Goal: Task Accomplishment & Management: Use online tool/utility

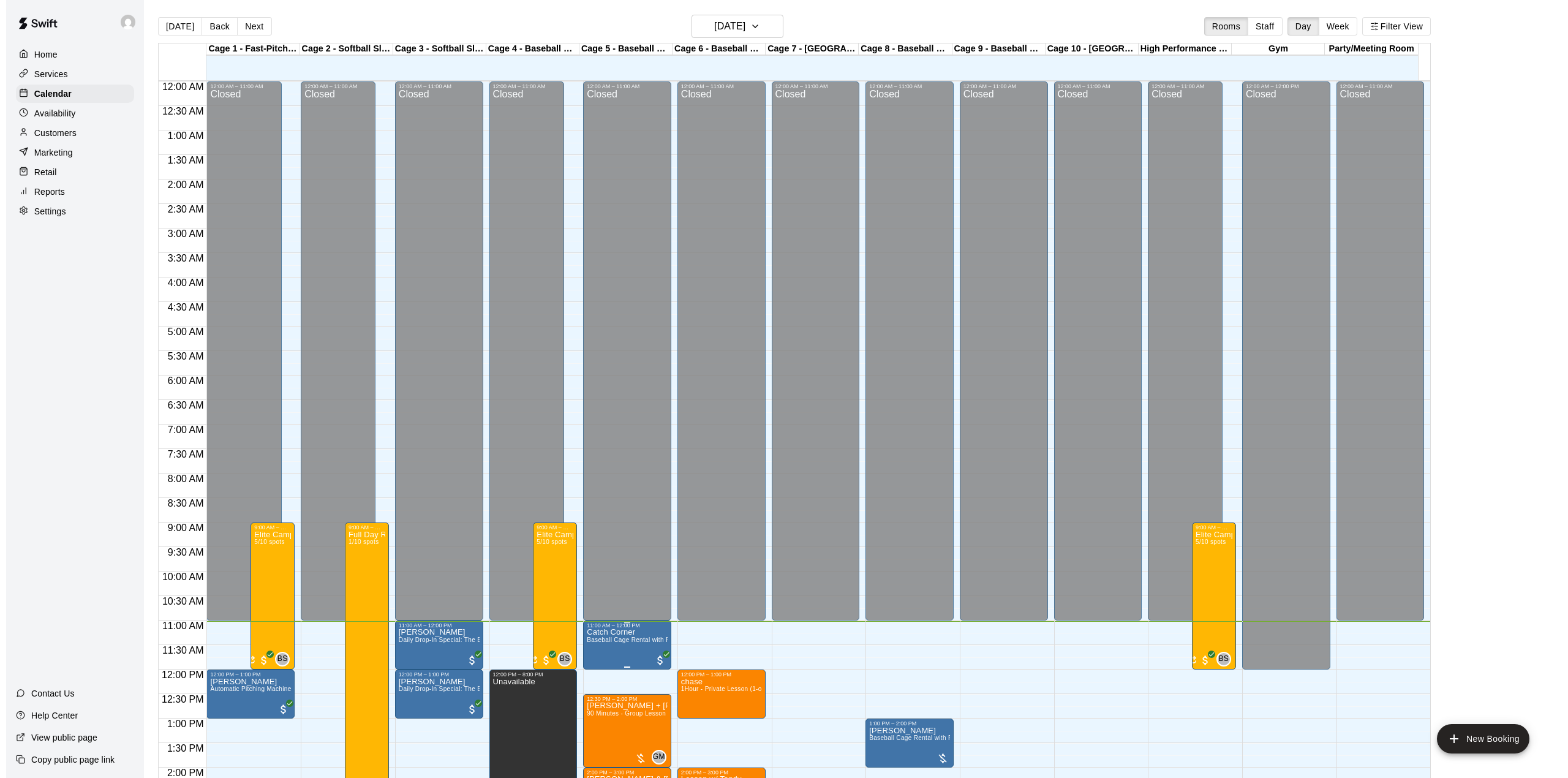
scroll to position [429, 0]
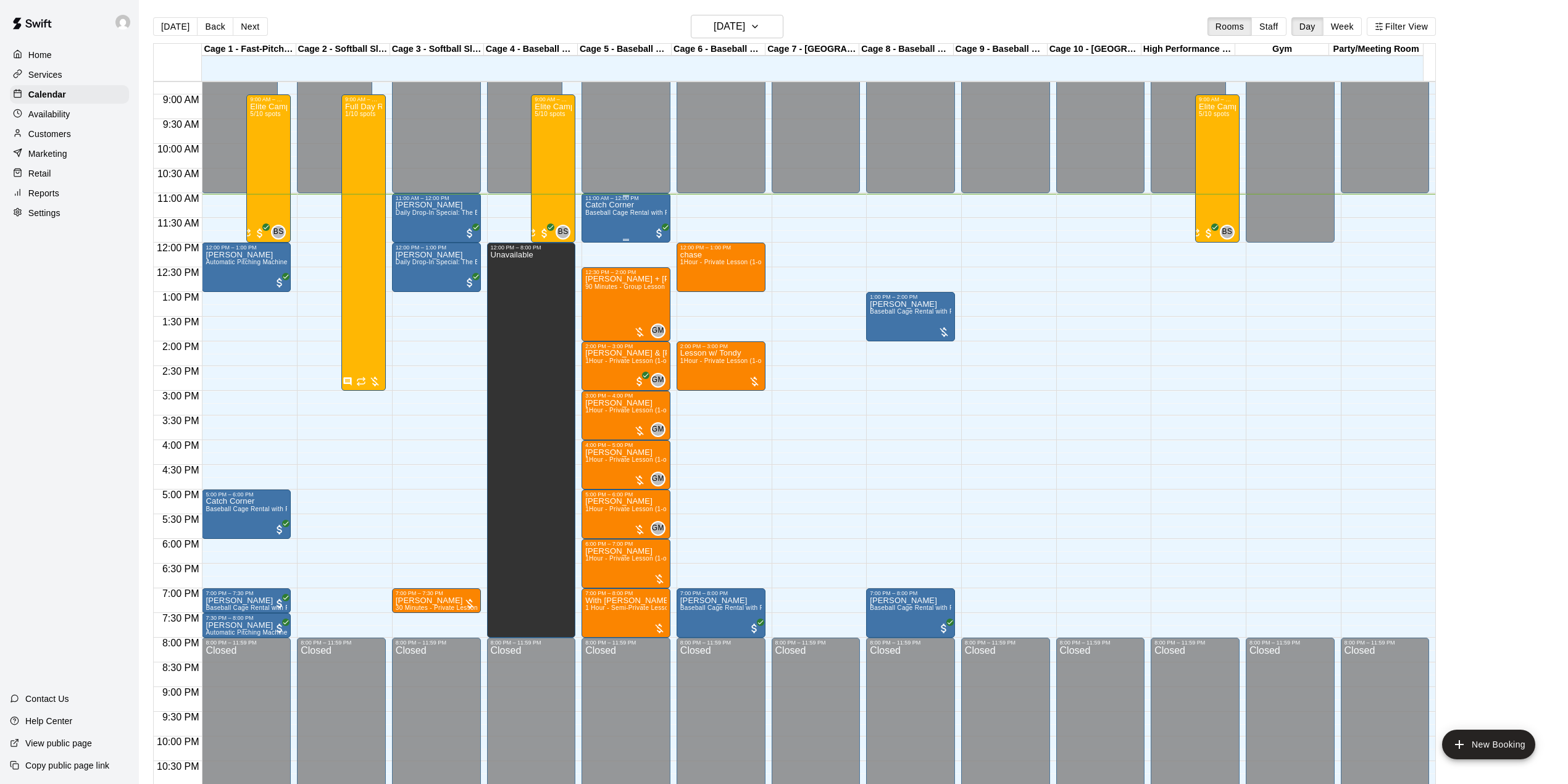
click at [629, 216] on span "Baseball Cage Rental with Pitching Machine (4 People Maximum!)" at bounding box center [682, 212] width 195 height 7
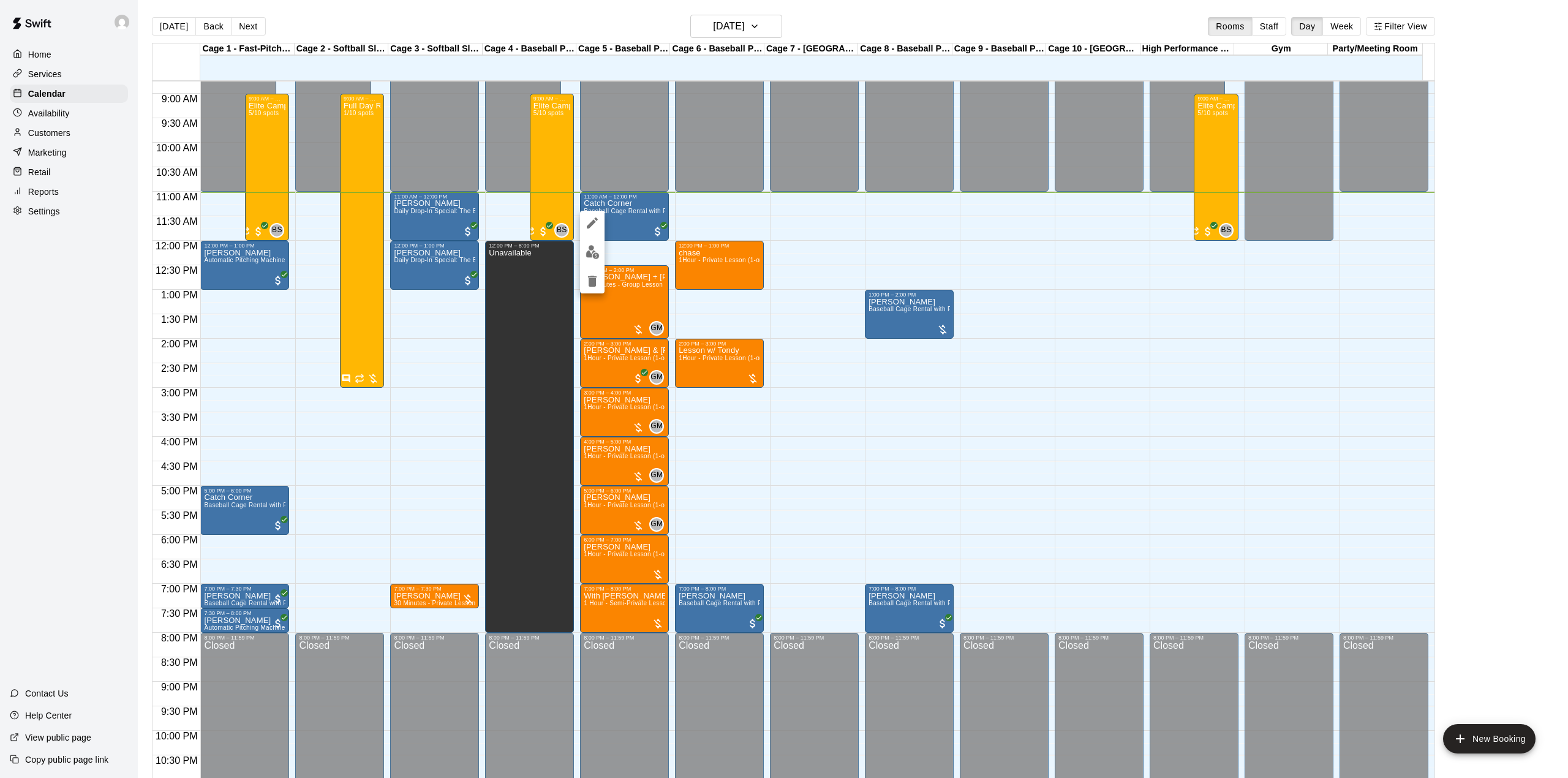
click at [908, 18] on div at bounding box center [784, 389] width 1568 height 778
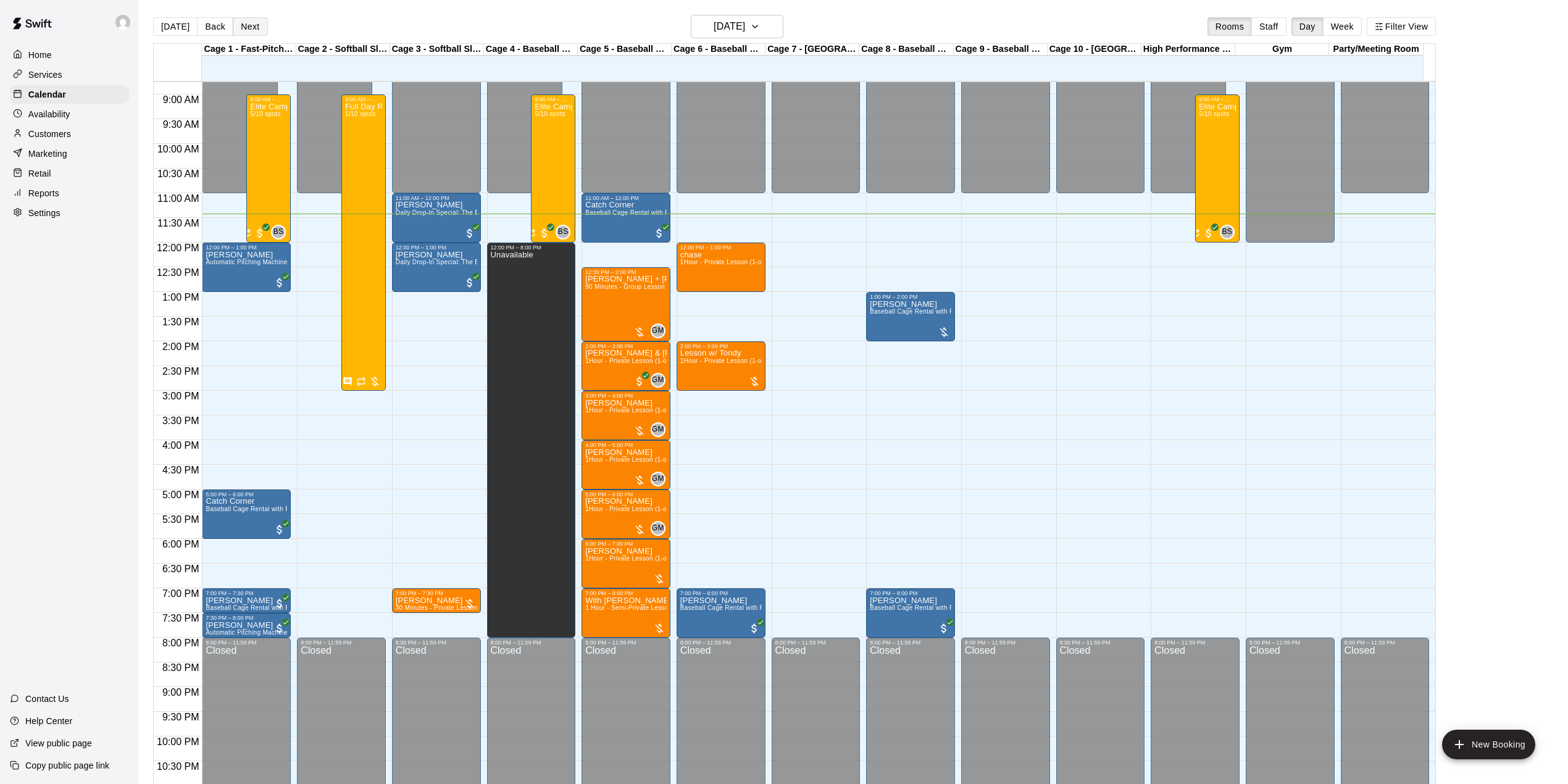
click at [243, 28] on button "Next" at bounding box center [250, 26] width 35 height 18
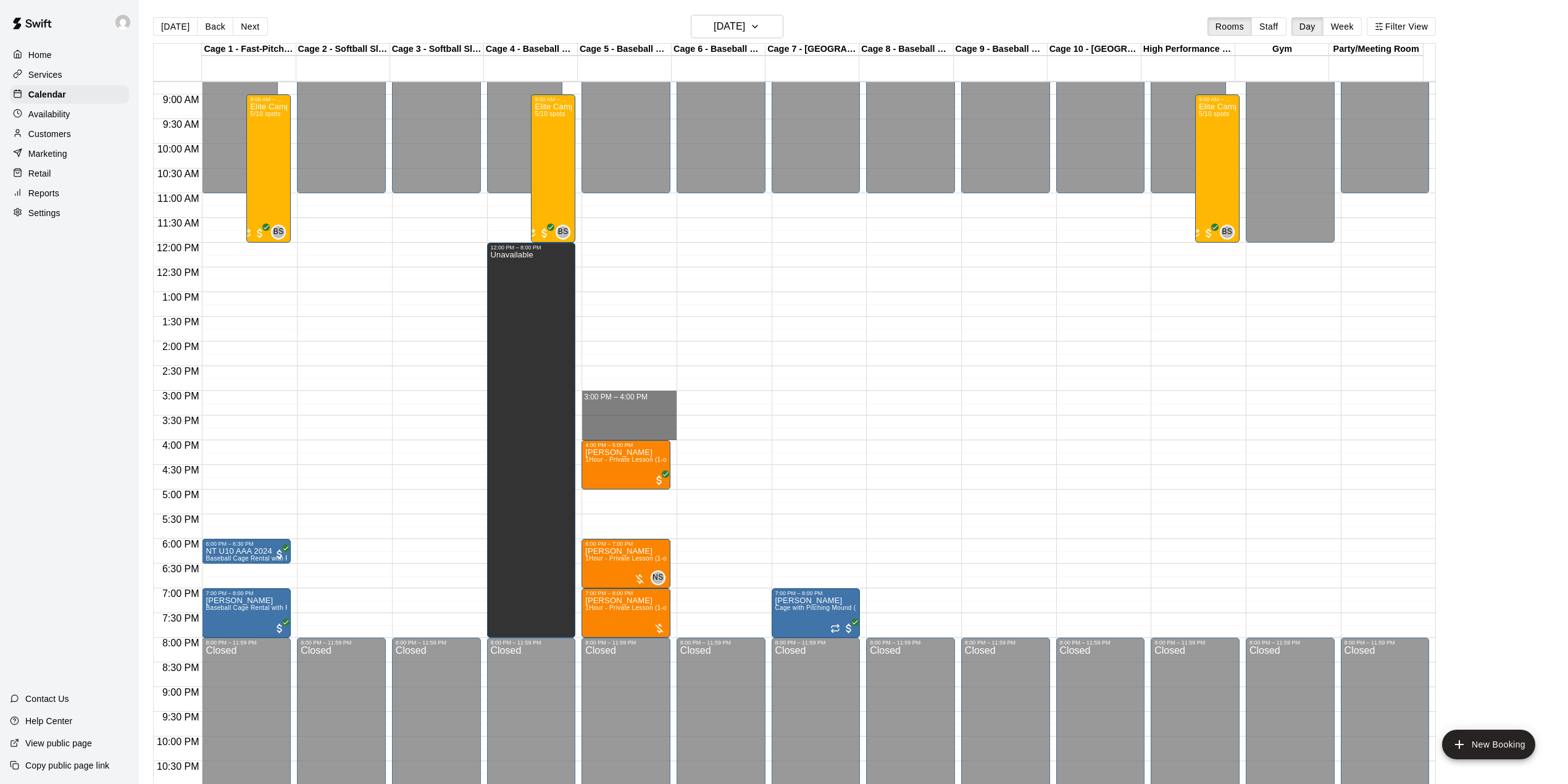
drag, startPoint x: 638, startPoint y: 398, endPoint x: 647, endPoint y: 436, distance: 39.1
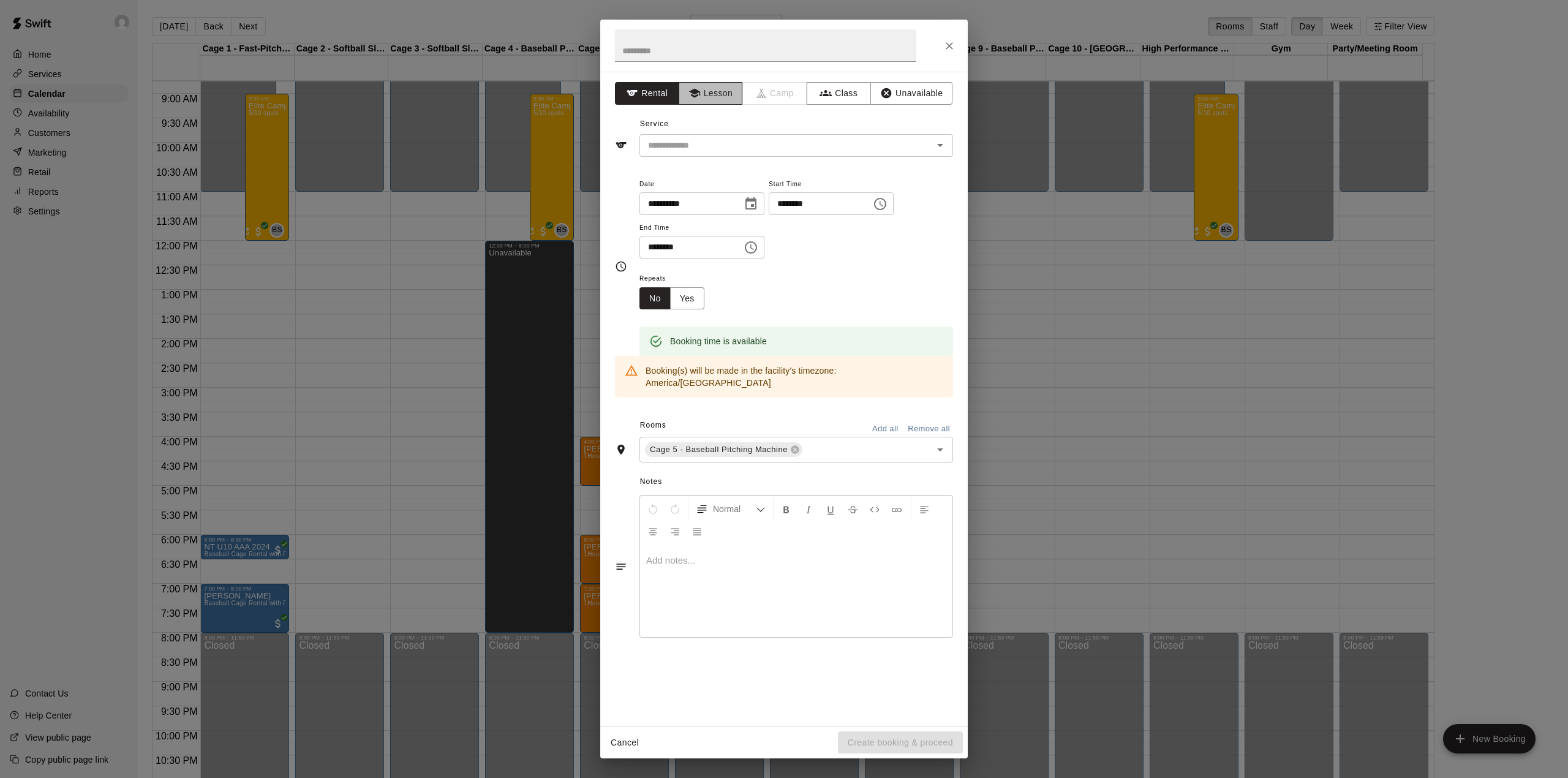
click at [723, 94] on button "Lesson" at bounding box center [710, 93] width 64 height 23
click at [737, 136] on div "​" at bounding box center [796, 145] width 314 height 23
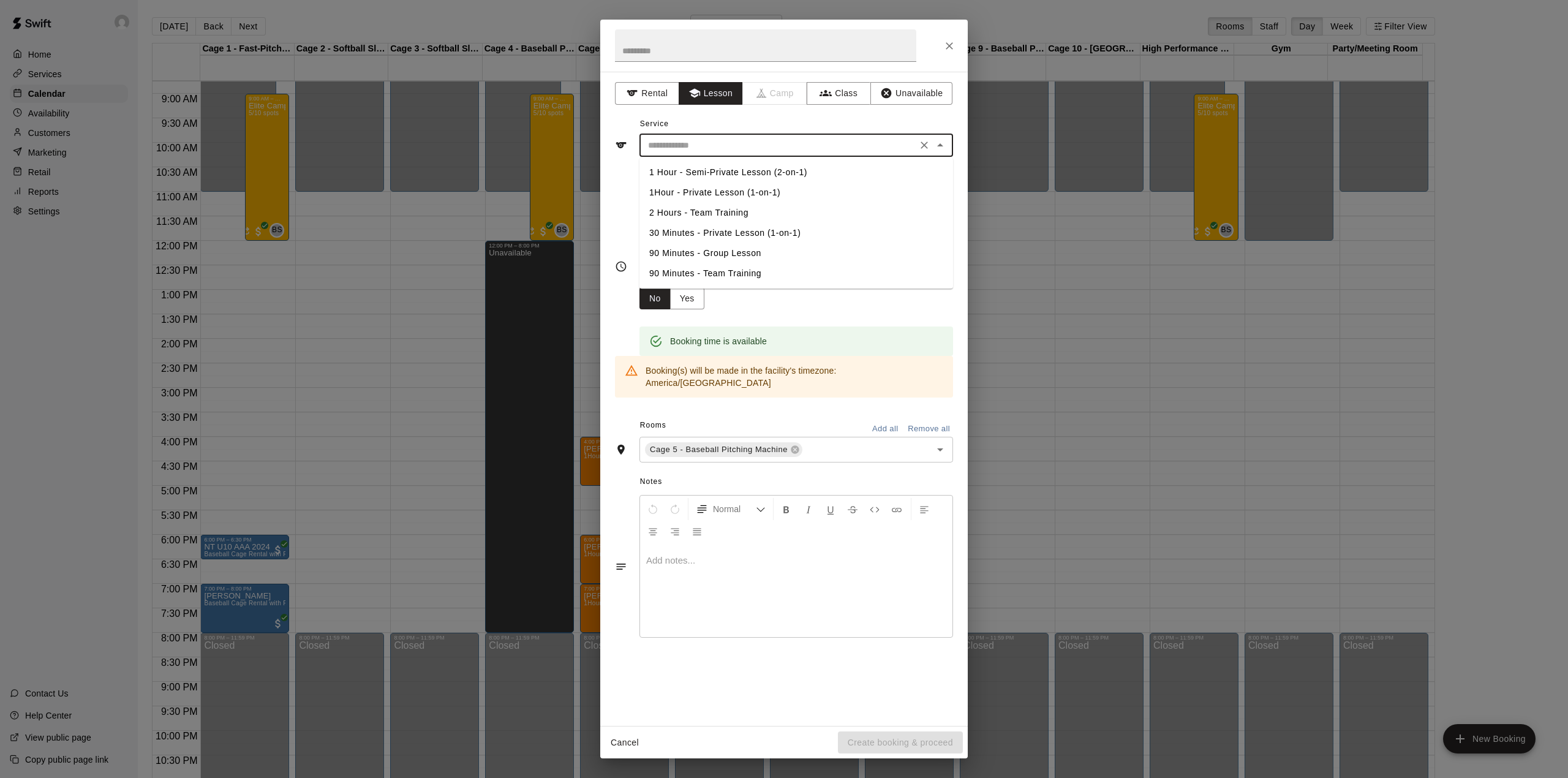
click at [740, 193] on li "1Hour - Private Lesson (1-on-1)" at bounding box center [796, 193] width 314 height 20
type input "**********"
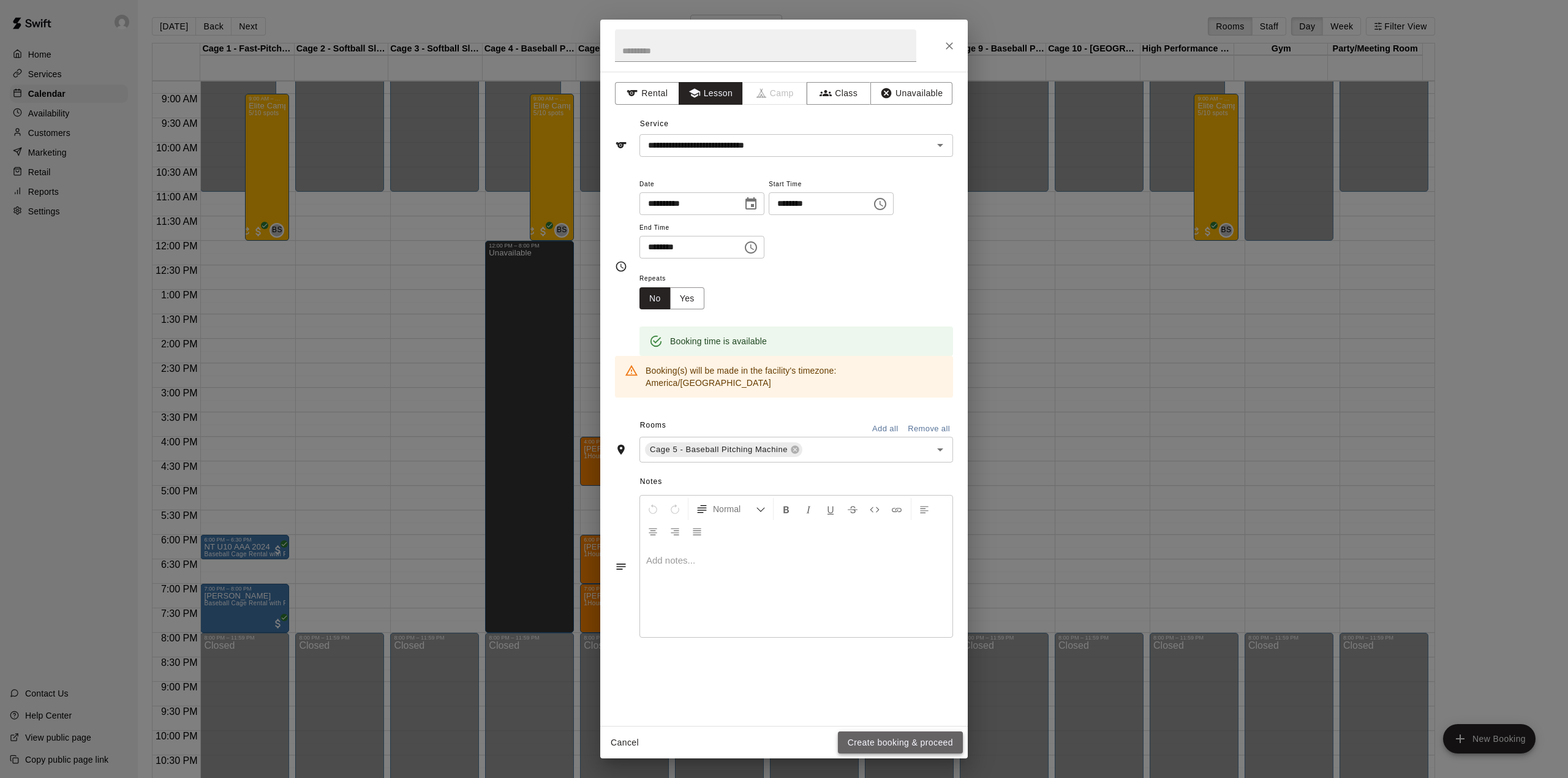
click at [871, 734] on button "Create booking & proceed" at bounding box center [901, 743] width 125 height 23
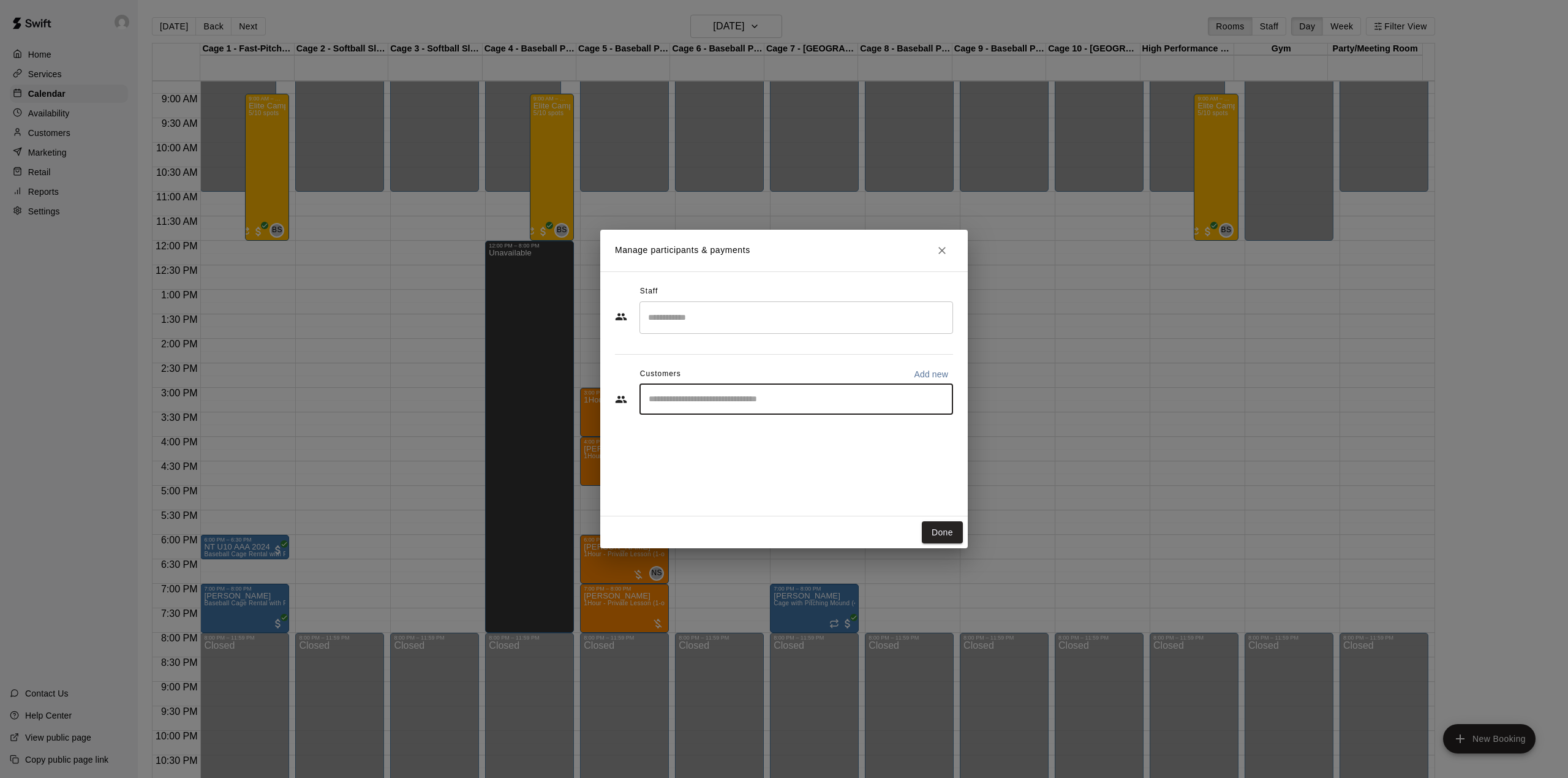
click at [701, 399] on input "Start typing to search customers..." at bounding box center [796, 399] width 303 height 13
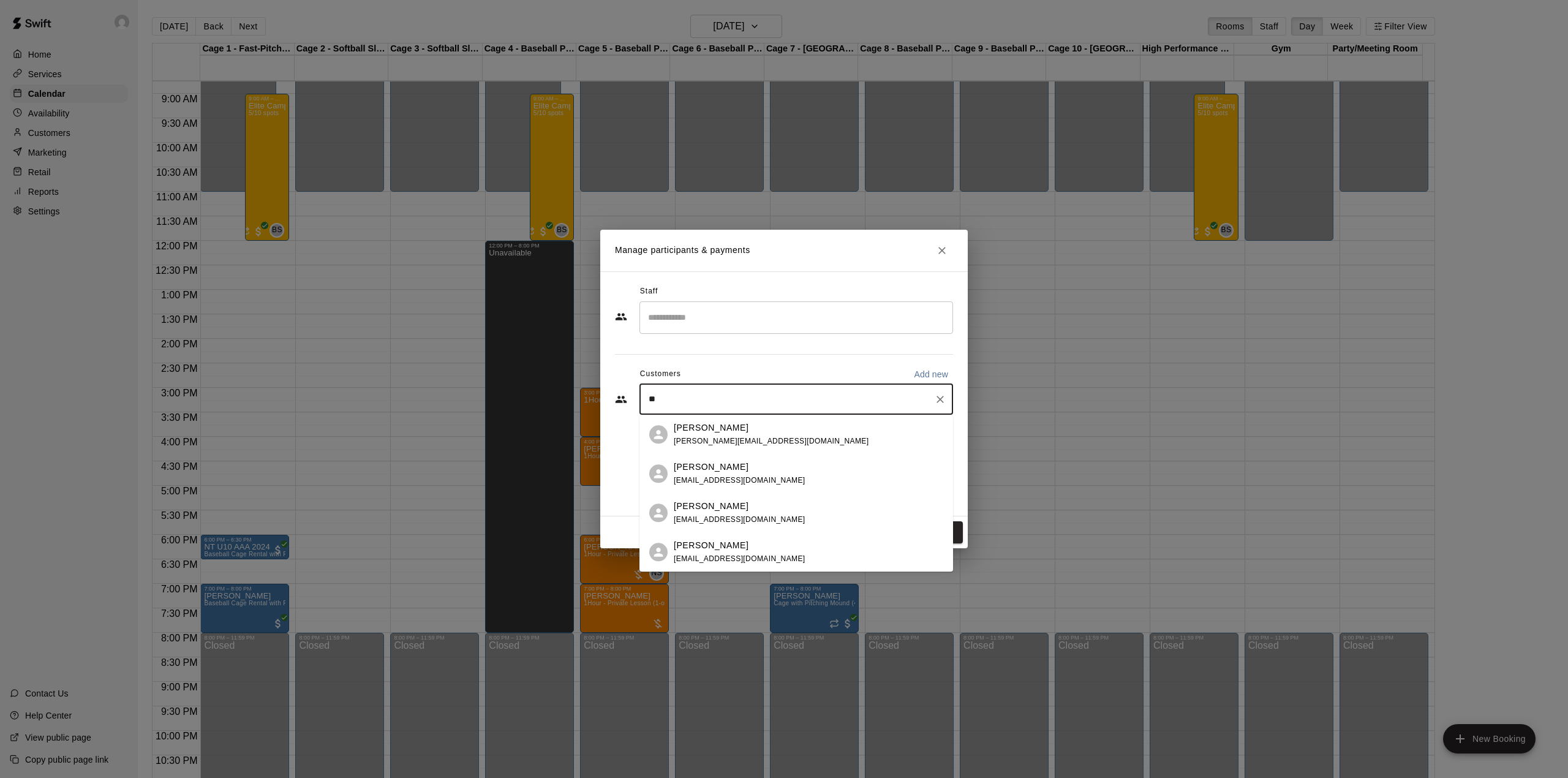
type input "*"
type input "*******"
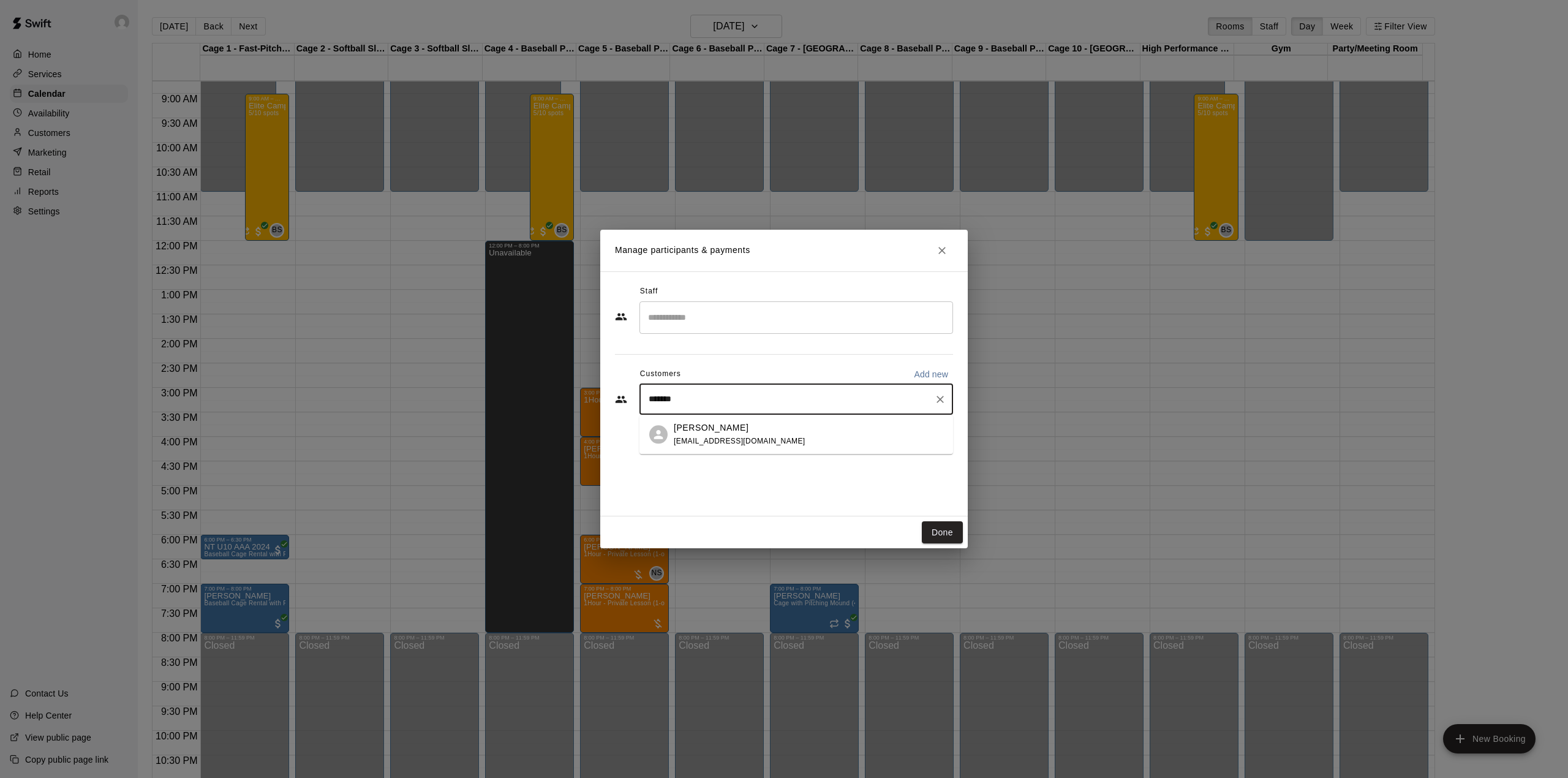
click at [715, 438] on span "[EMAIL_ADDRESS][DOMAIN_NAME]" at bounding box center [739, 441] width 131 height 9
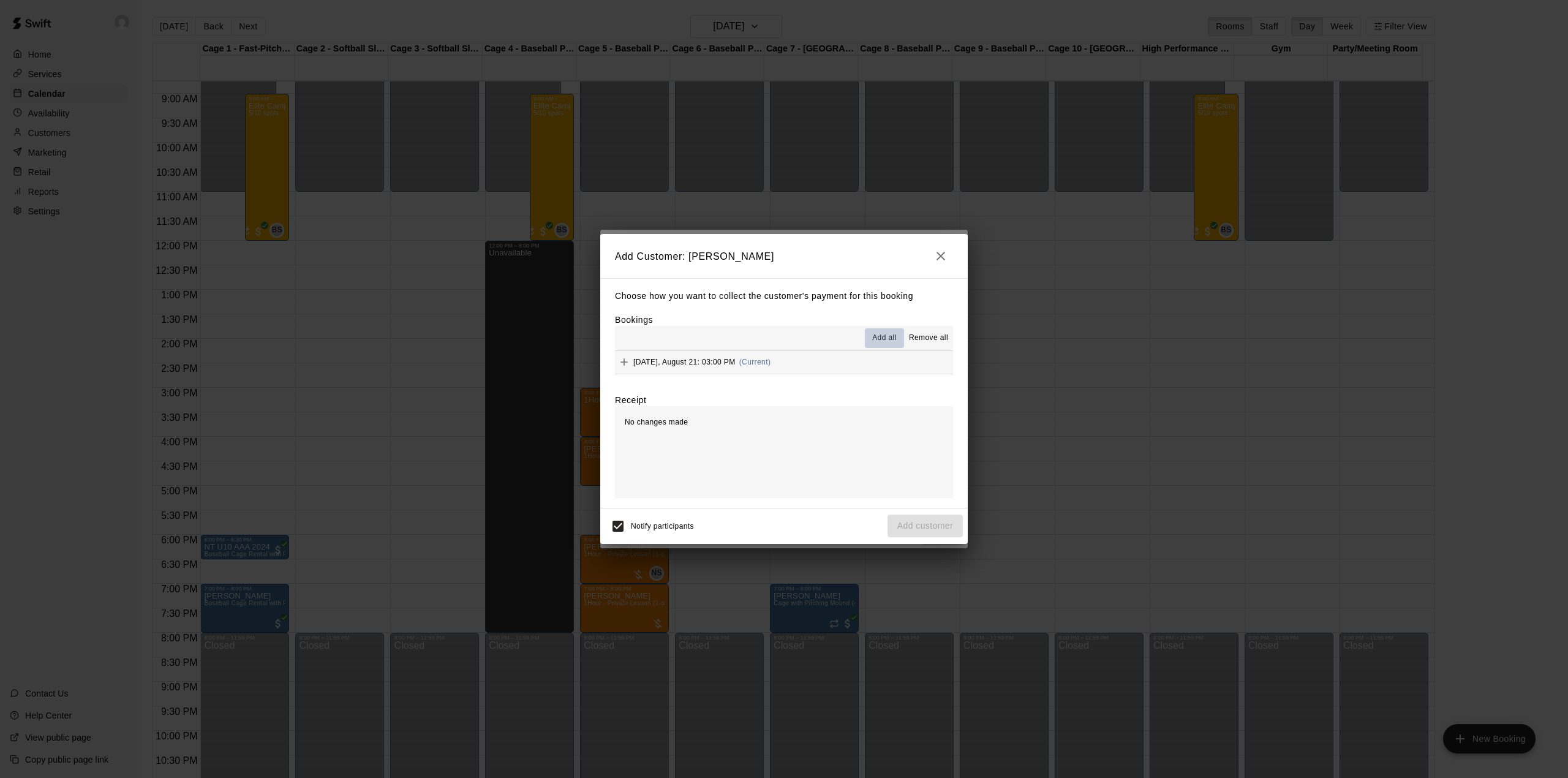
click at [883, 337] on span "Add all" at bounding box center [884, 338] width 24 height 13
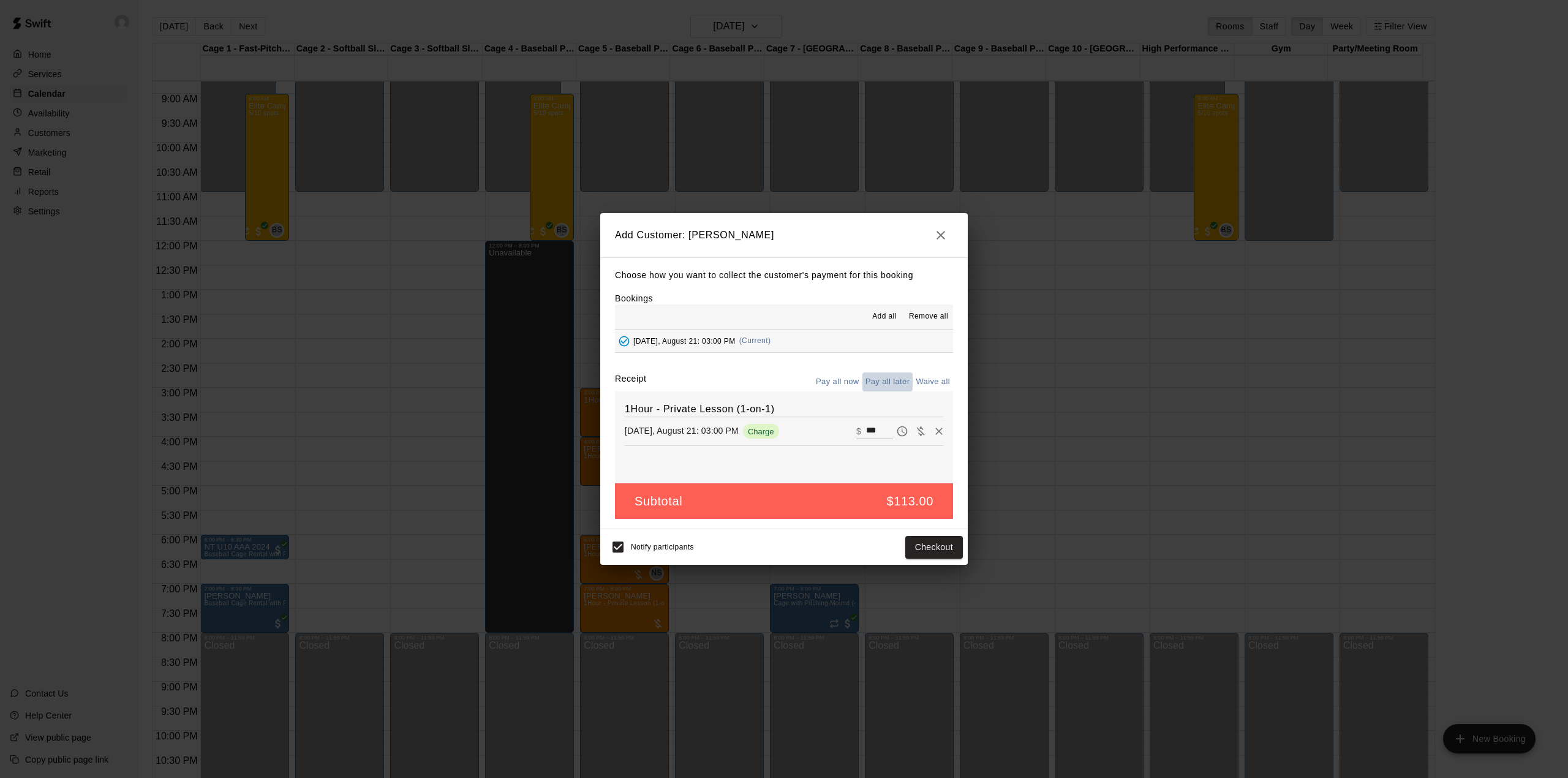
click at [897, 383] on button "Pay all later" at bounding box center [887, 382] width 51 height 19
click at [925, 546] on button "Add customer" at bounding box center [925, 547] width 75 height 23
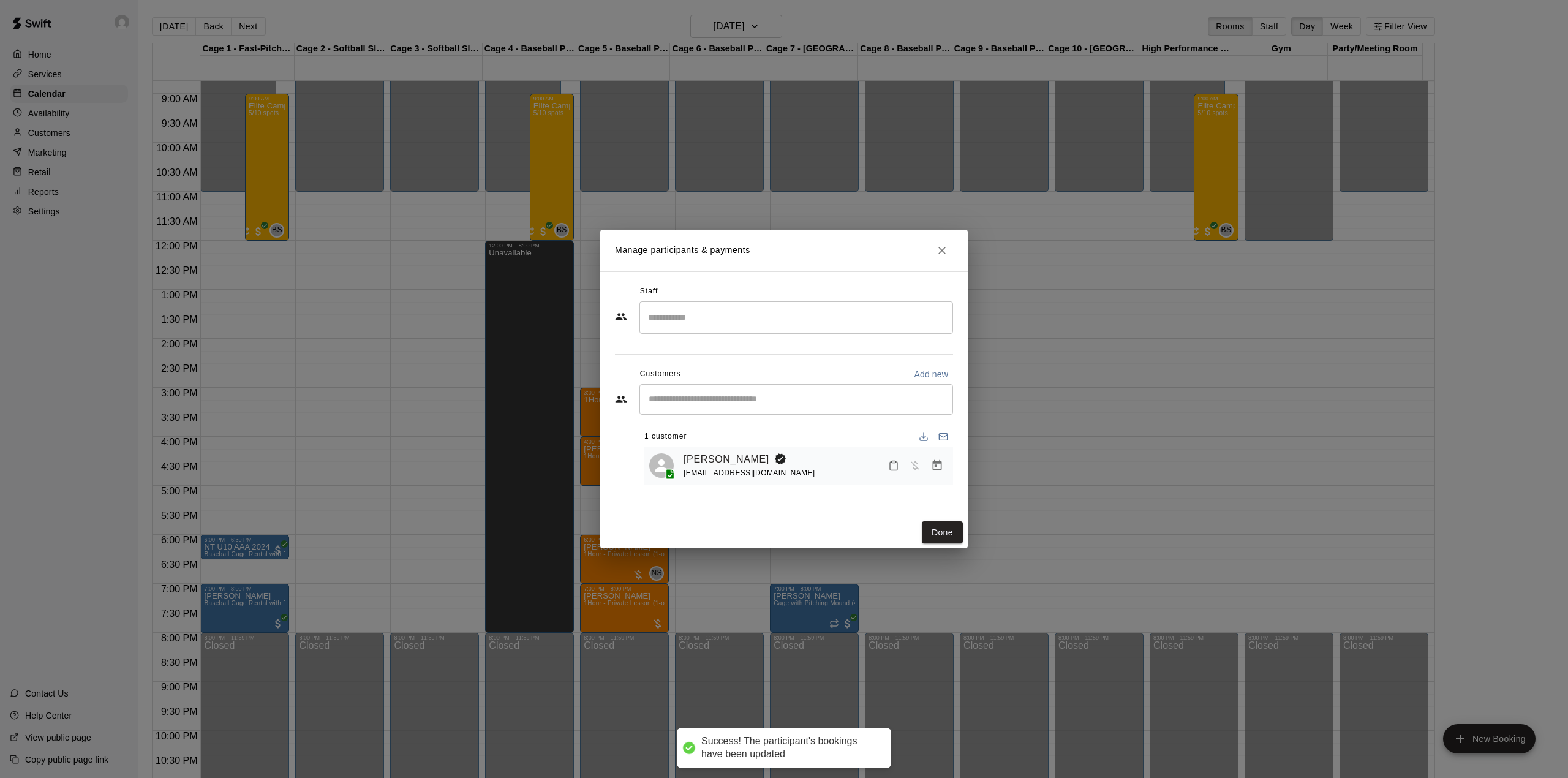
click at [709, 323] on input "Search staff" at bounding box center [796, 317] width 303 height 21
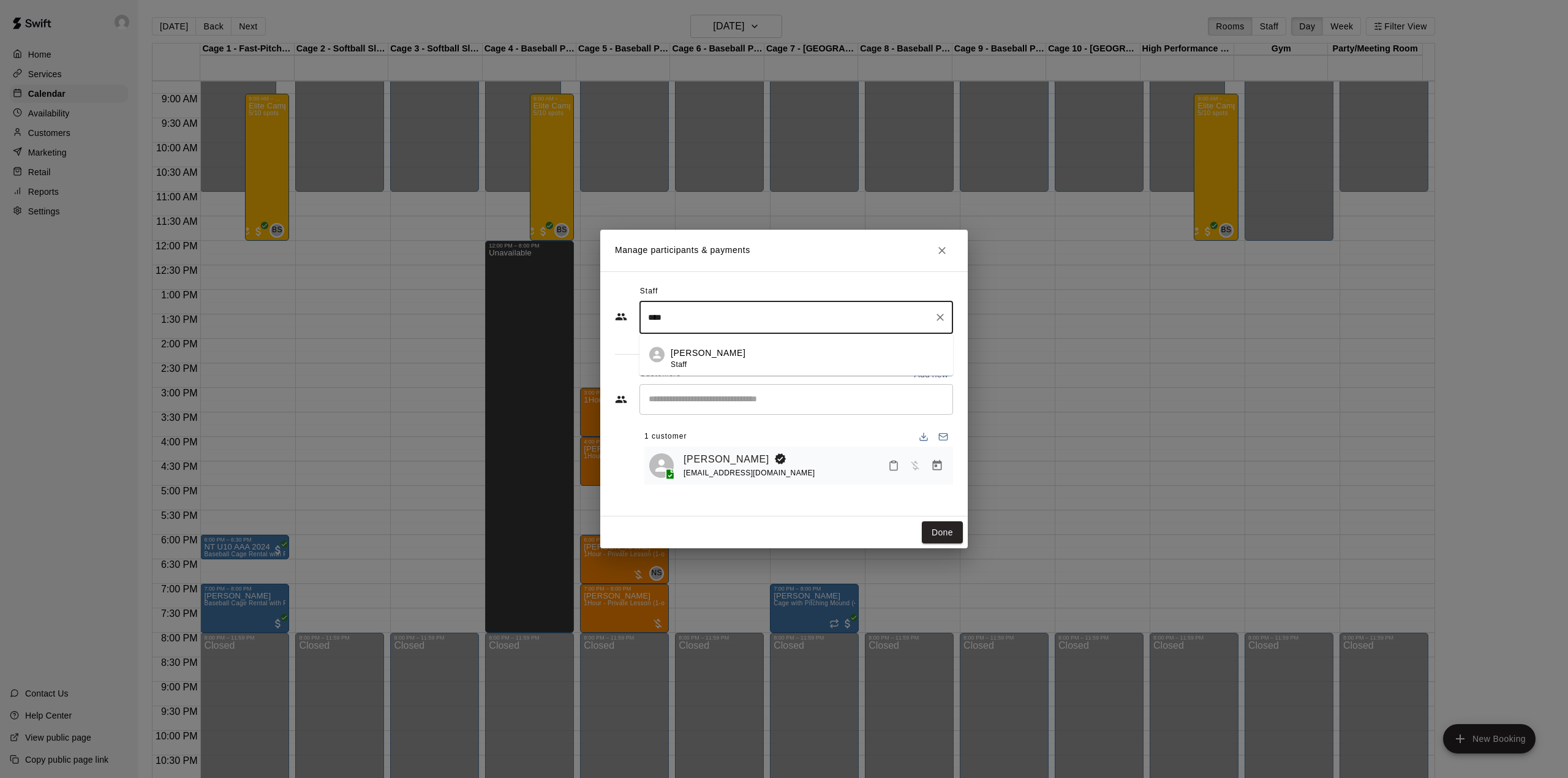
click at [715, 373] on li "[PERSON_NAME] Staff" at bounding box center [796, 355] width 314 height 41
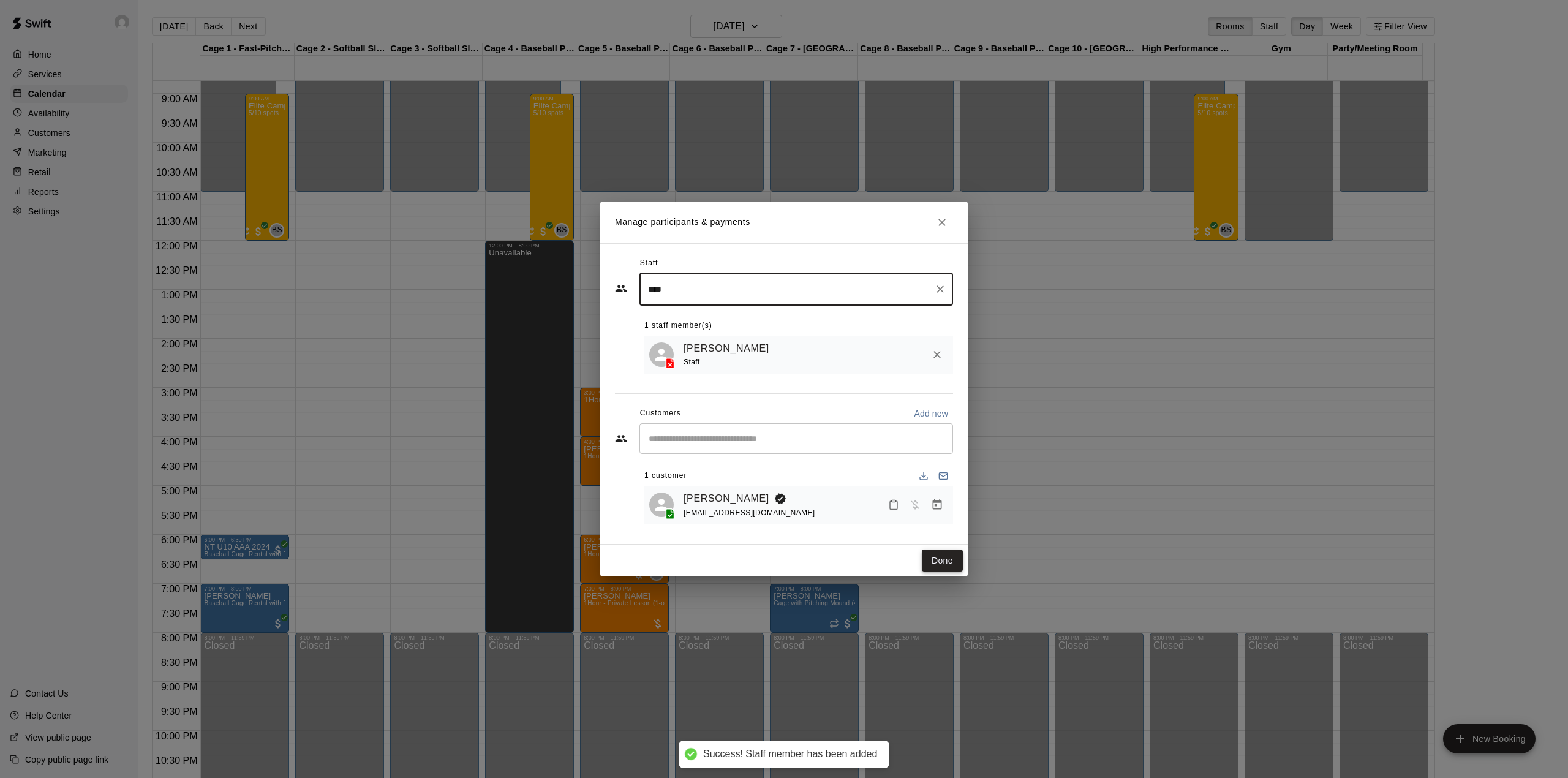
type input "****"
click at [939, 556] on button "Done" at bounding box center [942, 560] width 41 height 23
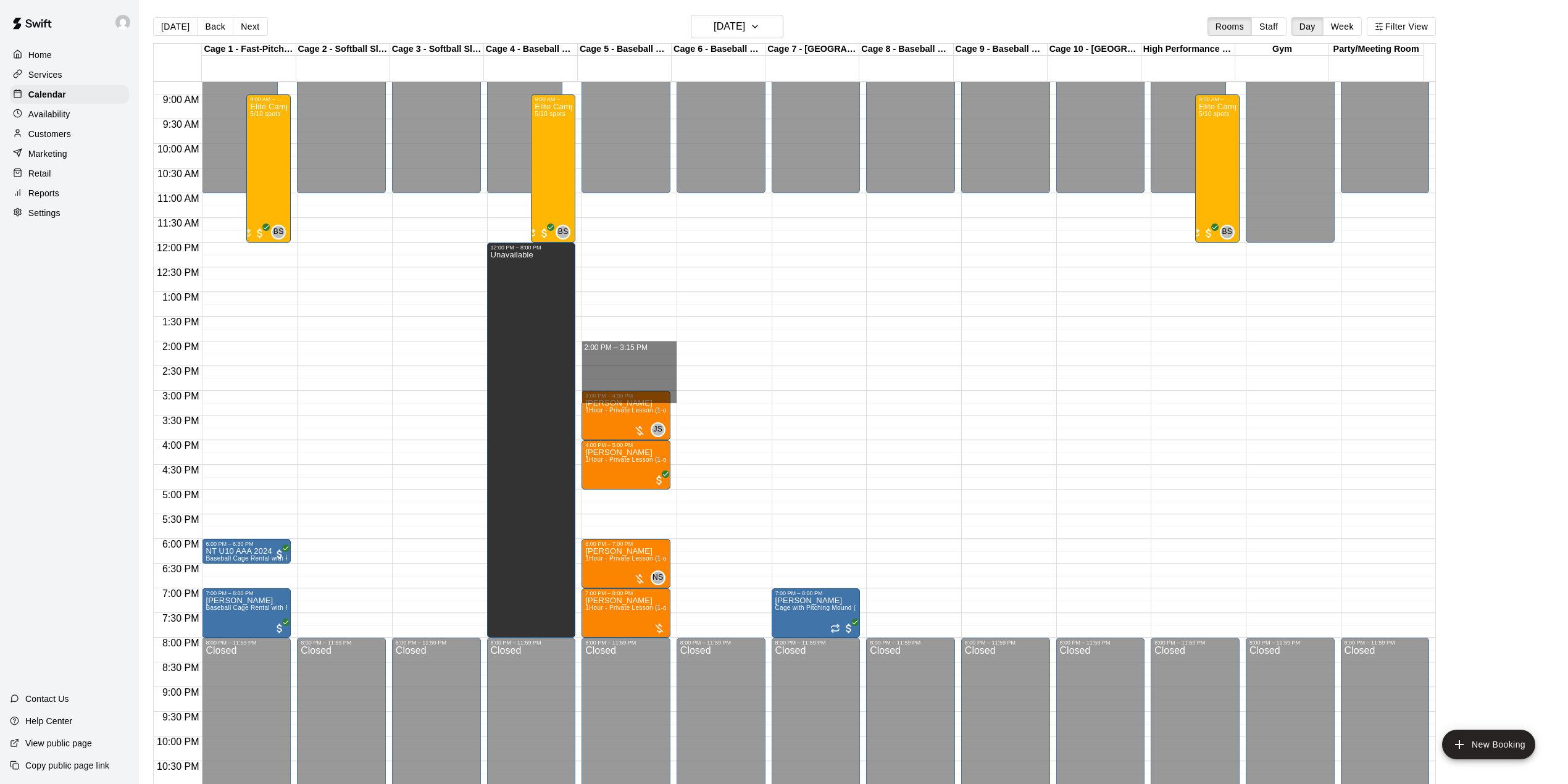
drag, startPoint x: 624, startPoint y: 349, endPoint x: 621, endPoint y: 394, distance: 45.1
drag, startPoint x: 624, startPoint y: 345, endPoint x: 624, endPoint y: 388, distance: 43.0
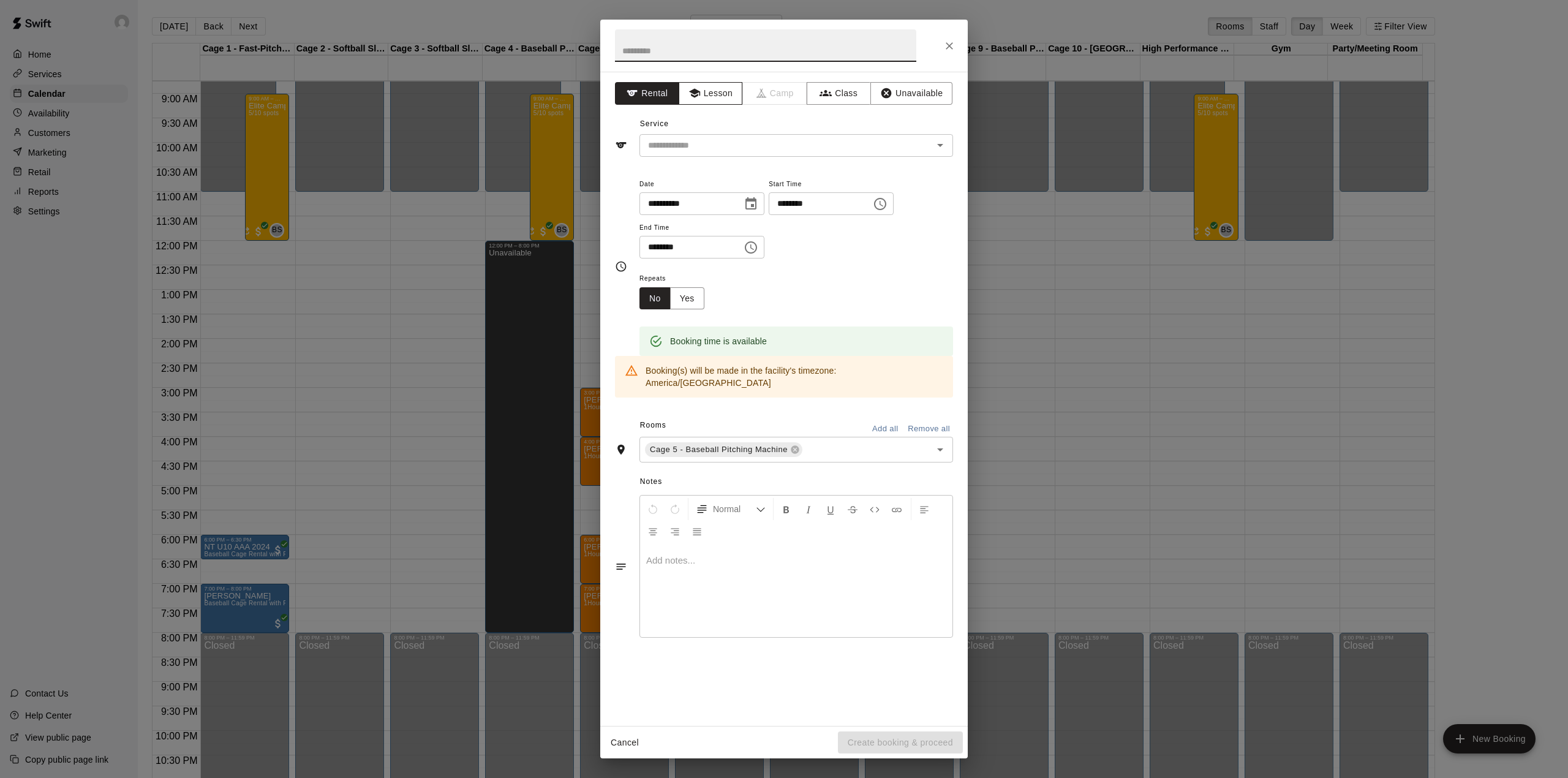
click at [711, 89] on button "Lesson" at bounding box center [710, 93] width 64 height 23
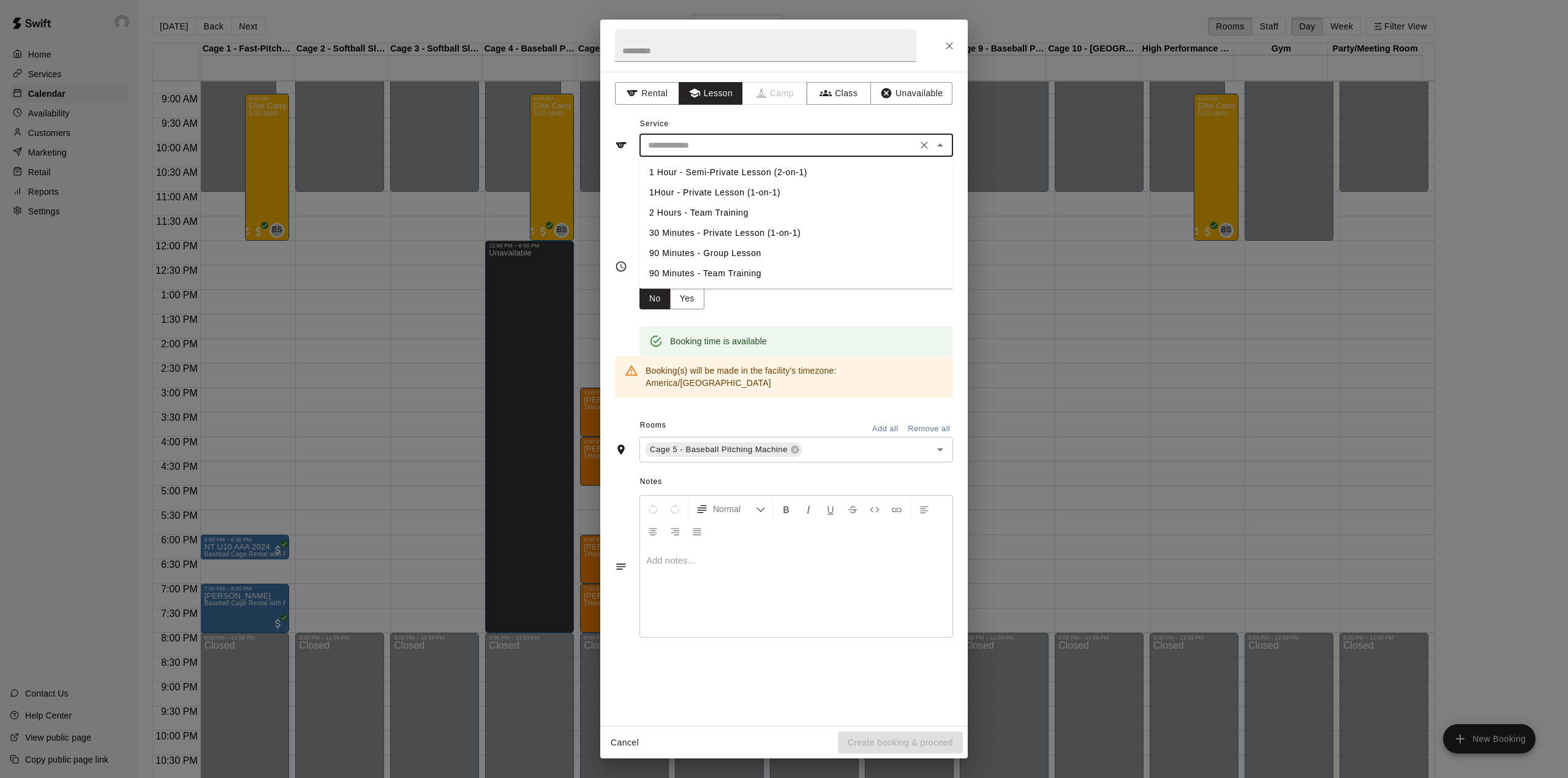
click at [694, 140] on input "text" at bounding box center [778, 146] width 270 height 16
click at [715, 189] on li "1Hour - Private Lesson (1-on-1)" at bounding box center [796, 193] width 314 height 20
type input "**********"
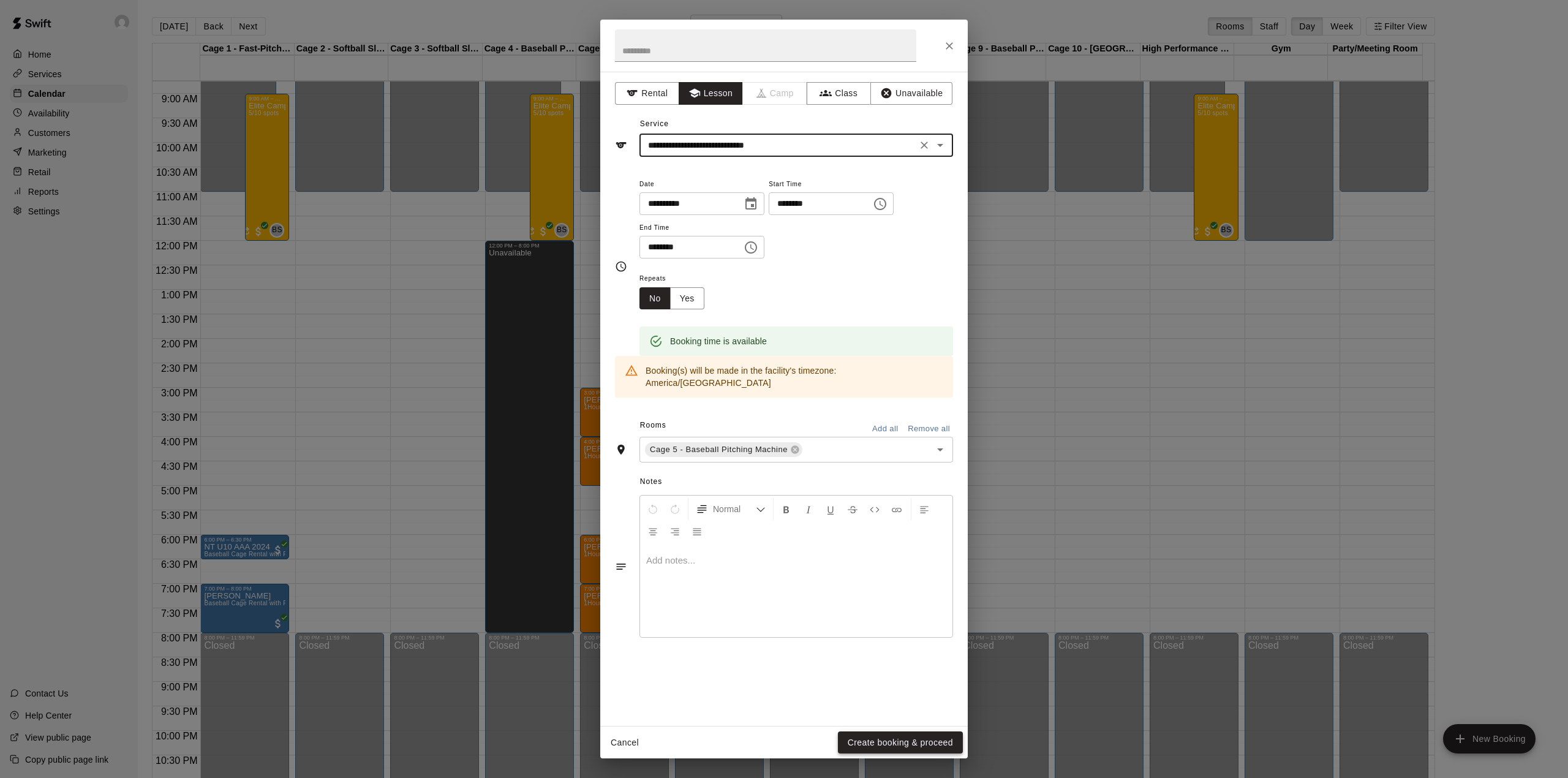
click at [871, 741] on button "Create booking & proceed" at bounding box center [901, 743] width 125 height 23
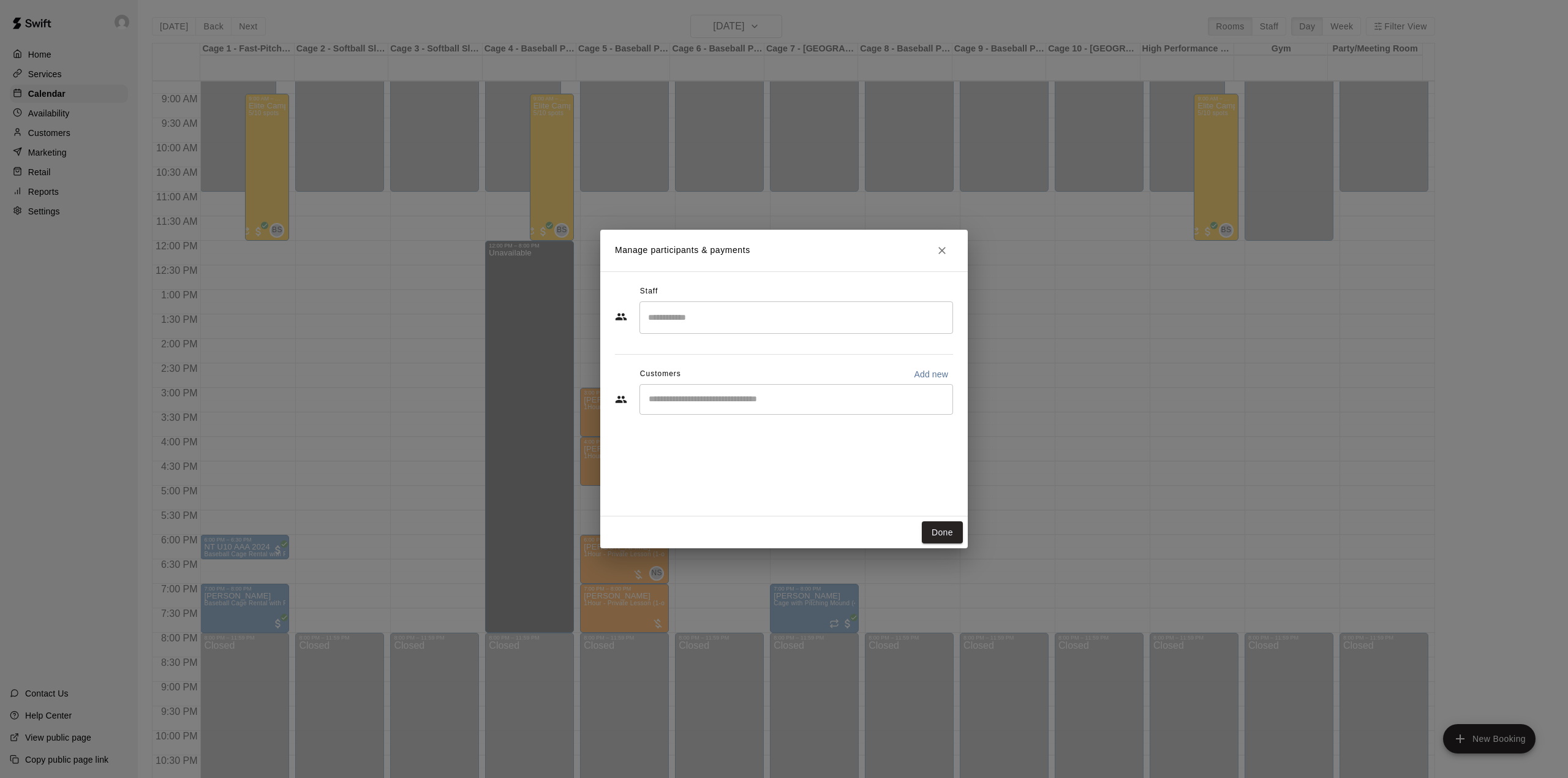
click at [706, 402] on input "Start typing to search customers..." at bounding box center [796, 399] width 303 height 13
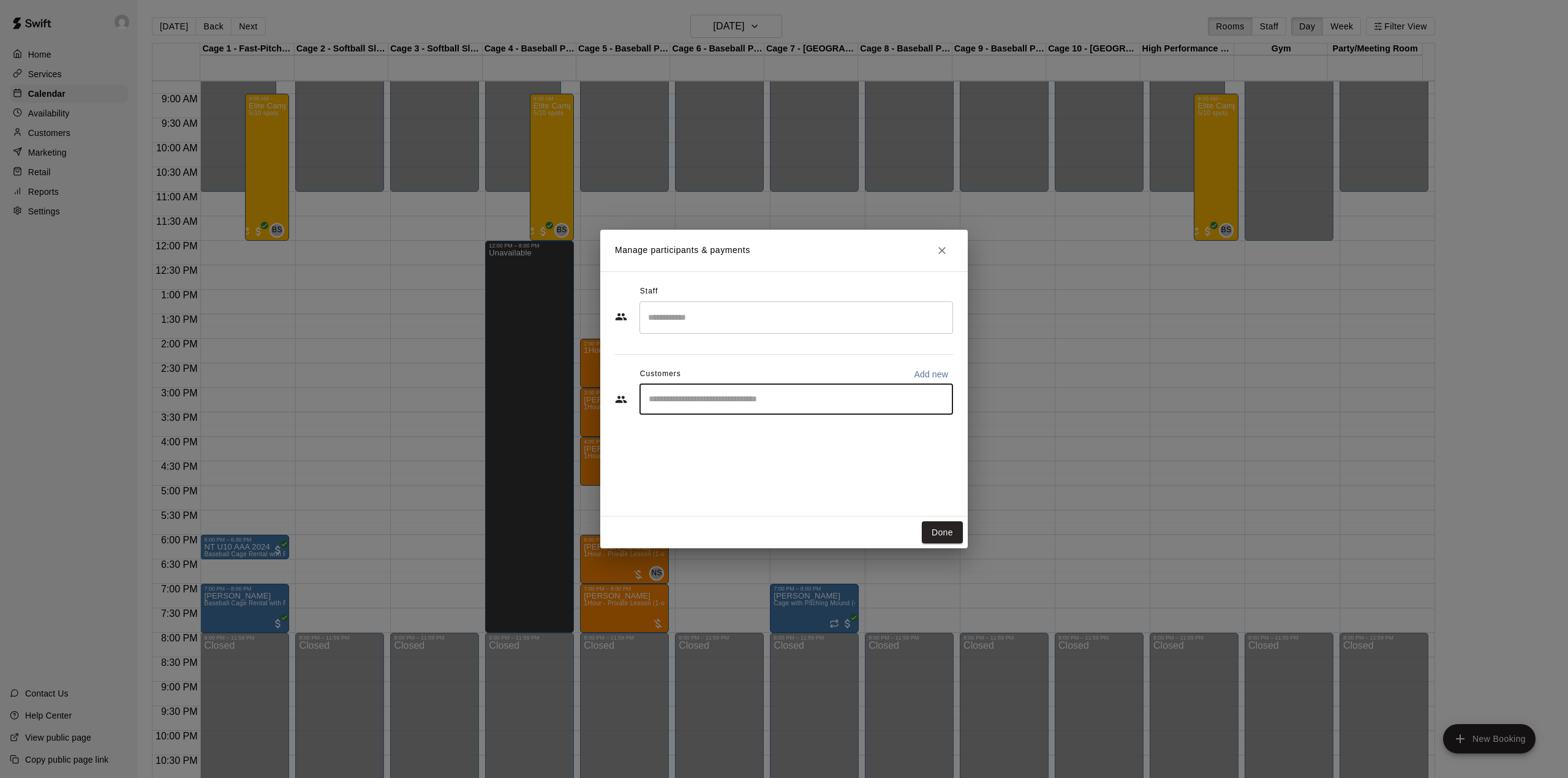
click at [787, 326] on input "Search staff" at bounding box center [796, 317] width 303 height 21
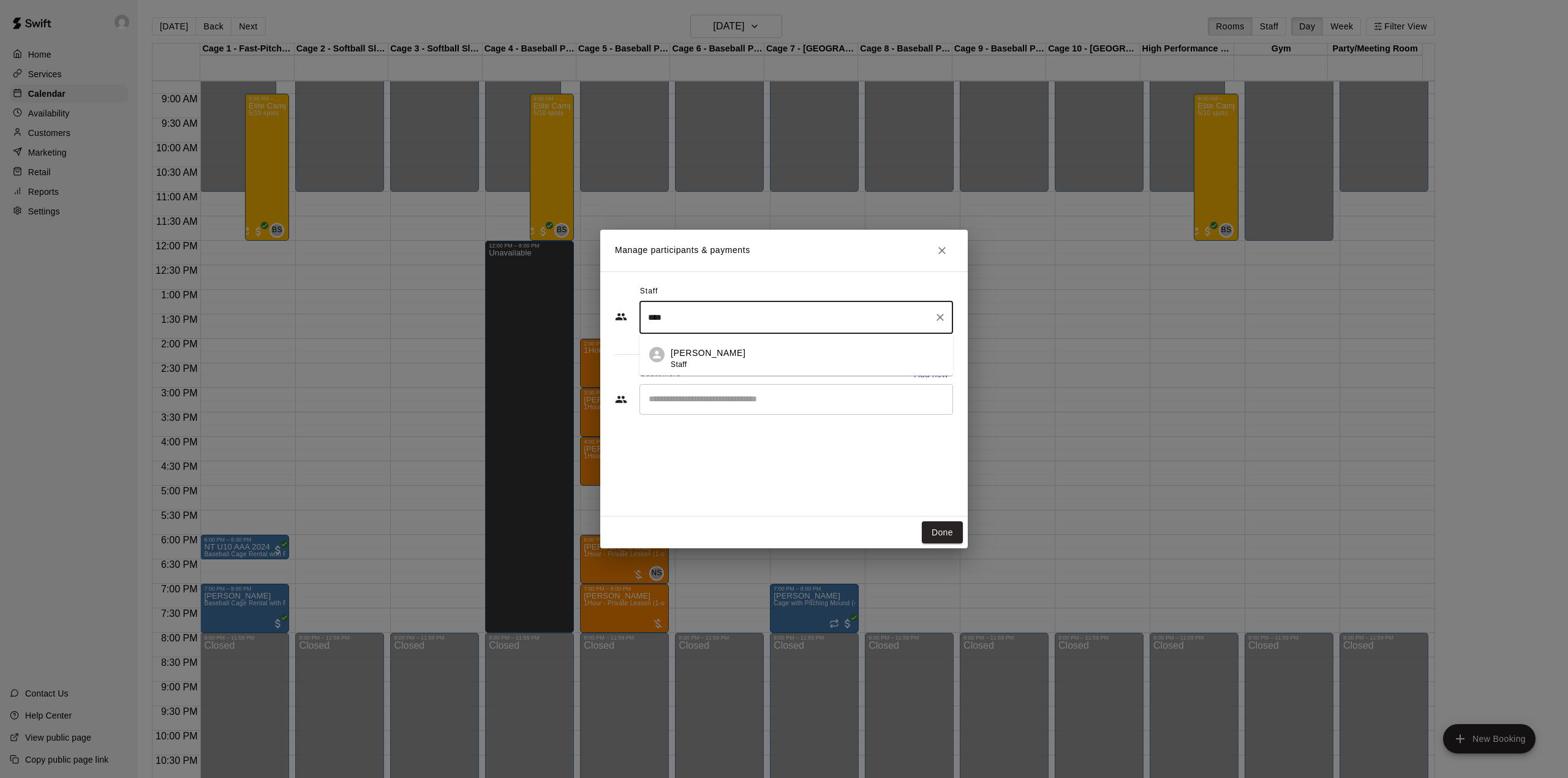
click at [770, 344] on li "[PERSON_NAME] Staff" at bounding box center [796, 355] width 314 height 41
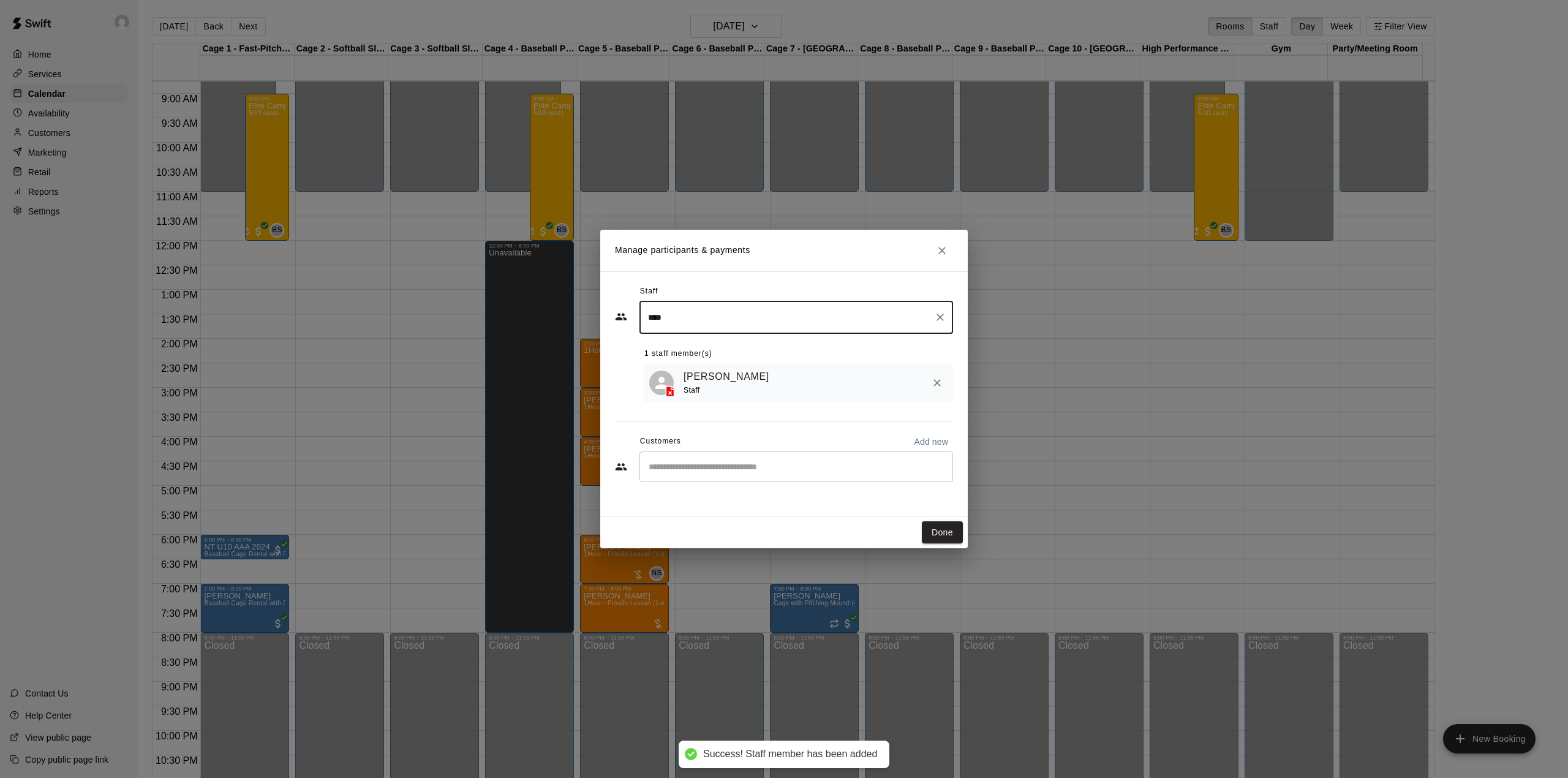
click at [689, 478] on div "​" at bounding box center [796, 466] width 314 height 31
type input "****"
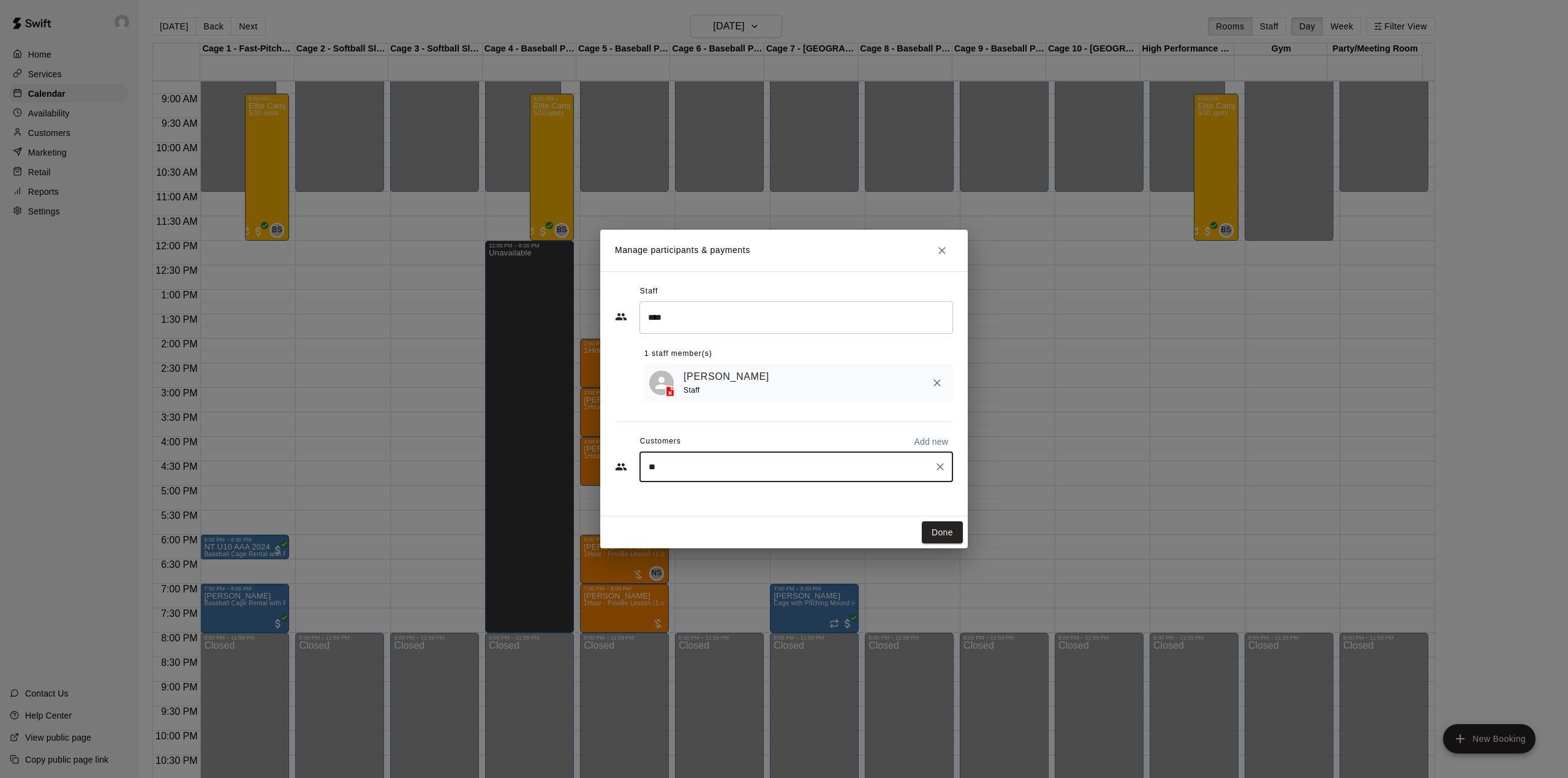
type input "*"
click at [929, 528] on button "Done" at bounding box center [942, 532] width 41 height 23
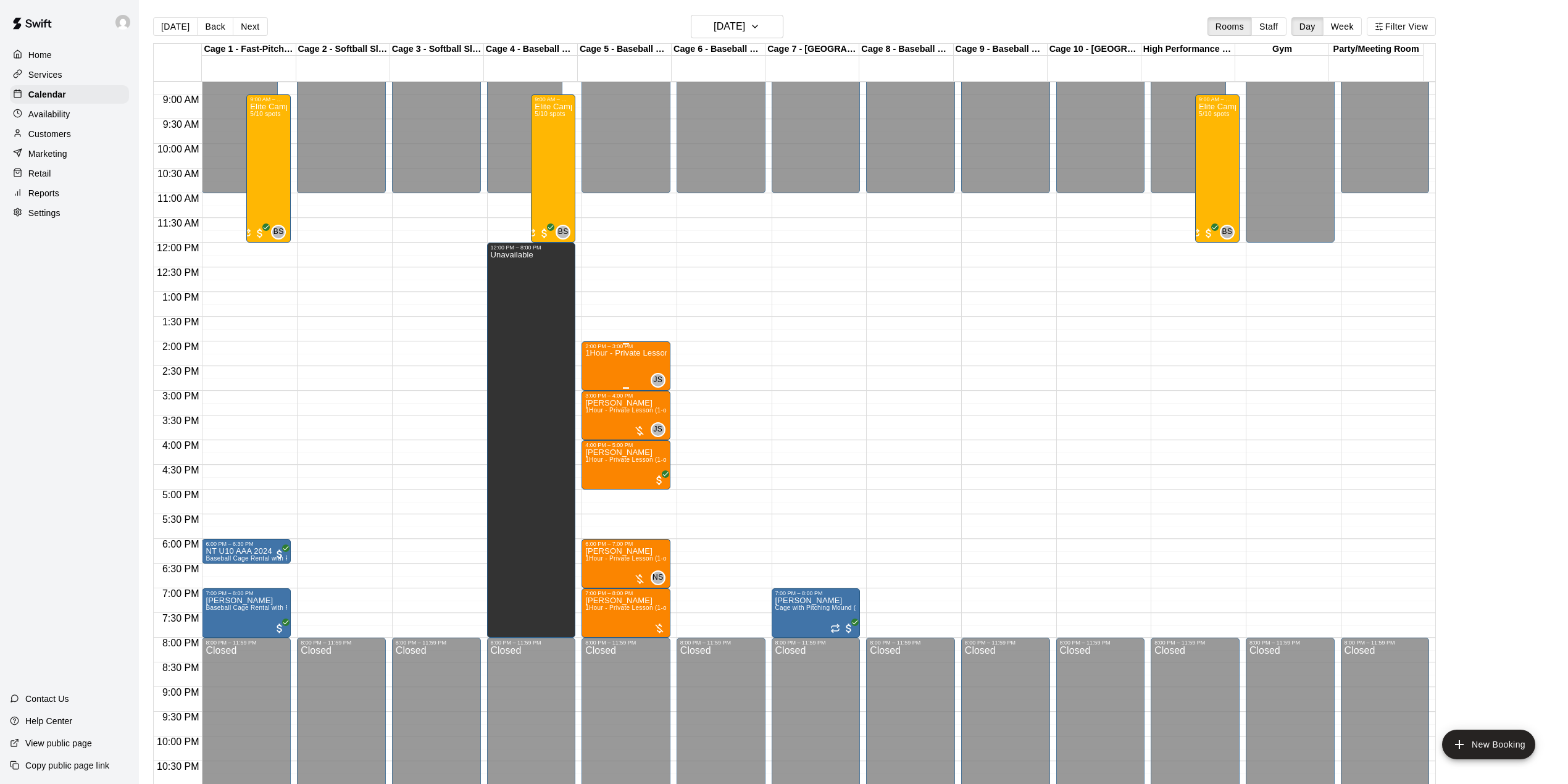
click at [616, 353] on p "1Hour - Private Lesson (1-on-1)" at bounding box center [625, 353] width 81 height 0
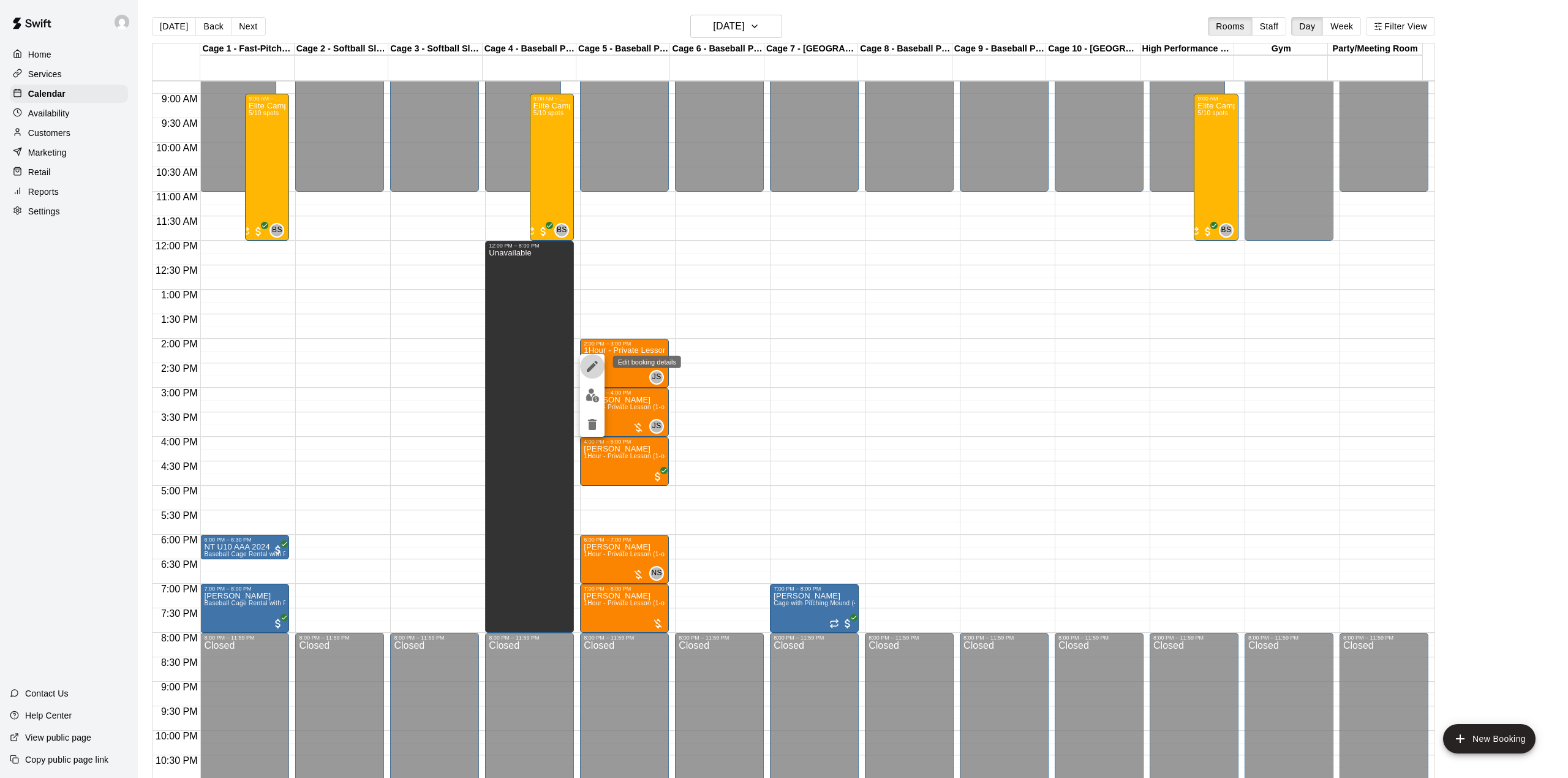
click at [589, 362] on icon "edit" at bounding box center [592, 366] width 15 height 15
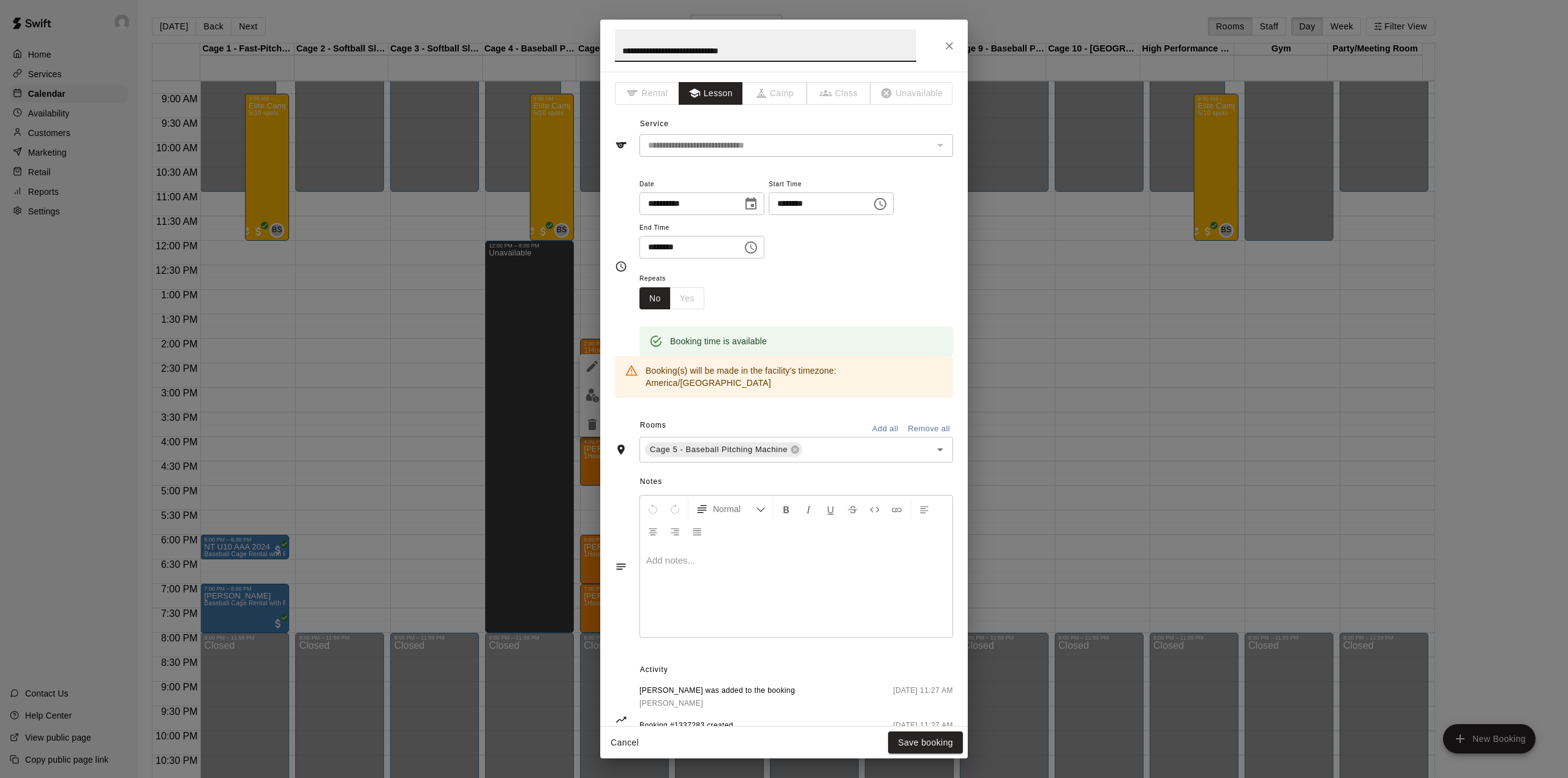
drag, startPoint x: 765, startPoint y: 54, endPoint x: 193, endPoint y: 116, distance: 575.4
click at [193, 116] on div "**********" at bounding box center [784, 389] width 1568 height 778
type input "**********"
click at [922, 735] on button "Save booking" at bounding box center [925, 743] width 74 height 23
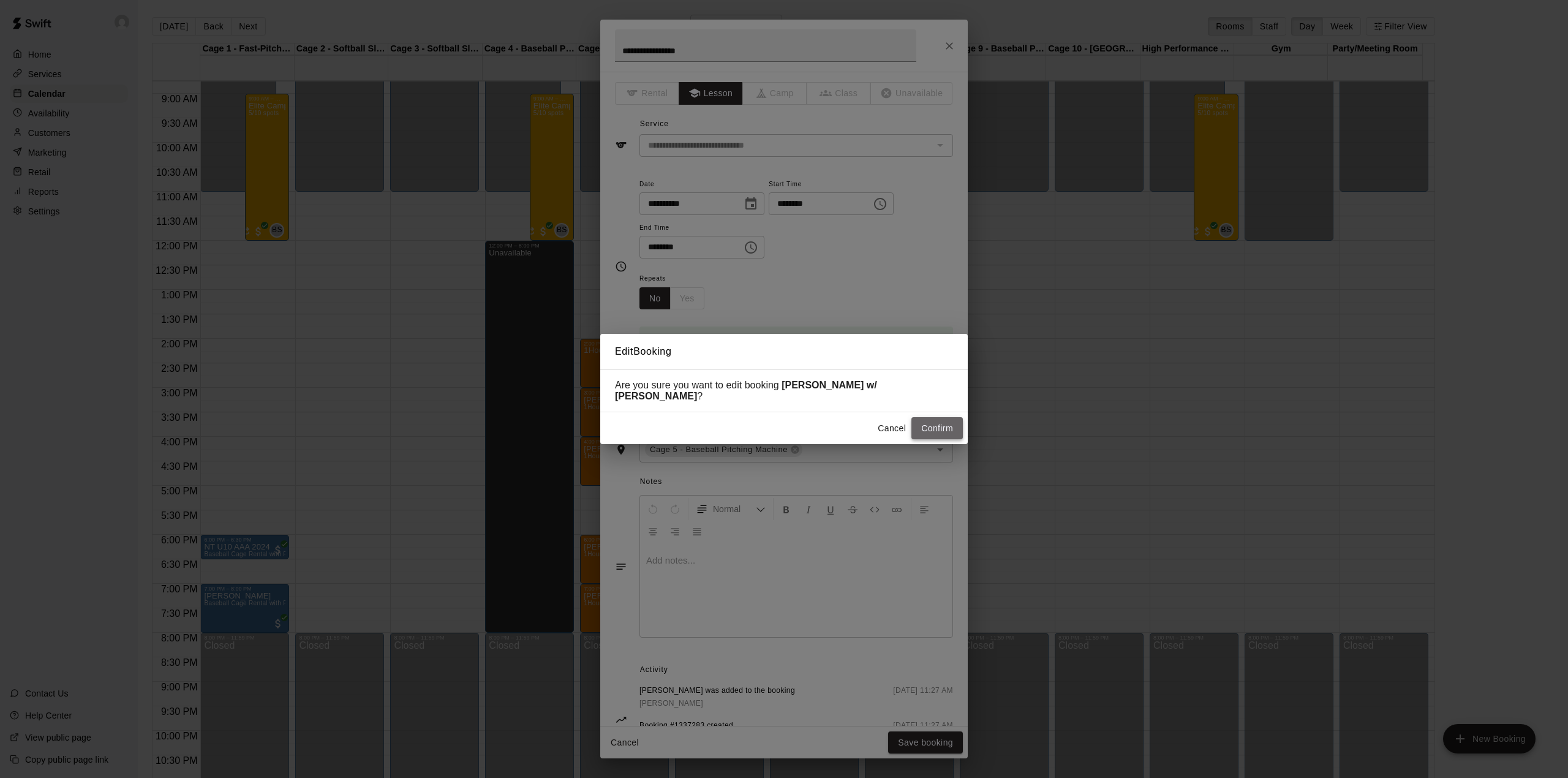
click at [929, 425] on button "Confirm" at bounding box center [937, 428] width 52 height 23
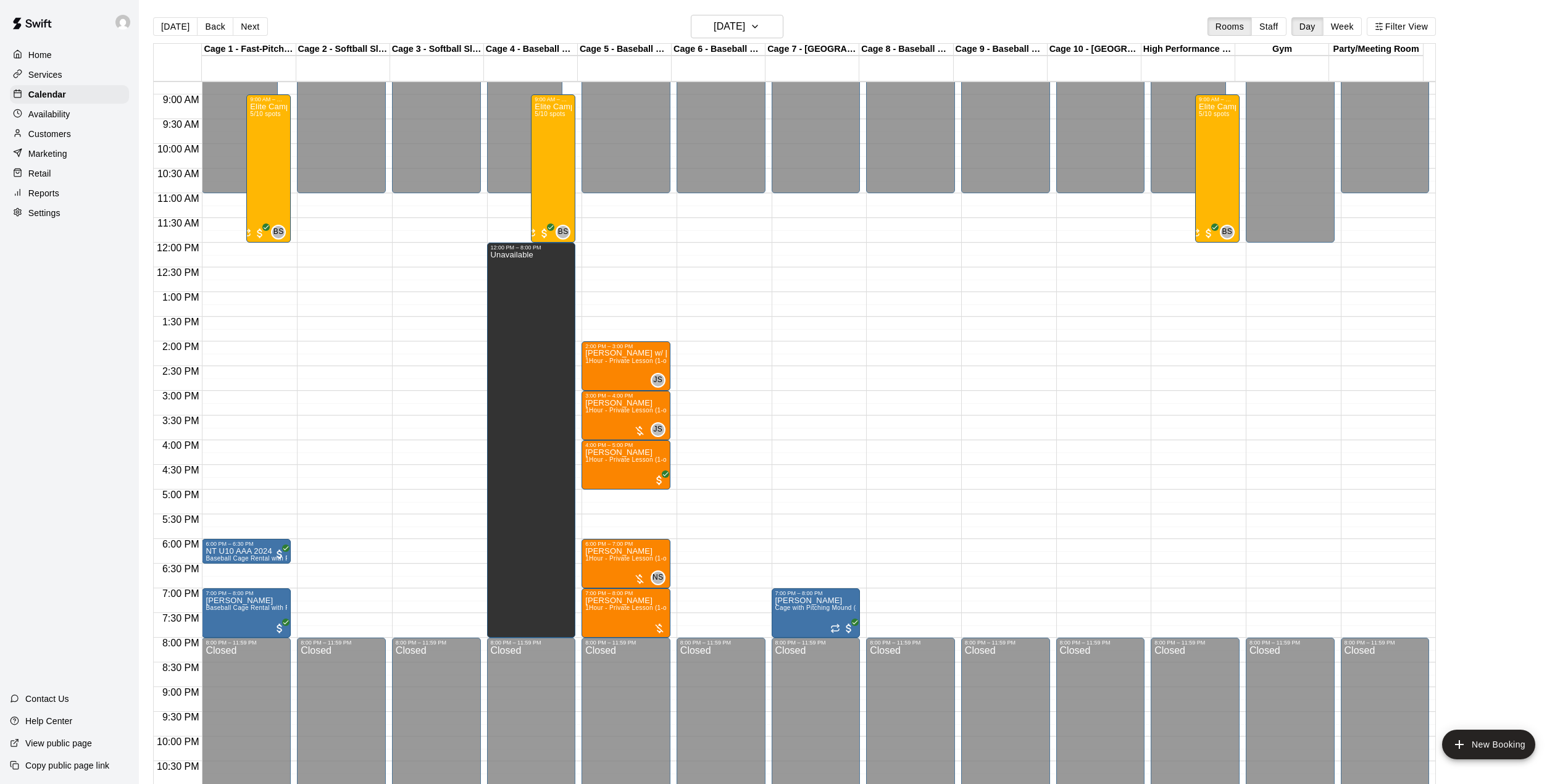
click at [410, 23] on div "[DATE] Back [DATE][DATE] Rooms Staff Day Week Filter View" at bounding box center [794, 29] width 1282 height 28
click at [174, 25] on button "[DATE]" at bounding box center [175, 26] width 44 height 18
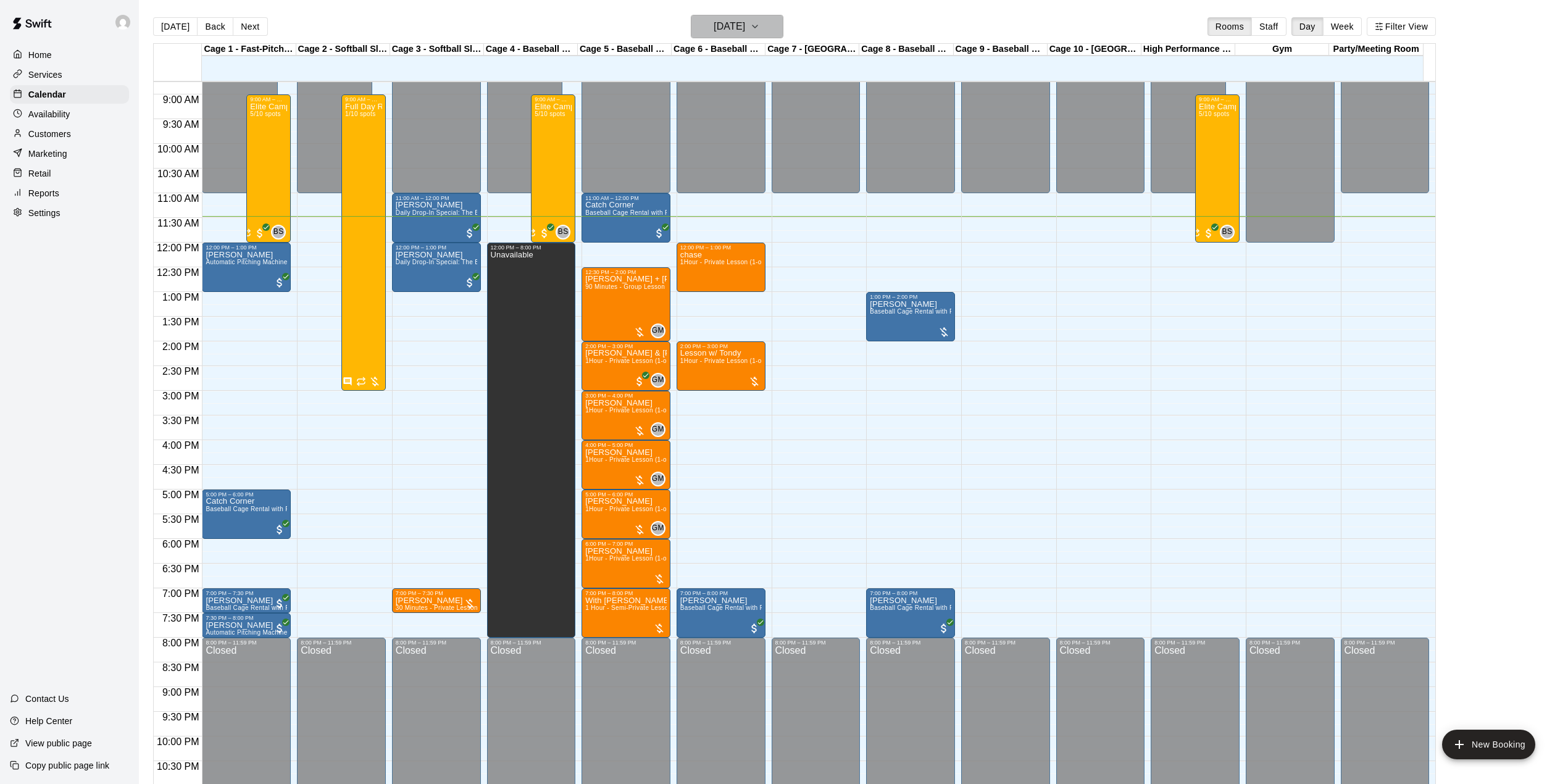
click at [736, 33] on h6 "[DATE]" at bounding box center [730, 27] width 32 height 17
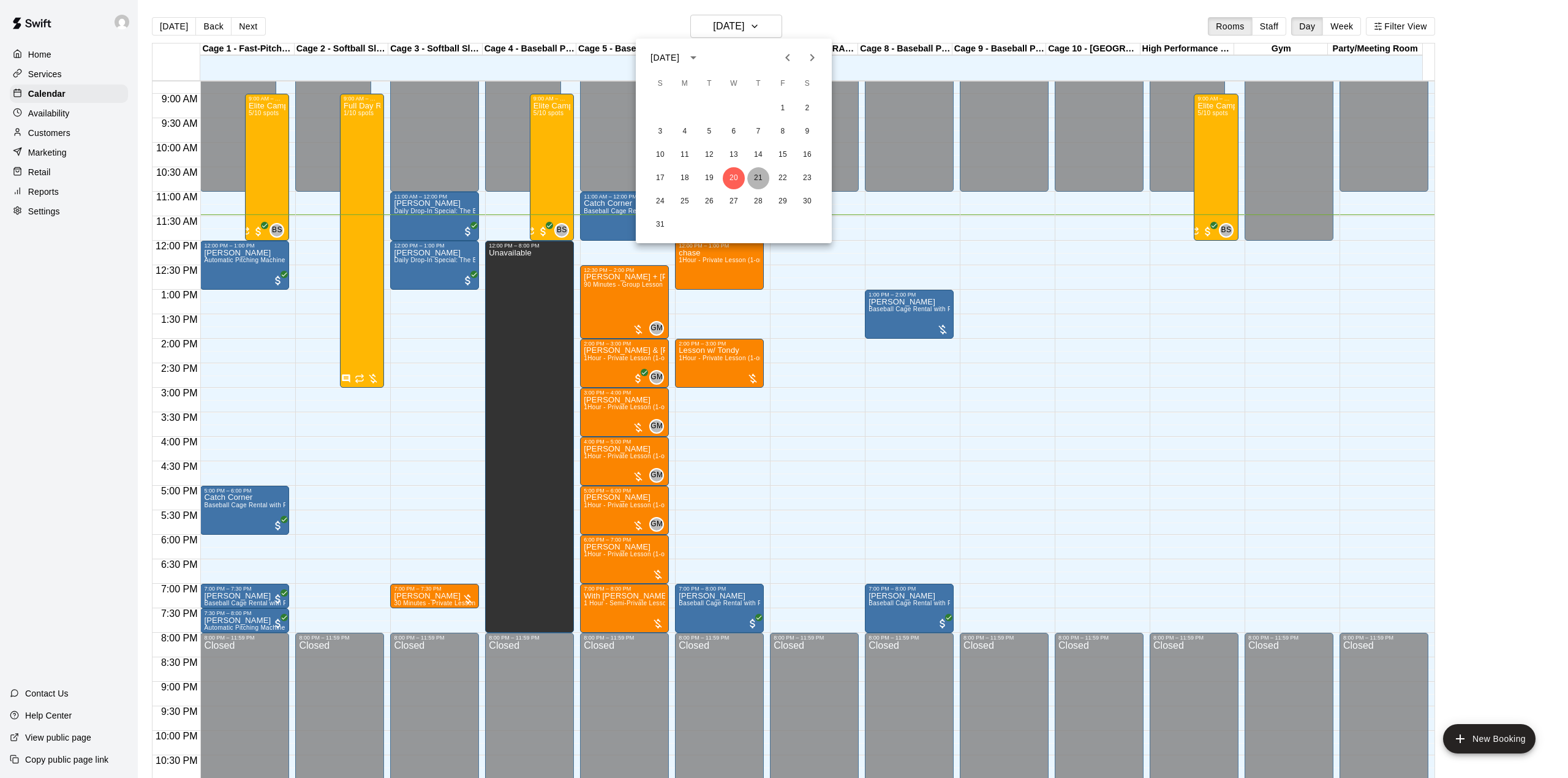
click at [755, 171] on button "21" at bounding box center [758, 178] width 22 height 22
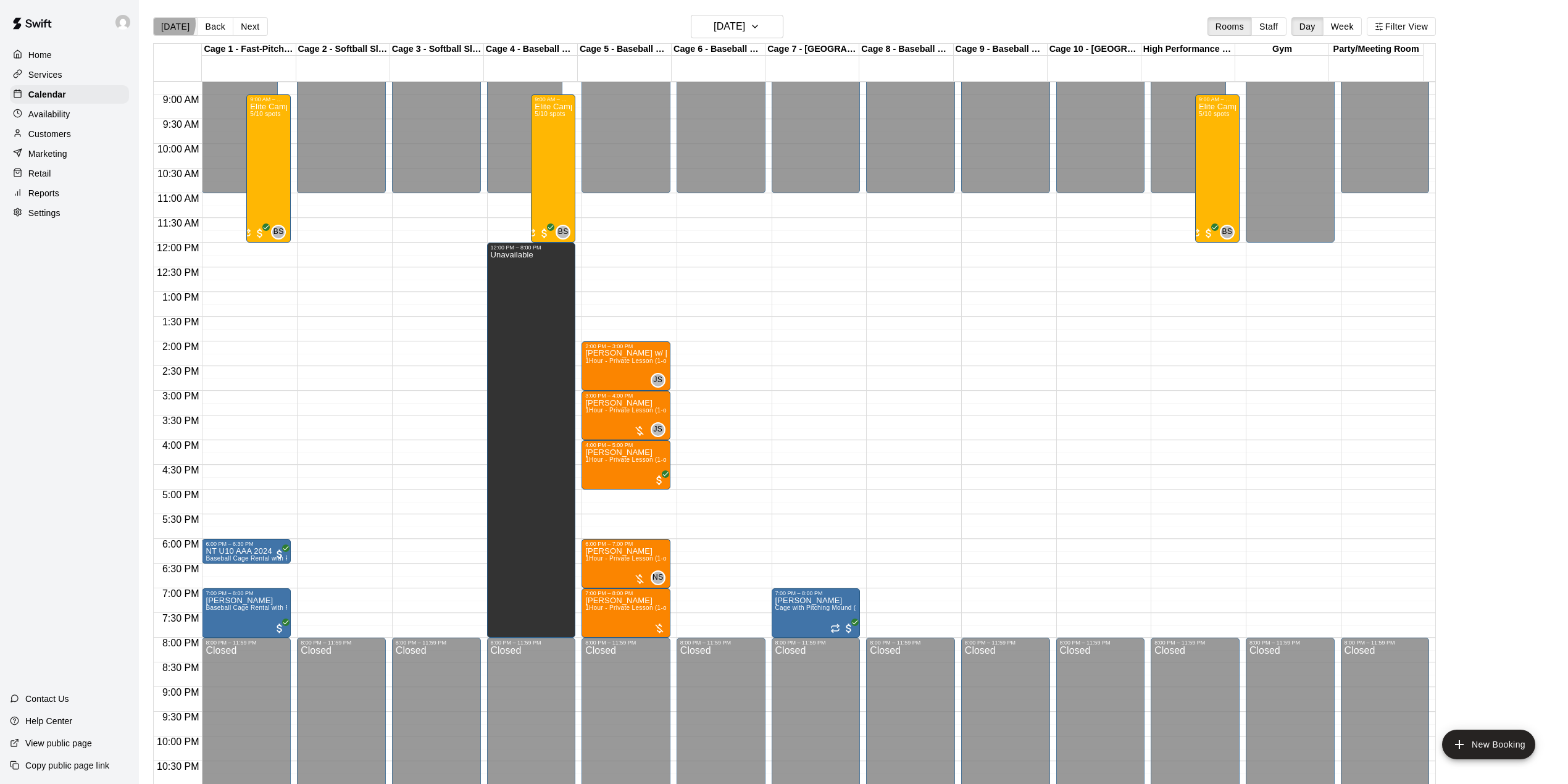
click at [166, 24] on button "[DATE]" at bounding box center [175, 26] width 44 height 18
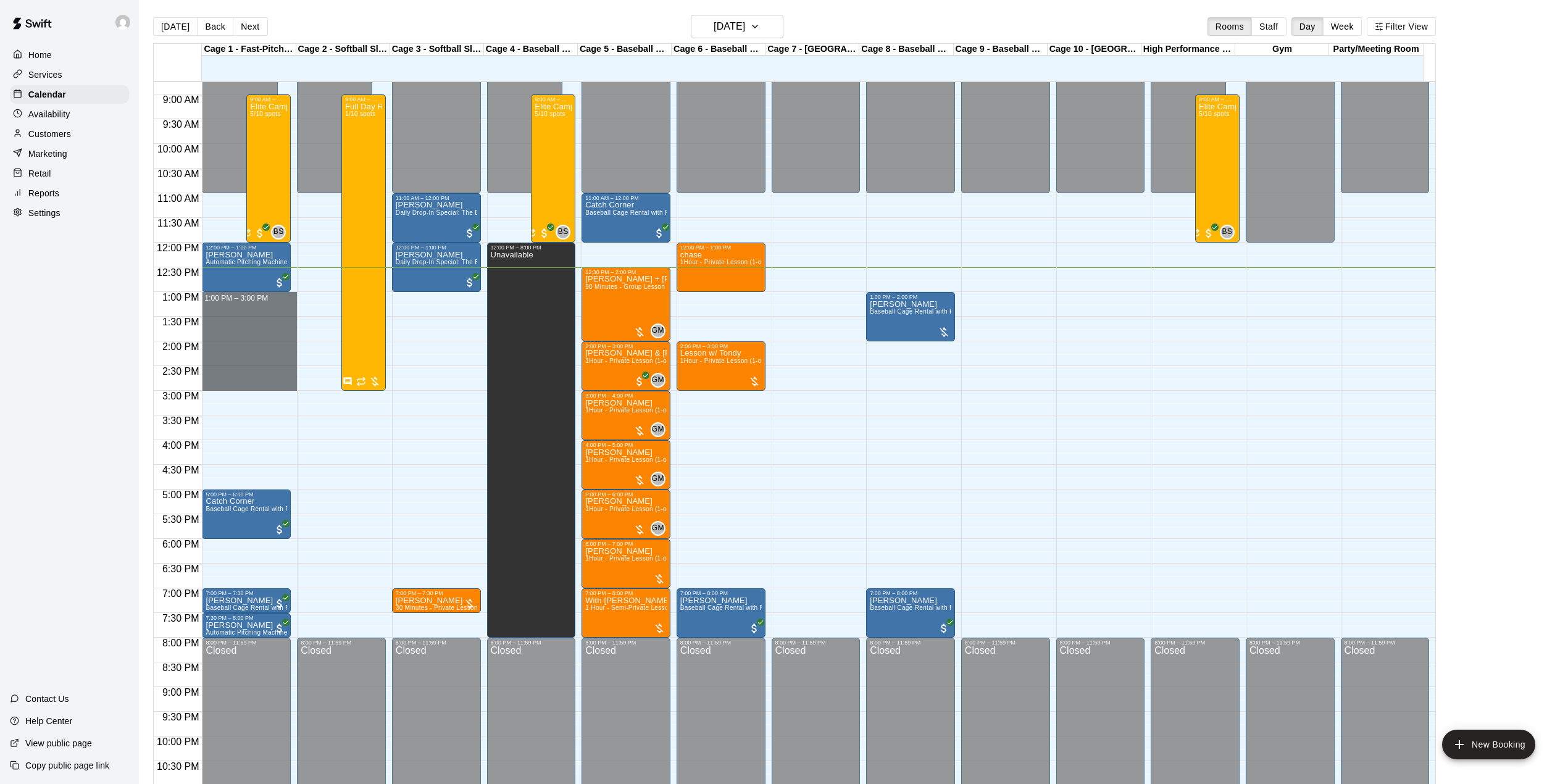
drag, startPoint x: 266, startPoint y: 300, endPoint x: 272, endPoint y: 383, distance: 83.2
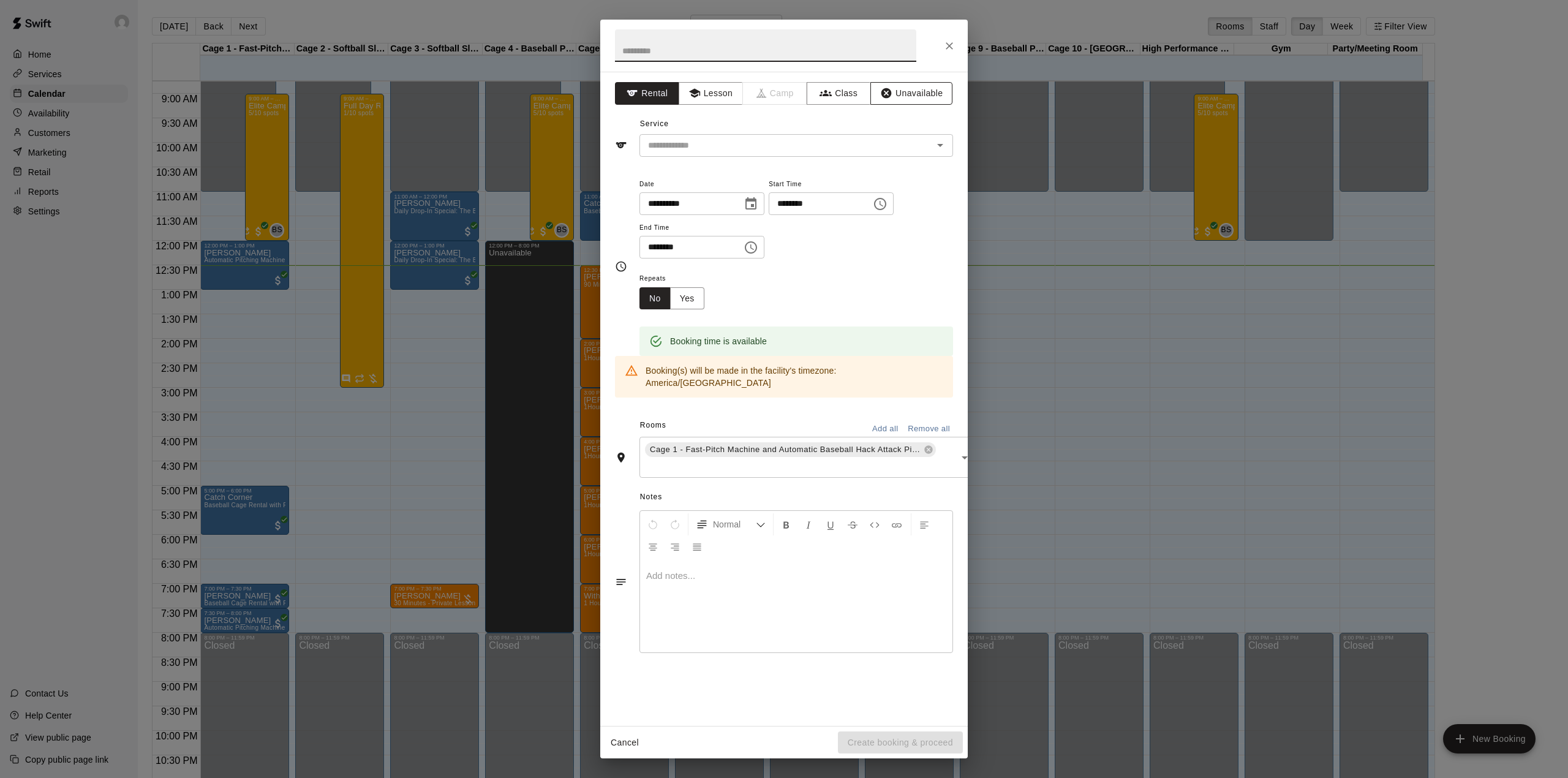
click at [897, 95] on button "Unavailable" at bounding box center [911, 93] width 82 height 23
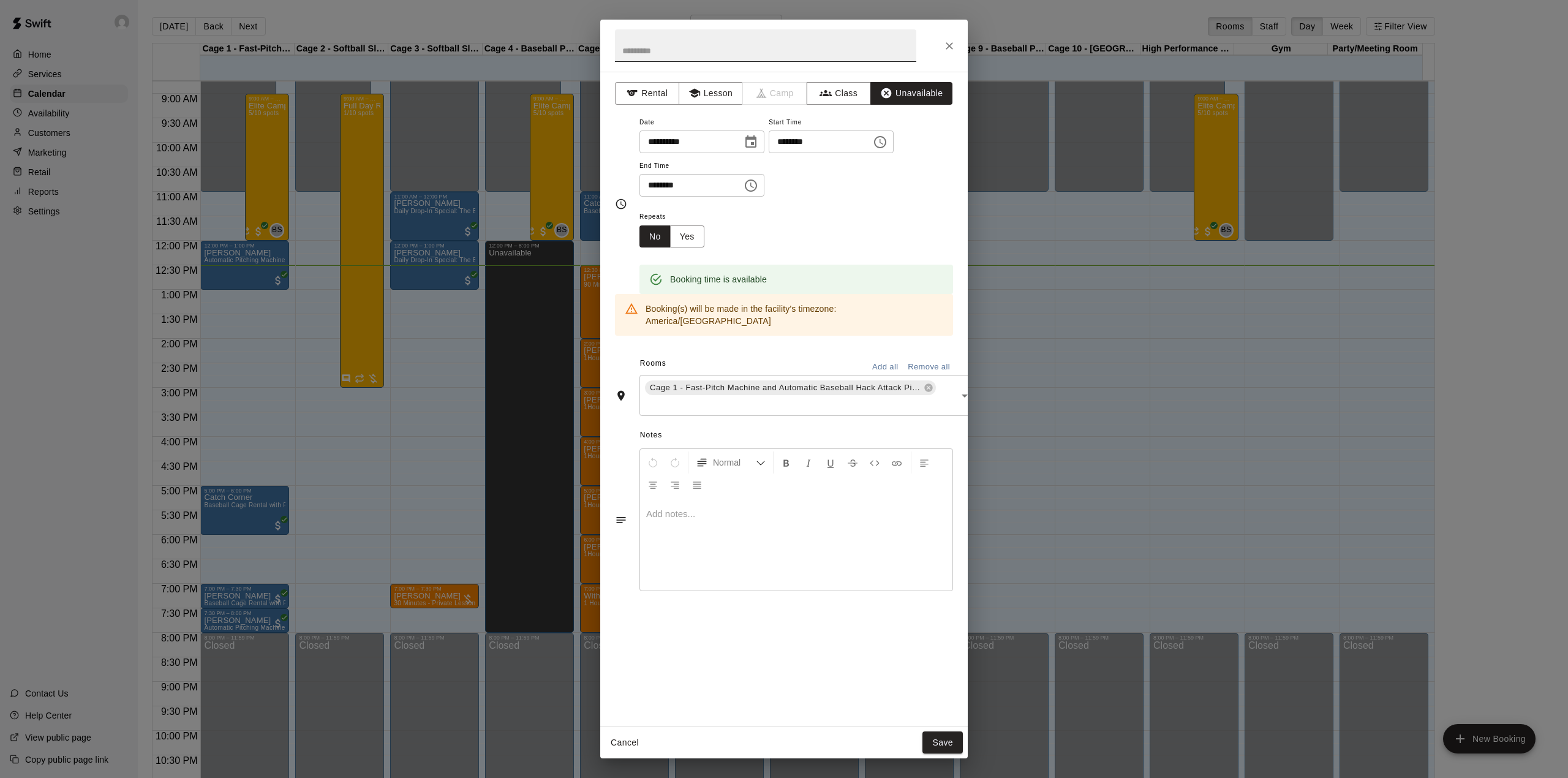
click at [854, 50] on input "text" at bounding box center [765, 45] width 301 height 32
type input "****"
click at [953, 743] on button "Save" at bounding box center [943, 743] width 41 height 23
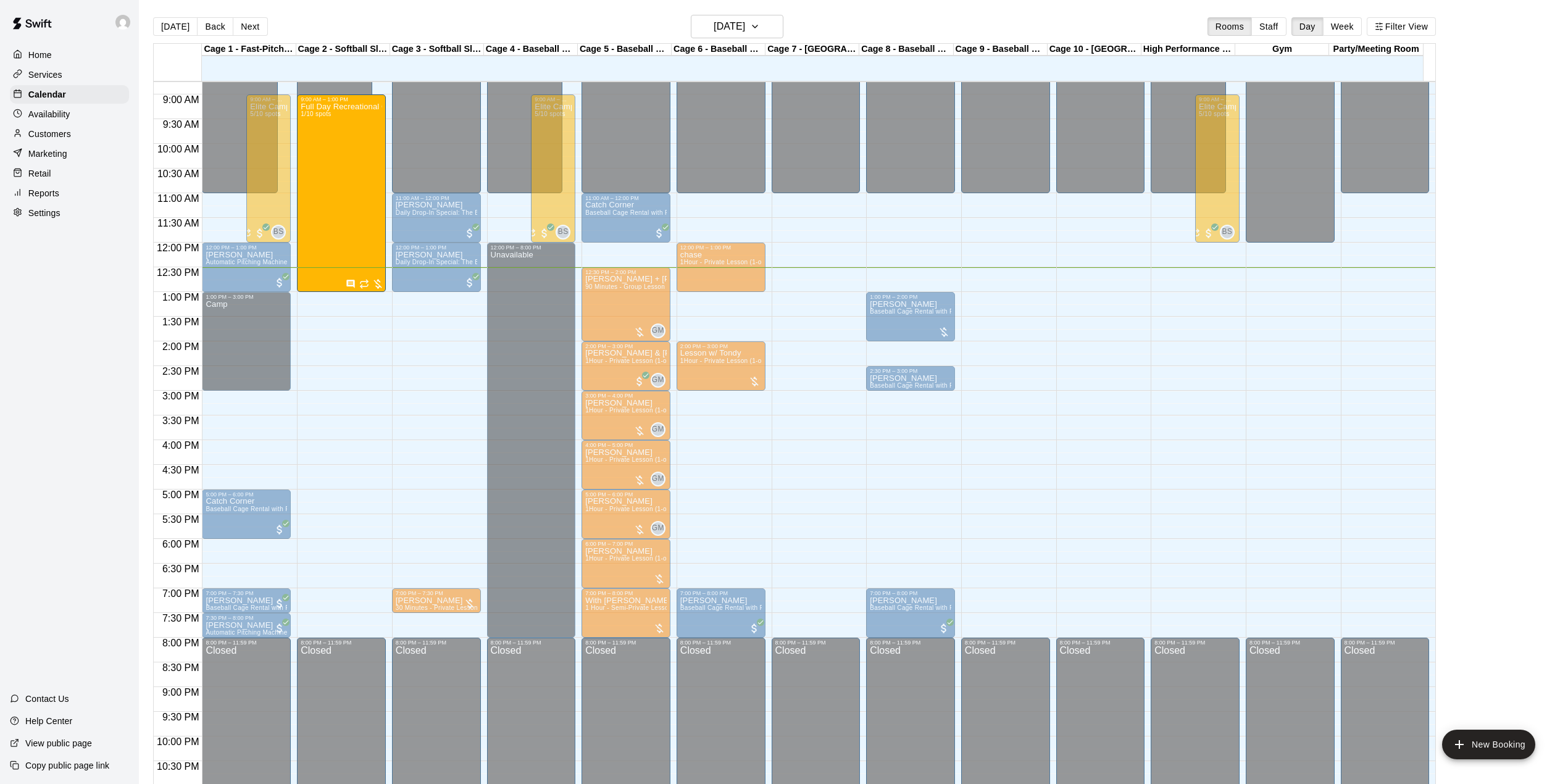
drag, startPoint x: 360, startPoint y: 390, endPoint x: 361, endPoint y: 304, distance: 86.0
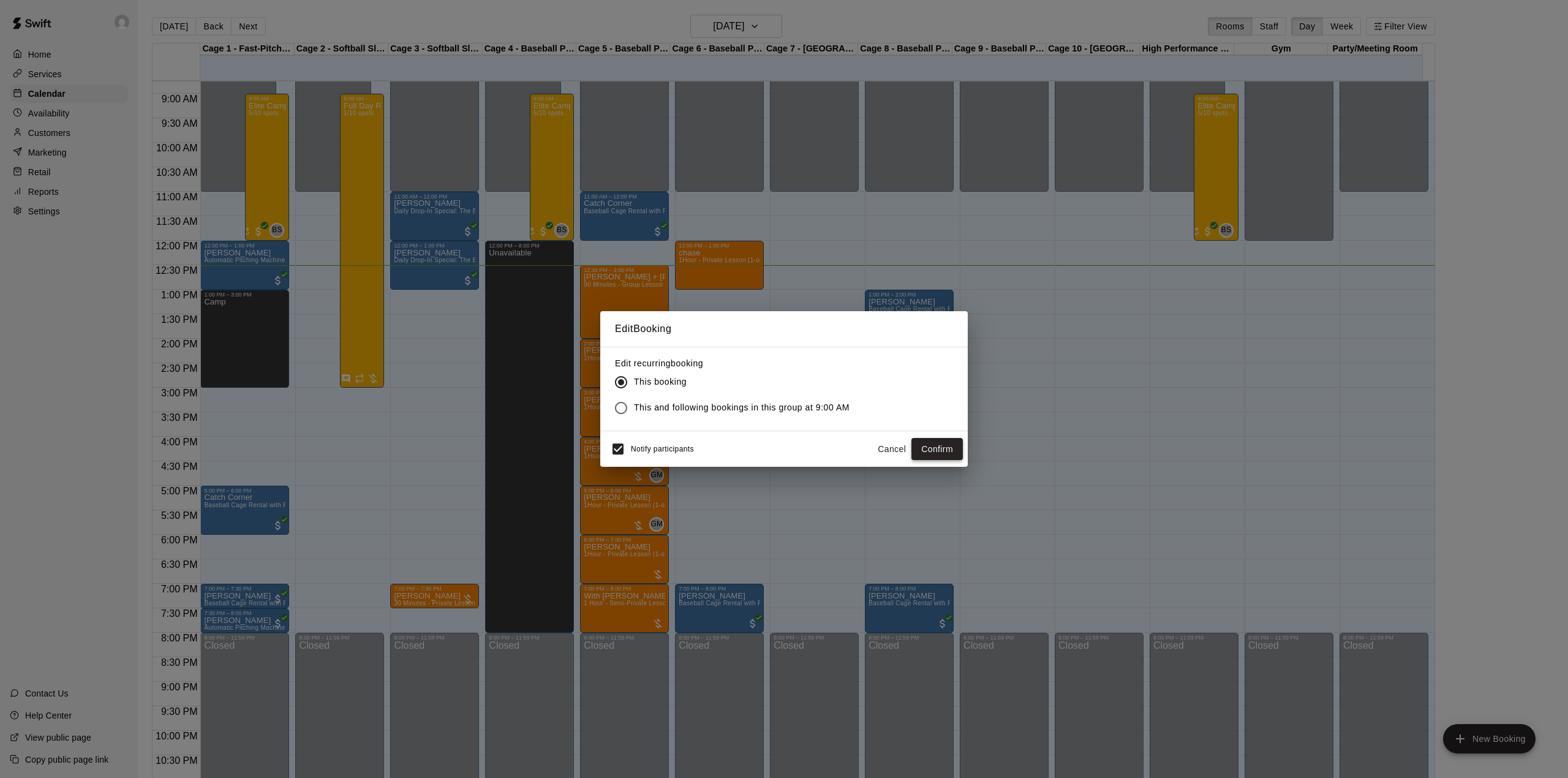
click at [940, 449] on button "Confirm" at bounding box center [937, 449] width 52 height 23
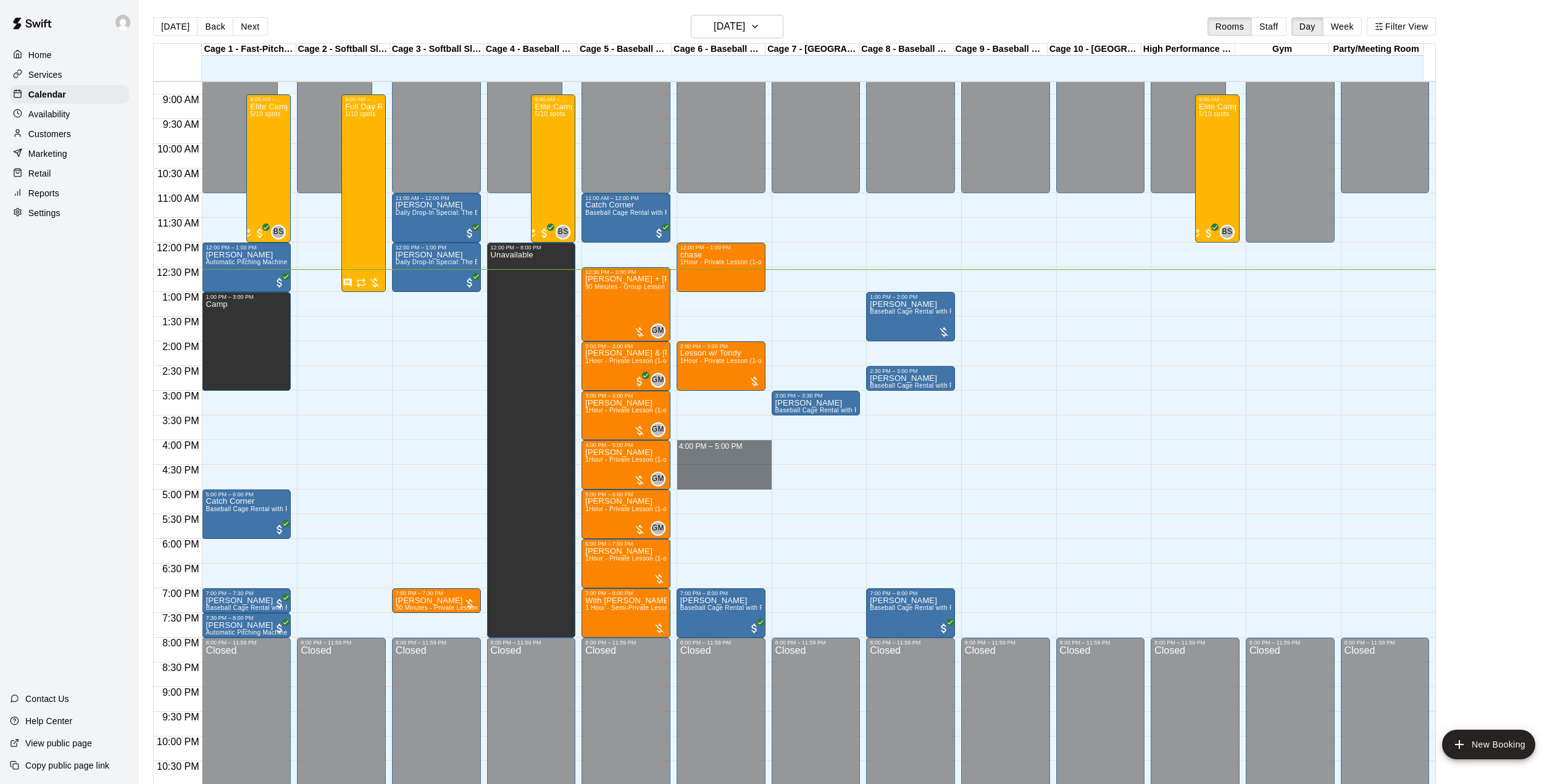
drag, startPoint x: 707, startPoint y: 447, endPoint x: 715, endPoint y: 482, distance: 35.9
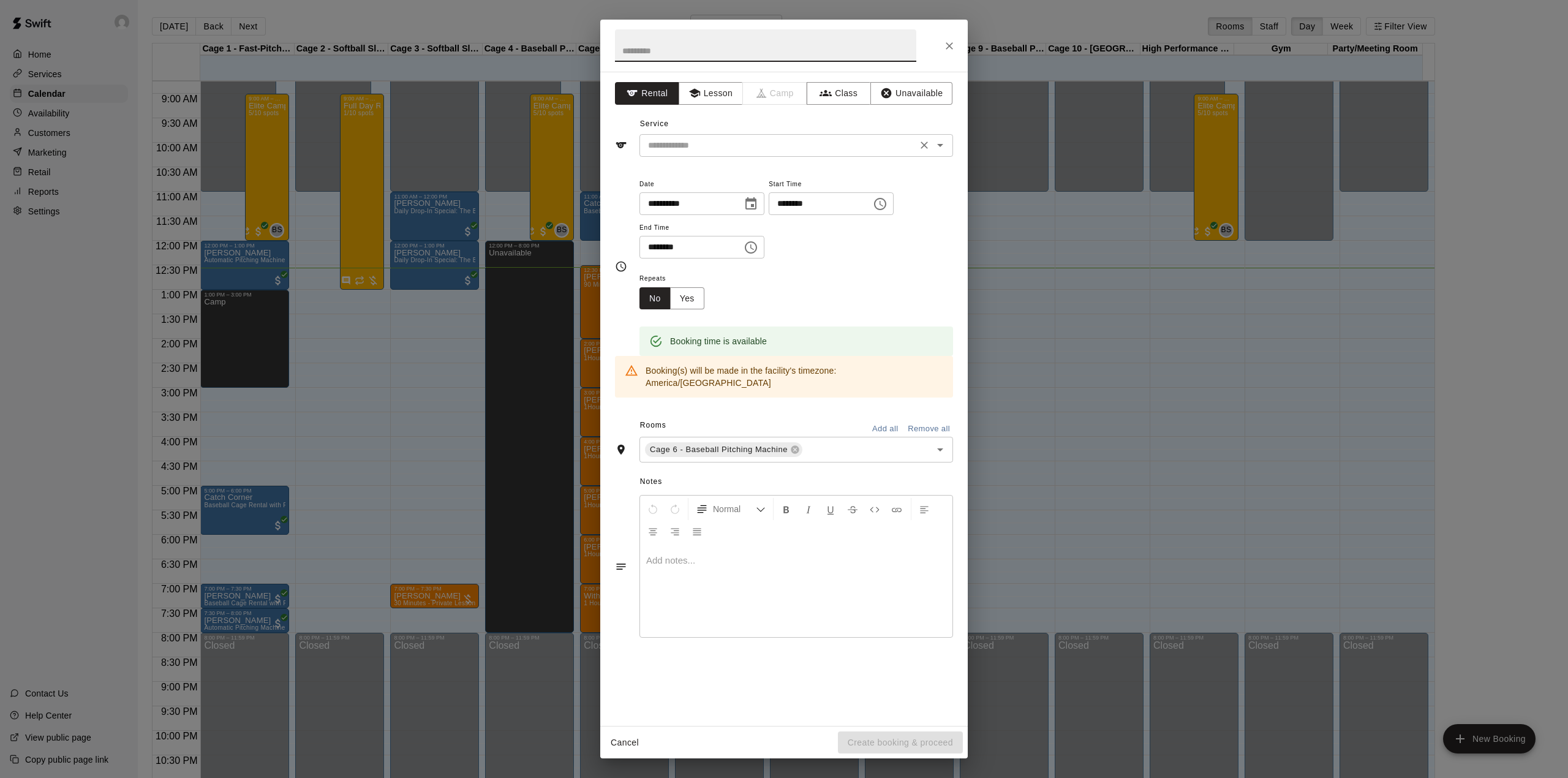
click at [736, 152] on input "text" at bounding box center [778, 146] width 270 height 16
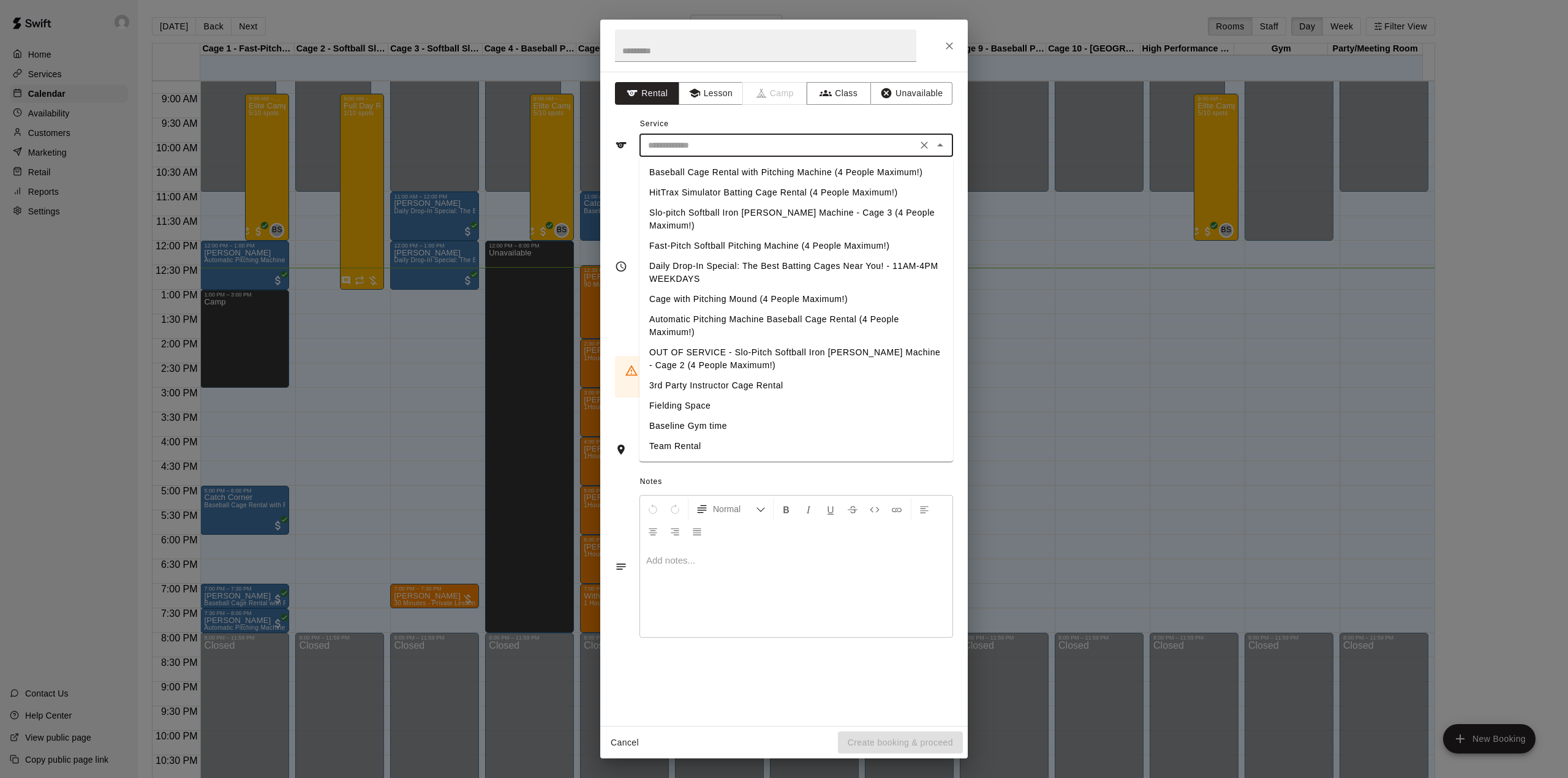
click at [739, 176] on li "Baseball Cage Rental with Pitching Machine (4 People Maximum!)" at bounding box center [796, 172] width 314 height 20
type input "**********"
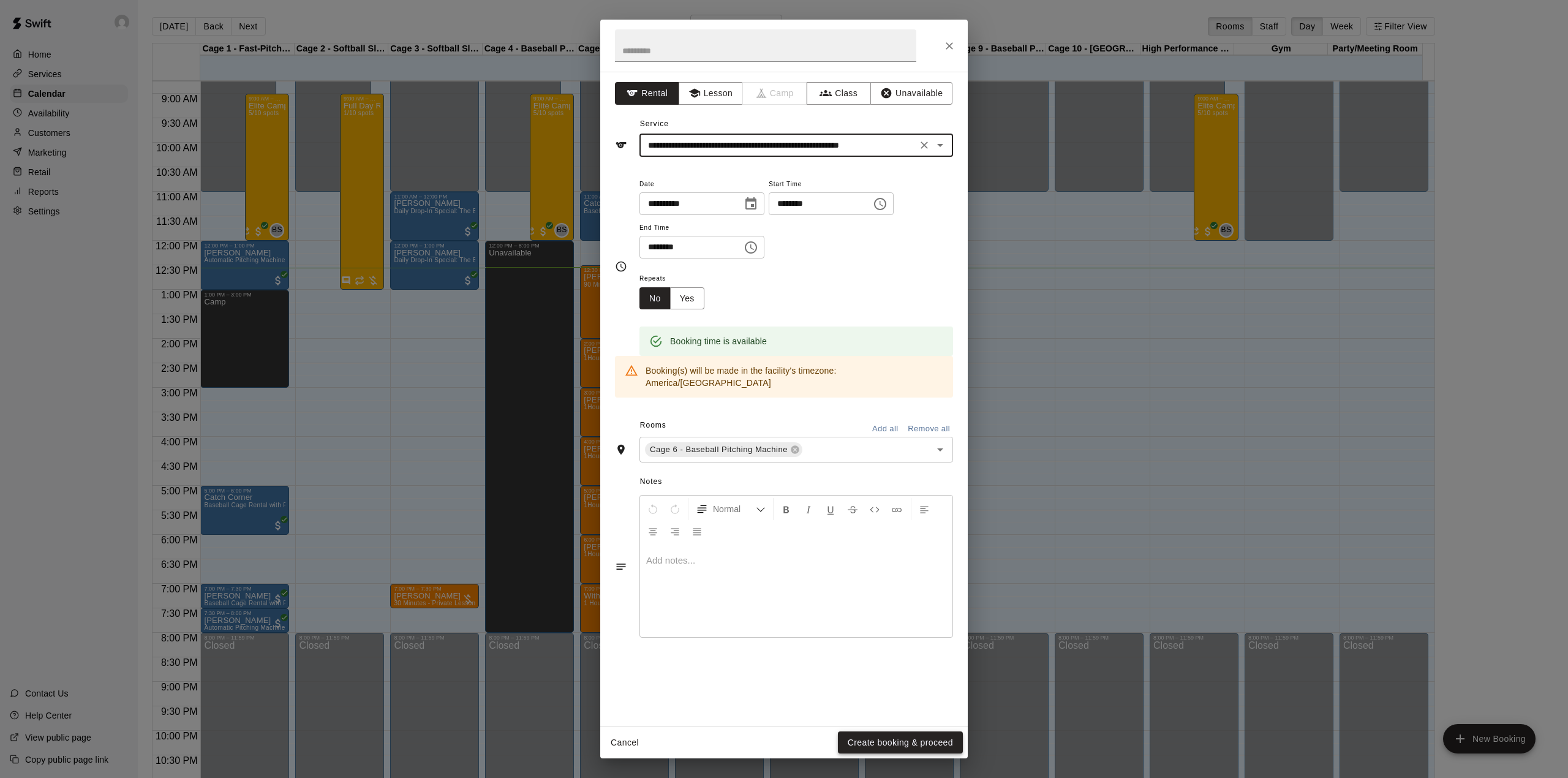
click at [867, 745] on button "Create booking & proceed" at bounding box center [901, 743] width 125 height 23
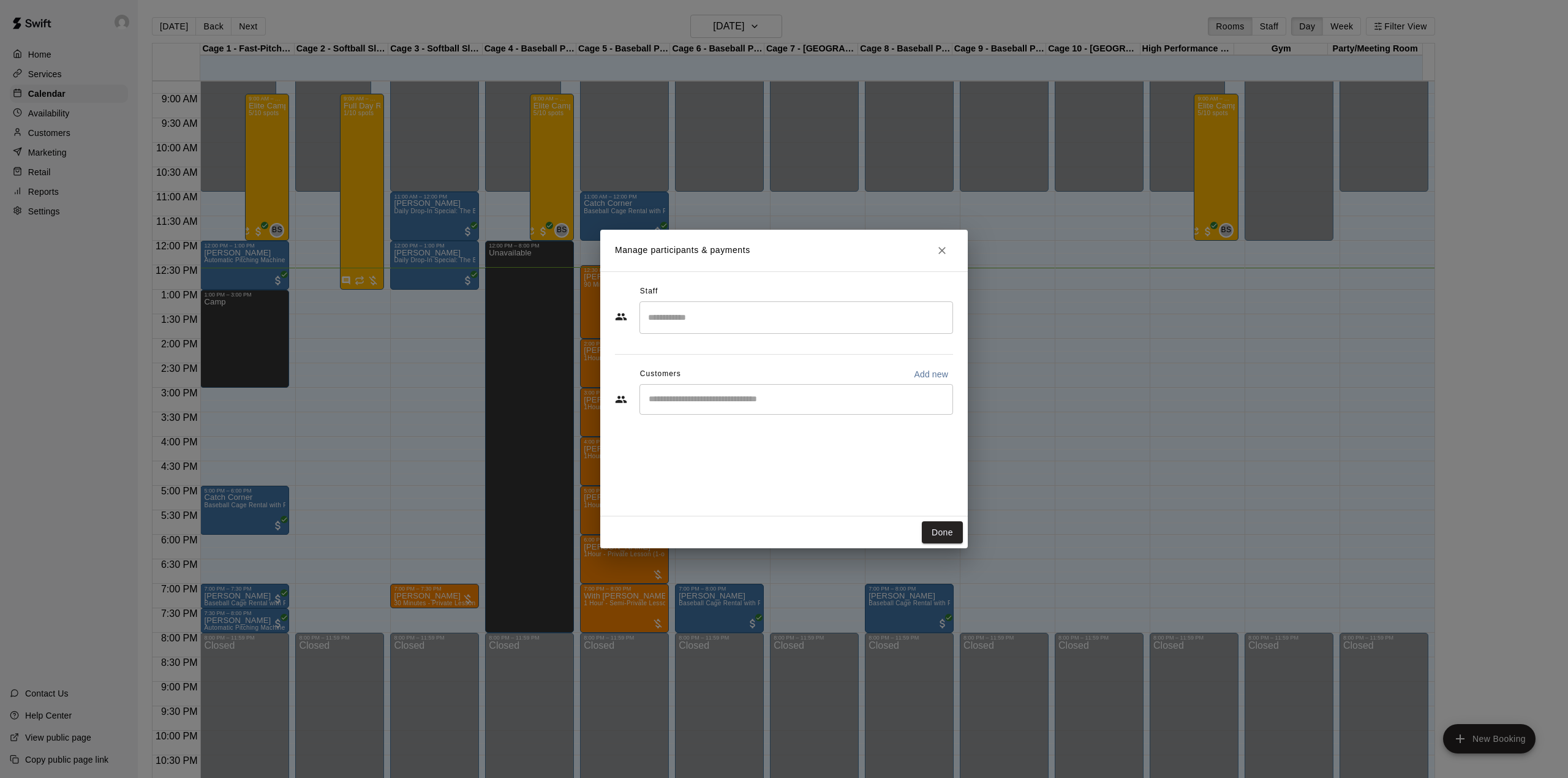
click at [717, 407] on div "​" at bounding box center [796, 399] width 314 height 31
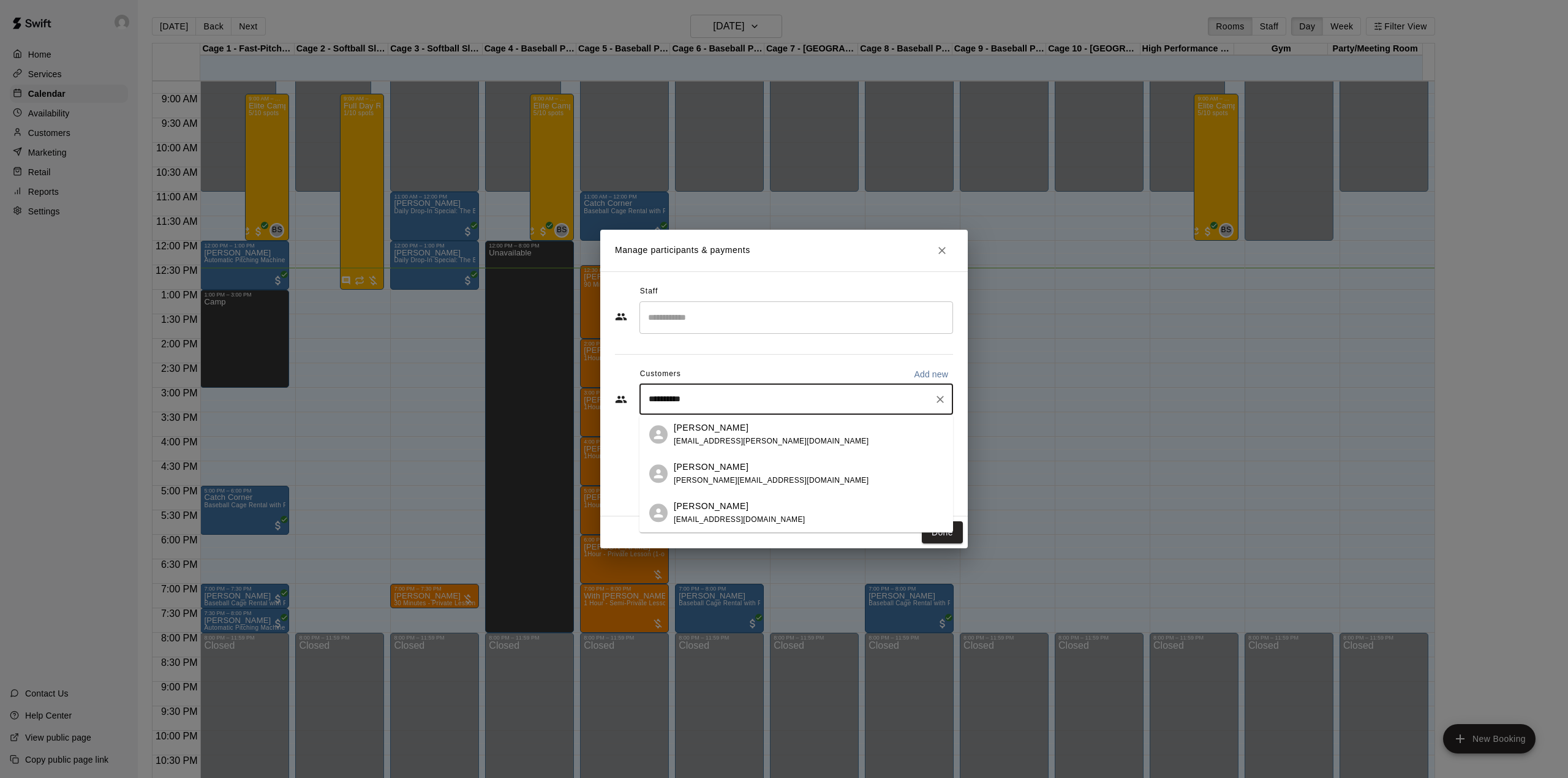
type input "**********"
click at [731, 440] on span "[EMAIL_ADDRESS][PERSON_NAME][DOMAIN_NAME]" at bounding box center [771, 441] width 195 height 9
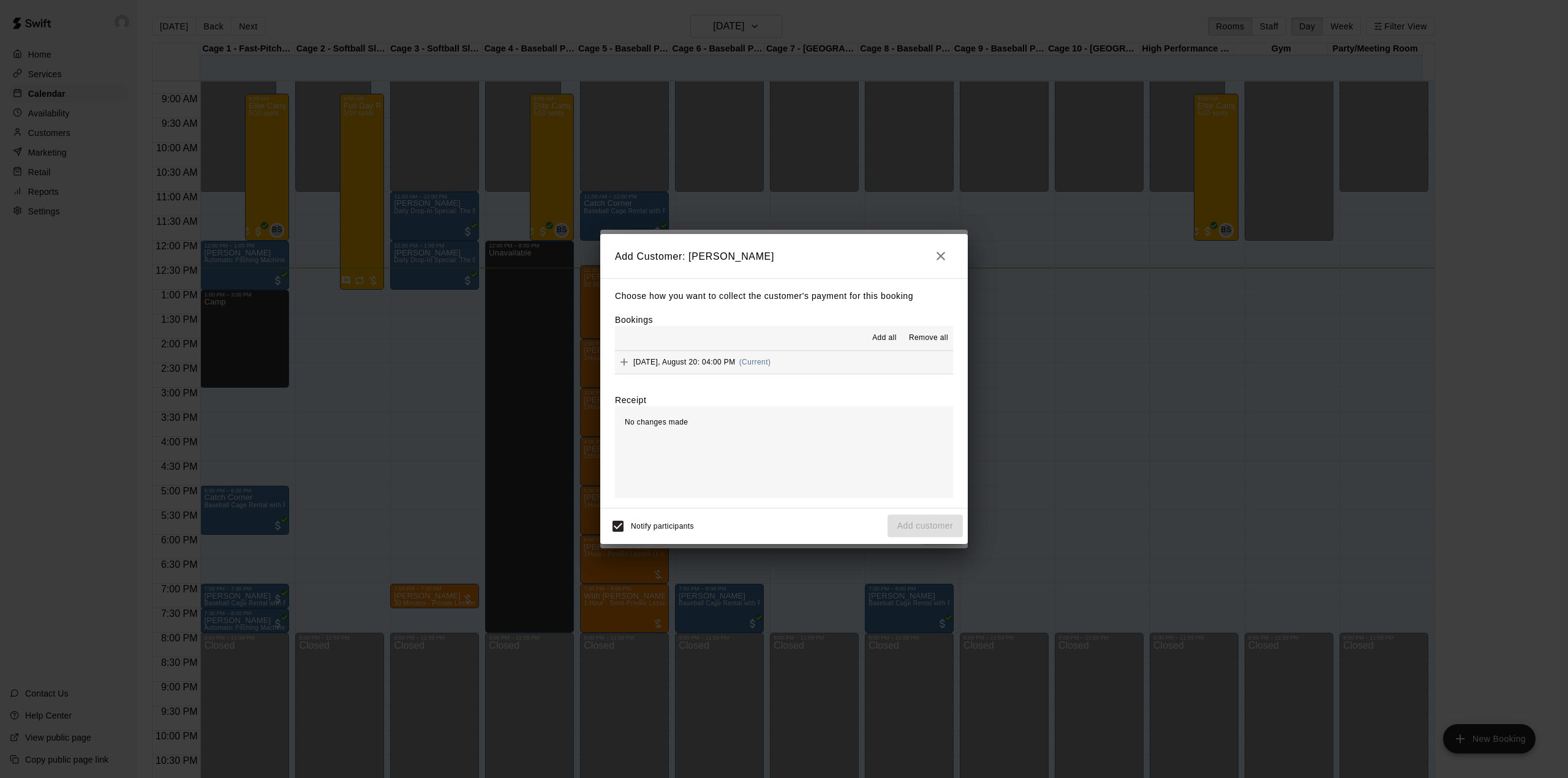
click at [878, 332] on span "Add all" at bounding box center [884, 338] width 24 height 13
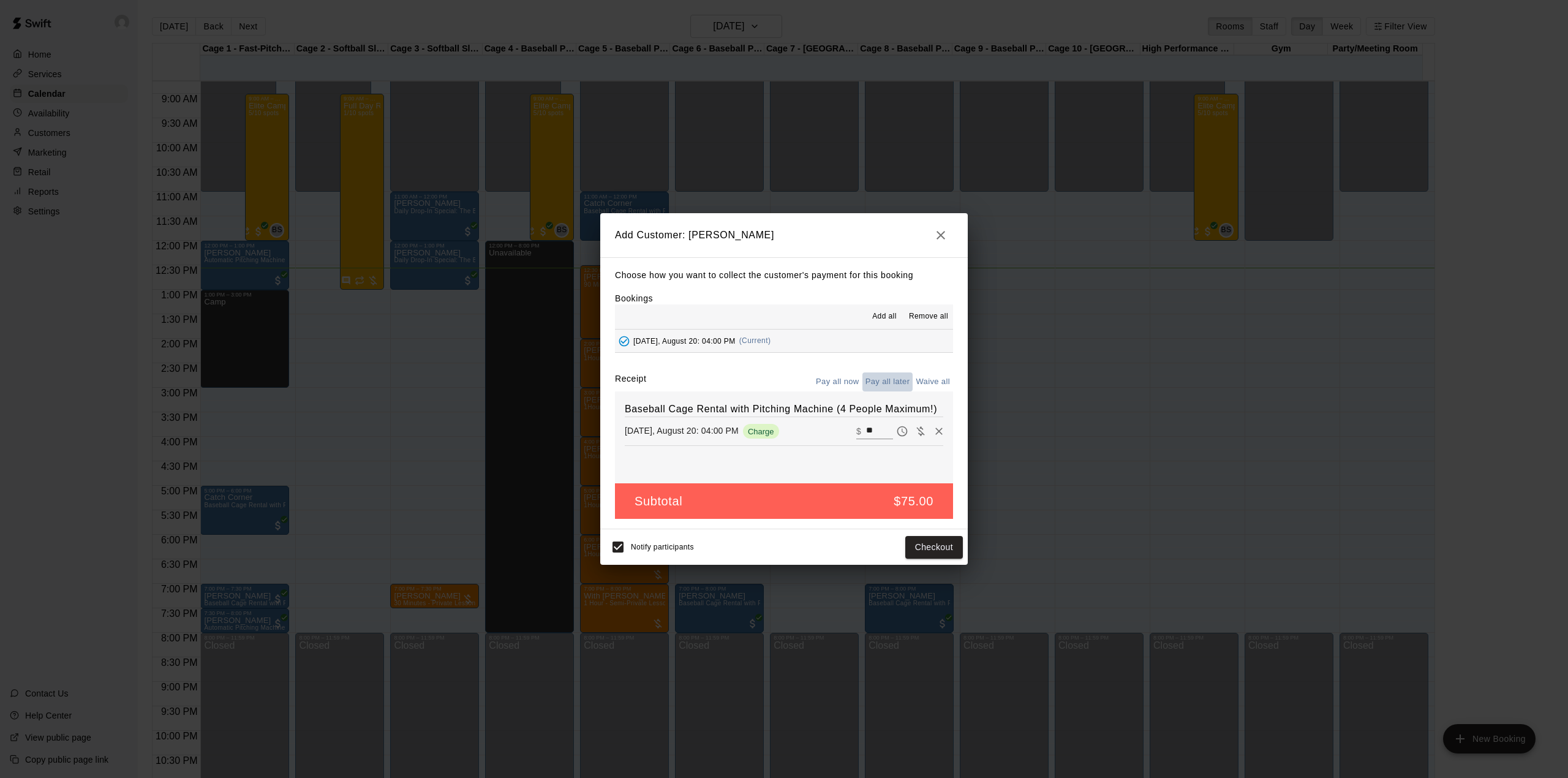
click at [893, 382] on button "Pay all later" at bounding box center [887, 382] width 51 height 19
click at [902, 546] on button "Add customer" at bounding box center [925, 547] width 75 height 23
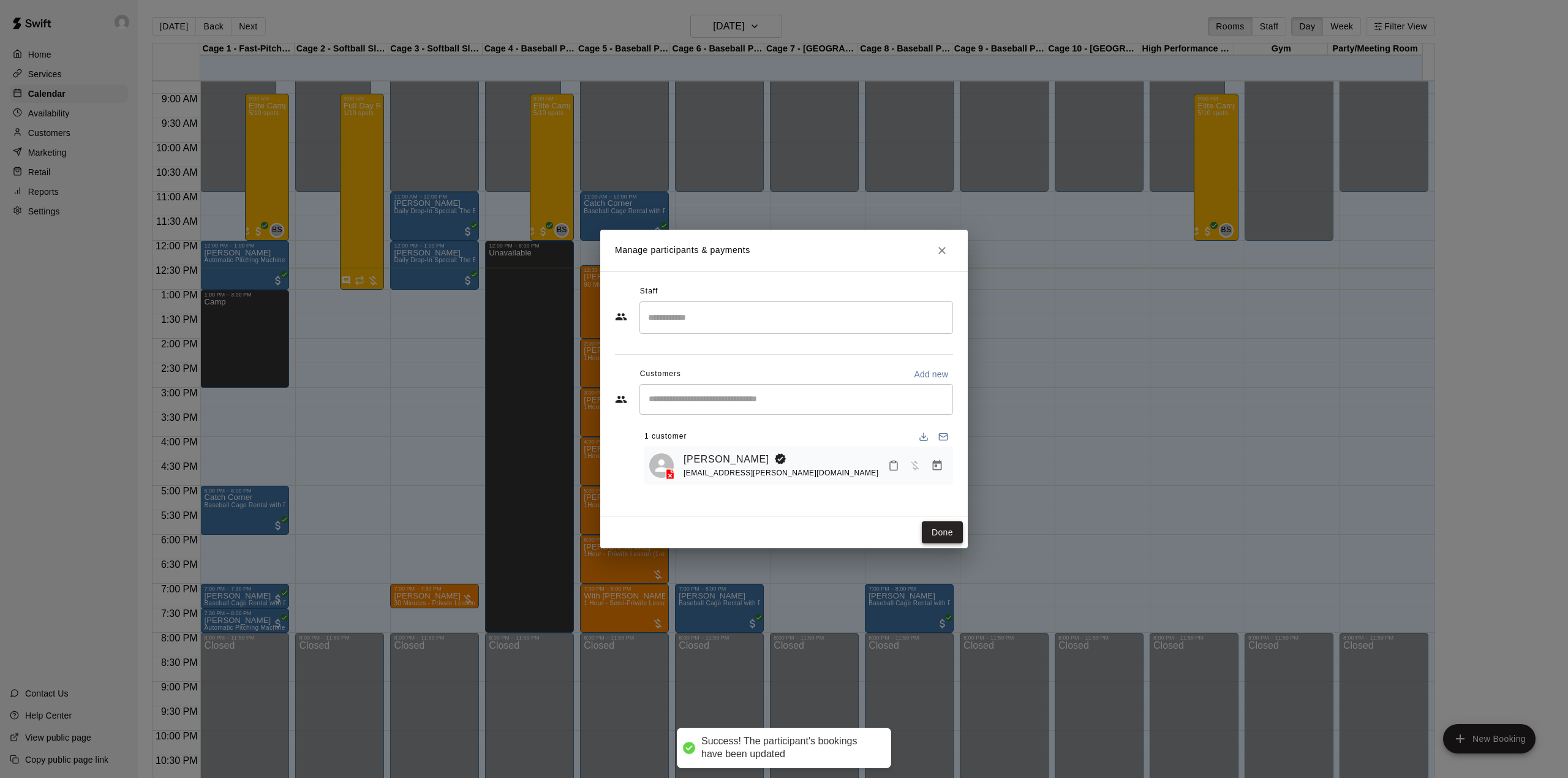
click at [951, 528] on button "Done" at bounding box center [942, 532] width 41 height 23
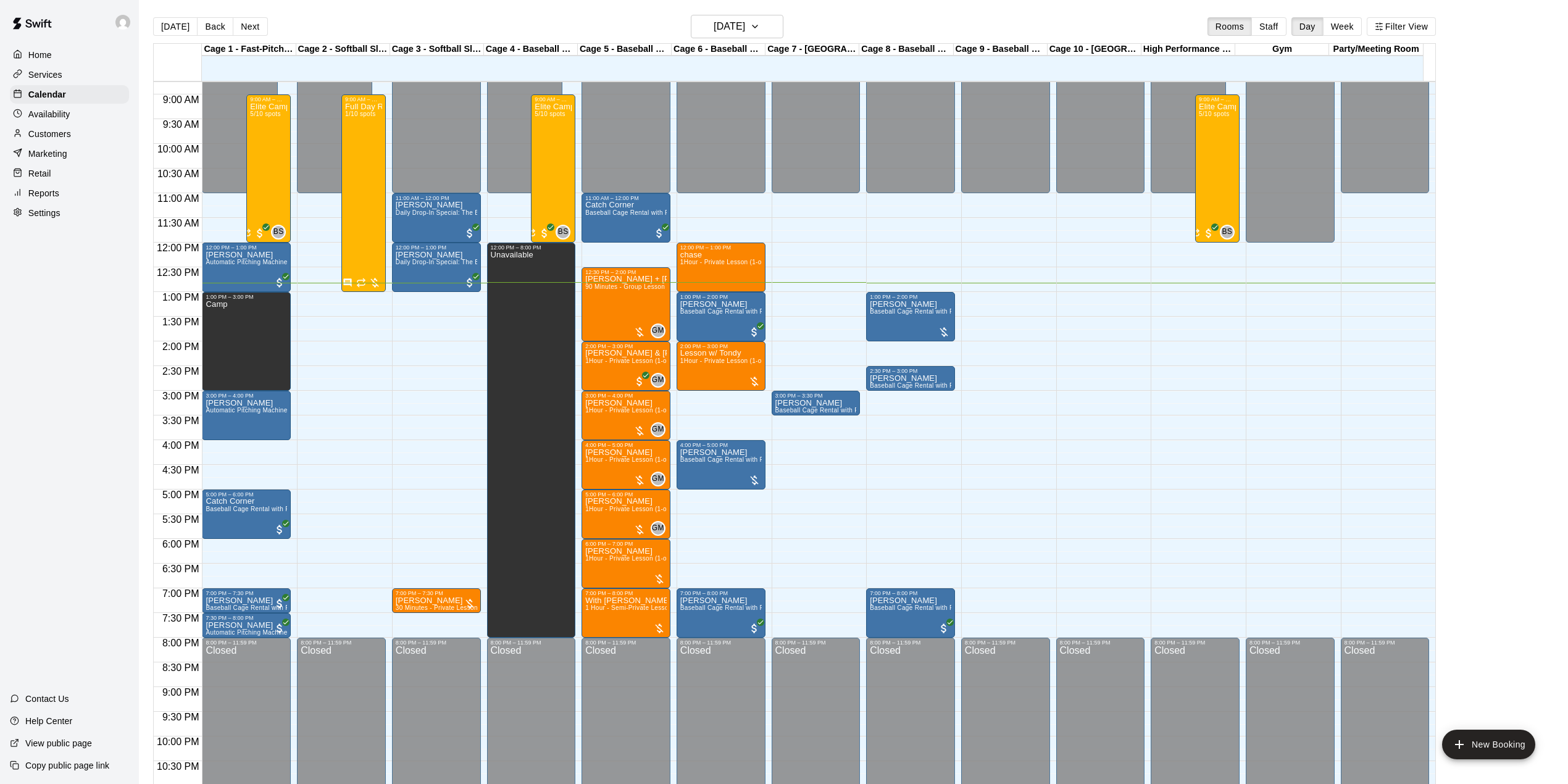
click at [758, 10] on main "[DATE] Back [DATE][DATE] Rooms Staff Day Week Filter View Cage 1 - Fast-Pitch M…" at bounding box center [853, 401] width 1429 height 804
click at [745, 23] on h6 "[DATE]" at bounding box center [730, 27] width 32 height 17
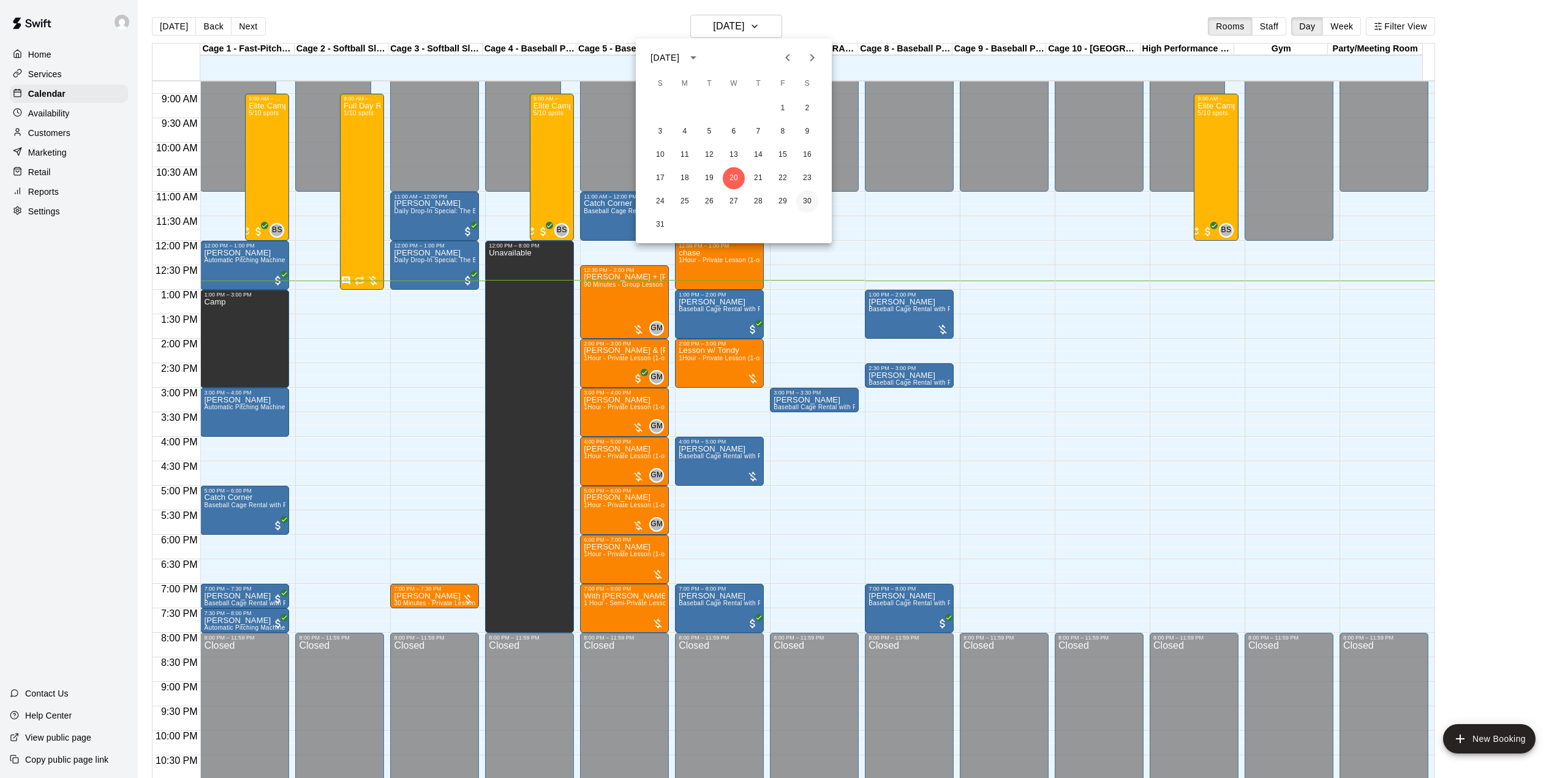
click at [807, 204] on button "30" at bounding box center [807, 201] width 22 height 22
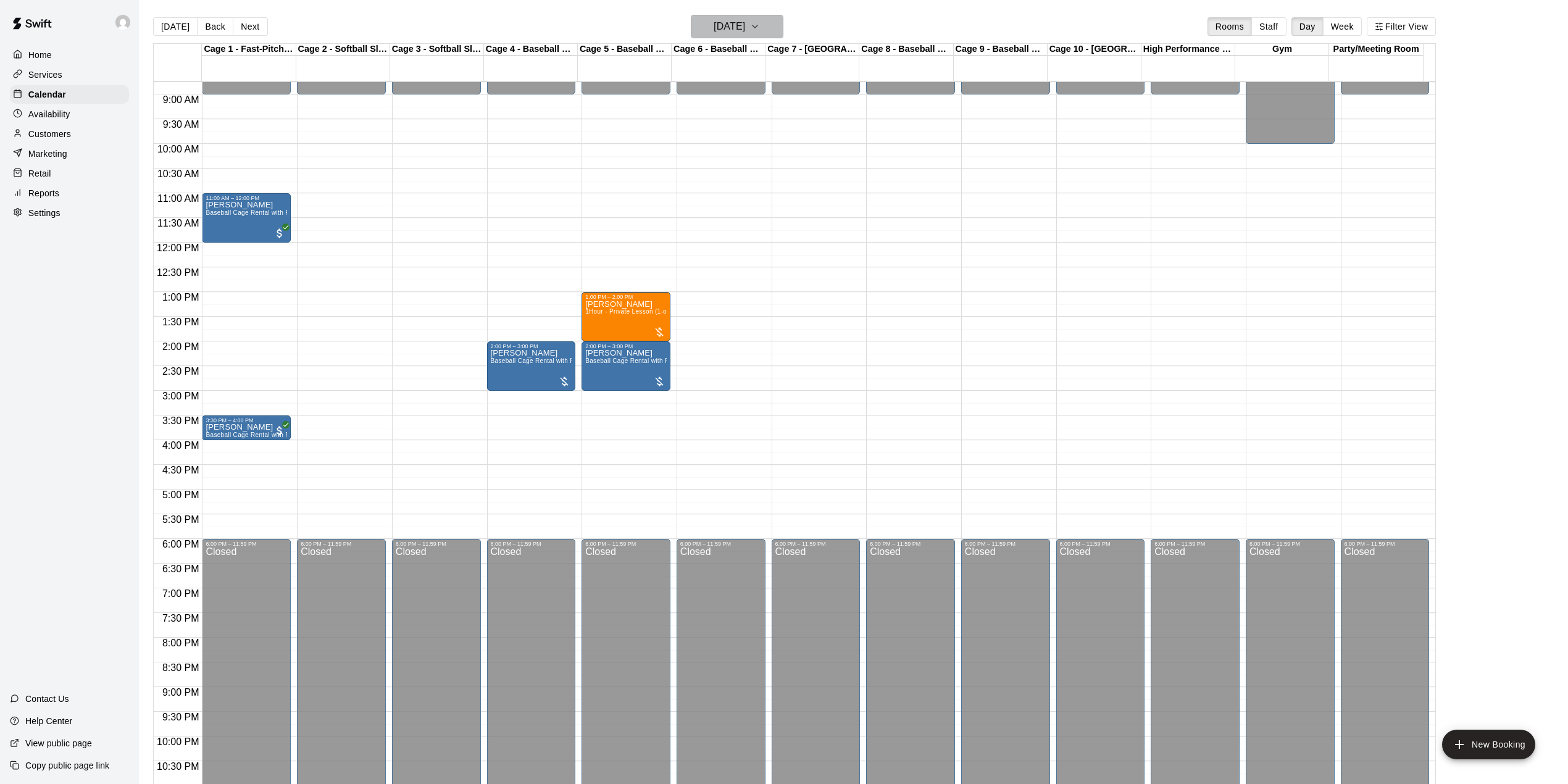
click at [751, 16] on button "[DATE]" at bounding box center [737, 27] width 92 height 24
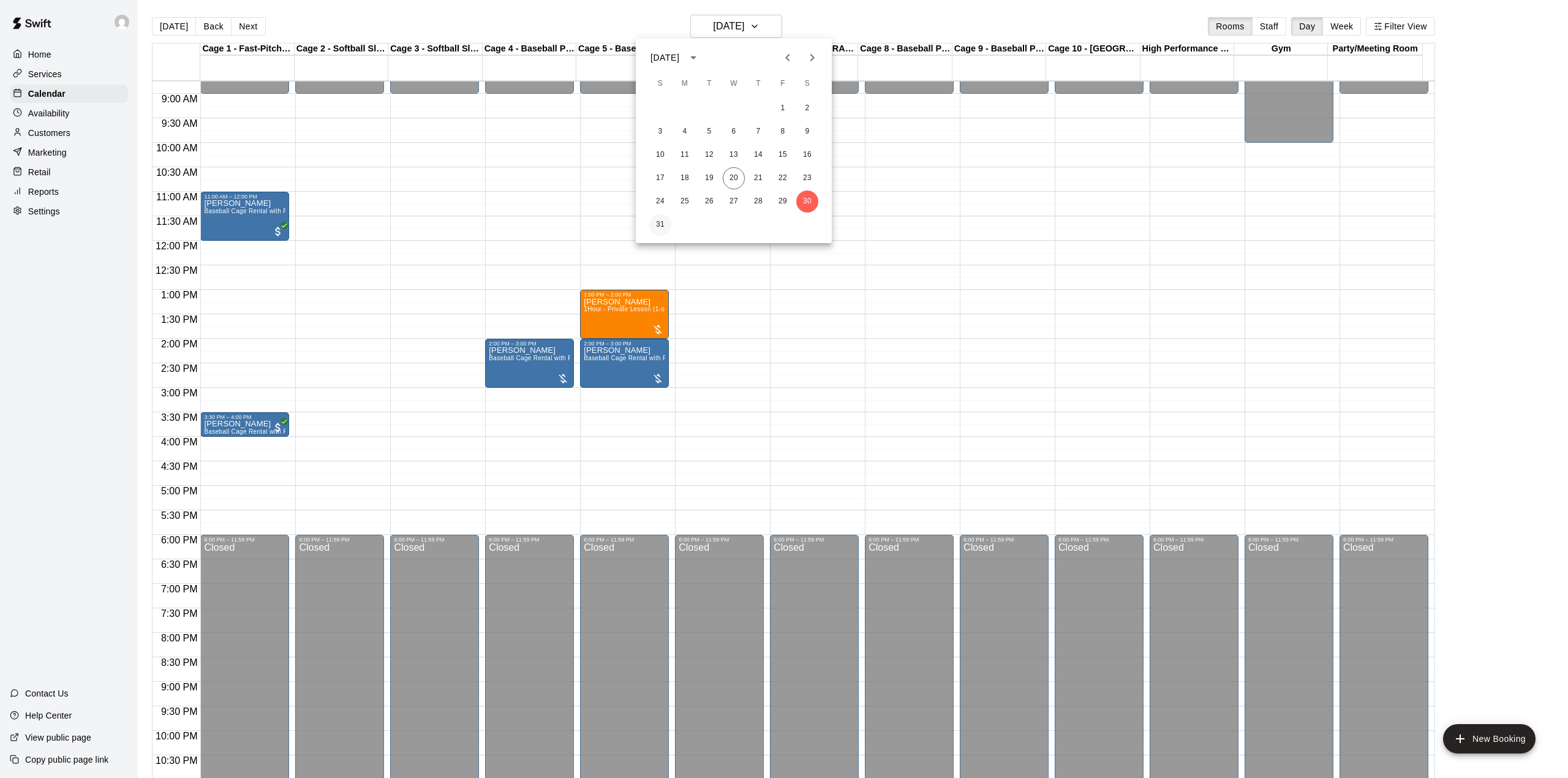
click at [659, 225] on button "31" at bounding box center [660, 225] width 22 height 22
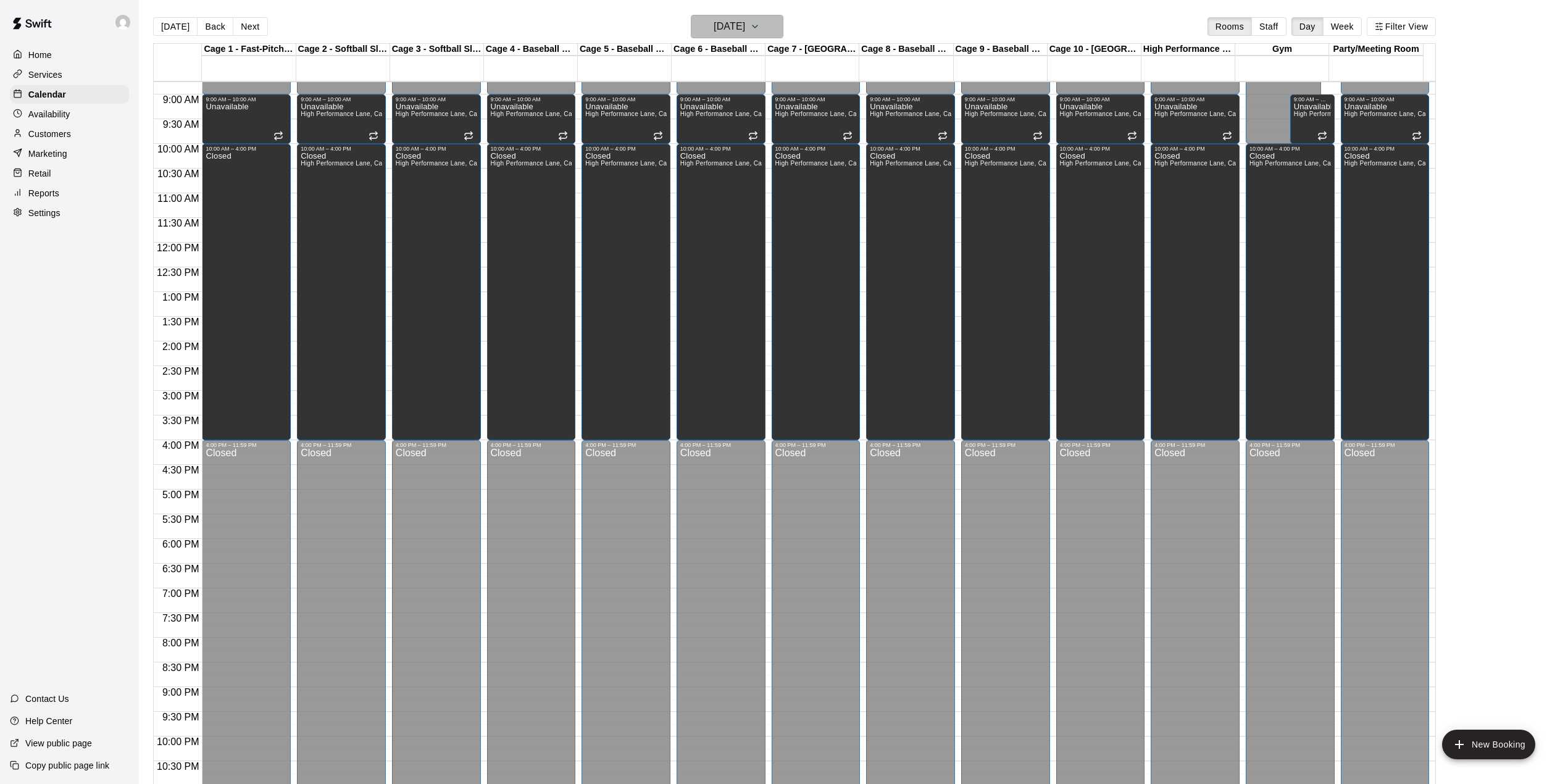
click at [745, 28] on h6 "[DATE]" at bounding box center [730, 27] width 32 height 17
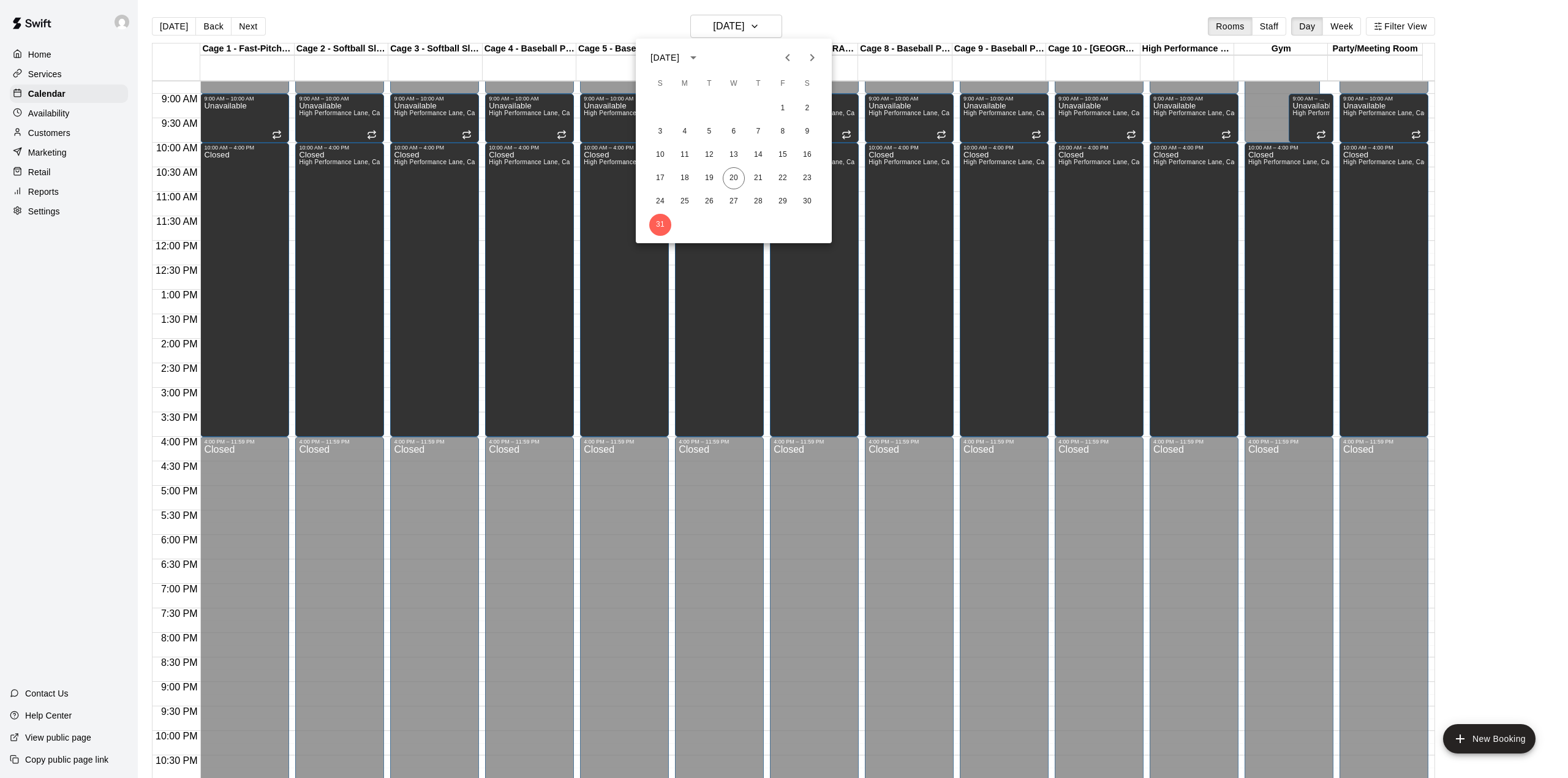
click at [821, 56] on button "Next month" at bounding box center [811, 57] width 24 height 24
click at [691, 109] on button "1" at bounding box center [685, 108] width 22 height 22
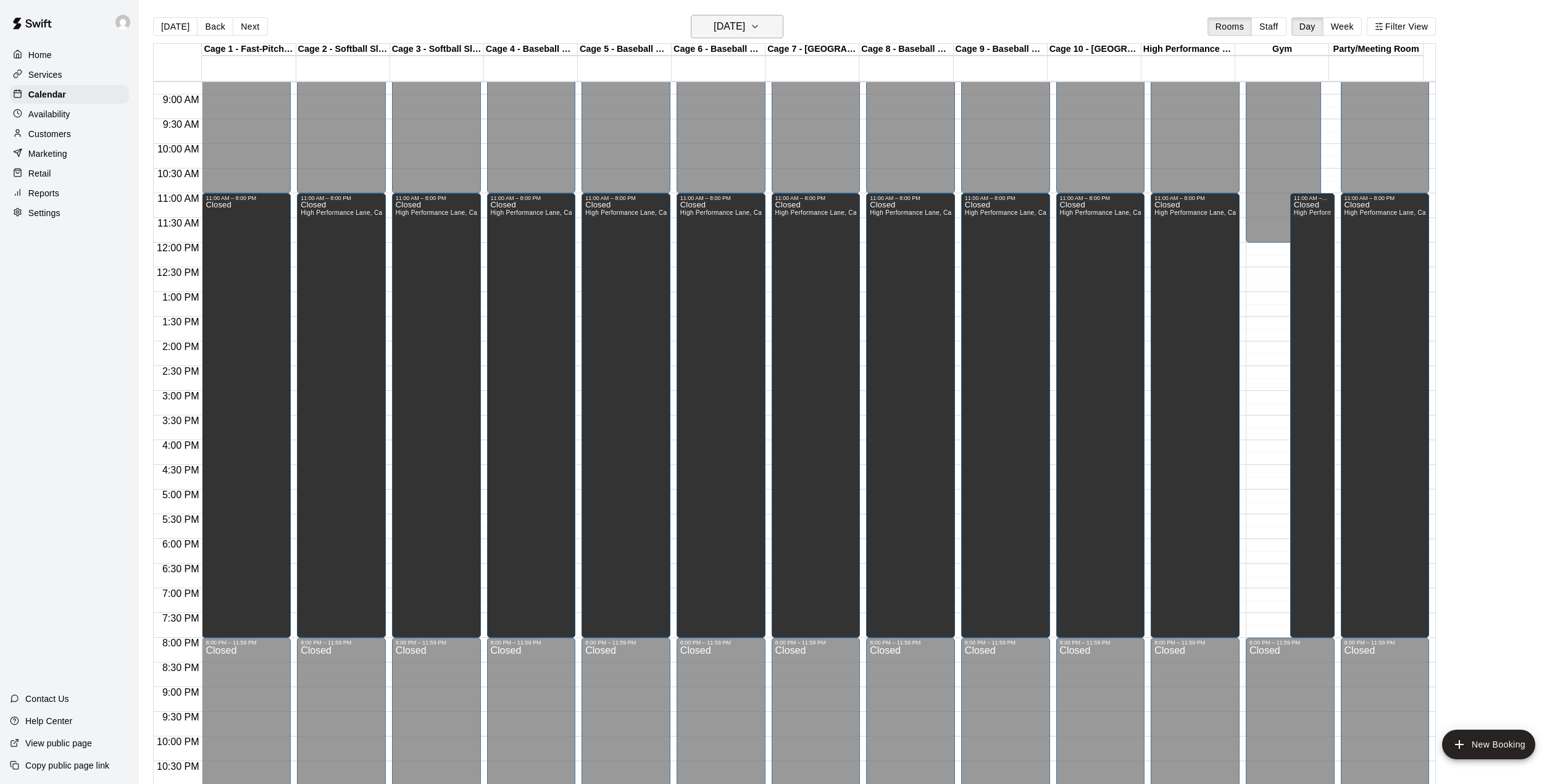
click at [745, 24] on h6 "[DATE]" at bounding box center [730, 27] width 32 height 17
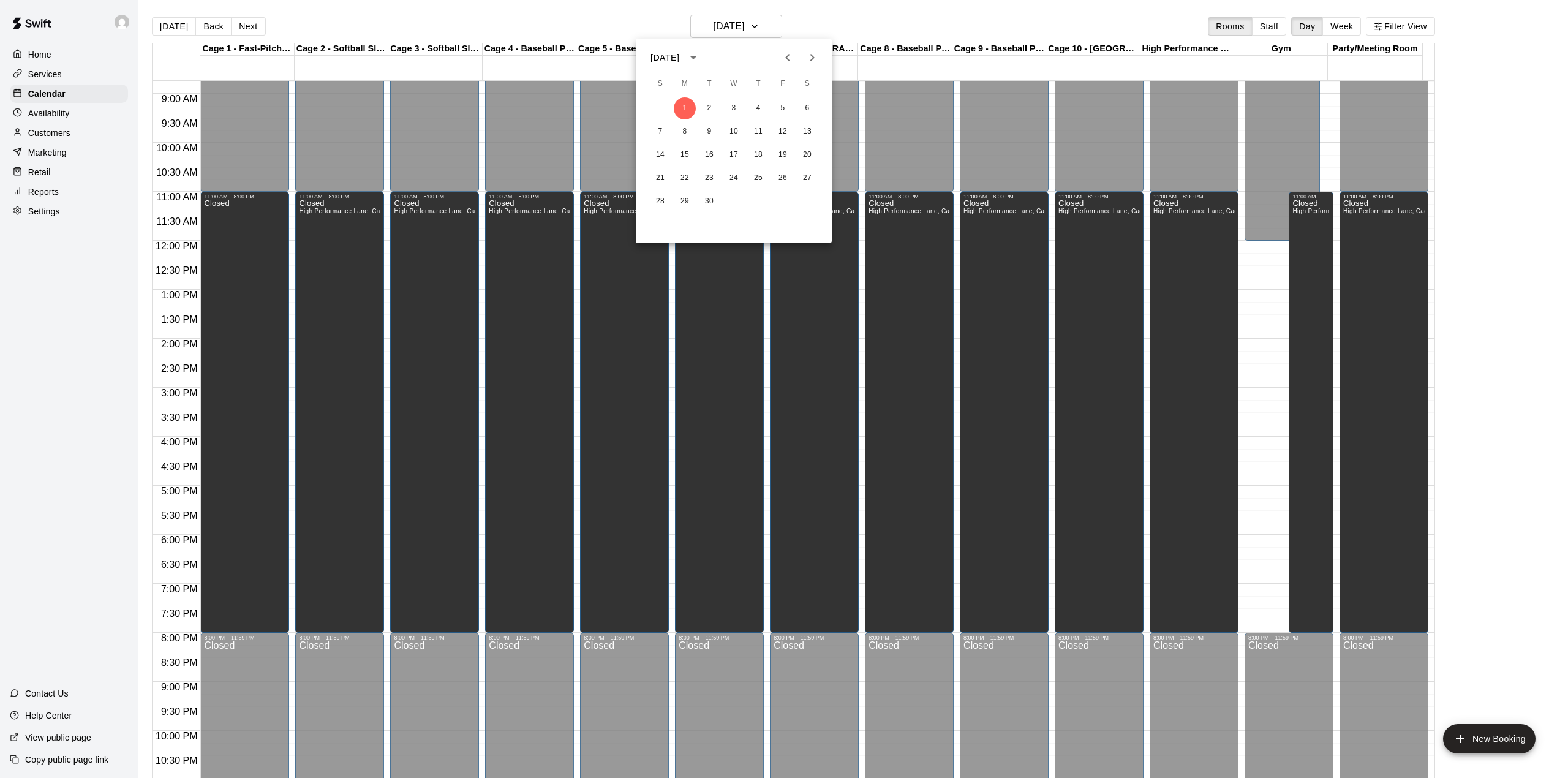
click at [782, 52] on icon "Previous month" at bounding box center [787, 57] width 15 height 15
click at [806, 176] on button "23" at bounding box center [807, 178] width 22 height 22
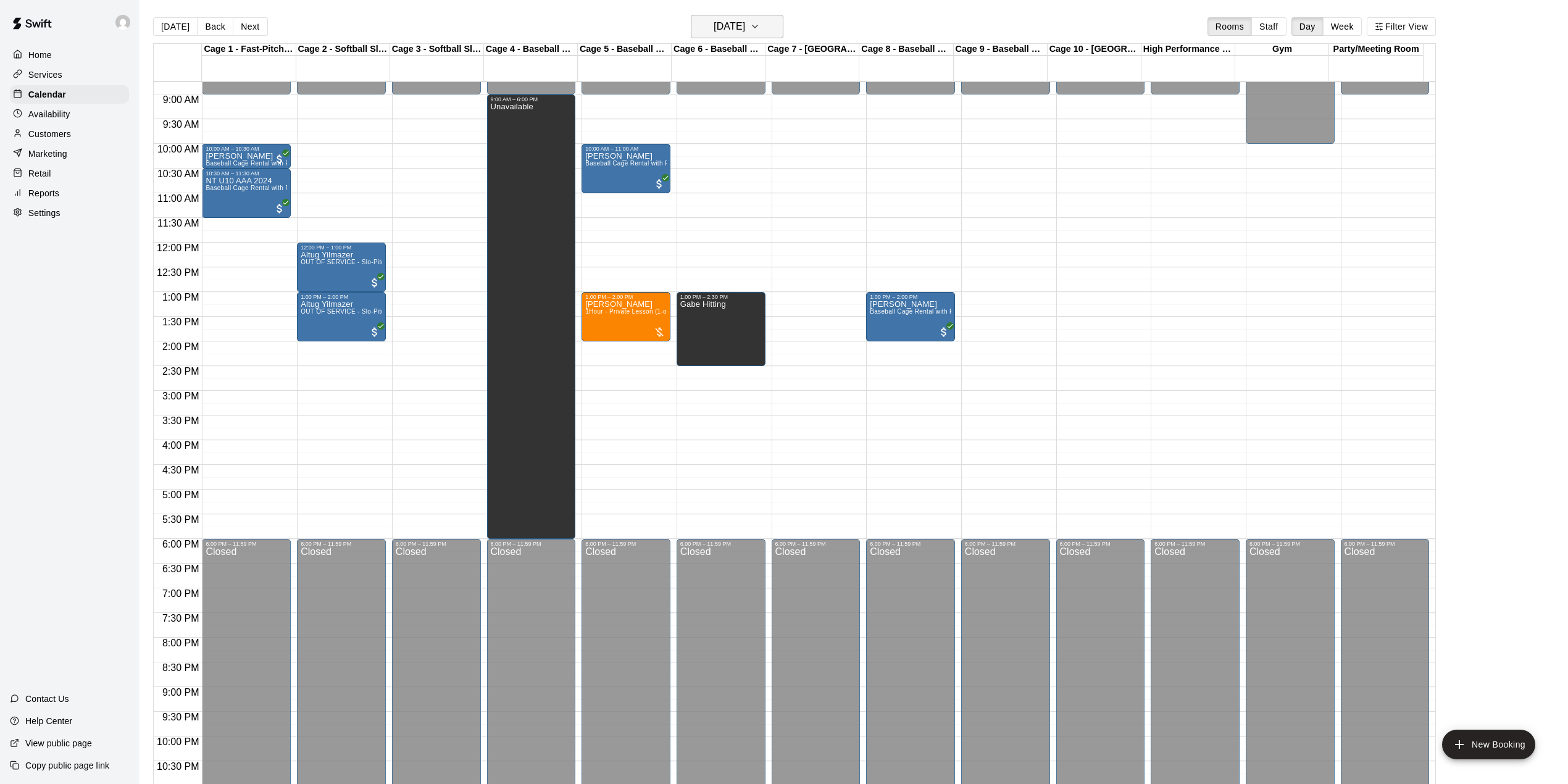
click at [745, 30] on h6 "[DATE]" at bounding box center [730, 27] width 32 height 17
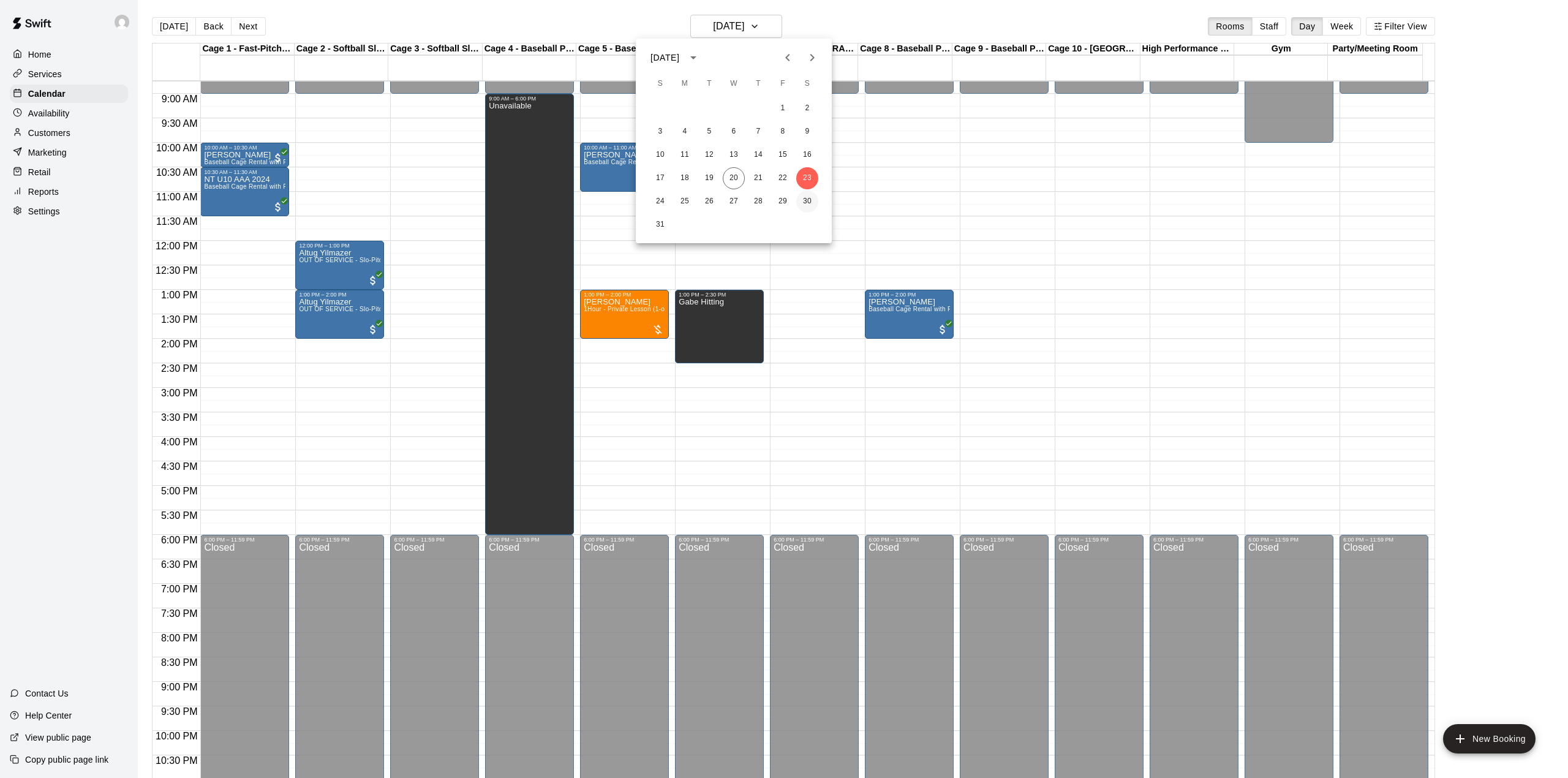
click at [804, 199] on button "30" at bounding box center [807, 201] width 22 height 22
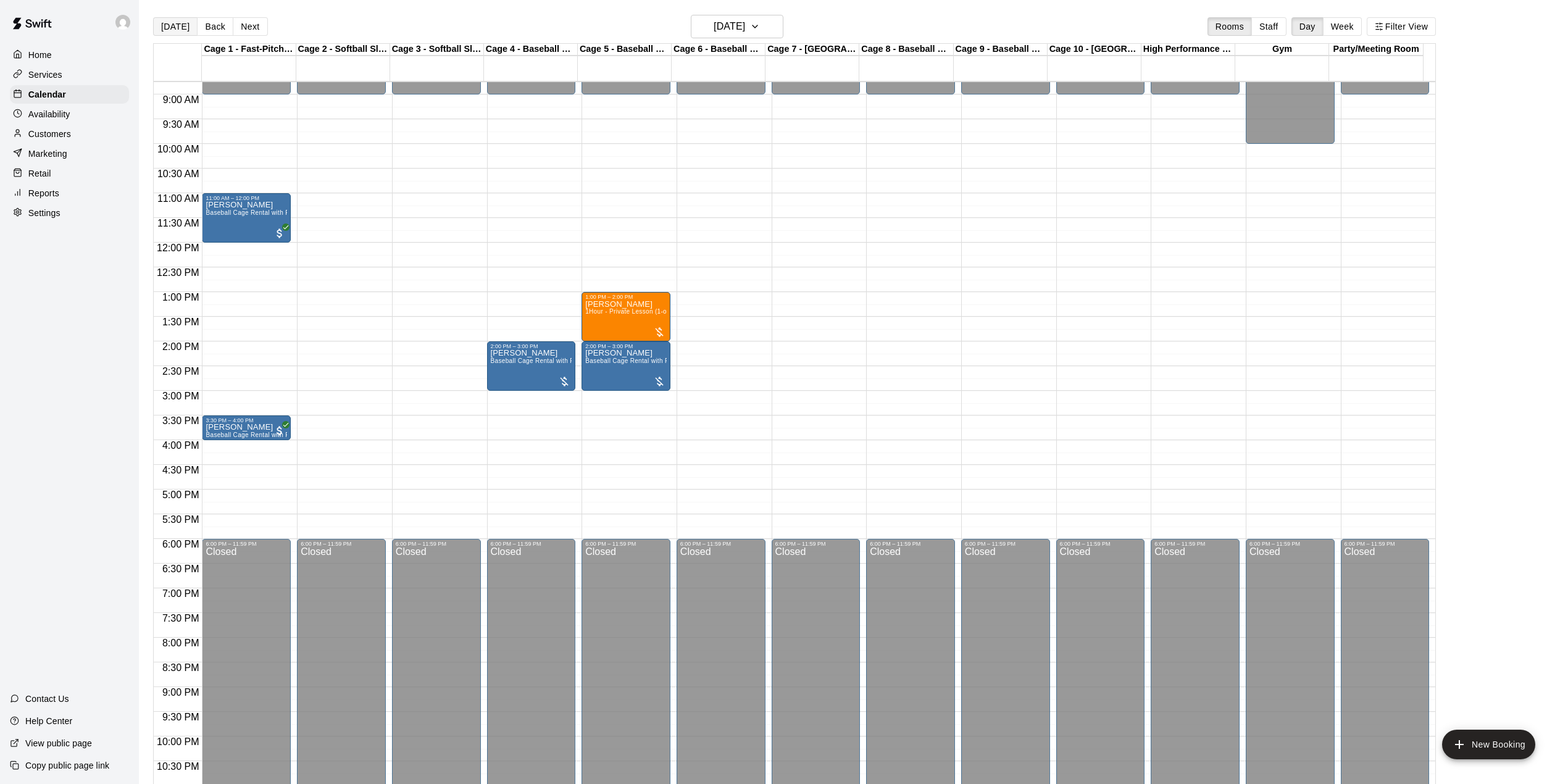
click at [169, 18] on button "[DATE]" at bounding box center [175, 26] width 44 height 18
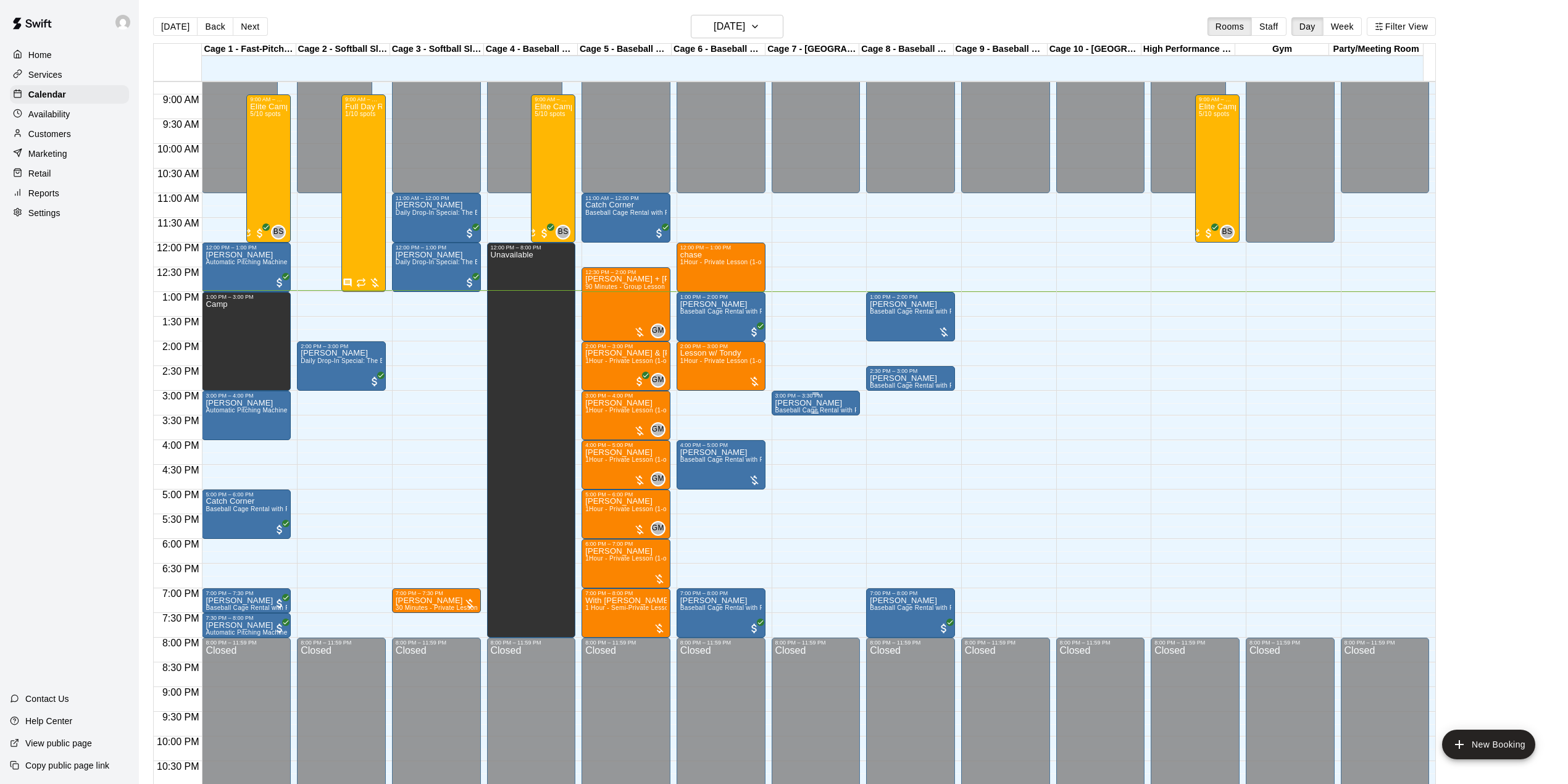
click at [841, 409] on span "Baseball Cage Rental with Pitching Machine (4 People Maximum!)" at bounding box center [872, 410] width 195 height 7
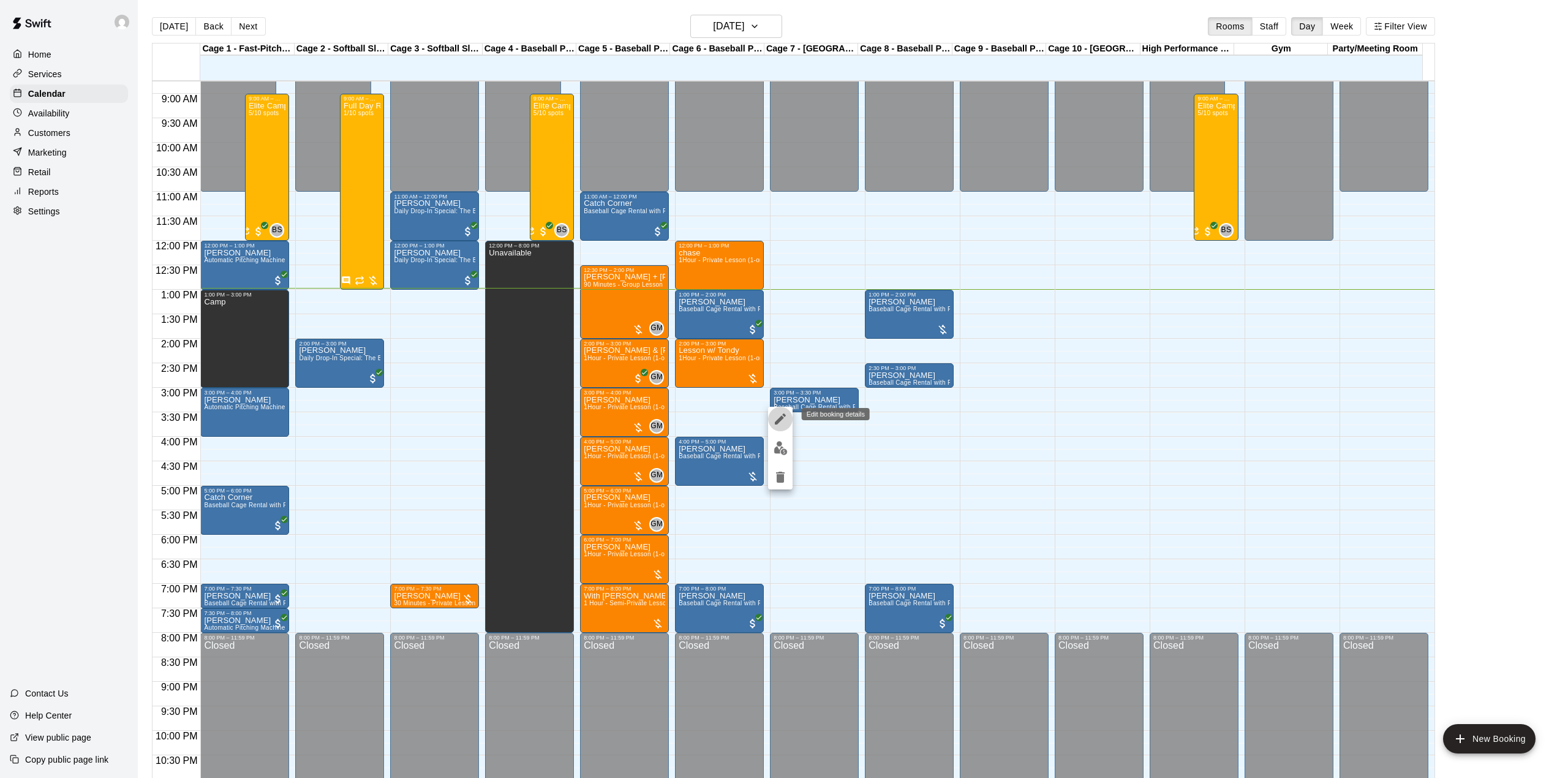
click at [775, 418] on icon "edit" at bounding box center [780, 419] width 15 height 15
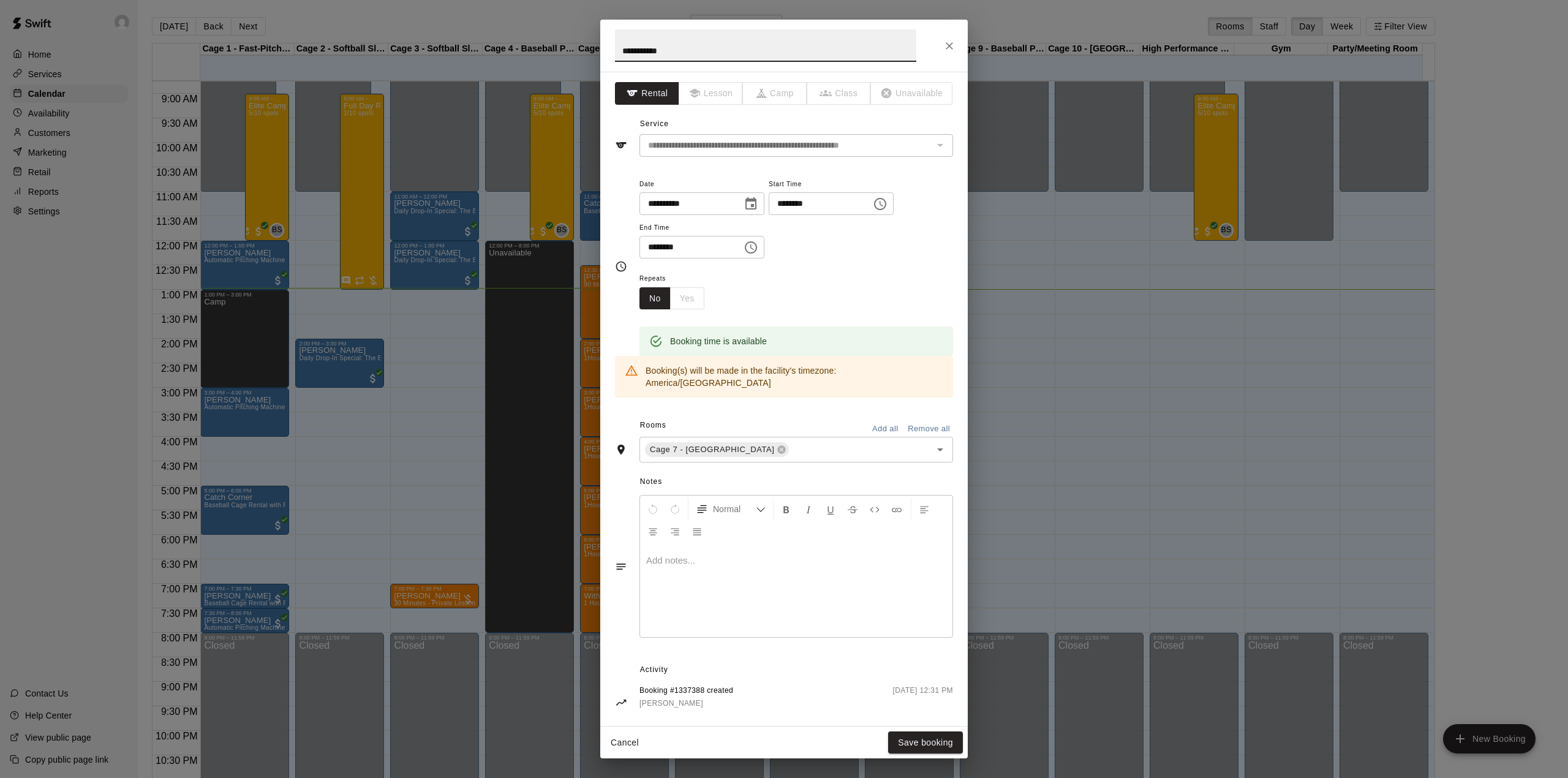
scroll to position [4, 0]
click at [948, 37] on button "Close" at bounding box center [949, 46] width 22 height 22
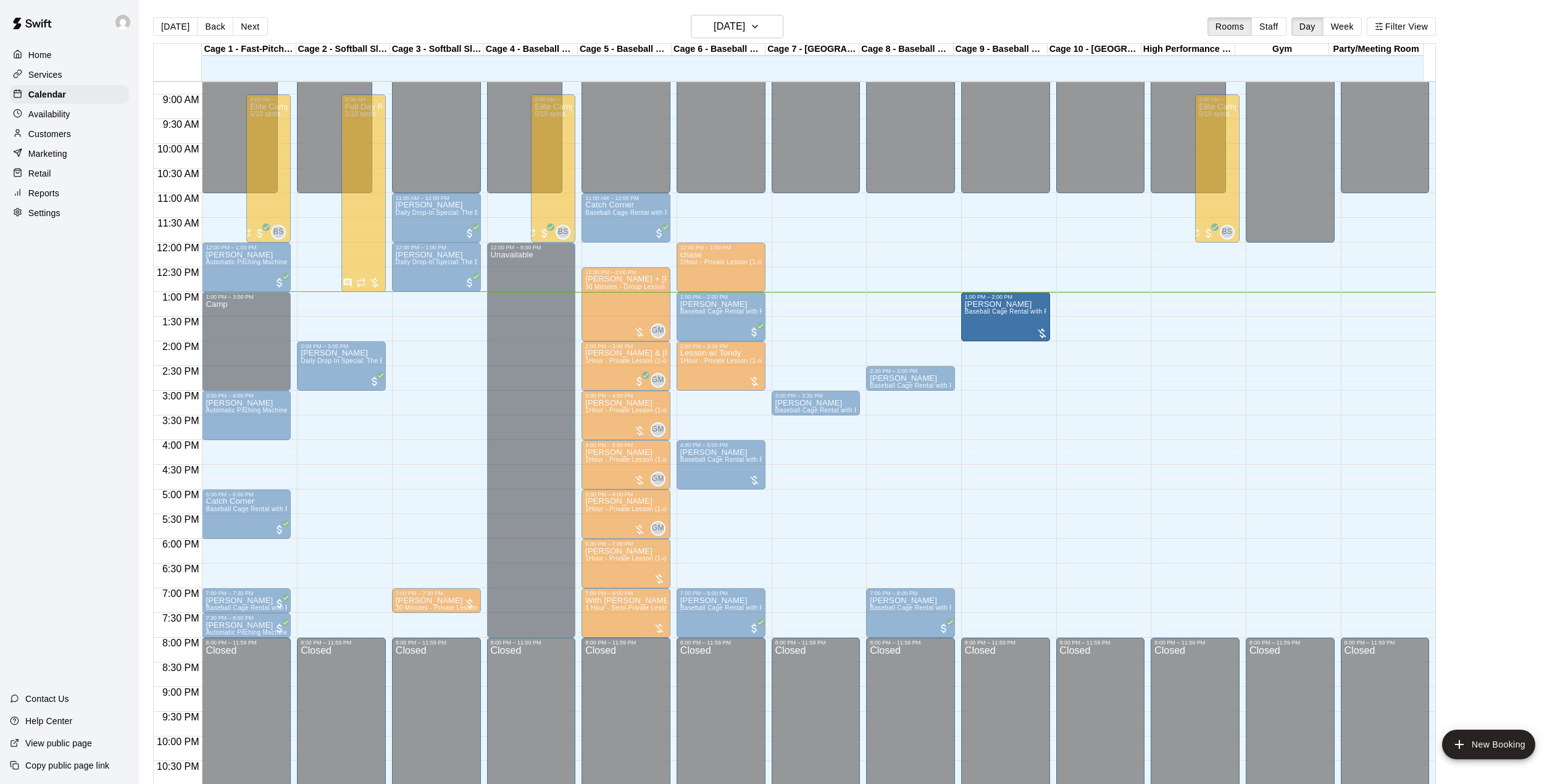
drag, startPoint x: 917, startPoint y: 321, endPoint x: 978, endPoint y: 328, distance: 61.4
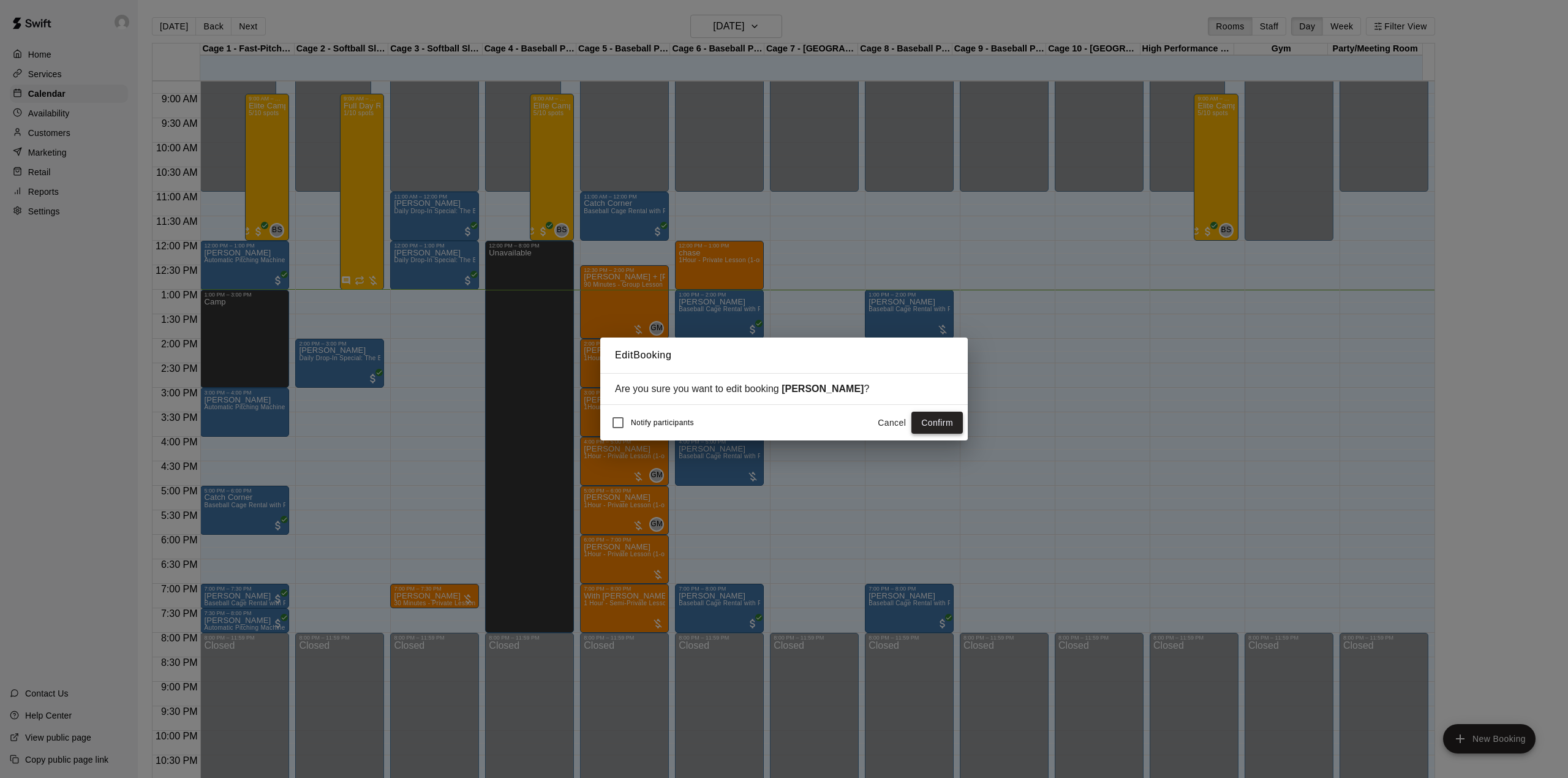
click at [940, 420] on button "Confirm" at bounding box center [937, 423] width 52 height 23
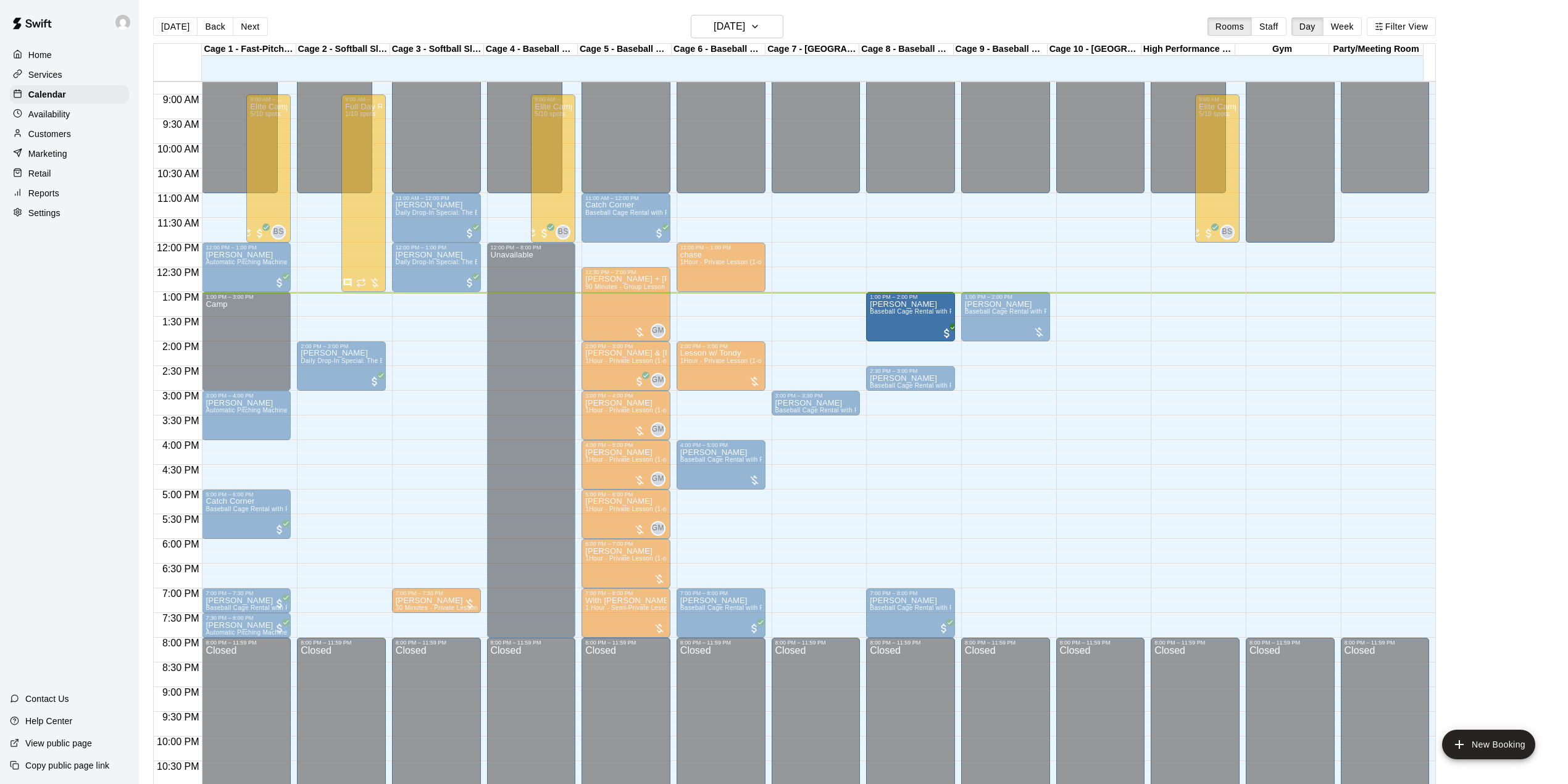
drag, startPoint x: 725, startPoint y: 314, endPoint x: 877, endPoint y: 314, distance: 152.0
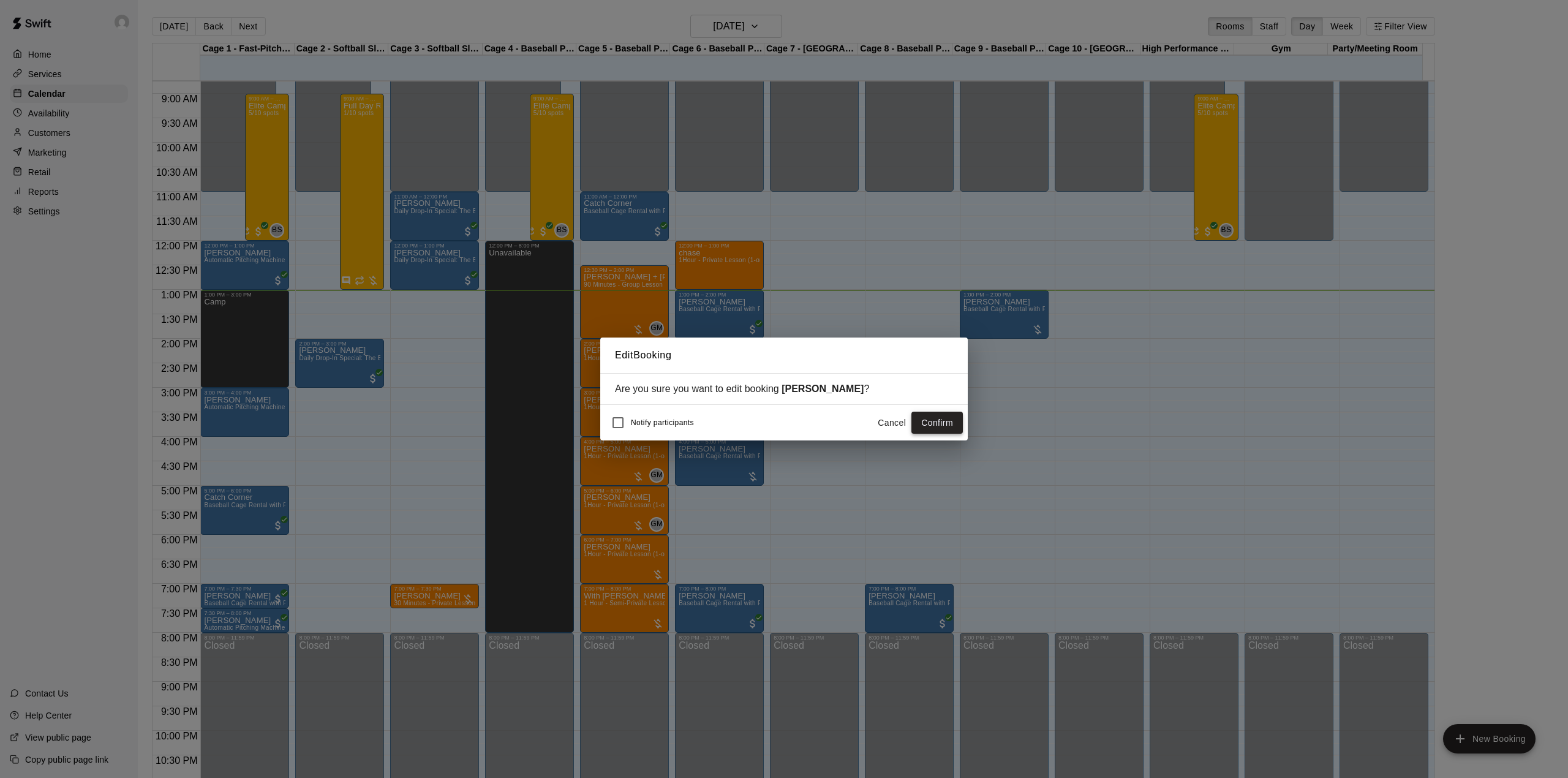
click at [944, 420] on button "Confirm" at bounding box center [937, 423] width 52 height 23
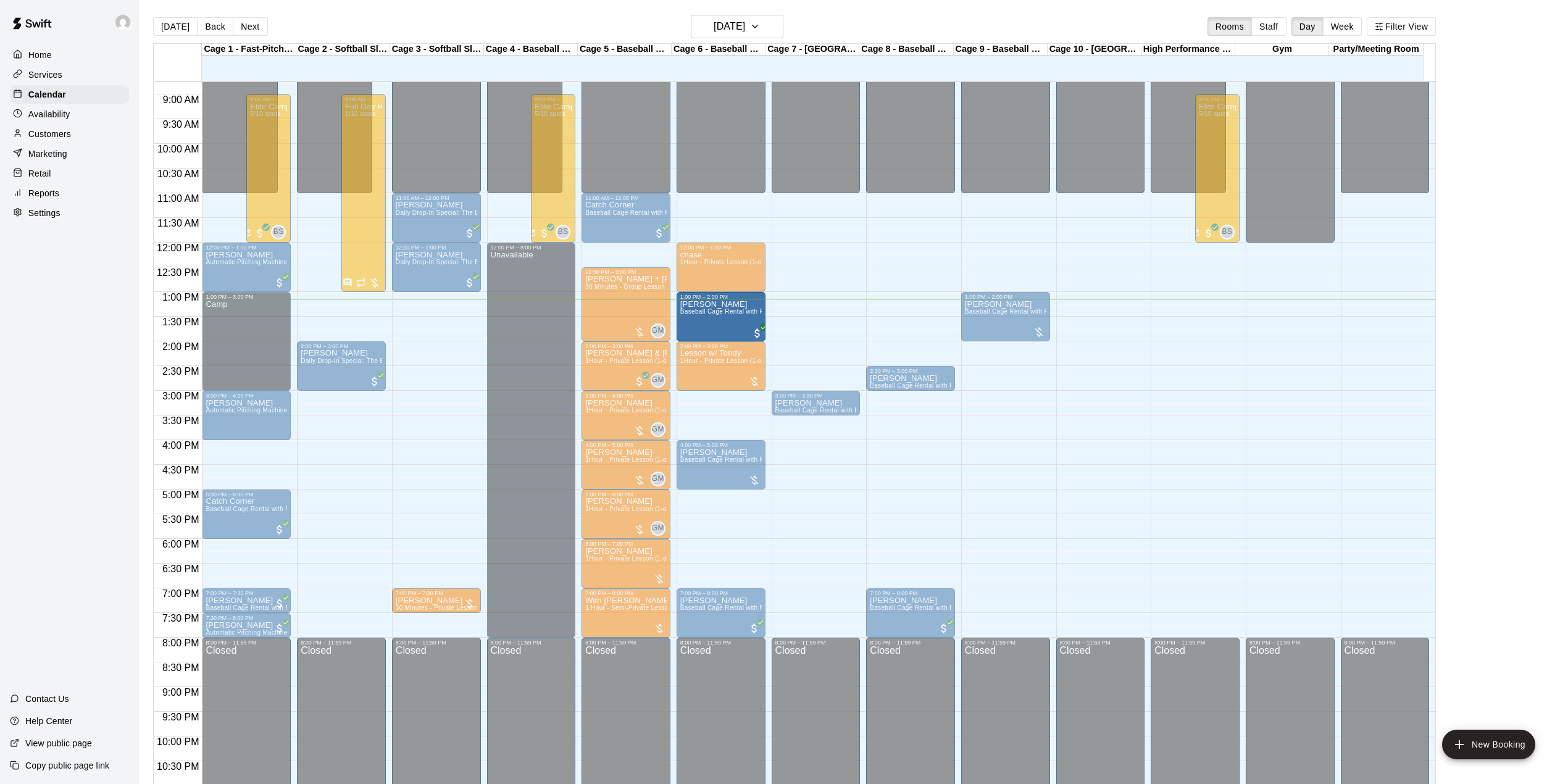
drag, startPoint x: 889, startPoint y: 315, endPoint x: 737, endPoint y: 321, distance: 152.1
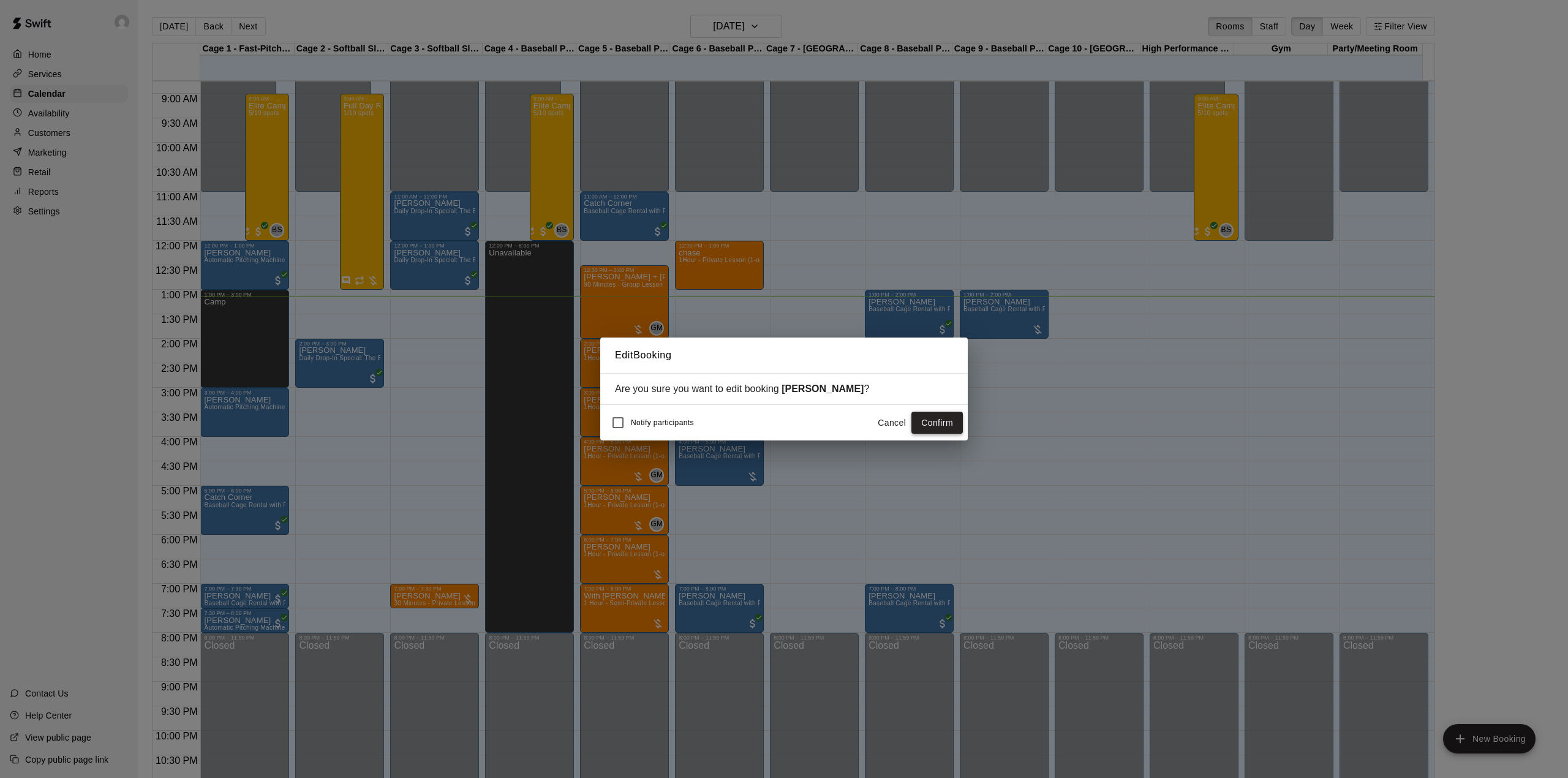
click at [942, 427] on button "Confirm" at bounding box center [937, 423] width 52 height 23
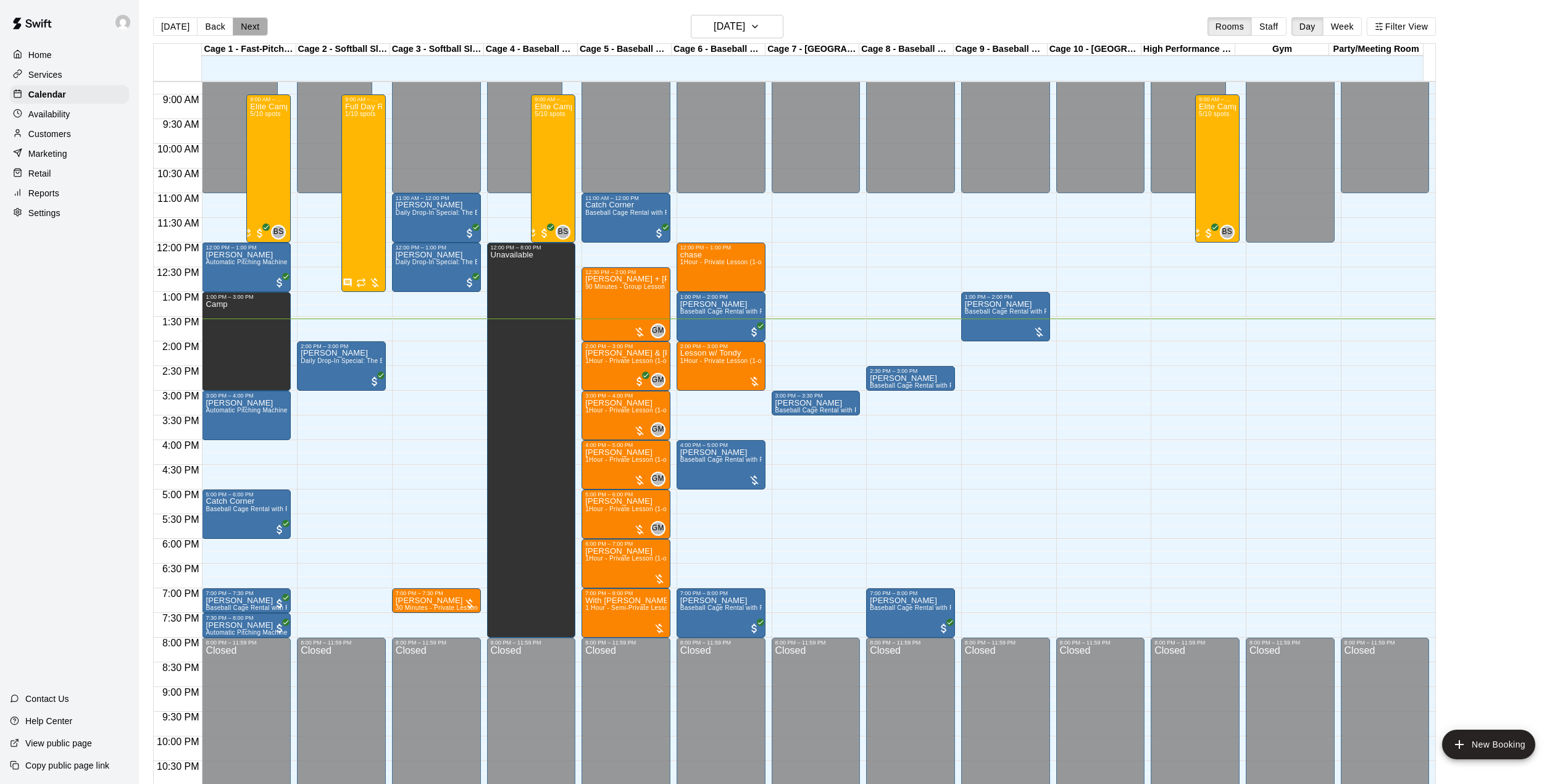
click at [242, 17] on button "Next" at bounding box center [250, 26] width 35 height 18
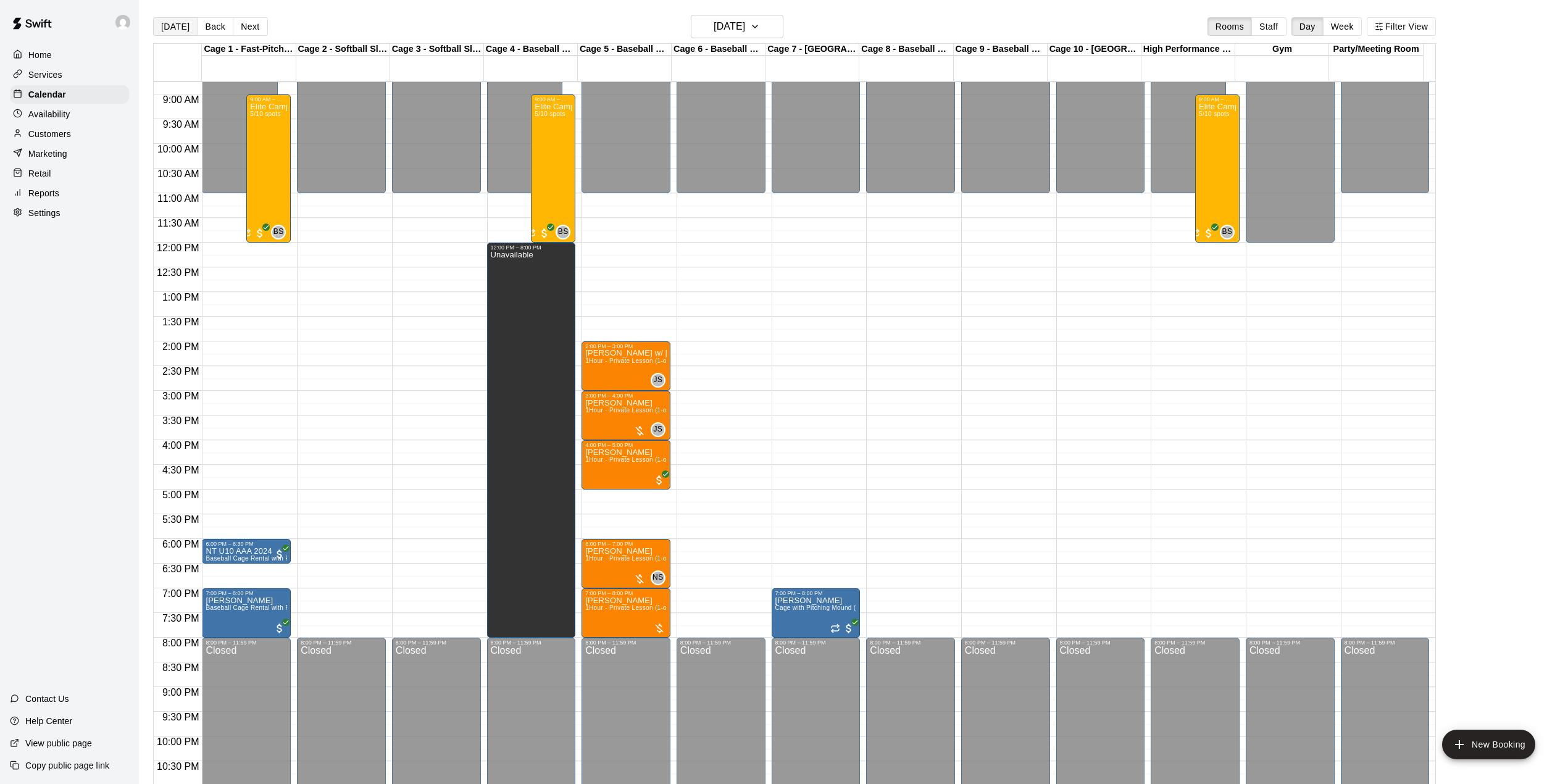
click at [157, 32] on button "[DATE]" at bounding box center [175, 26] width 44 height 18
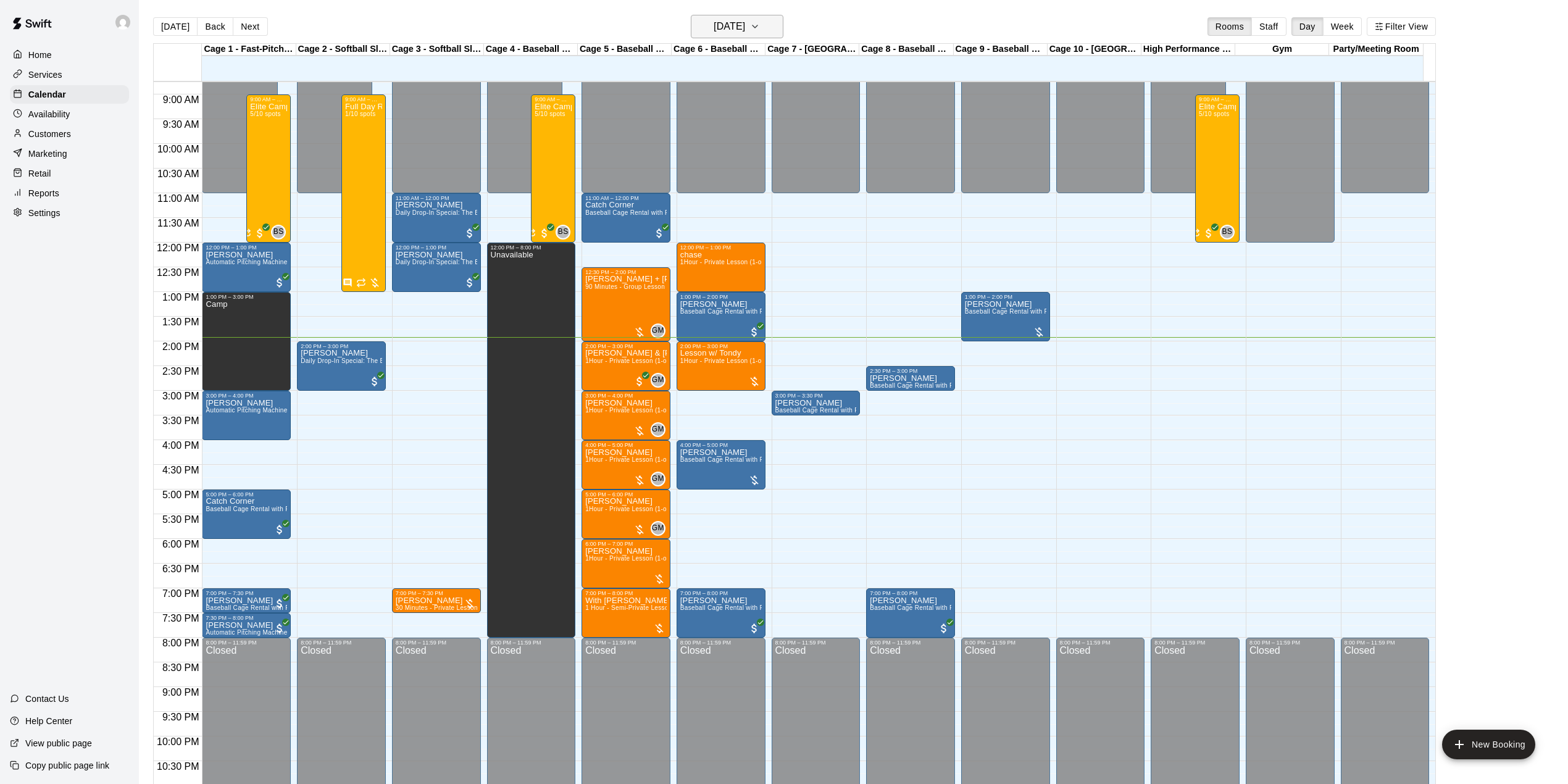
click at [745, 28] on h6 "[DATE]" at bounding box center [730, 27] width 32 height 17
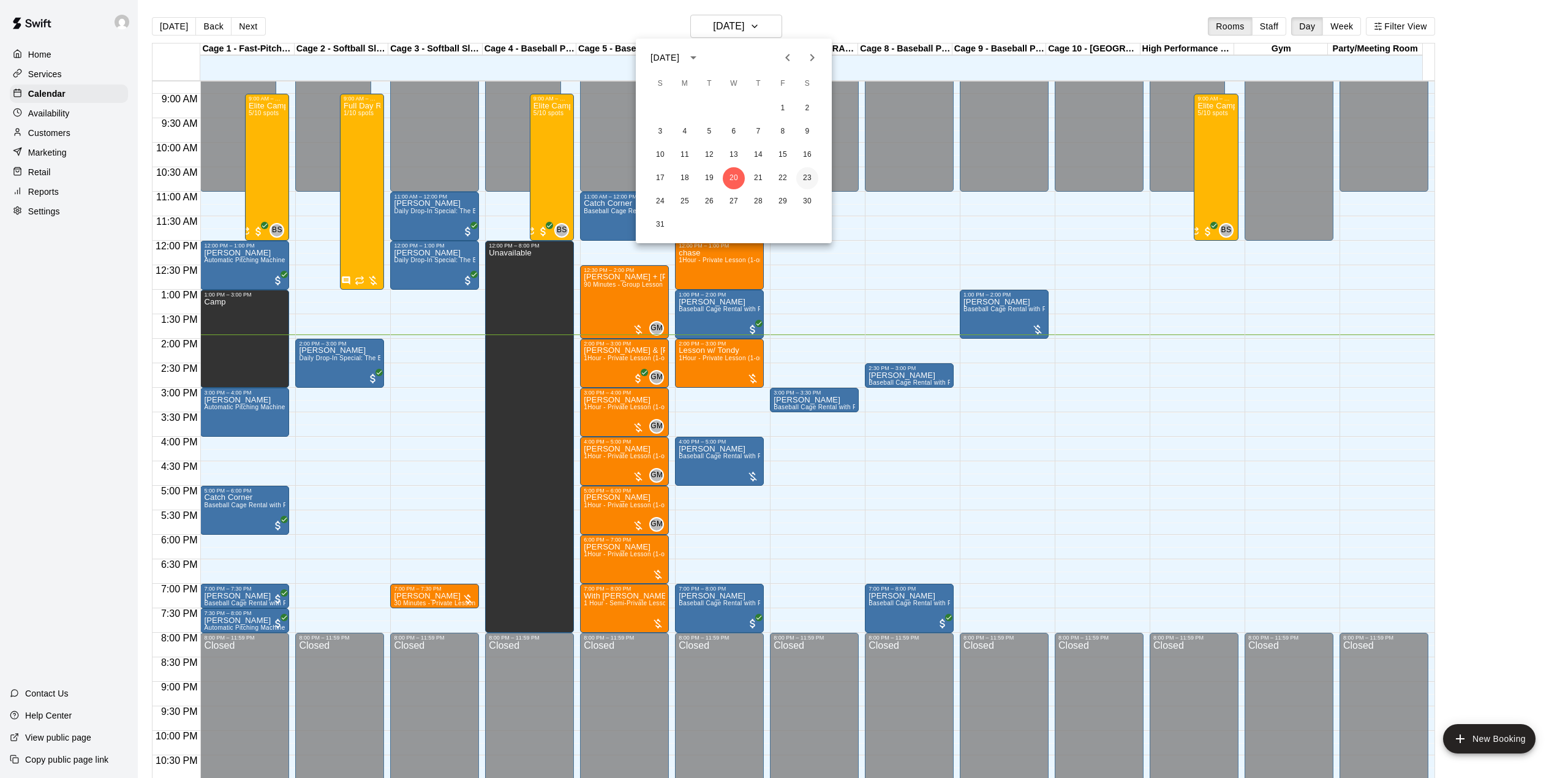
click at [807, 175] on button "23" at bounding box center [807, 178] width 22 height 22
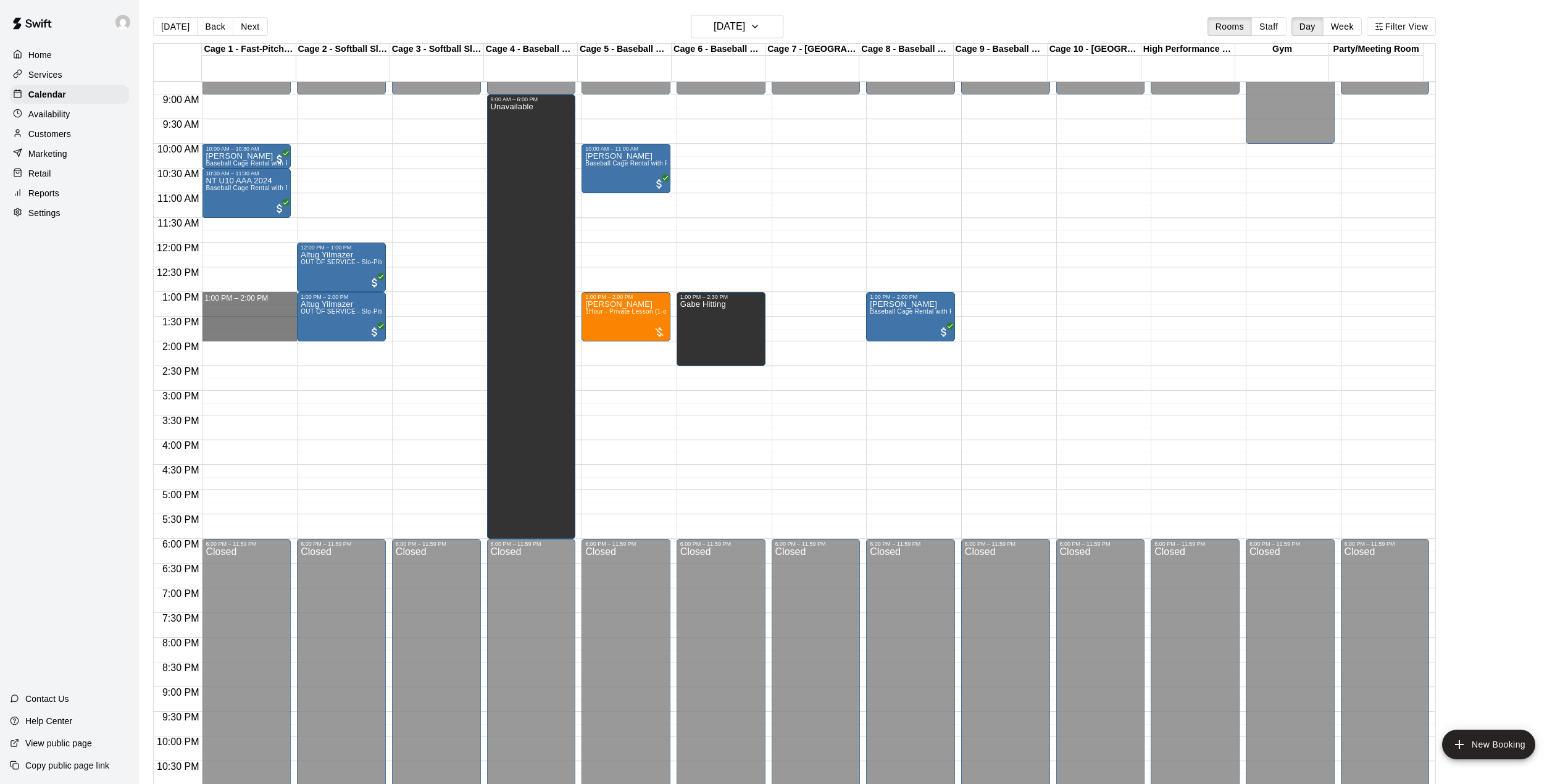
drag, startPoint x: 240, startPoint y: 295, endPoint x: 243, endPoint y: 342, distance: 47.1
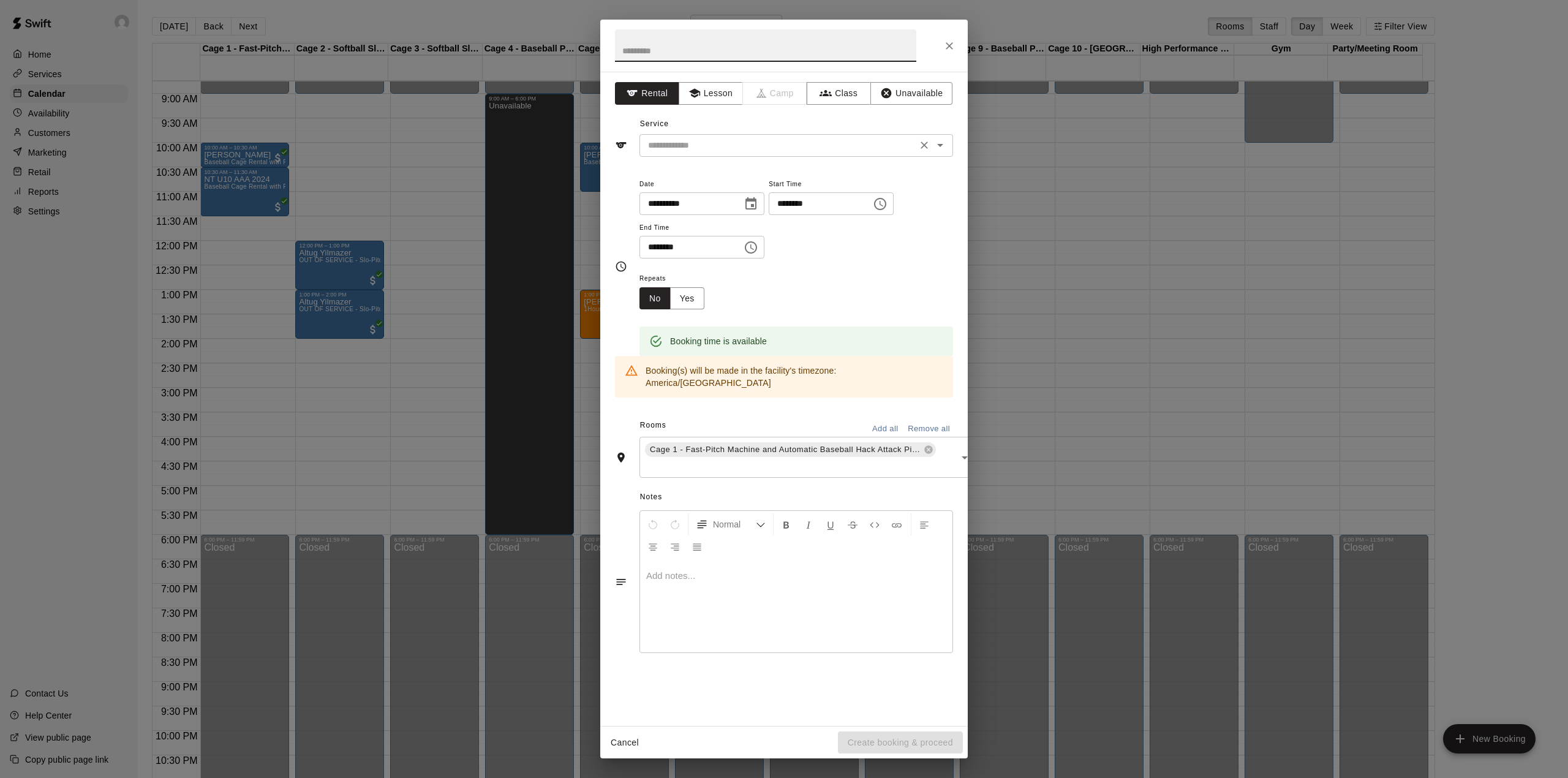
click at [735, 148] on input "text" at bounding box center [778, 146] width 270 height 16
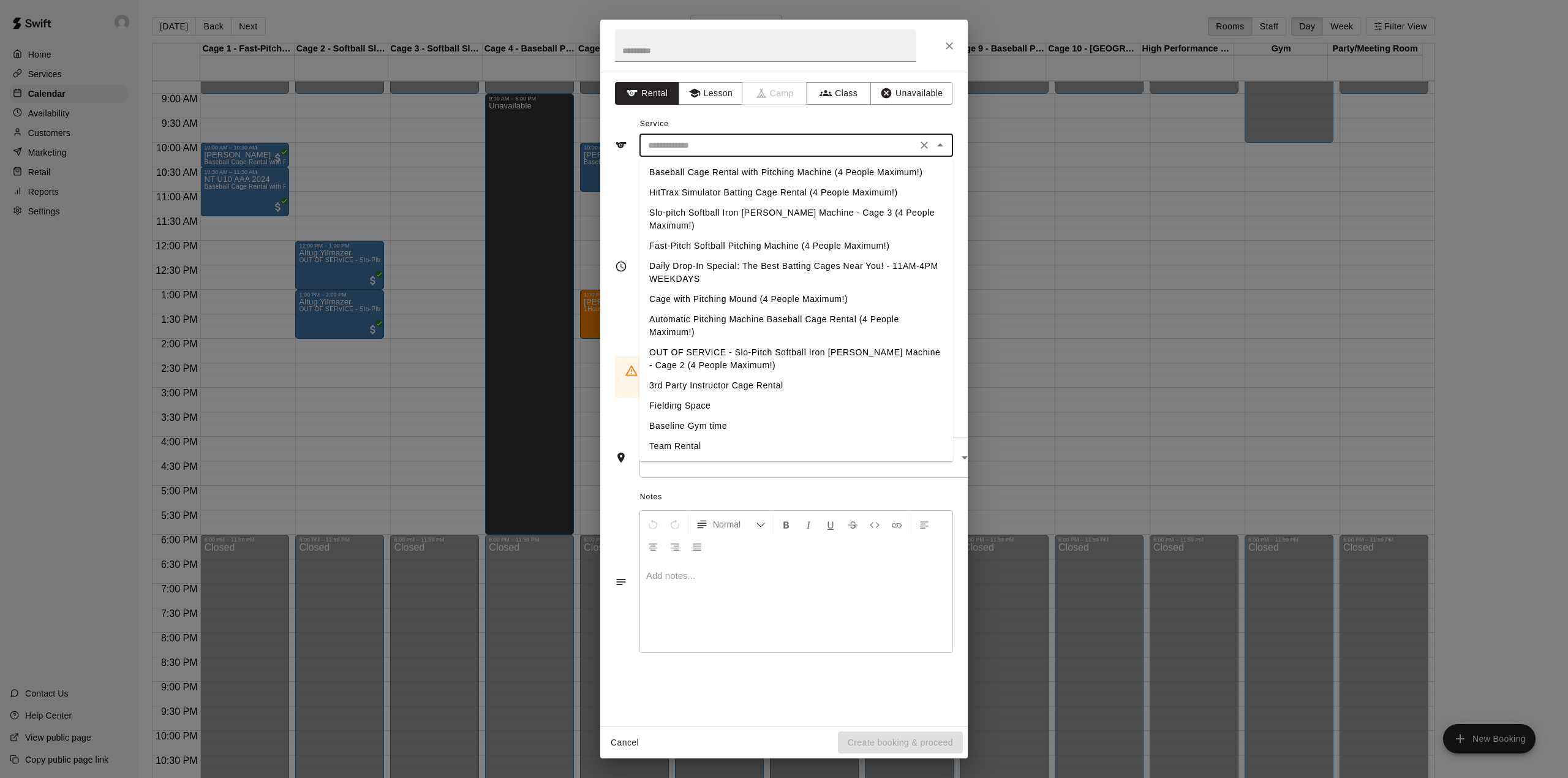
click at [703, 191] on li "HitTrax Simulator Batting Cage Rental (4 People Maximum!)" at bounding box center [796, 193] width 314 height 20
type input "**********"
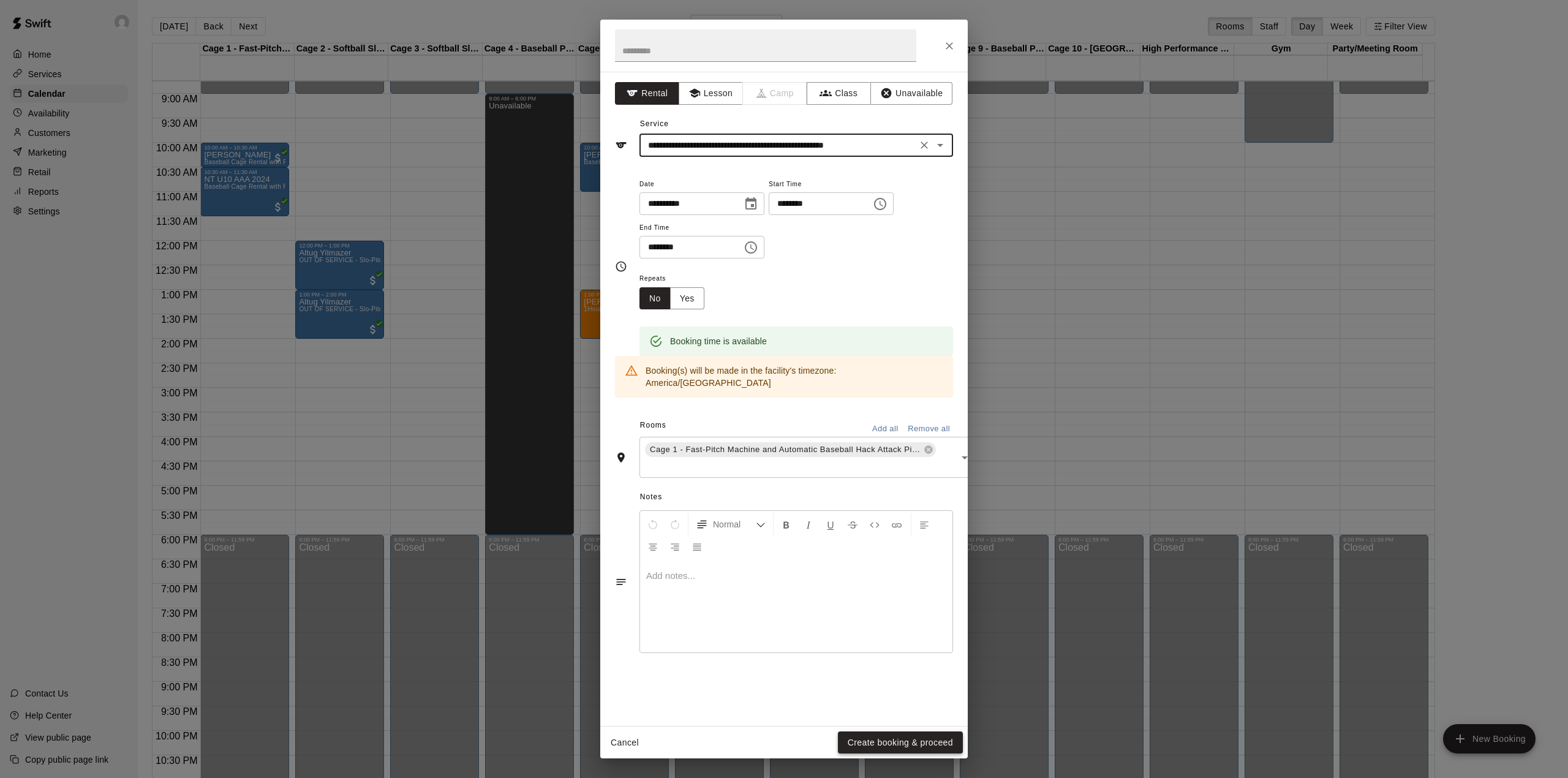
click at [884, 740] on button "Create booking & proceed" at bounding box center [901, 743] width 125 height 23
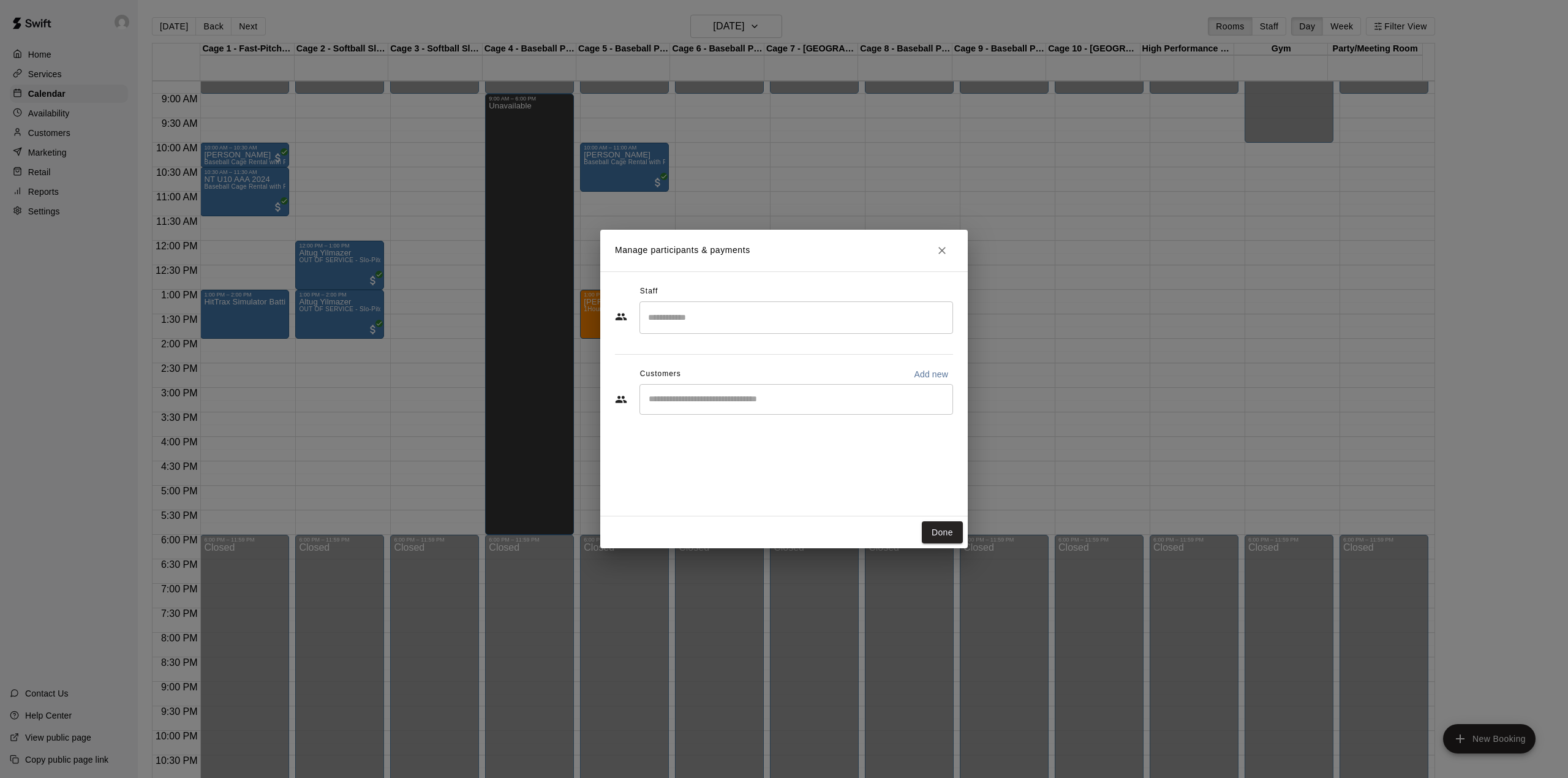
click at [682, 400] on input "Start typing to search customers..." at bounding box center [796, 399] width 303 height 13
type input "*****"
click at [739, 439] on span "[EMAIL_ADDRESS][DOMAIN_NAME]" at bounding box center [739, 441] width 131 height 9
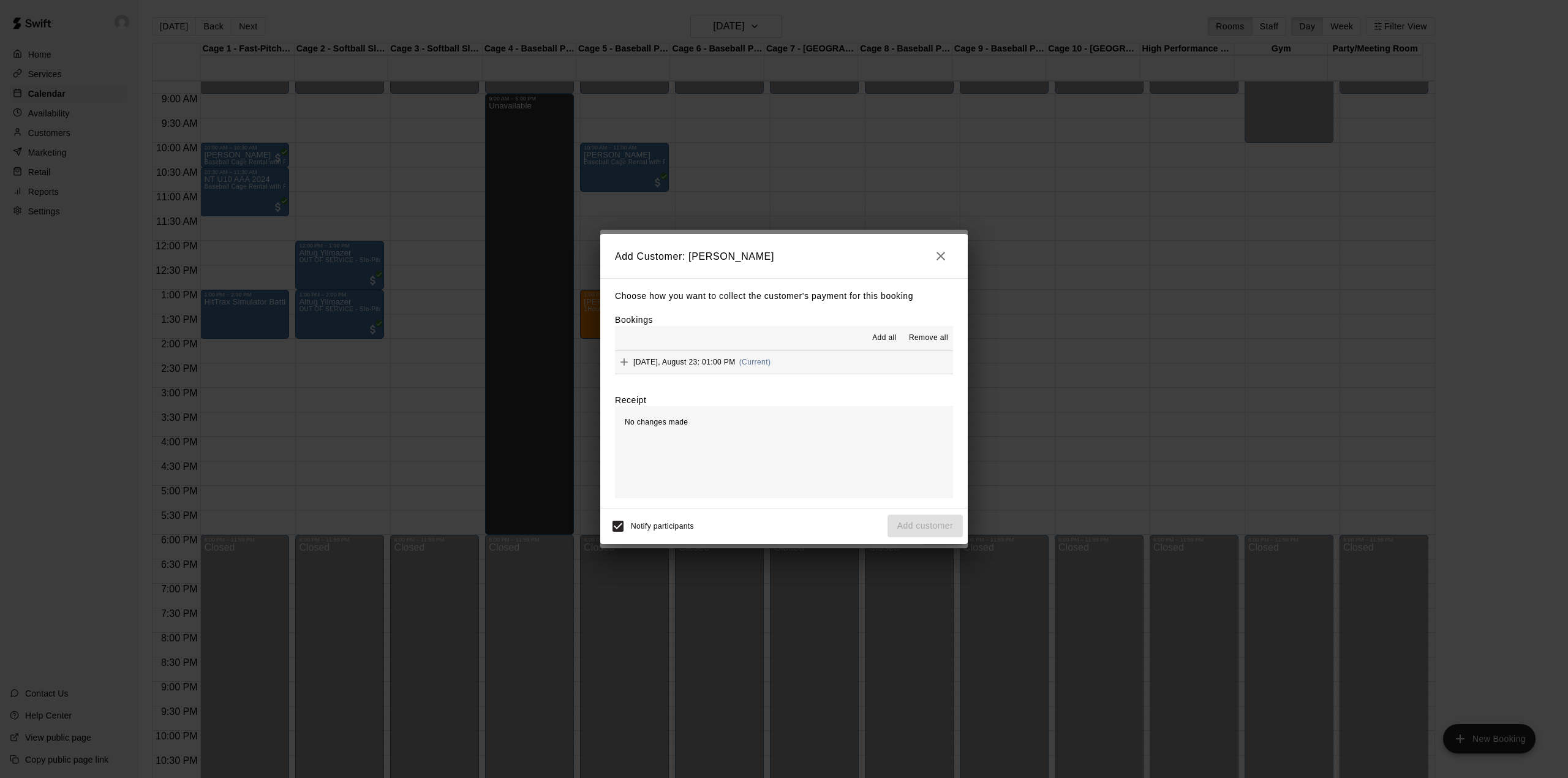
click at [890, 336] on span "Add all" at bounding box center [884, 338] width 24 height 13
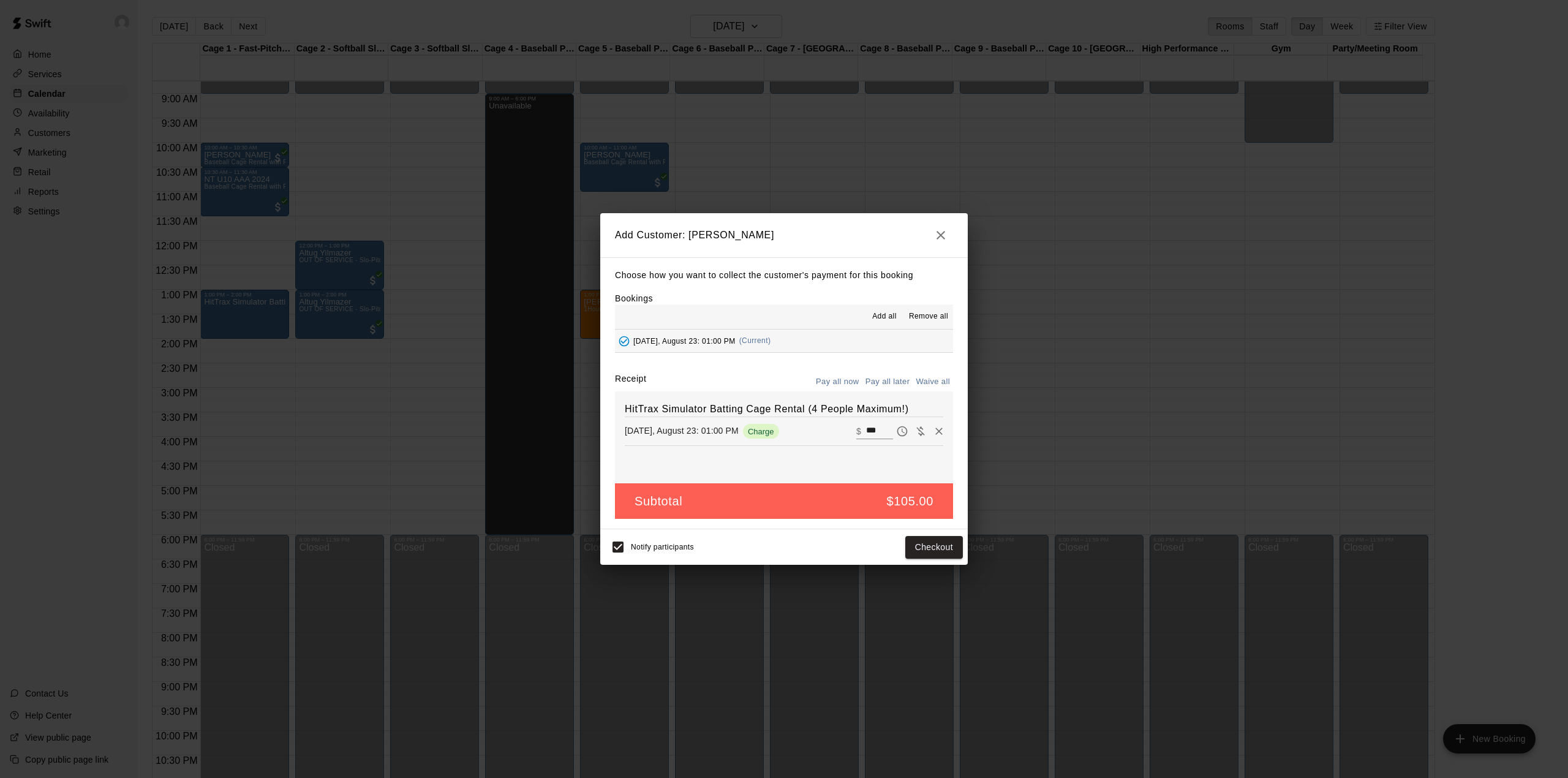
click at [872, 378] on button "Pay all later" at bounding box center [887, 382] width 51 height 19
click at [920, 542] on button "Add customer" at bounding box center [925, 547] width 75 height 23
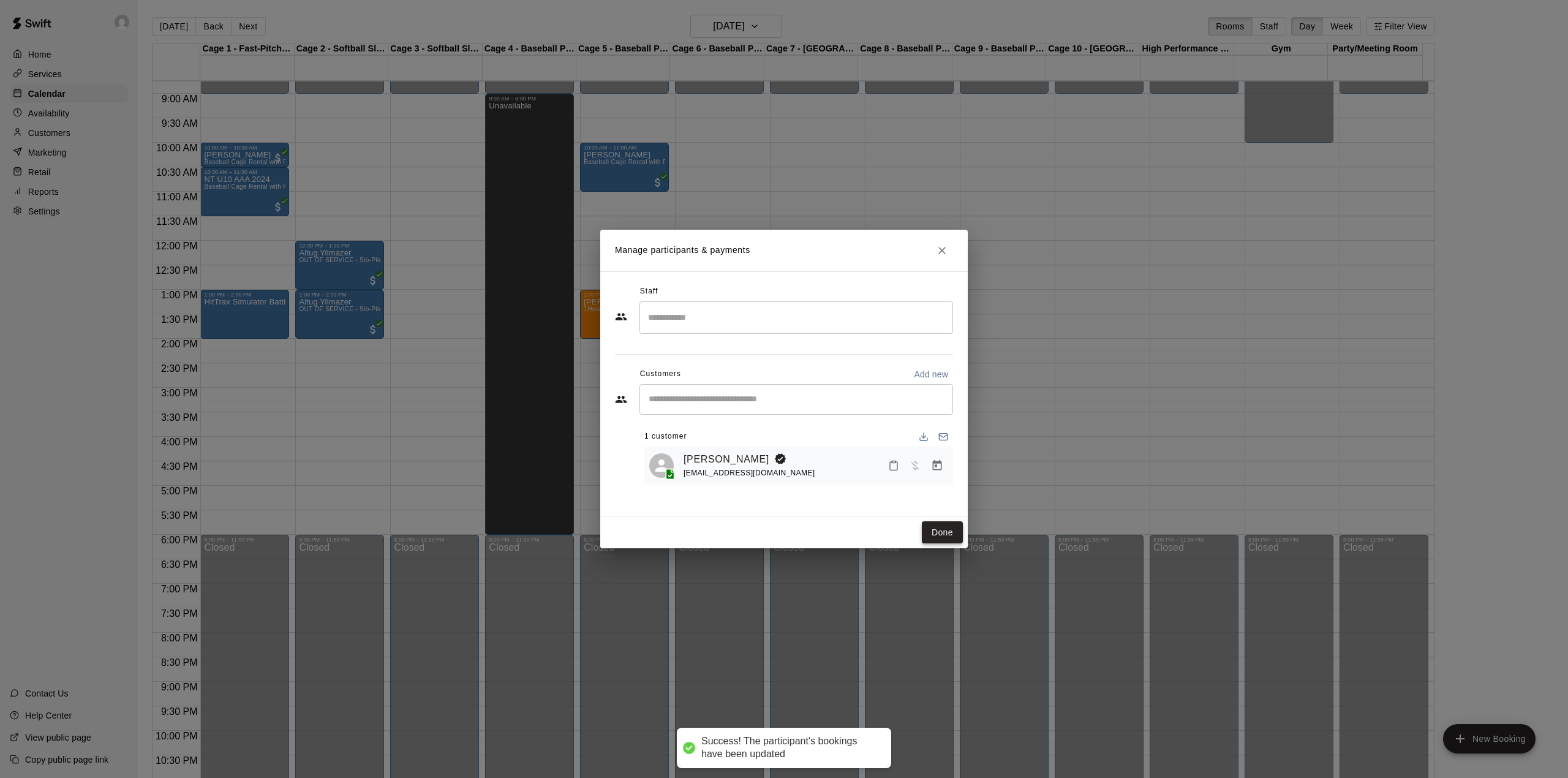
click at [954, 535] on button "Done" at bounding box center [942, 532] width 41 height 23
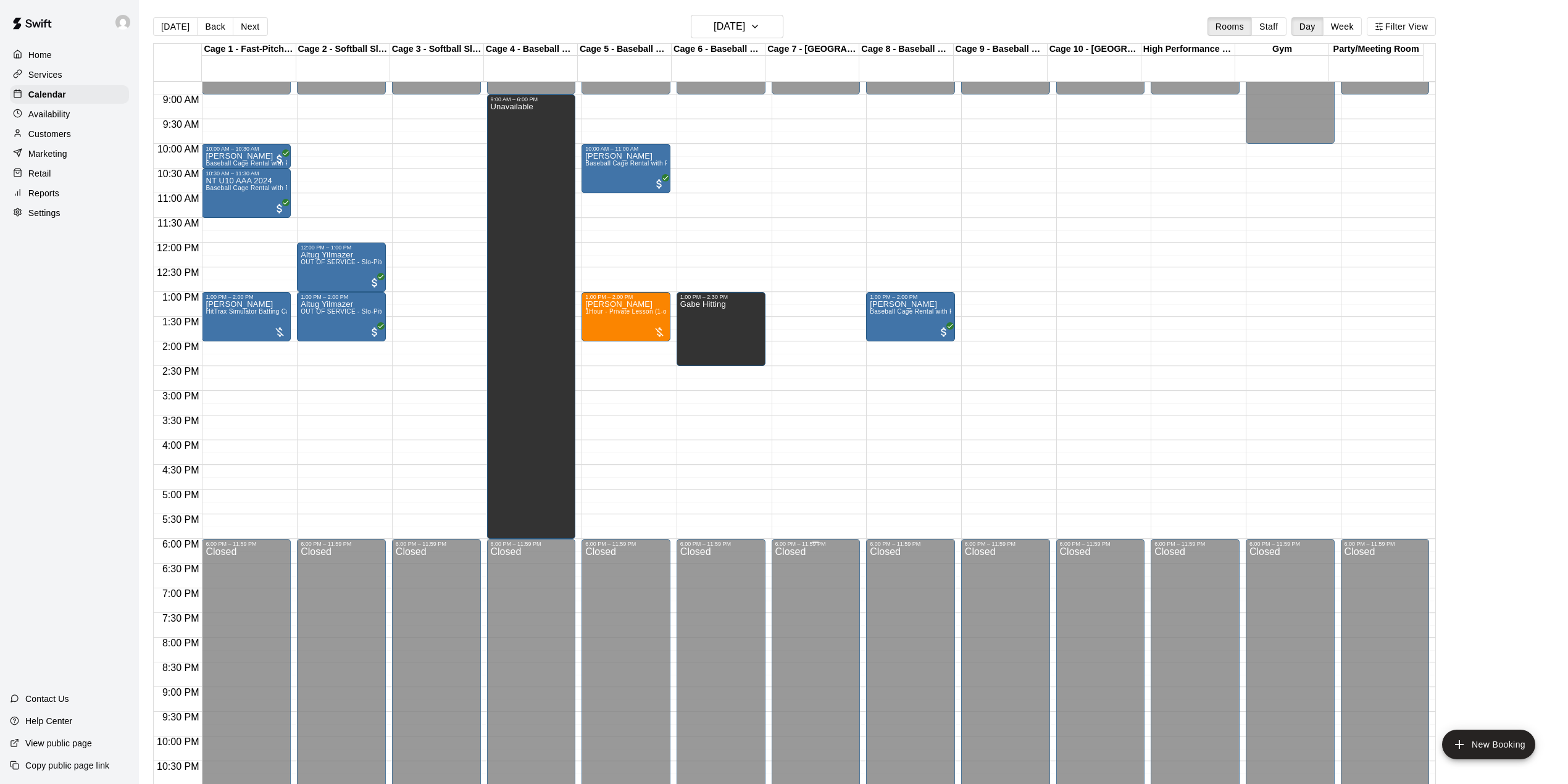
drag, startPoint x: 961, startPoint y: 539, endPoint x: 771, endPoint y: 583, distance: 195.0
click at [771, 606] on div "6:00 PM – 11:59 PM Closed" at bounding box center [816, 686] width 89 height 296
click at [159, 25] on button "[DATE]" at bounding box center [175, 26] width 44 height 18
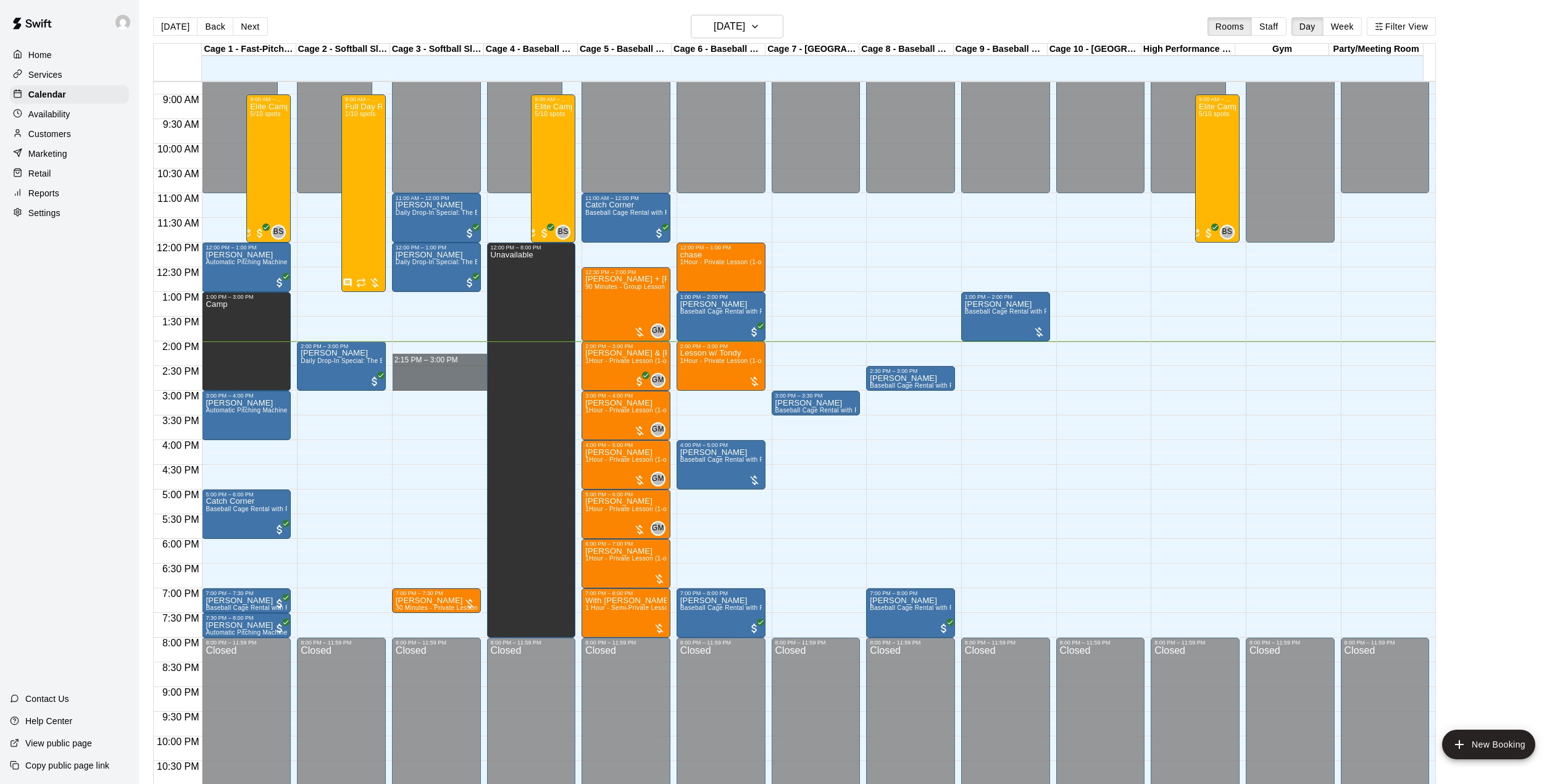
drag, startPoint x: 422, startPoint y: 346, endPoint x: 424, endPoint y: 383, distance: 37.1
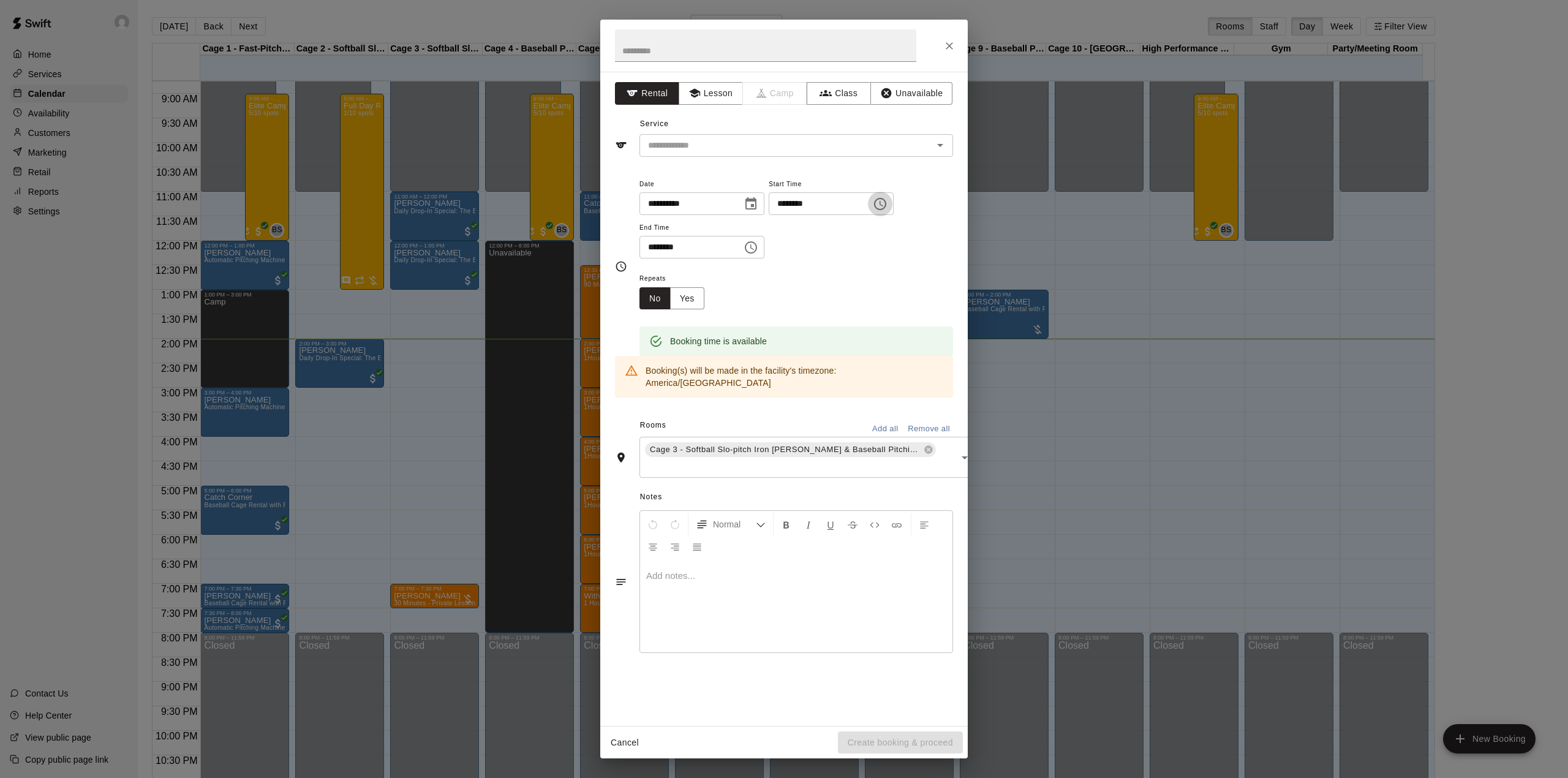
click at [887, 200] on icon "Choose time, selected time is 2:15 PM" at bounding box center [879, 204] width 15 height 15
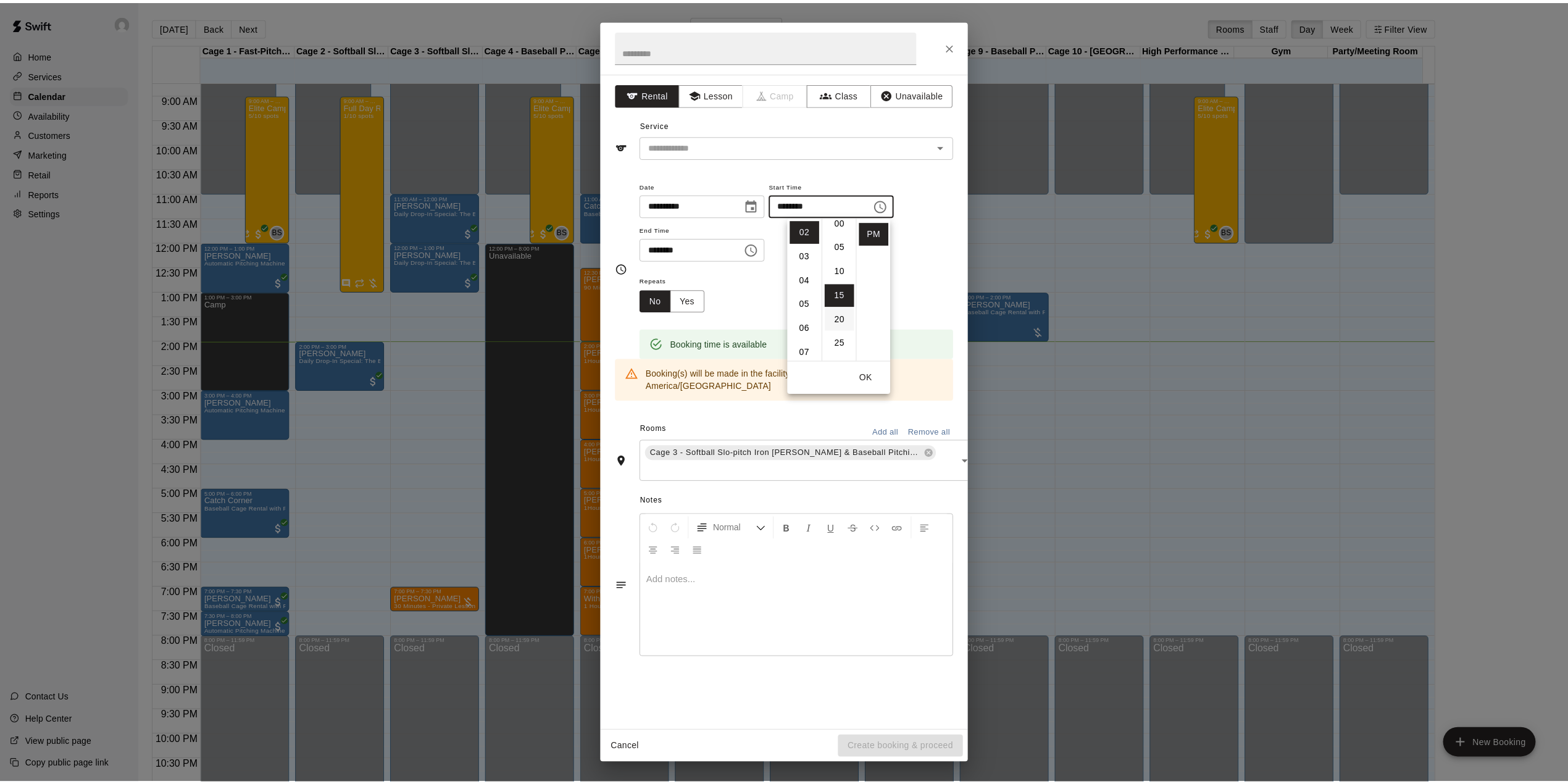
scroll to position [0, 0]
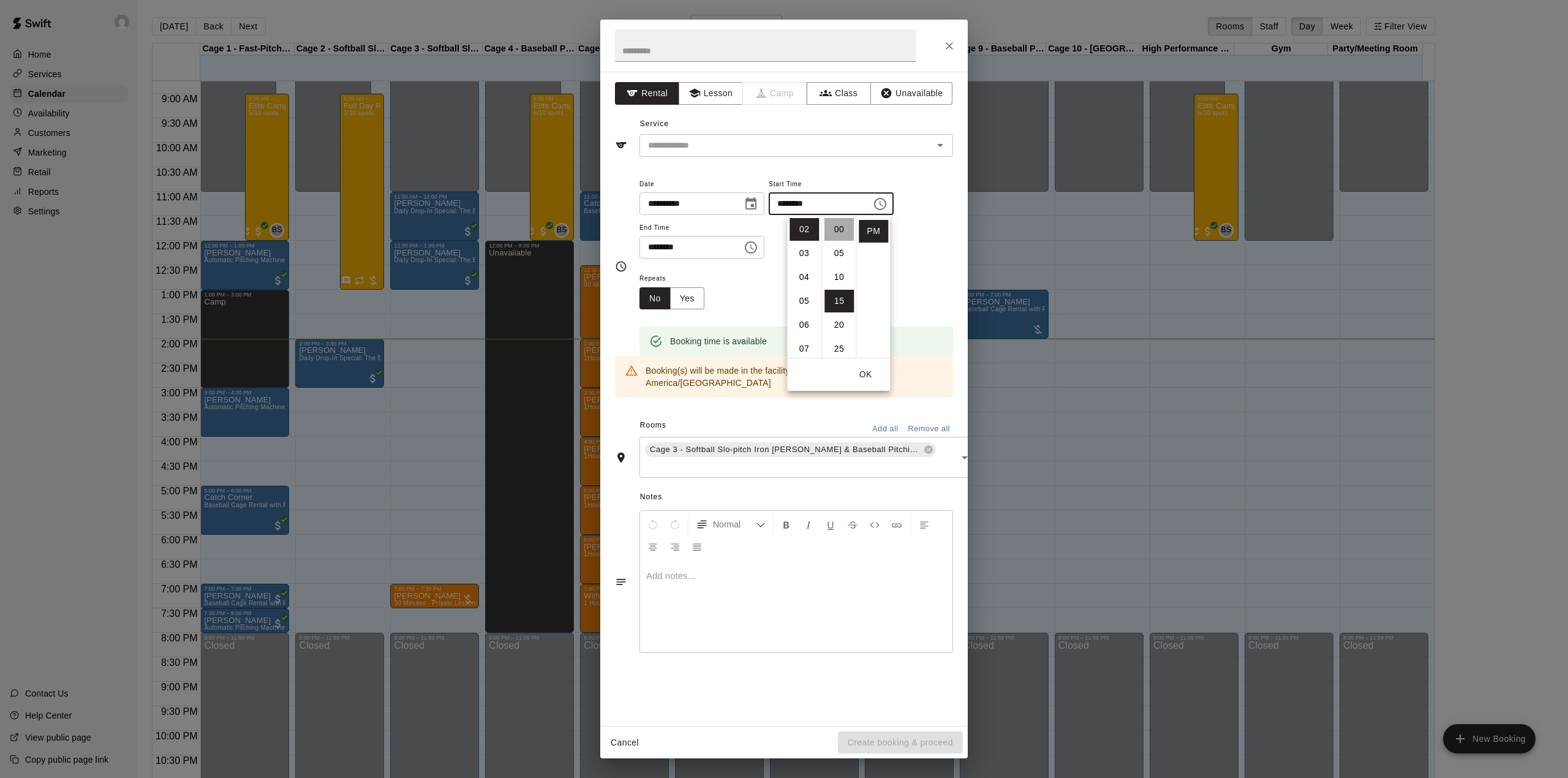
click at [839, 222] on li "00" at bounding box center [839, 229] width 30 height 23
type input "********"
click at [867, 376] on button "OK" at bounding box center [865, 374] width 39 height 23
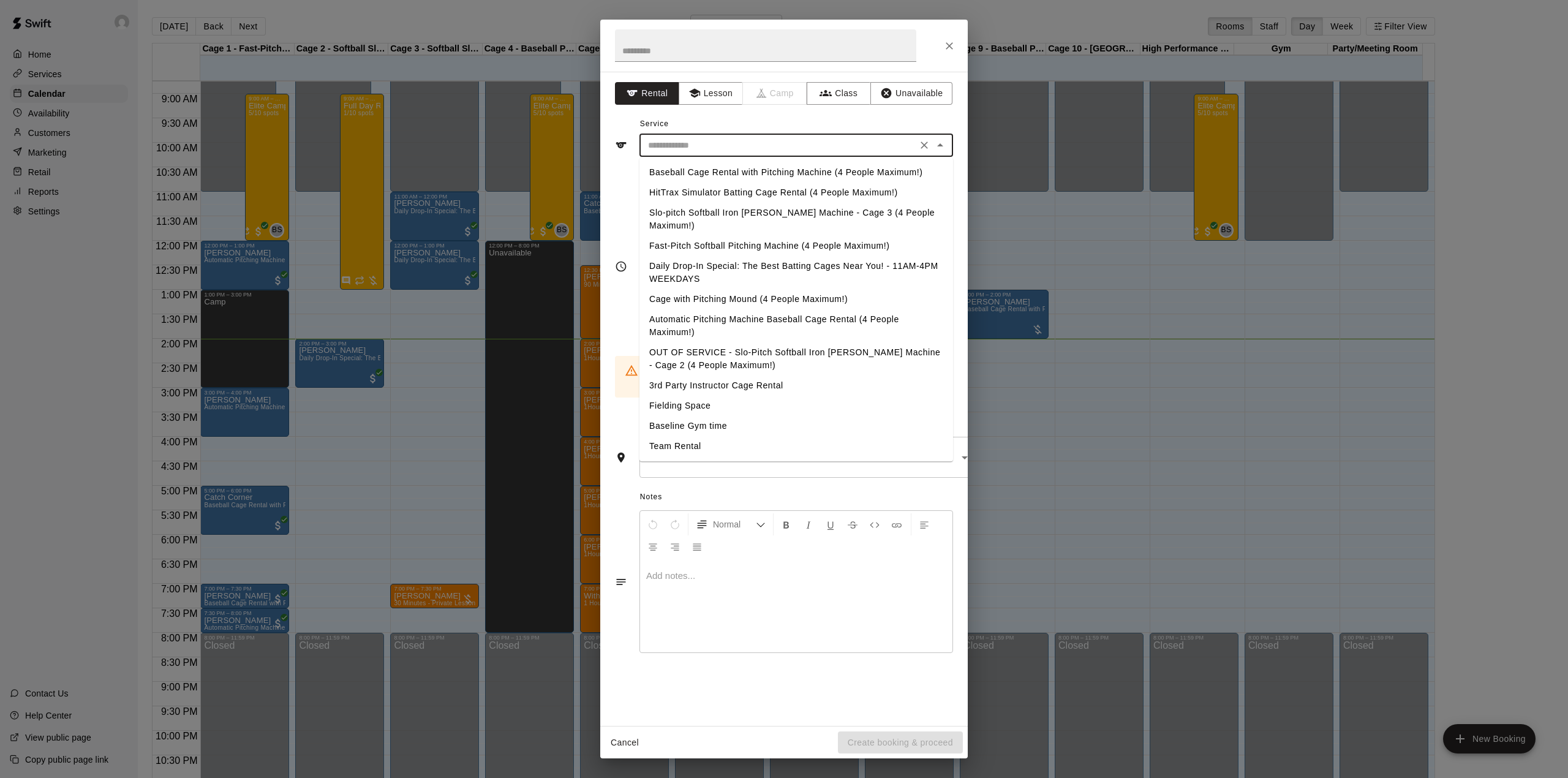
click at [739, 148] on input "text" at bounding box center [778, 146] width 270 height 16
click at [739, 167] on li "Baseball Cage Rental with Pitching Machine (4 People Maximum!)" at bounding box center [796, 172] width 314 height 20
type input "**********"
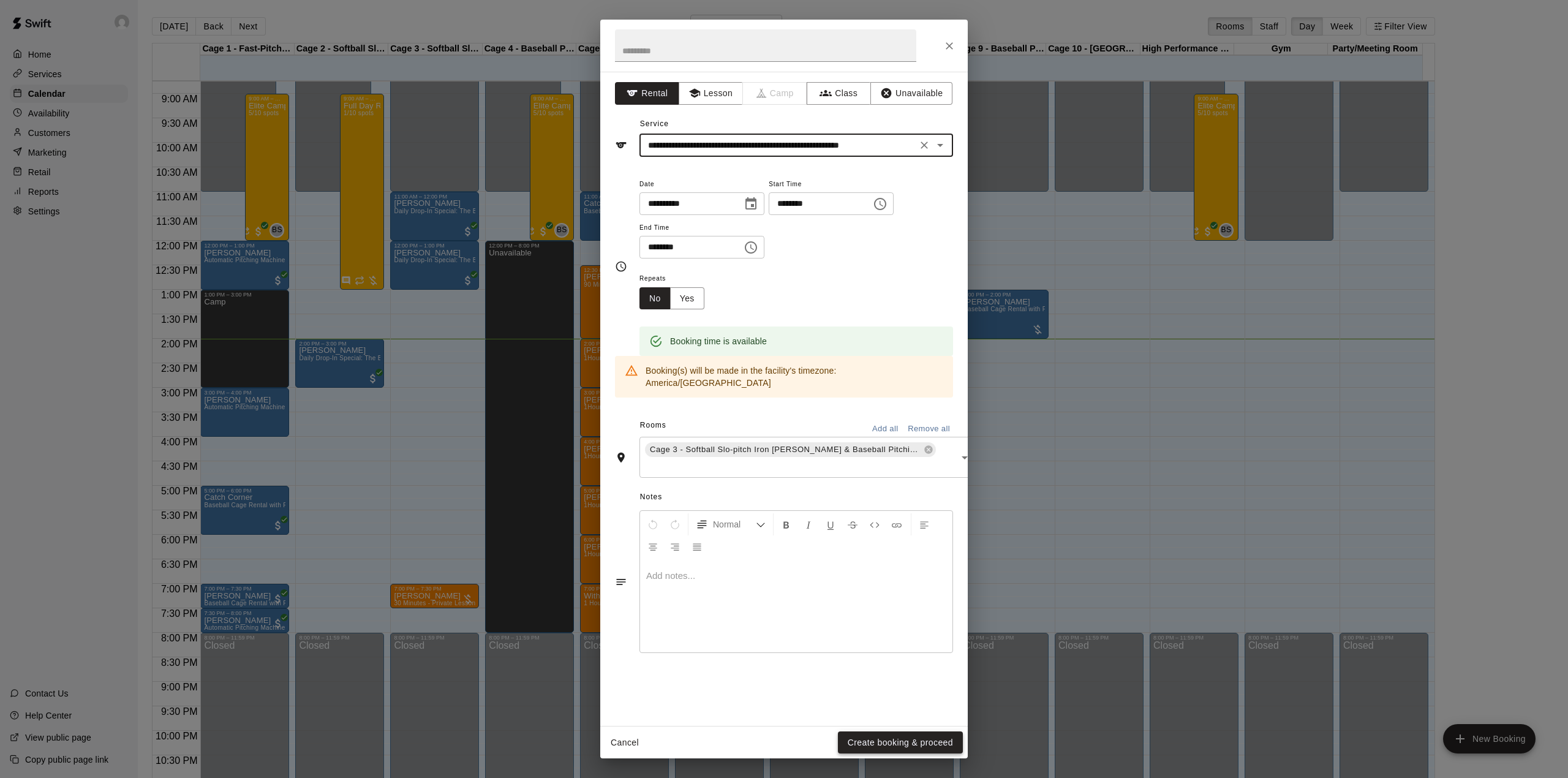
click at [897, 735] on button "Create booking & proceed" at bounding box center [901, 743] width 125 height 23
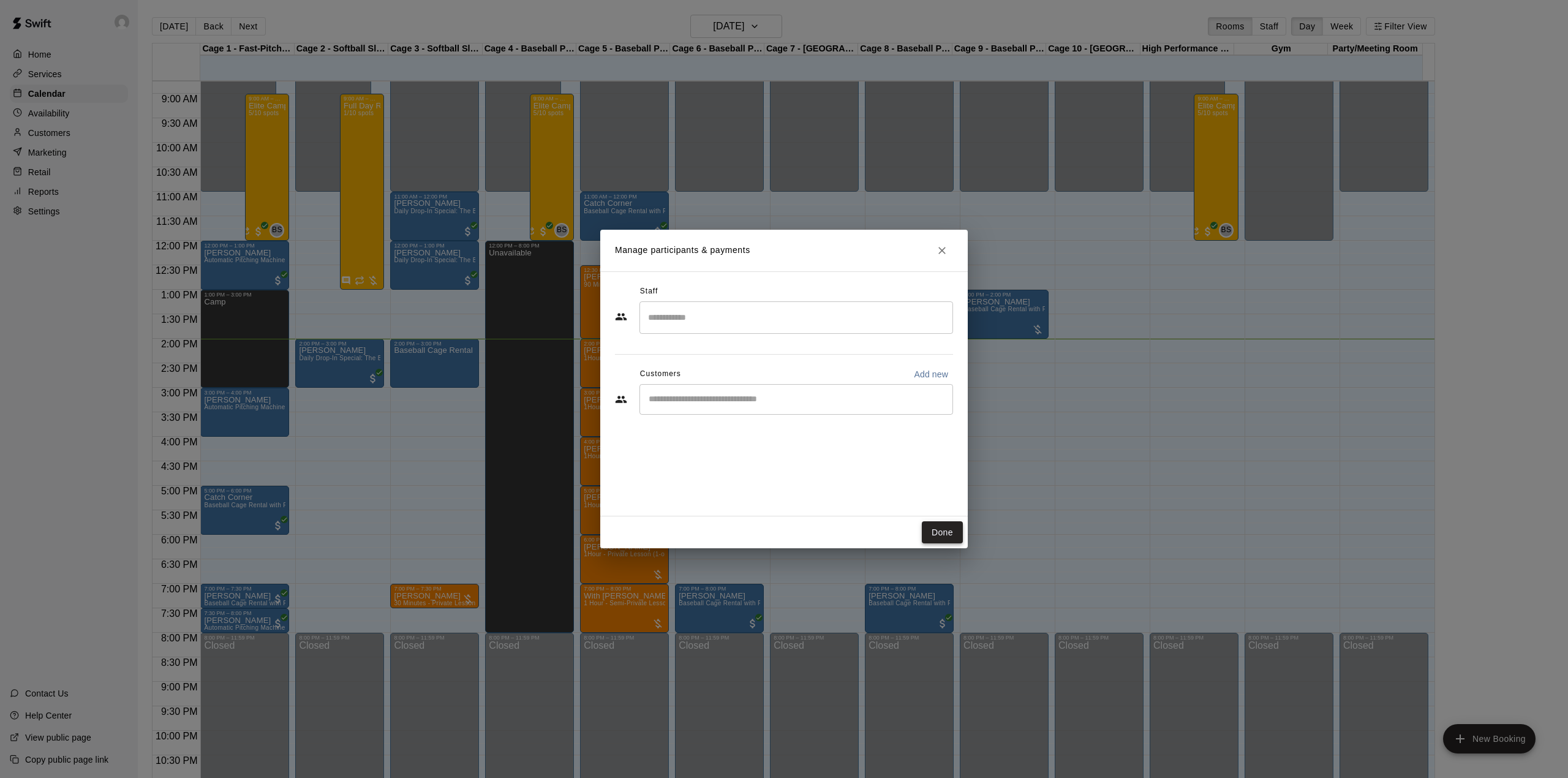
click at [945, 534] on button "Done" at bounding box center [942, 532] width 41 height 23
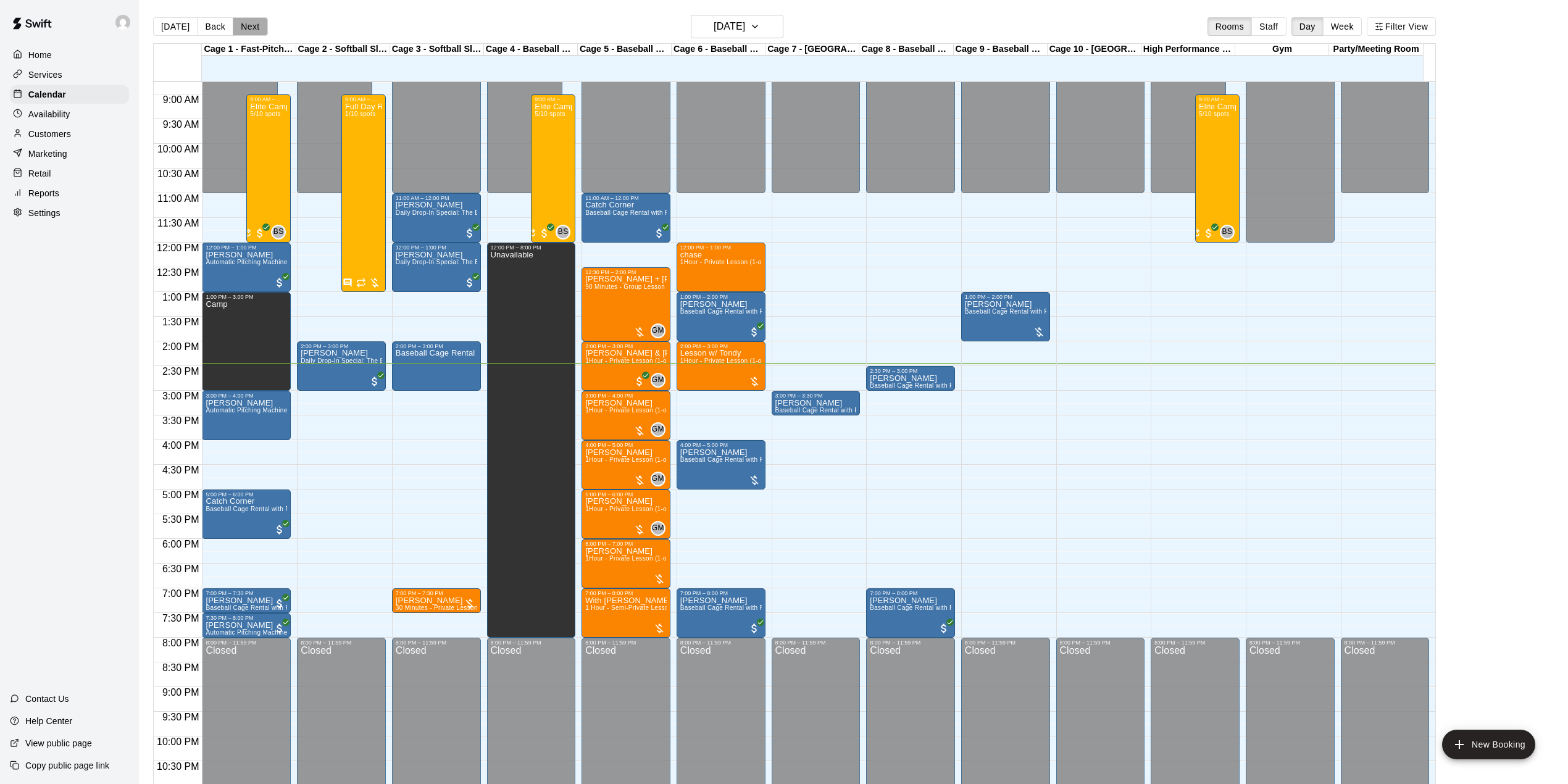
click at [259, 35] on button "Next" at bounding box center [250, 26] width 35 height 18
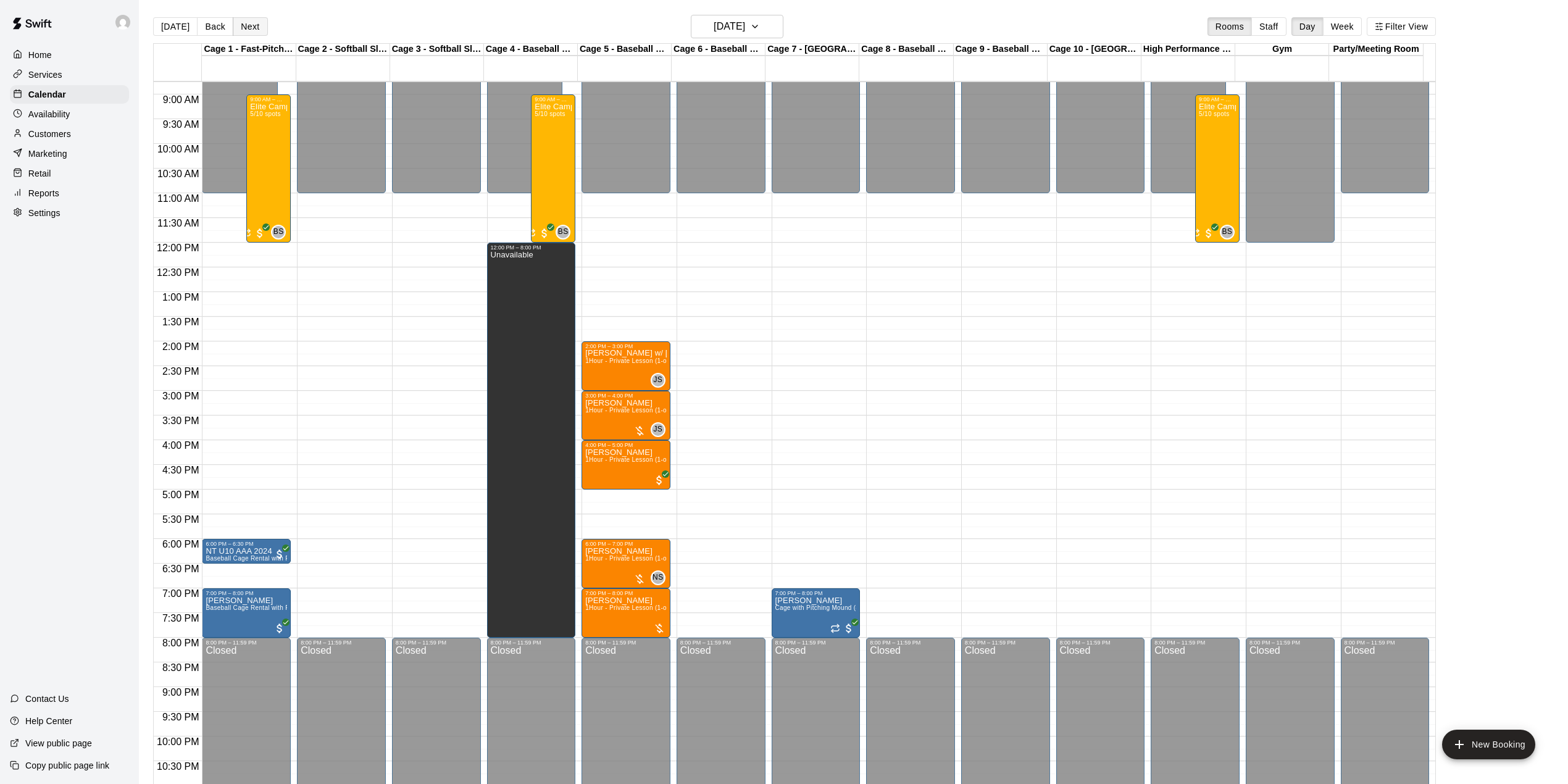
click at [259, 35] on button "Next" at bounding box center [250, 26] width 35 height 18
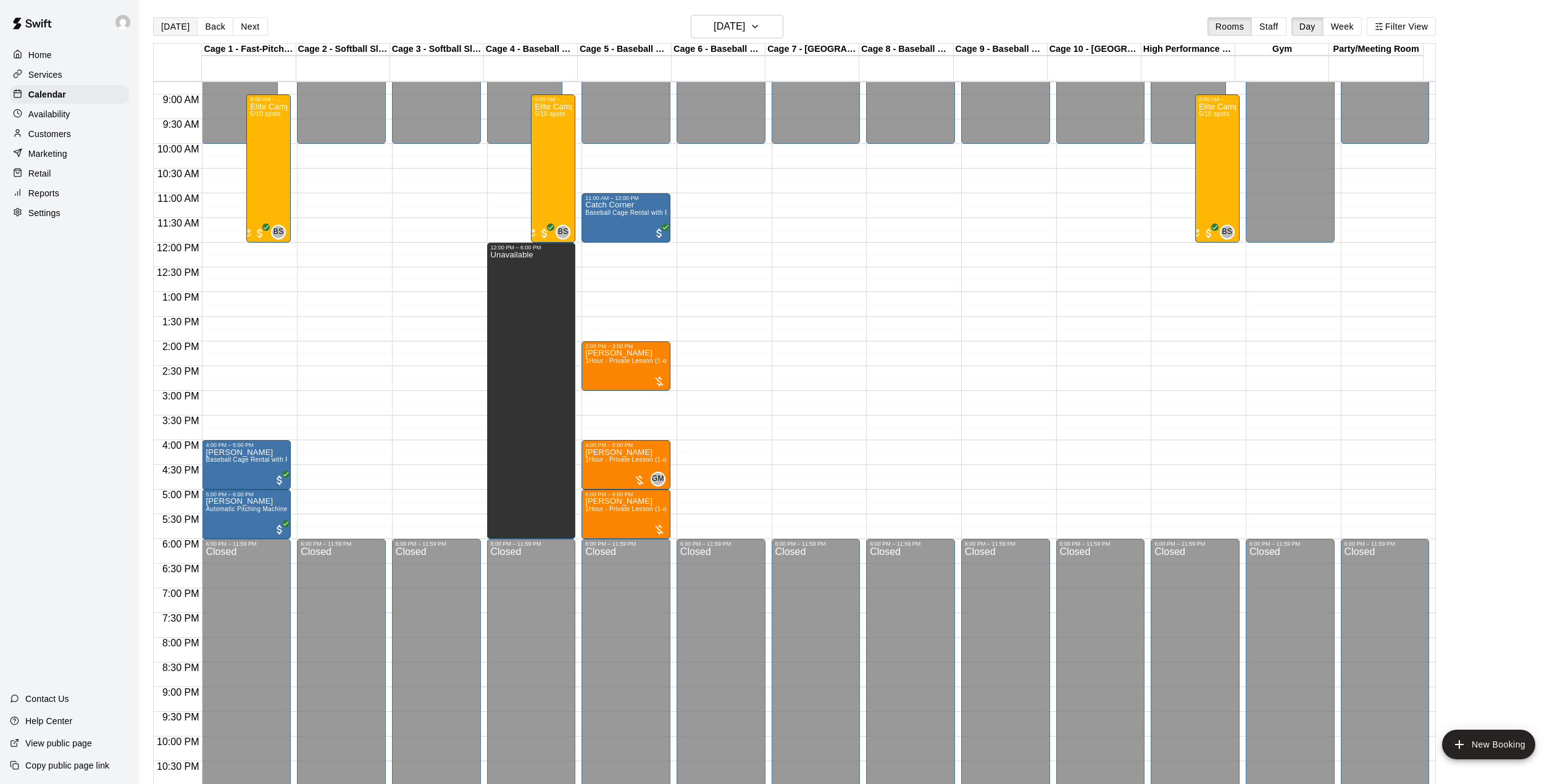
click at [184, 26] on button "[DATE]" at bounding box center [175, 26] width 44 height 18
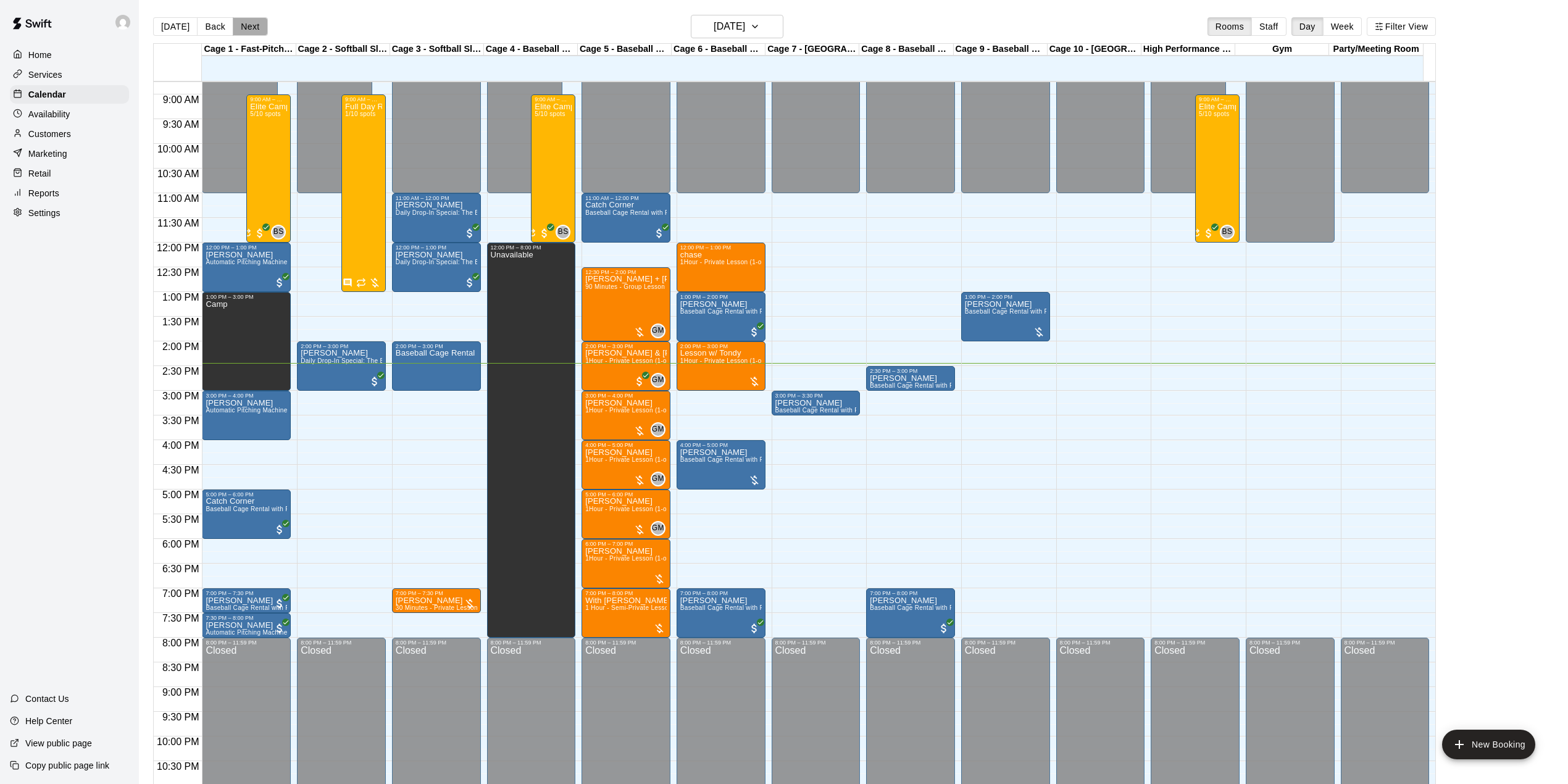
click at [245, 24] on button "Next" at bounding box center [250, 26] width 35 height 18
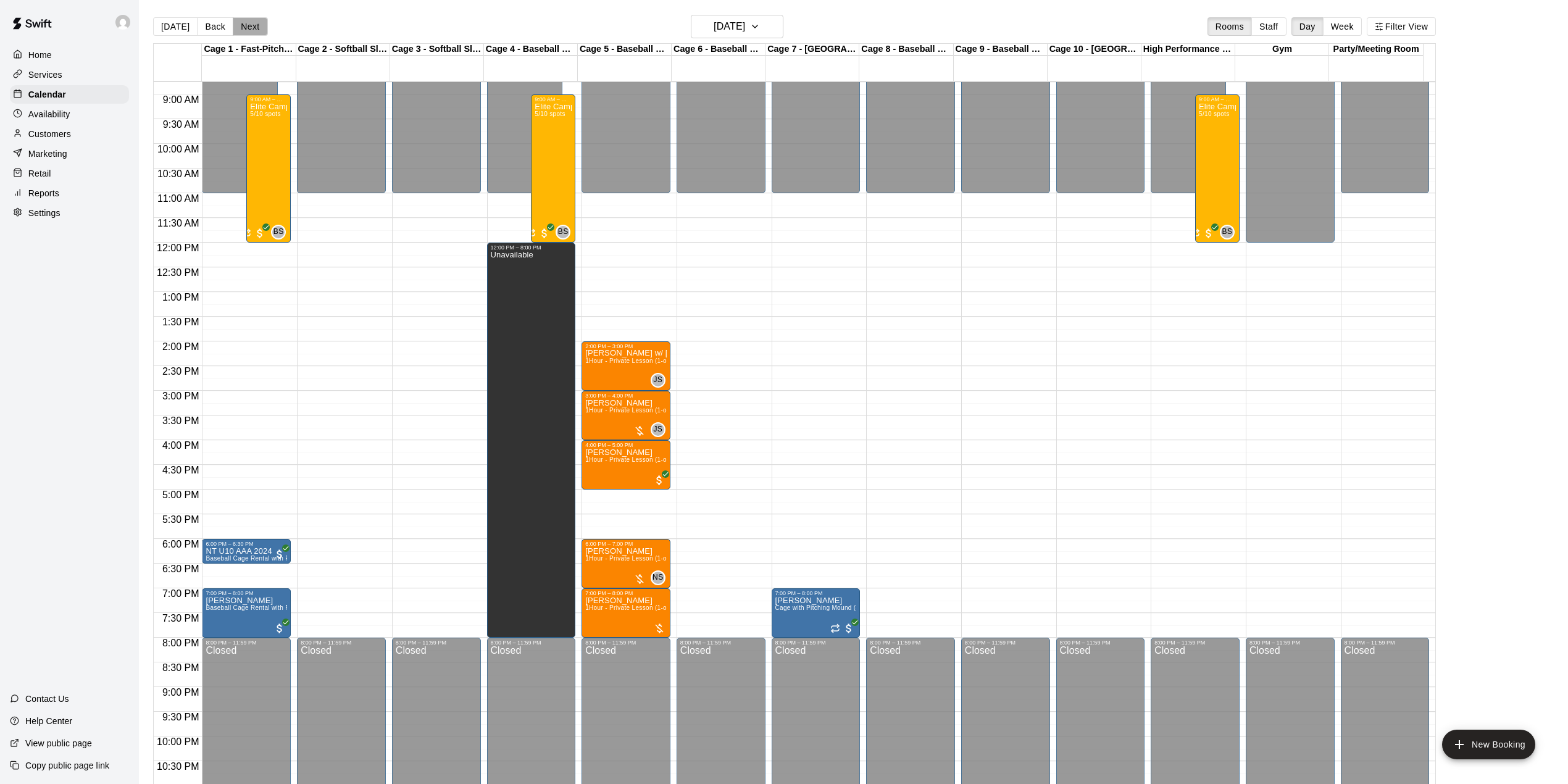
click at [245, 23] on button "Next" at bounding box center [250, 26] width 35 height 18
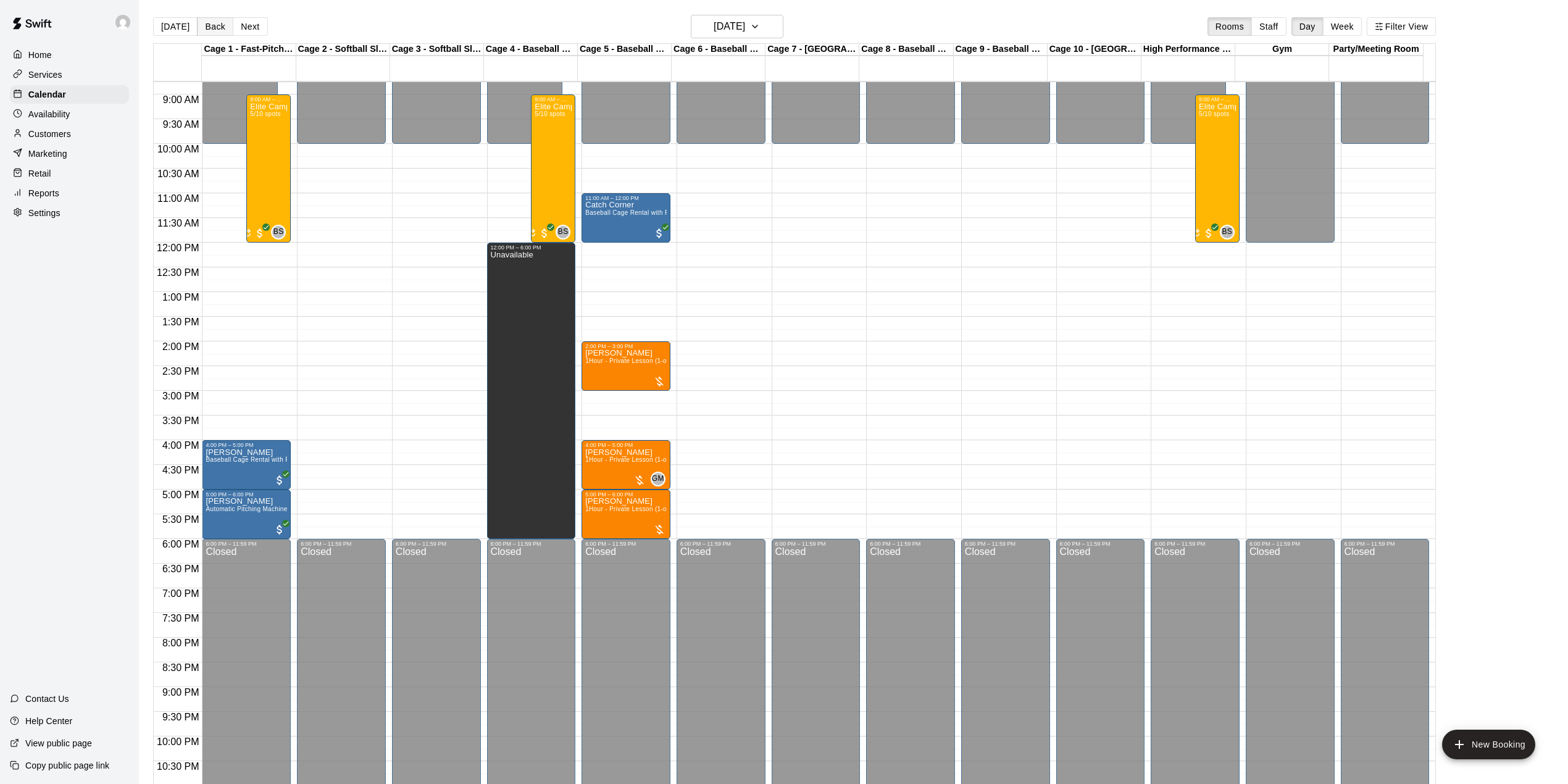
click at [211, 25] on button "Back" at bounding box center [215, 26] width 36 height 18
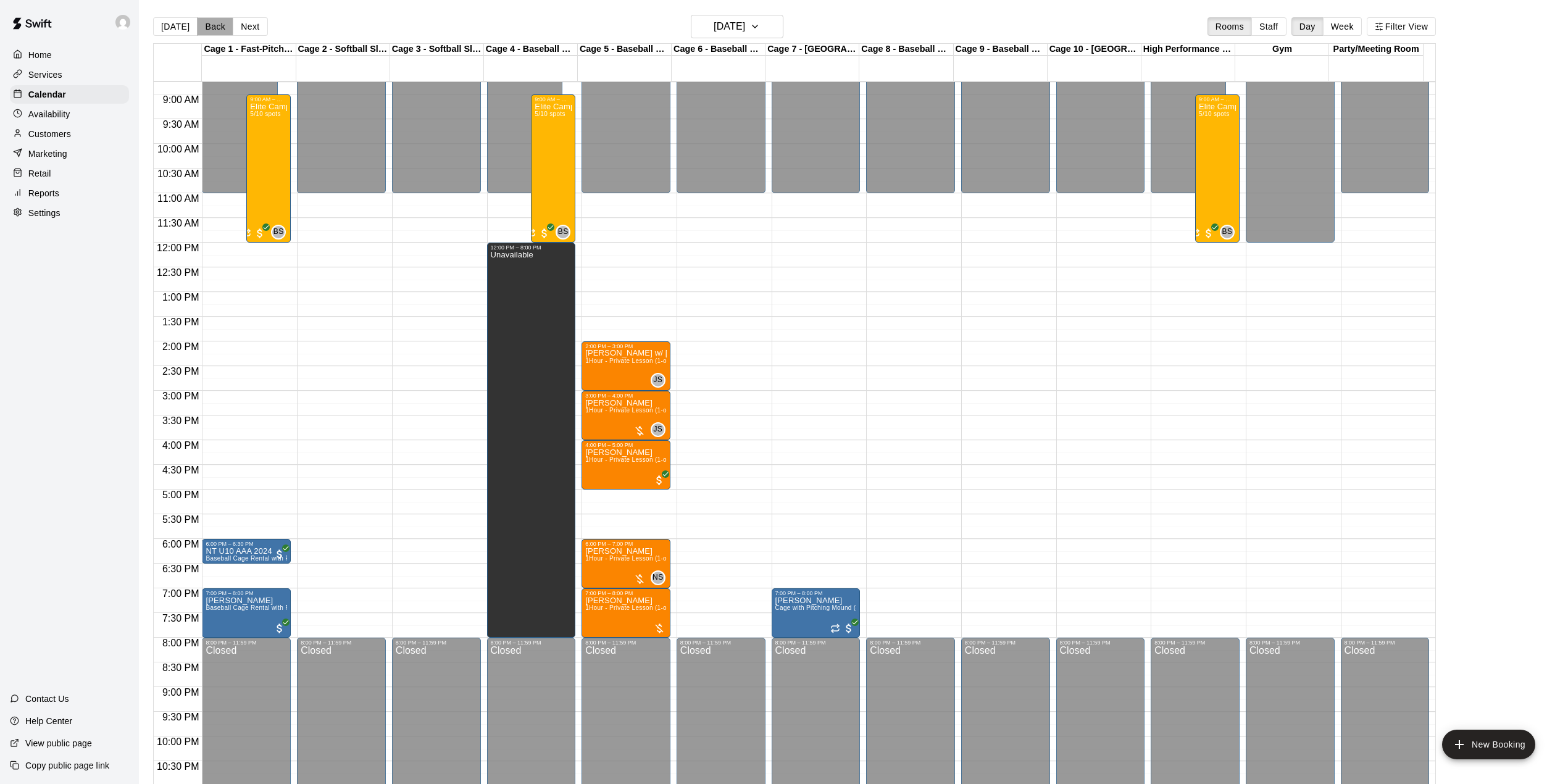
click at [211, 25] on button "Back" at bounding box center [215, 26] width 36 height 18
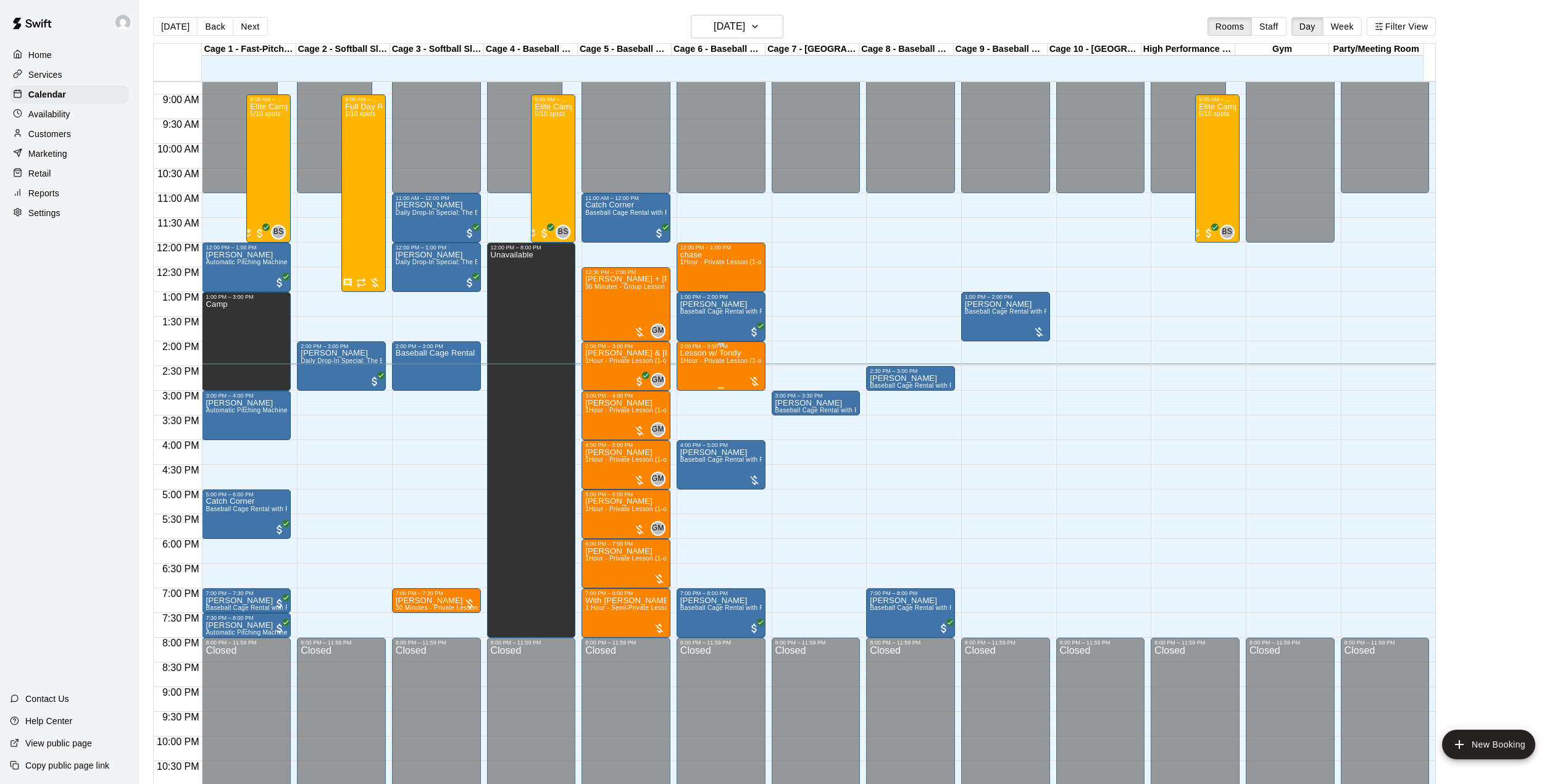
click at [709, 368] on div "Lesson w/ Tondy 1Hour - Private Lesson (1-on-1)" at bounding box center [721, 741] width 81 height 784
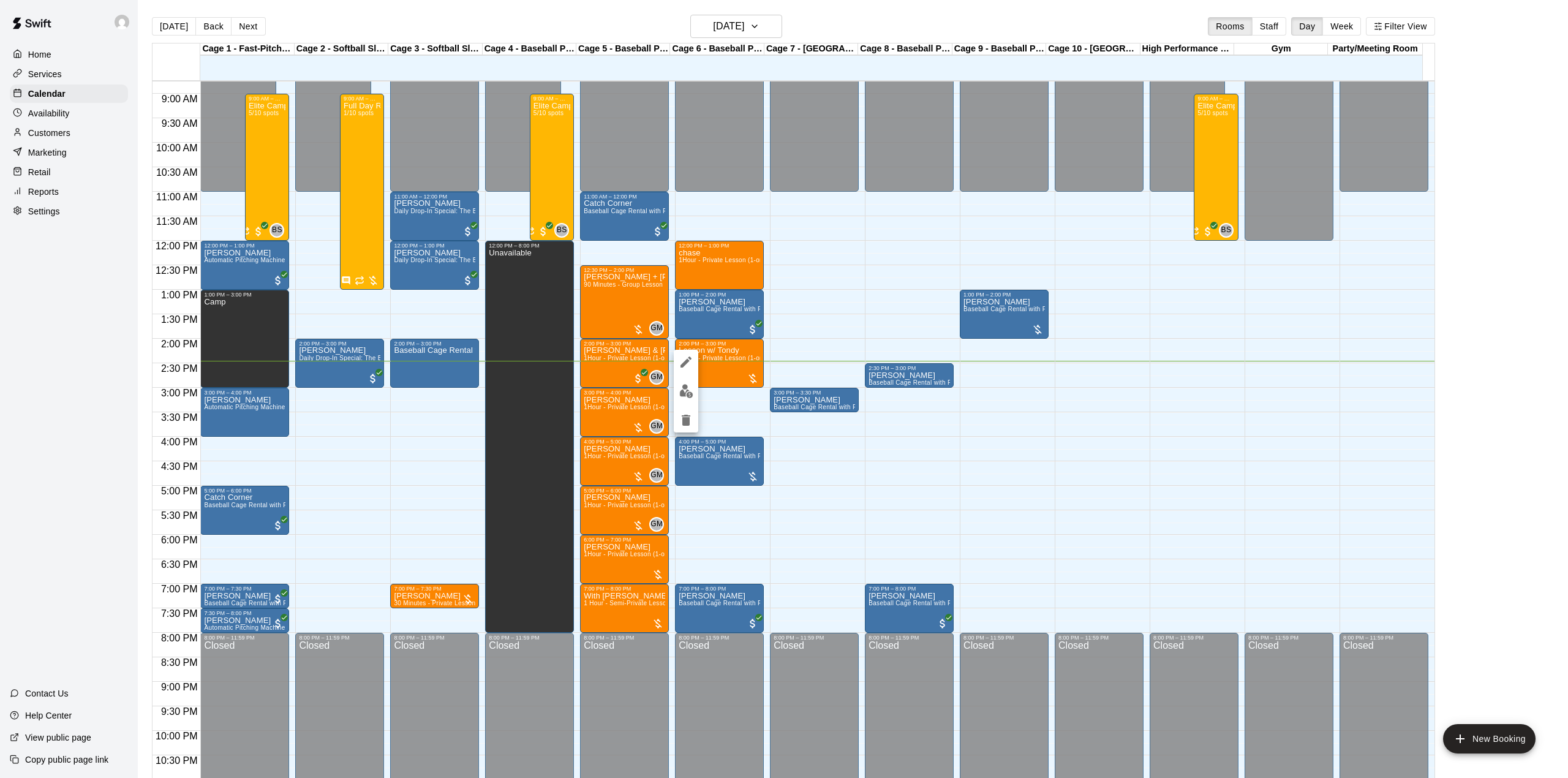
click at [687, 375] on div at bounding box center [685, 391] width 24 height 83
click at [687, 384] on img "edit" at bounding box center [686, 391] width 14 height 14
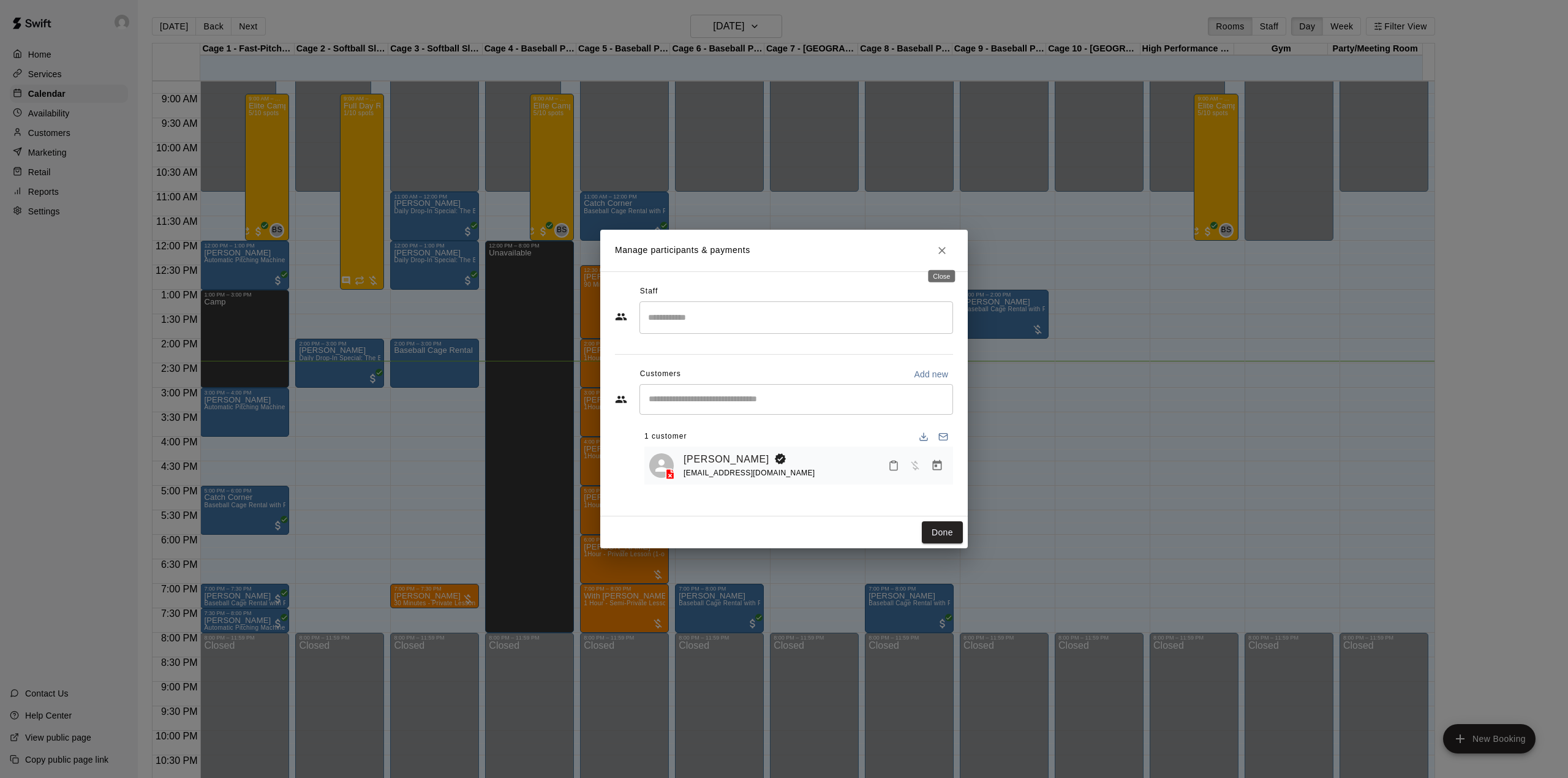
click at [946, 258] on button "Close" at bounding box center [942, 250] width 22 height 22
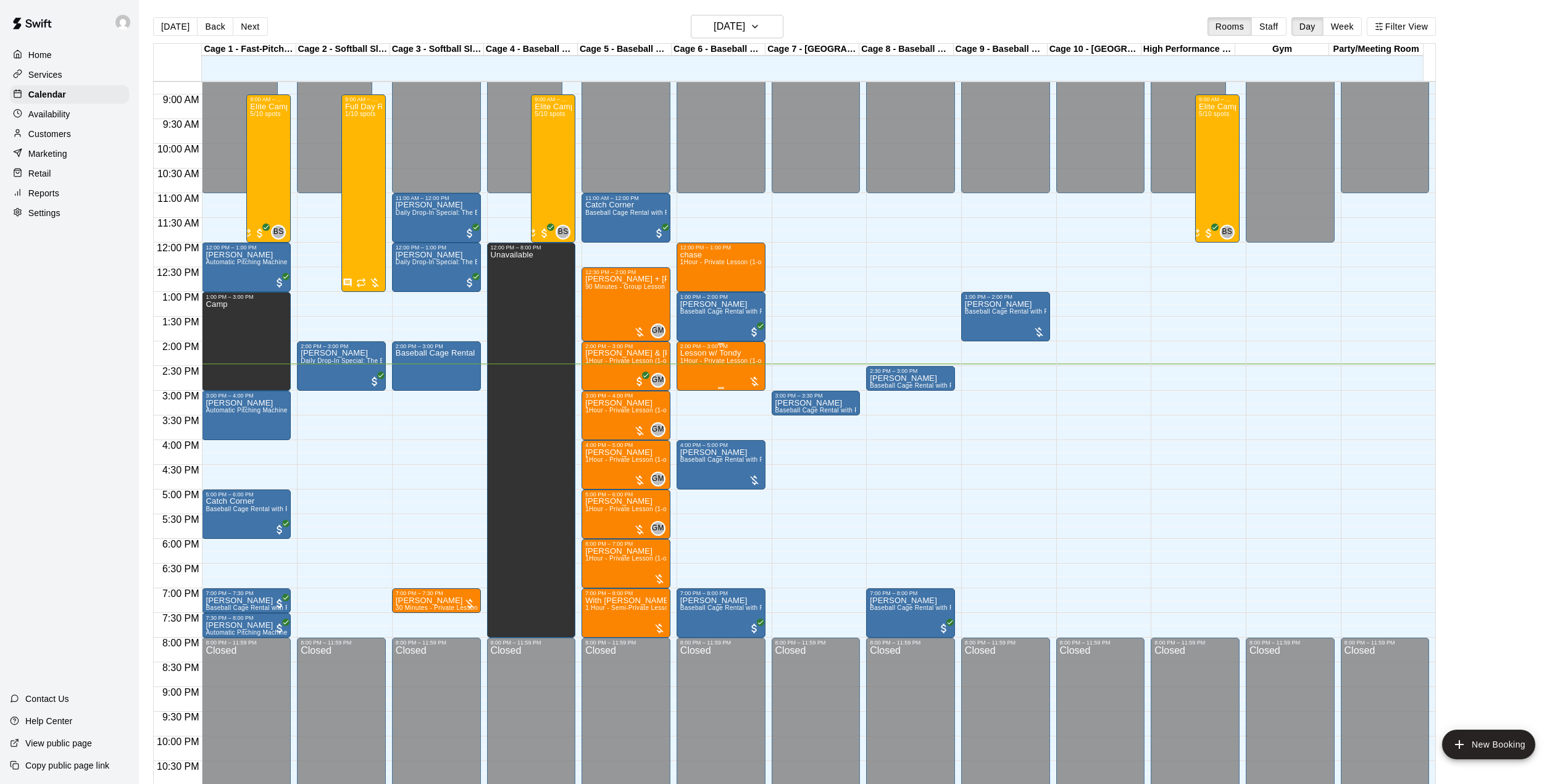
click at [706, 364] on span "1Hour - Private Lesson (1-on-1)" at bounding box center [727, 360] width 93 height 7
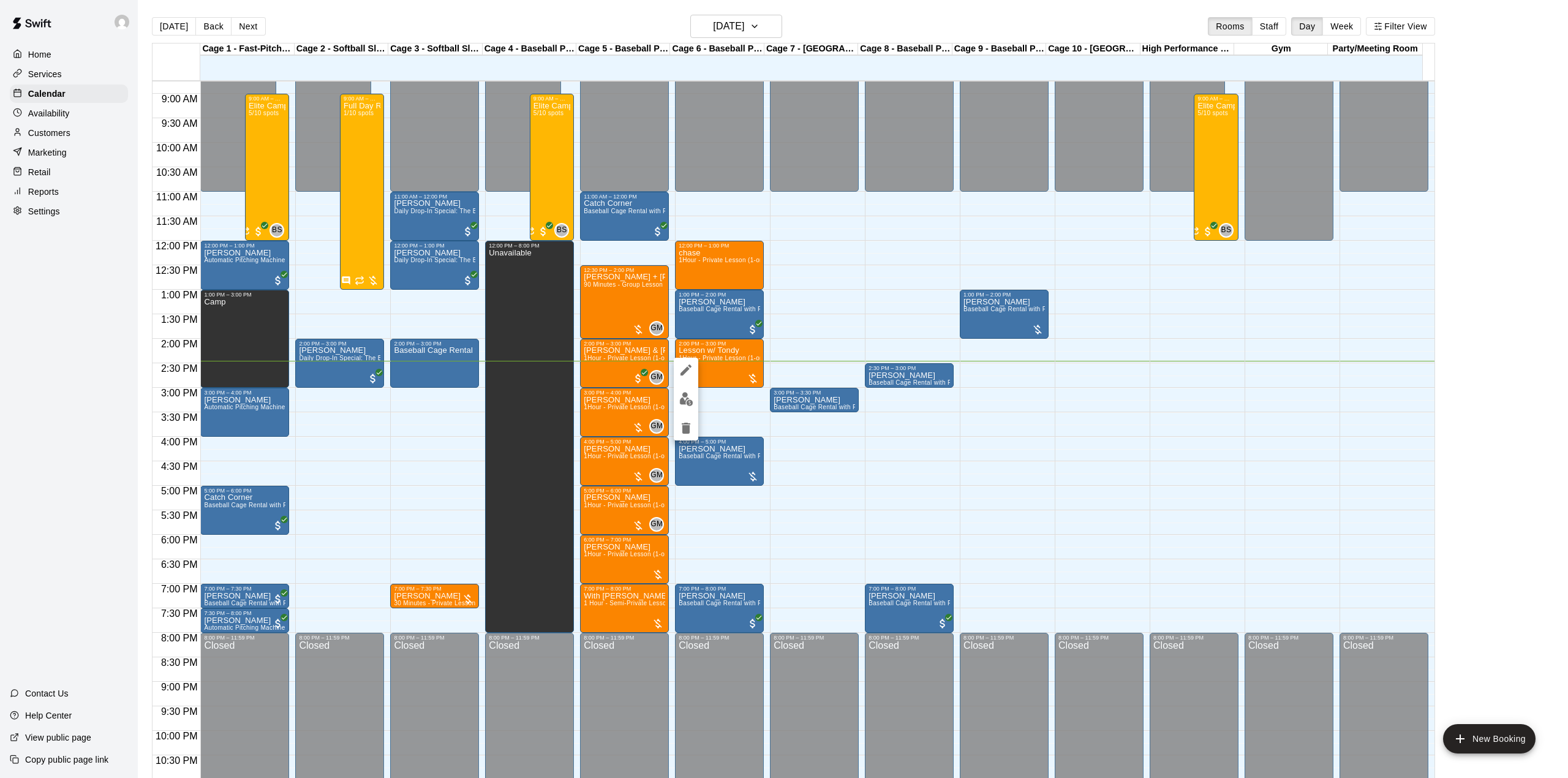
click at [686, 371] on icon "edit" at bounding box center [686, 370] width 11 height 11
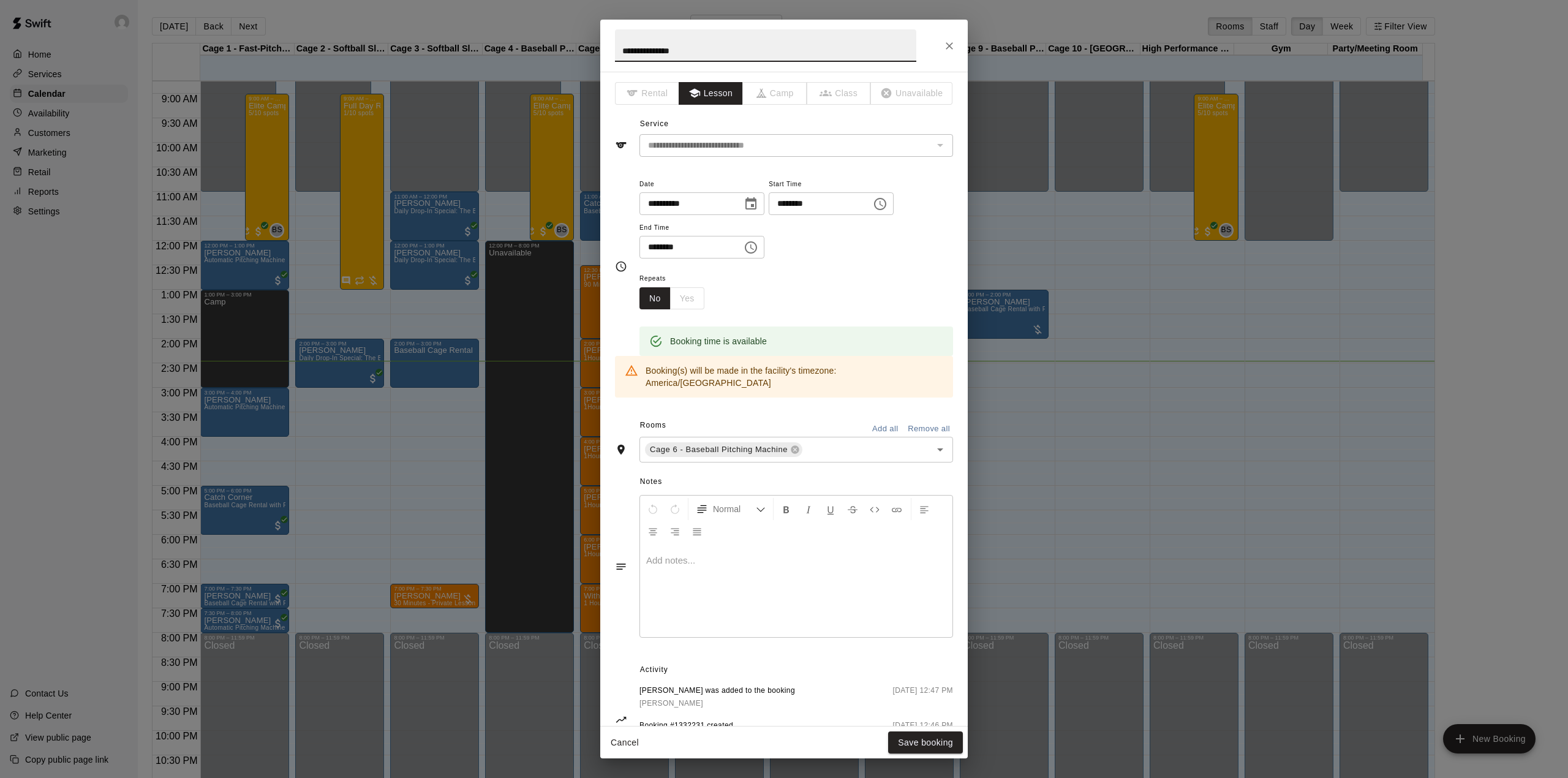
click at [681, 207] on input "**********" at bounding box center [686, 204] width 95 height 23
click at [708, 211] on input "**********" at bounding box center [686, 204] width 95 height 23
click at [758, 204] on icon "Choose date, selected date is Aug 20, 2025" at bounding box center [750, 204] width 15 height 15
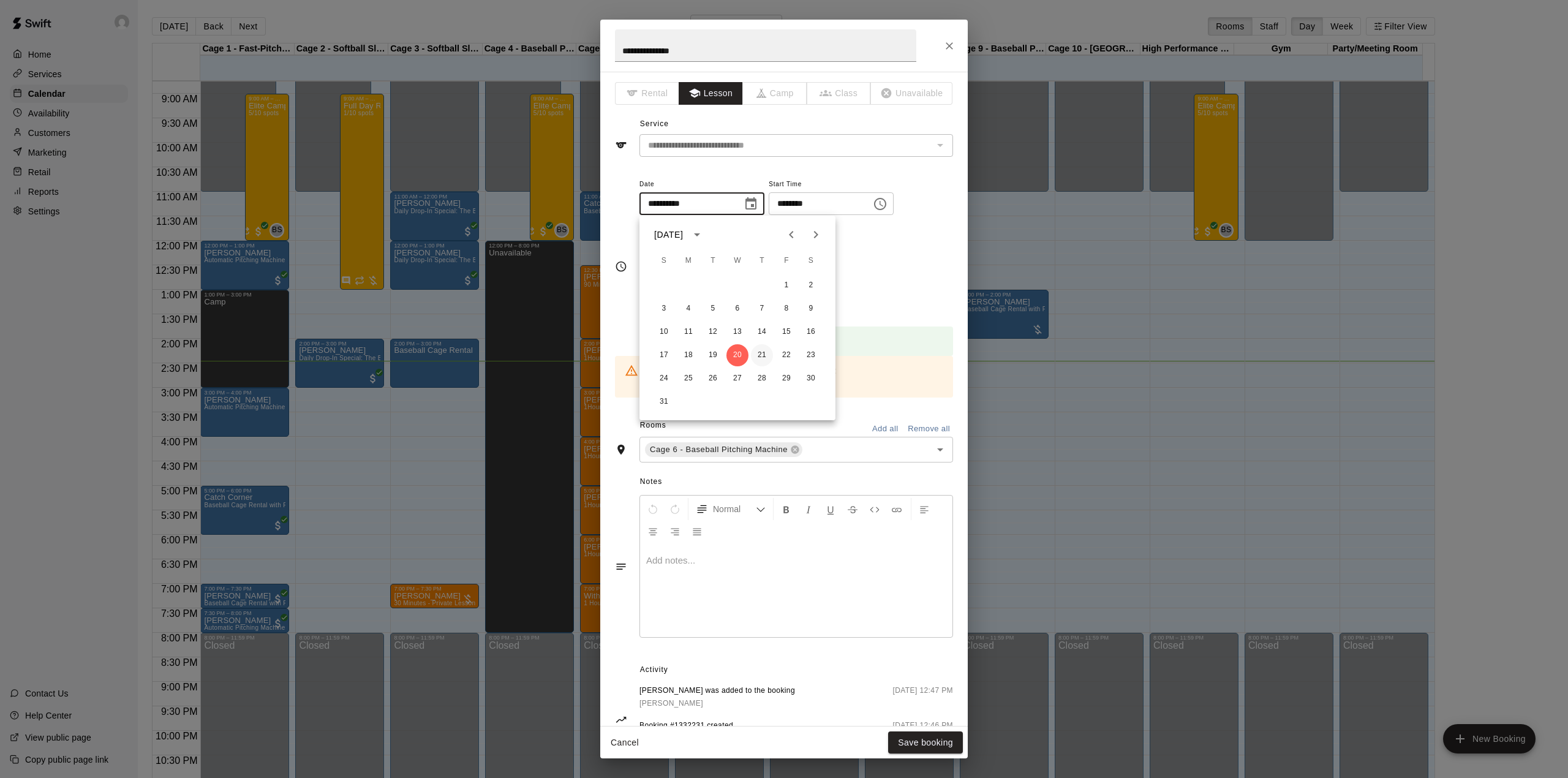
click at [760, 358] on button "21" at bounding box center [762, 355] width 22 height 22
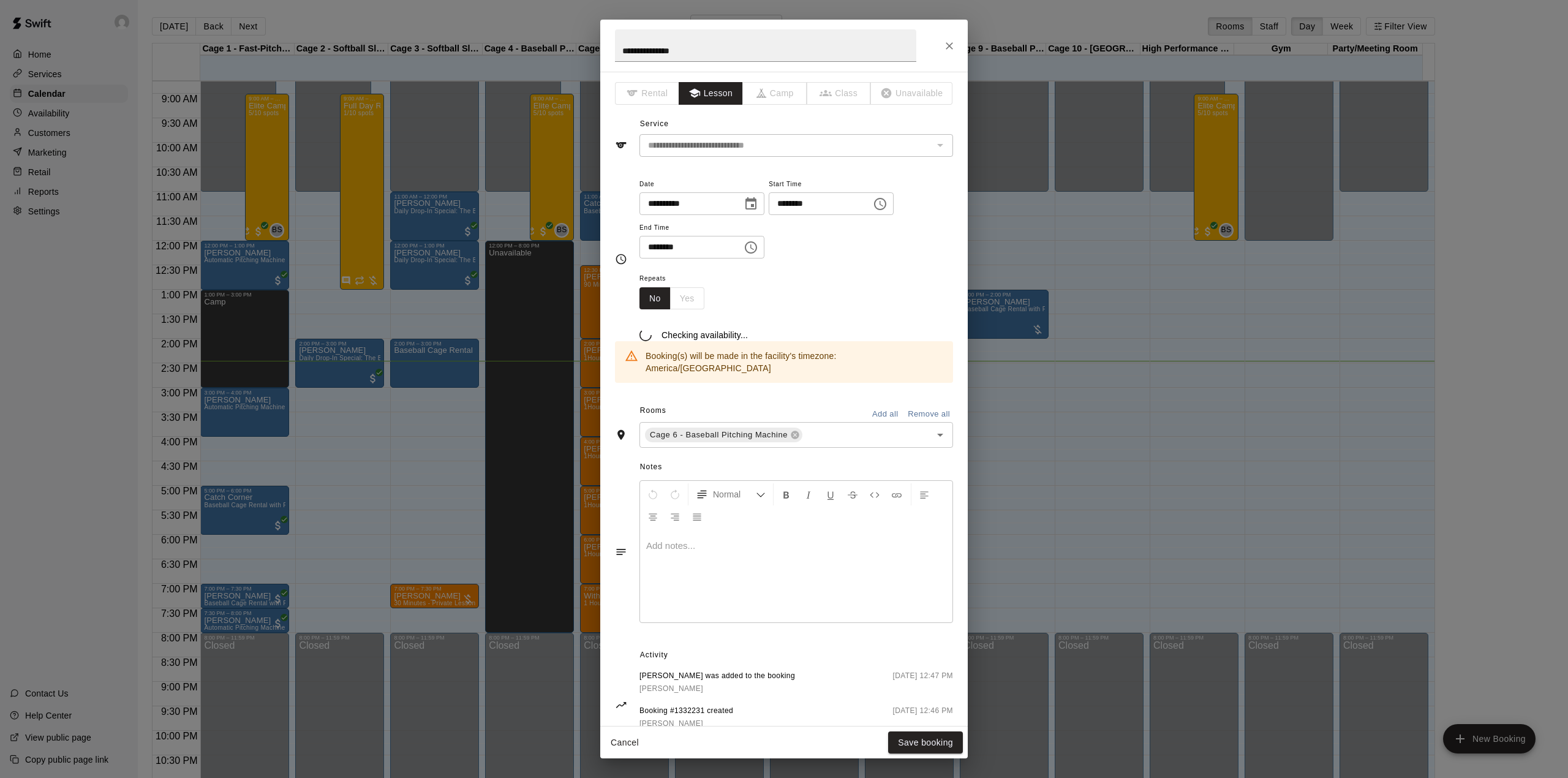
type input "**********"
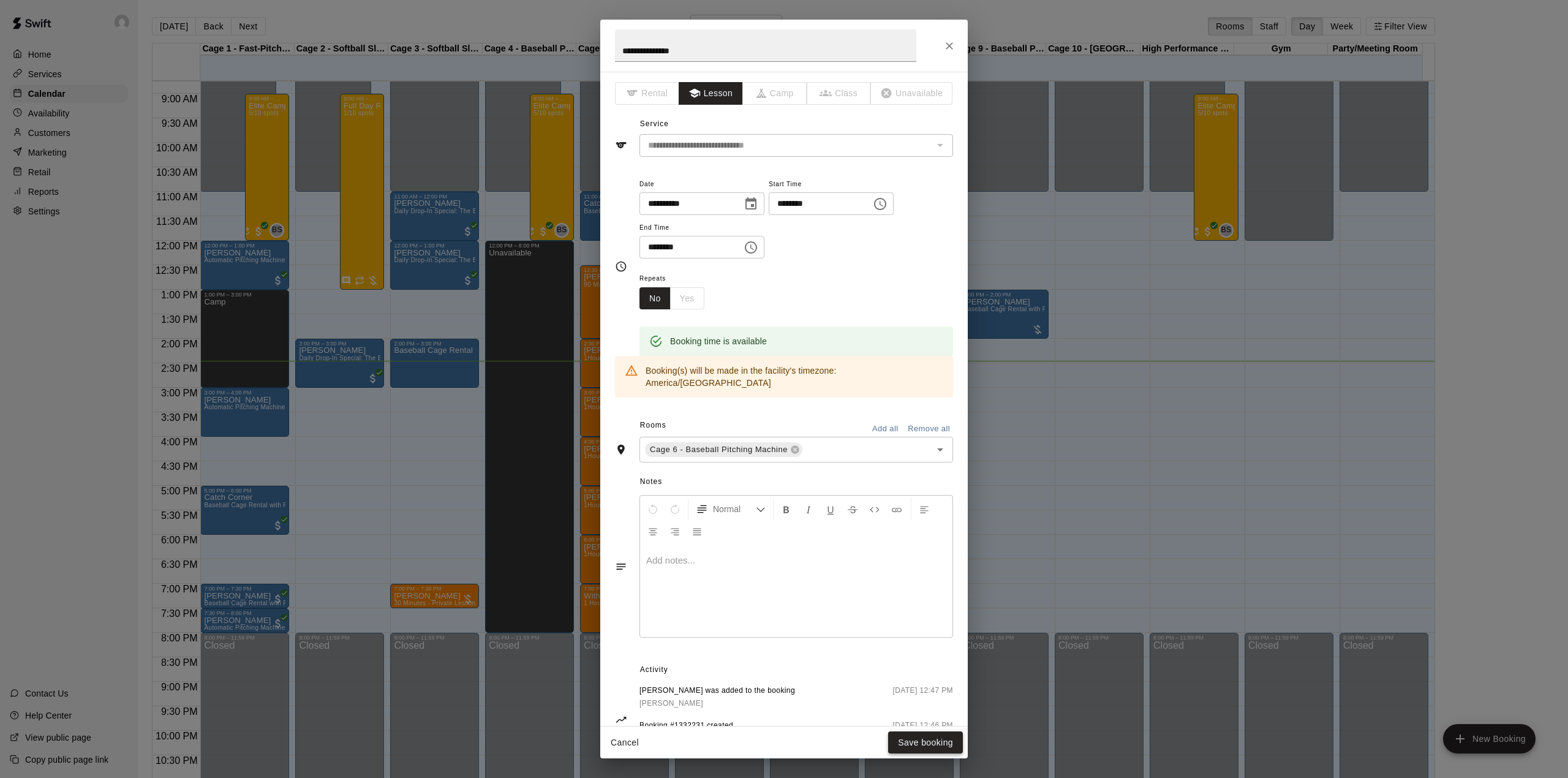
click at [931, 743] on button "Save booking" at bounding box center [925, 743] width 74 height 23
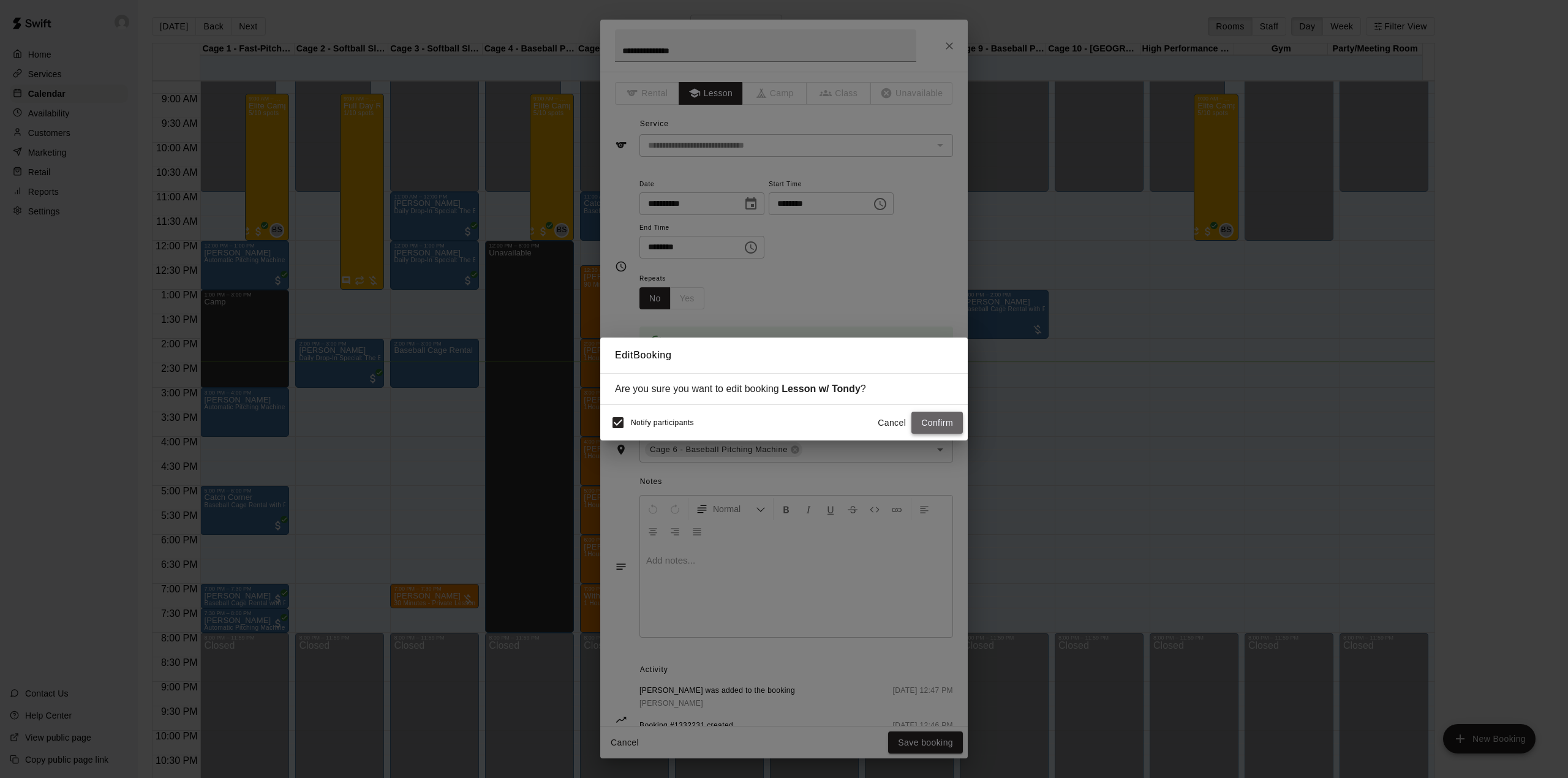
click at [938, 420] on button "Confirm" at bounding box center [937, 423] width 52 height 23
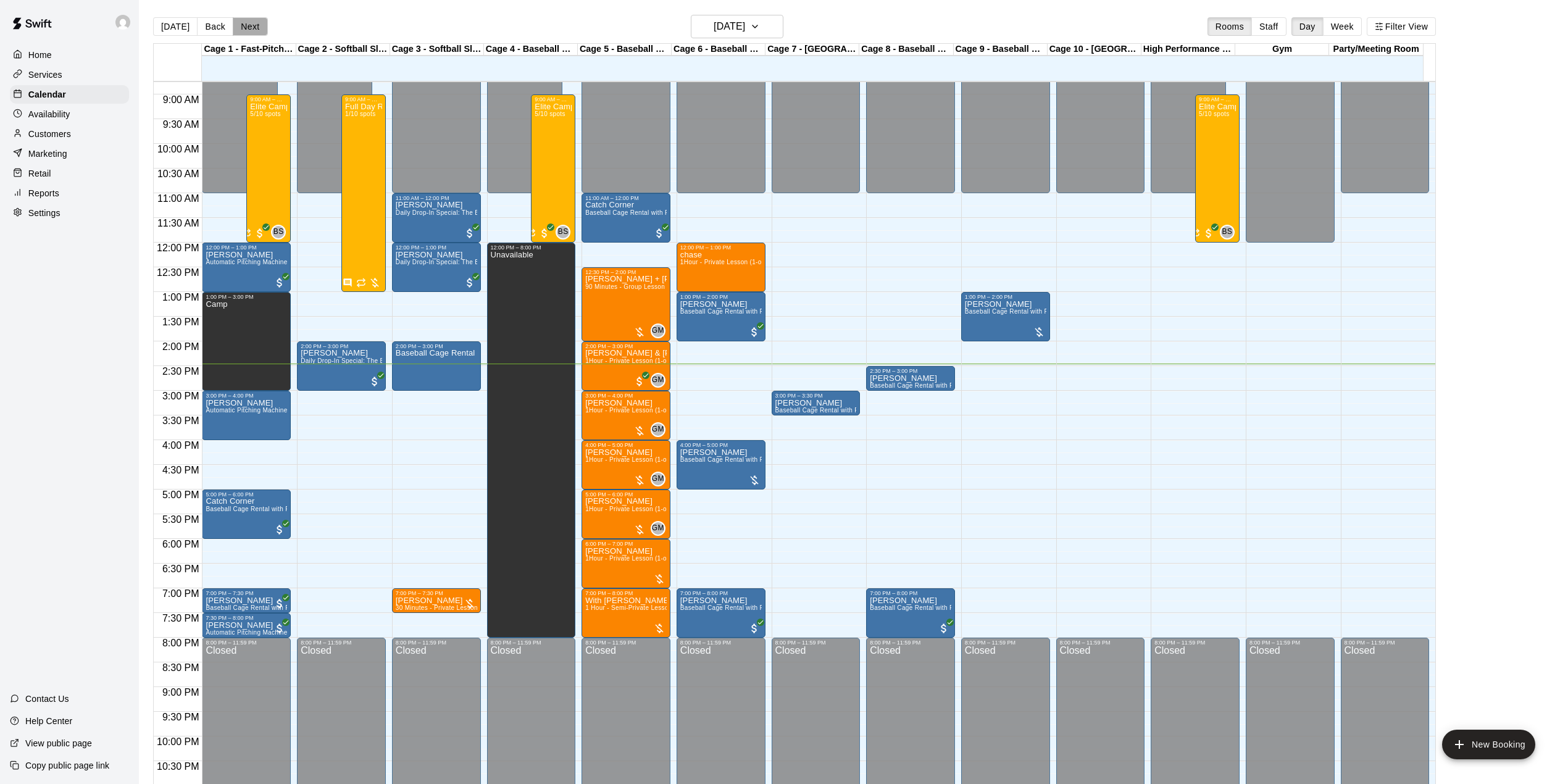
click at [258, 26] on button "Next" at bounding box center [250, 26] width 35 height 18
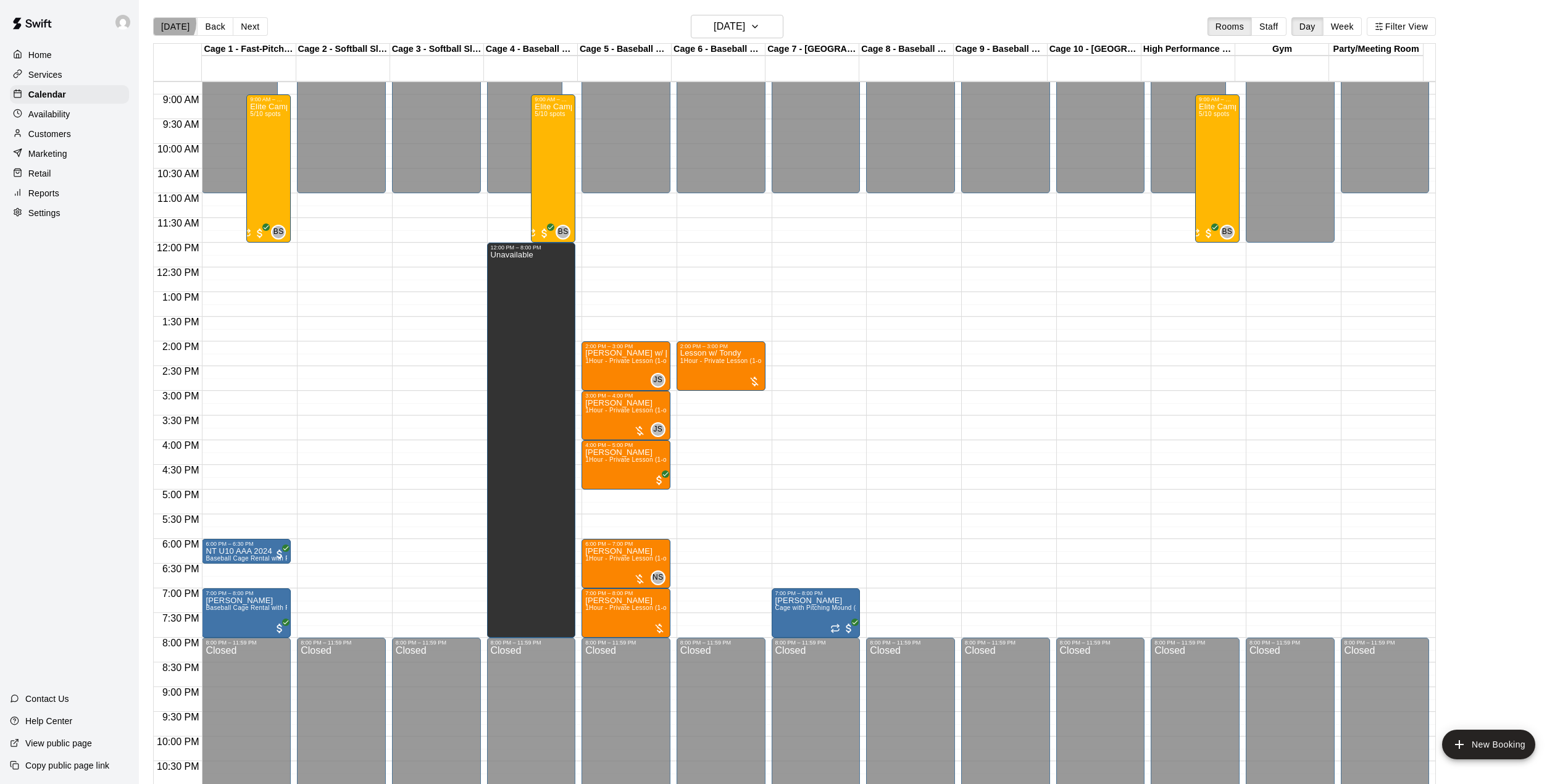
click at [169, 24] on button "[DATE]" at bounding box center [175, 26] width 44 height 18
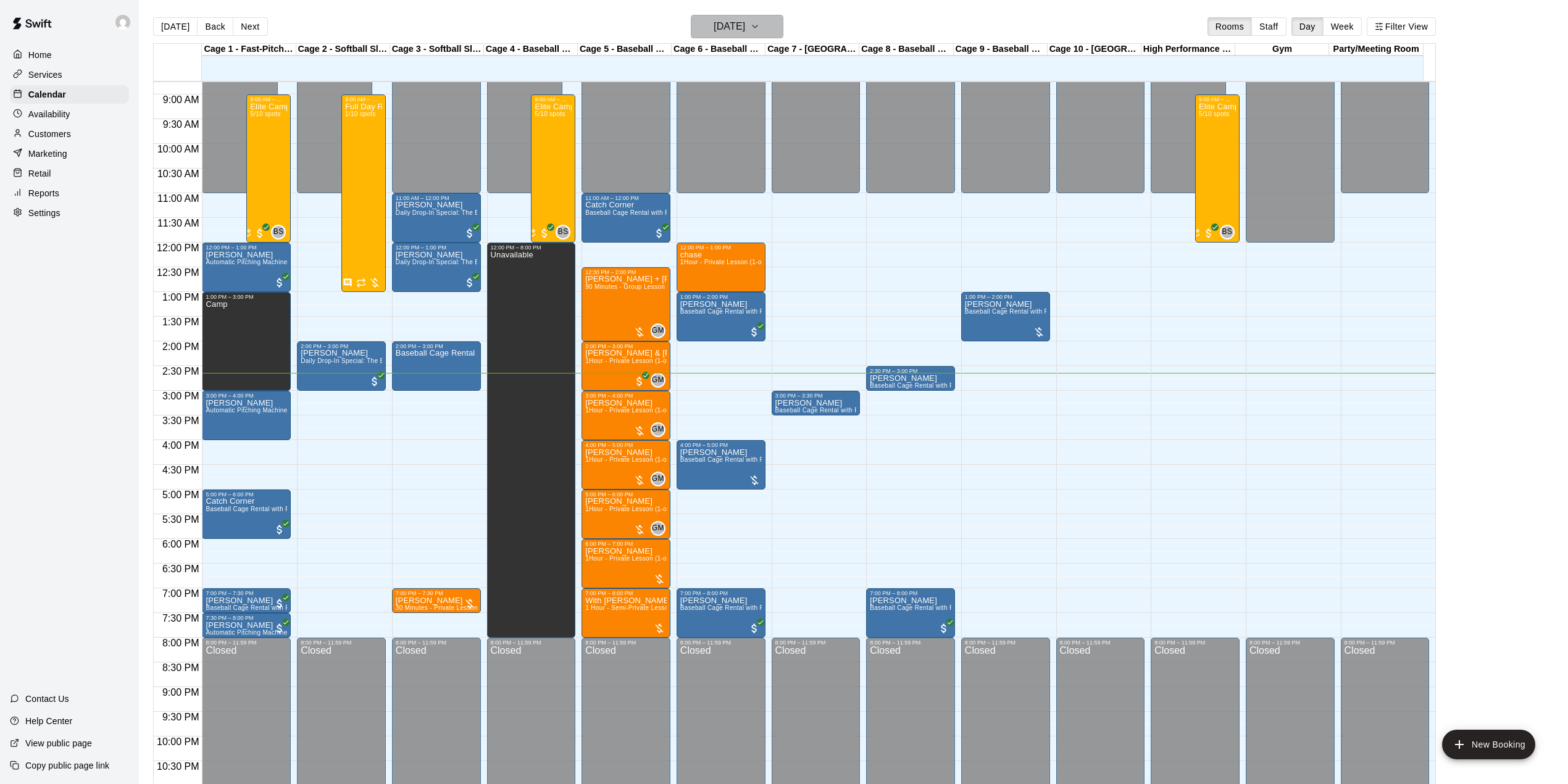
click at [714, 28] on h6 "[DATE]" at bounding box center [730, 27] width 32 height 17
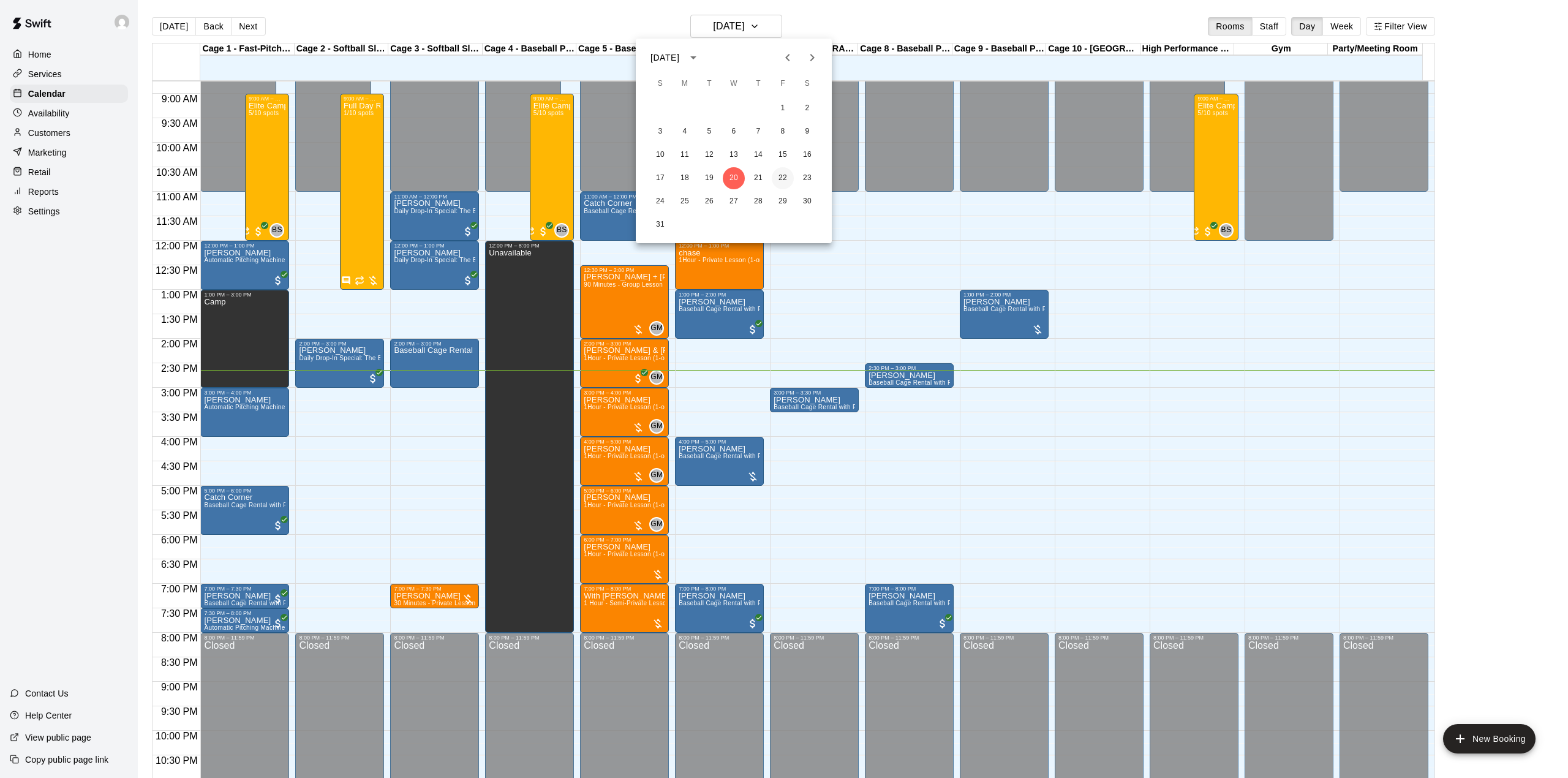
click at [782, 179] on button "22" at bounding box center [782, 178] width 22 height 22
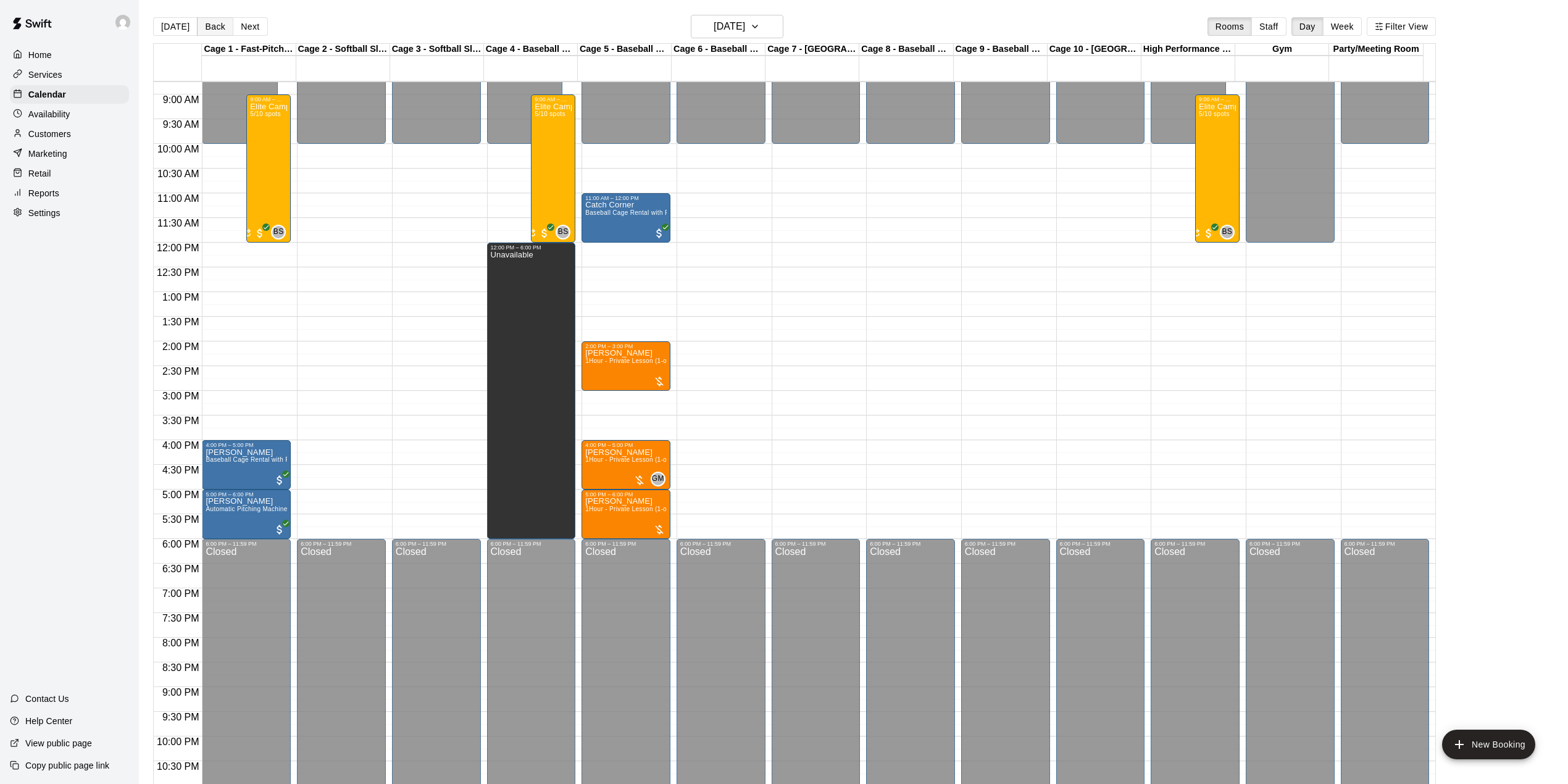
click at [207, 23] on button "Back" at bounding box center [215, 26] width 36 height 18
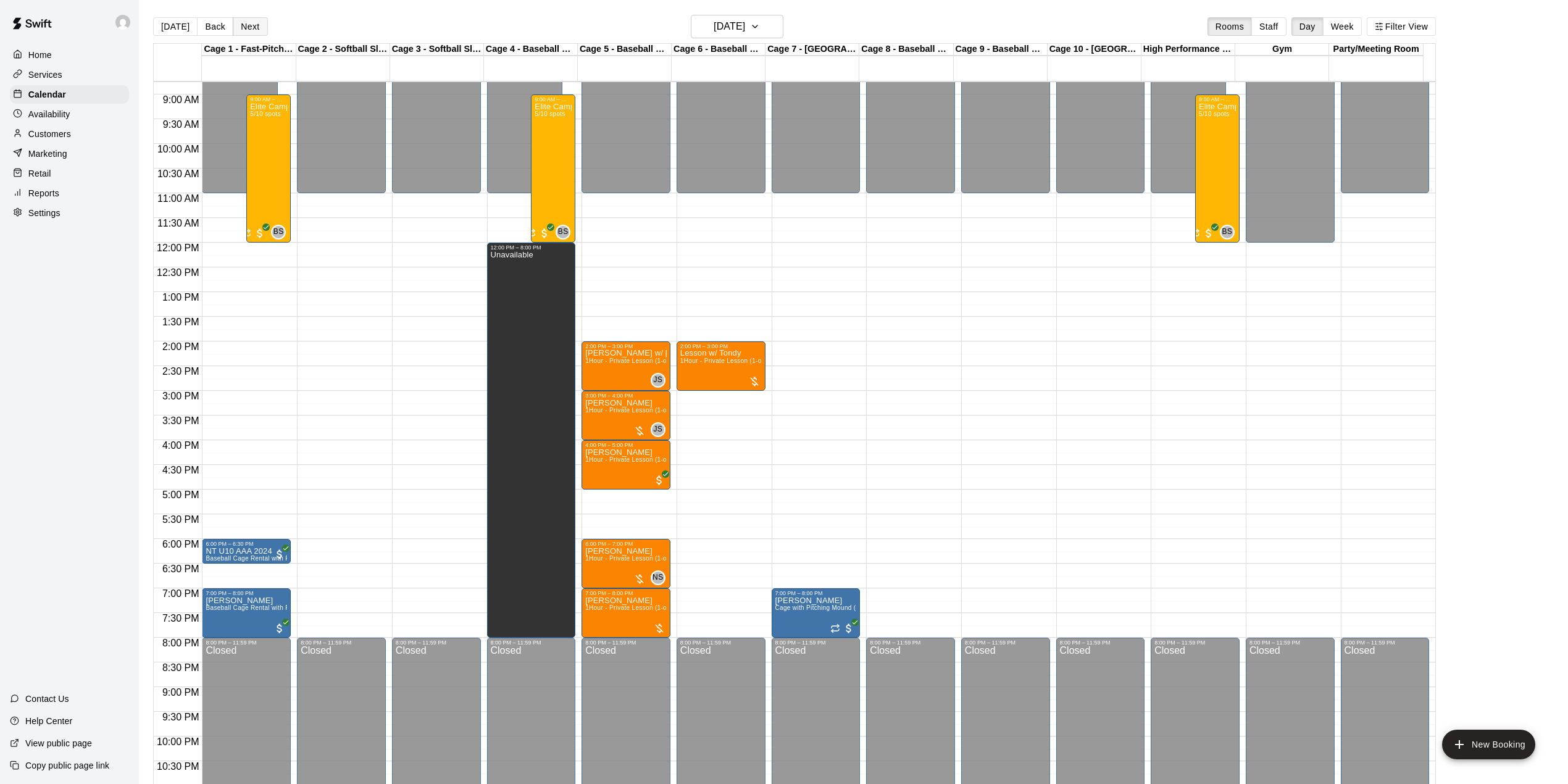
click at [249, 24] on button "Next" at bounding box center [250, 26] width 35 height 18
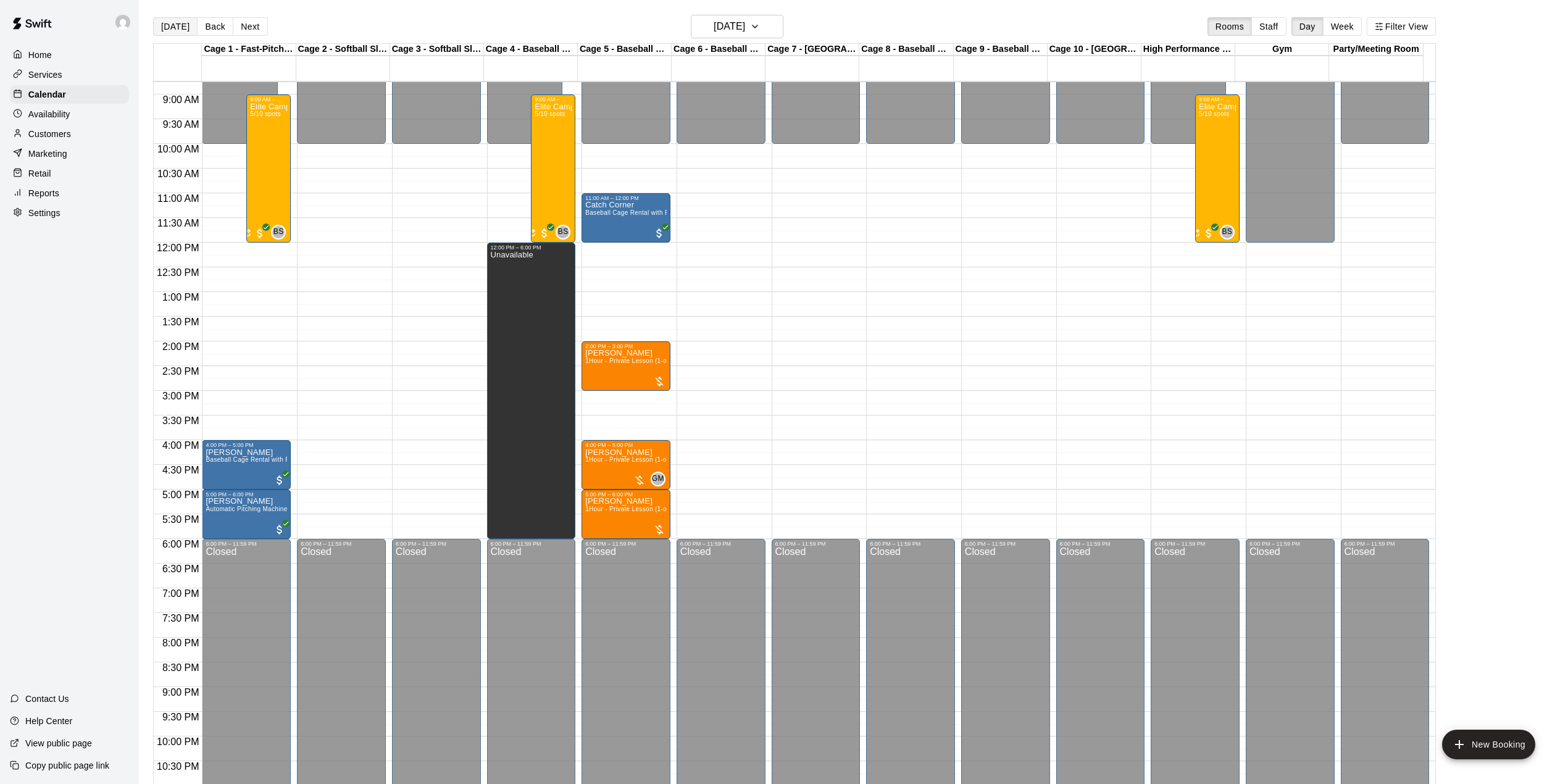
click at [177, 21] on button "[DATE]" at bounding box center [175, 26] width 44 height 18
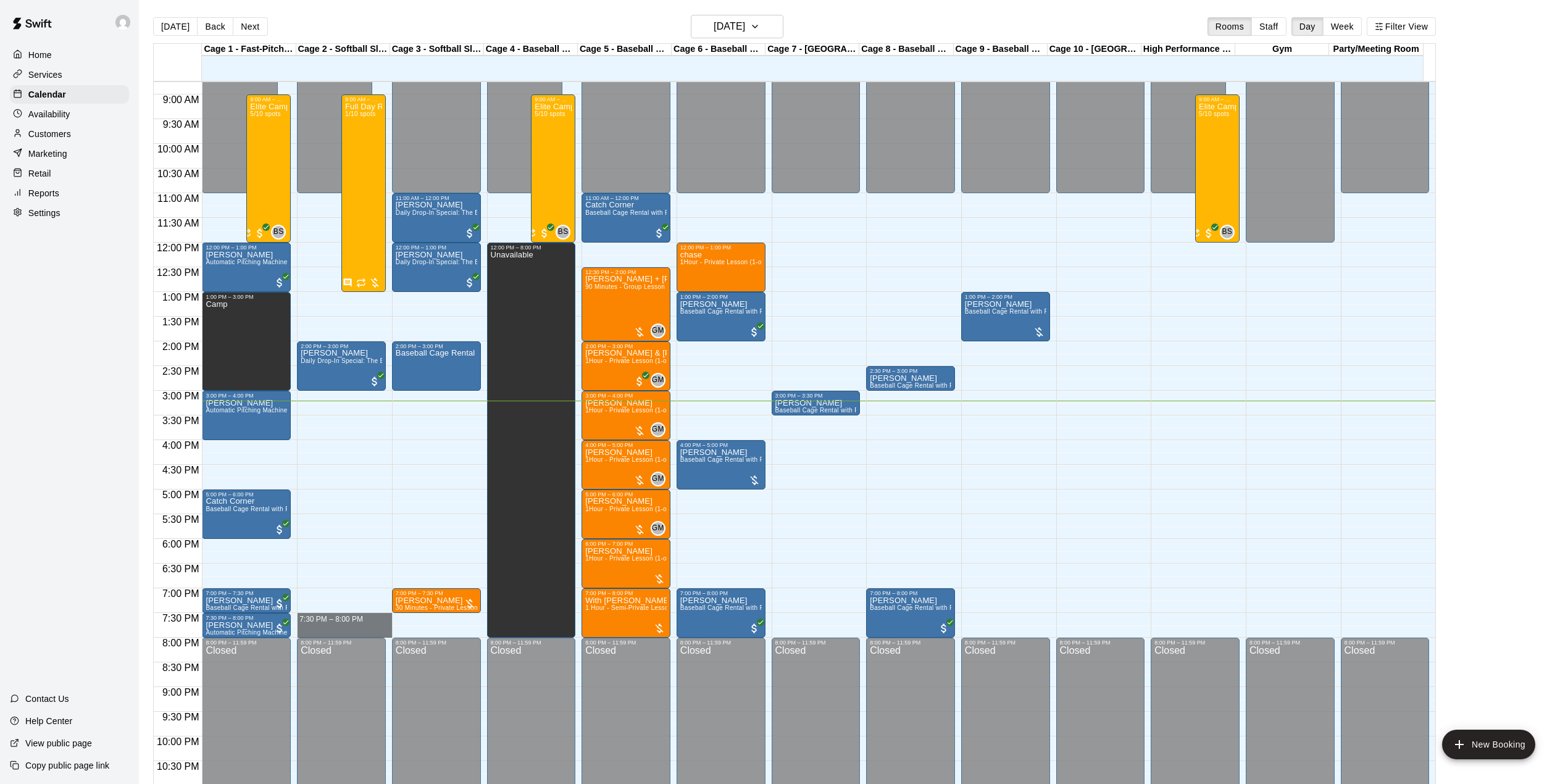
drag, startPoint x: 337, startPoint y: 620, endPoint x: 341, endPoint y: 635, distance: 15.5
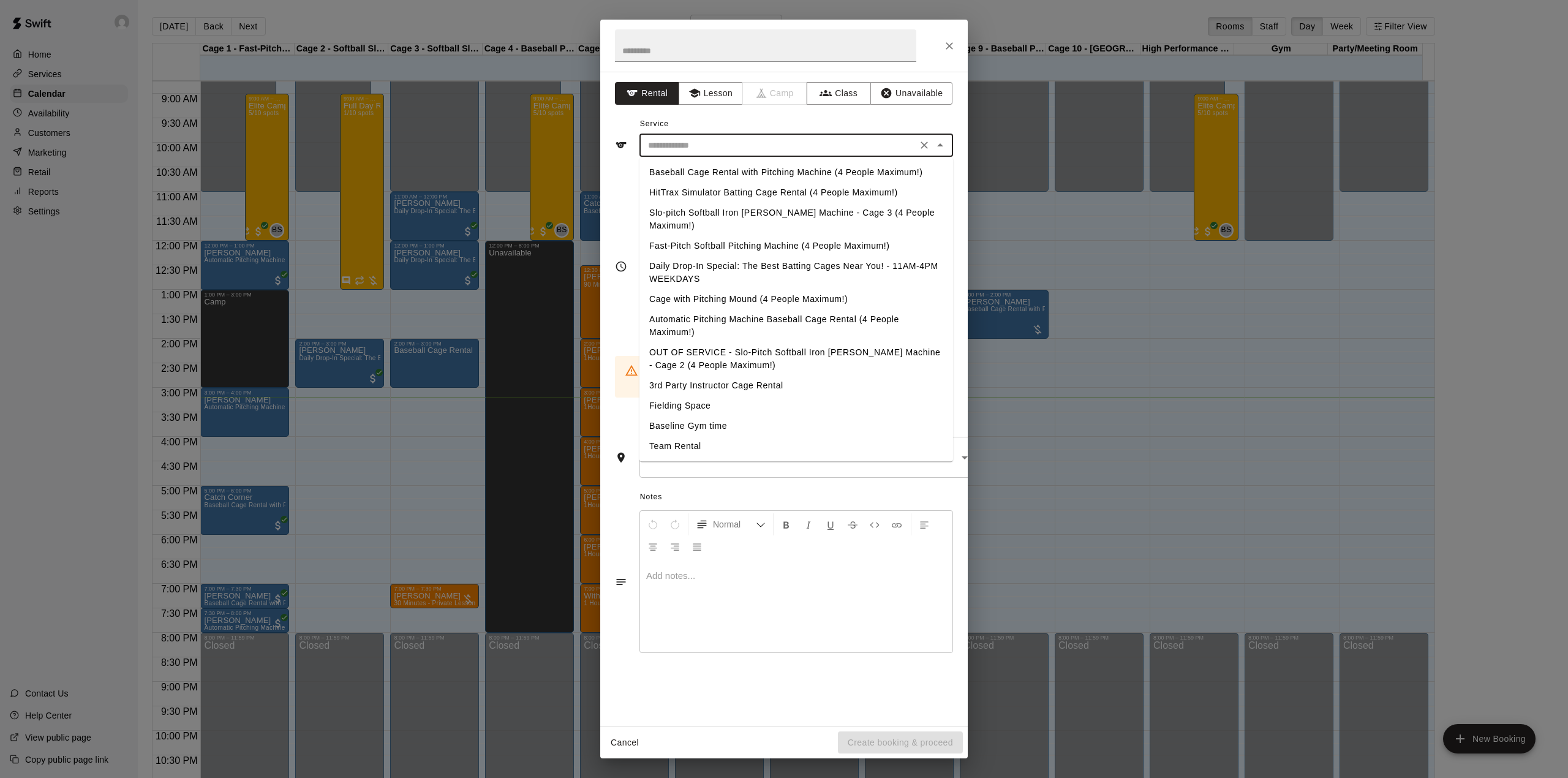
click at [706, 153] on input "text" at bounding box center [778, 146] width 270 height 16
click at [692, 175] on li "Baseball Cage Rental with Pitching Machine (4 People Maximum!)" at bounding box center [796, 172] width 314 height 20
type input "**********"
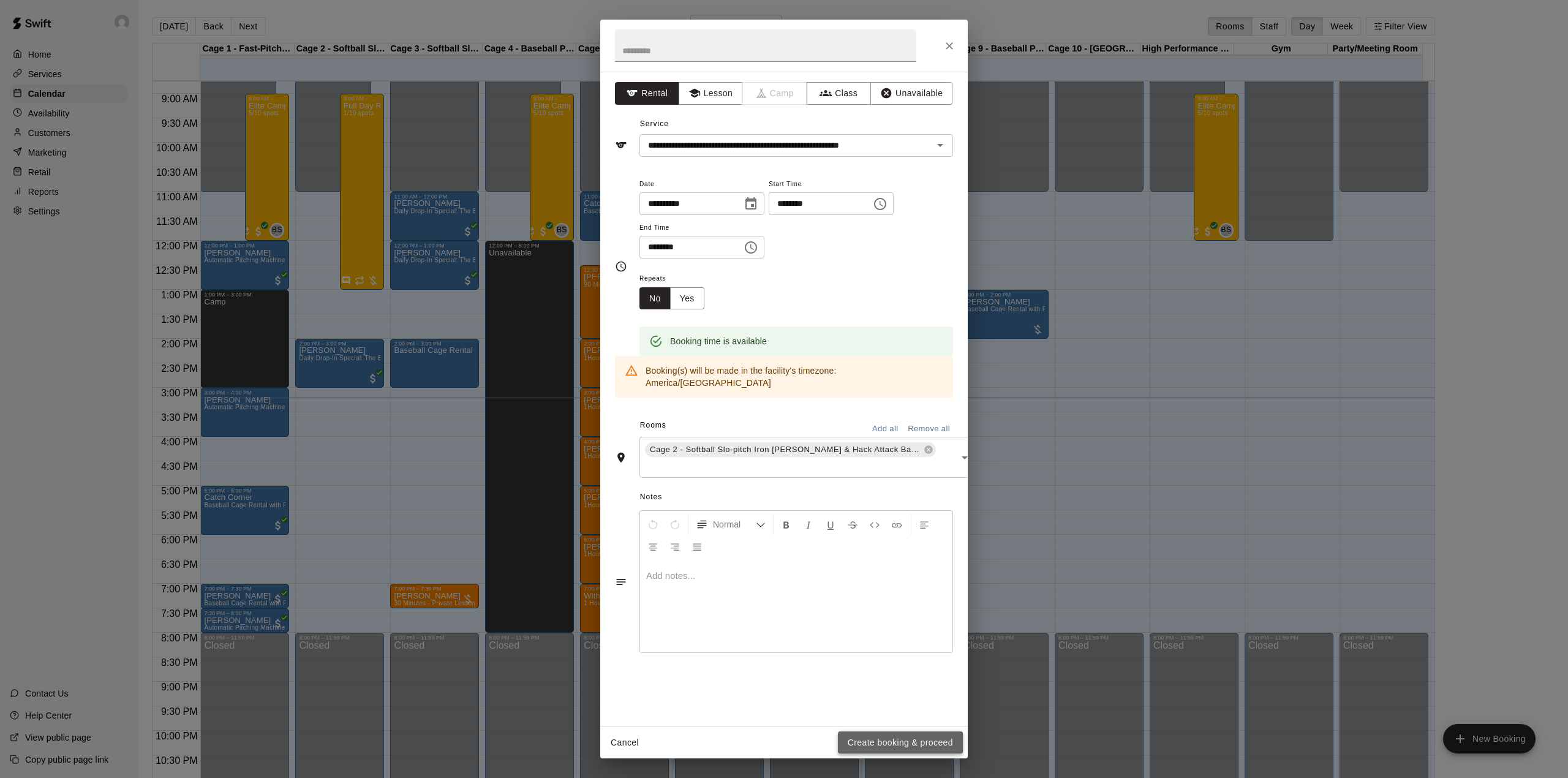
click at [890, 743] on button "Create booking & proceed" at bounding box center [901, 743] width 125 height 23
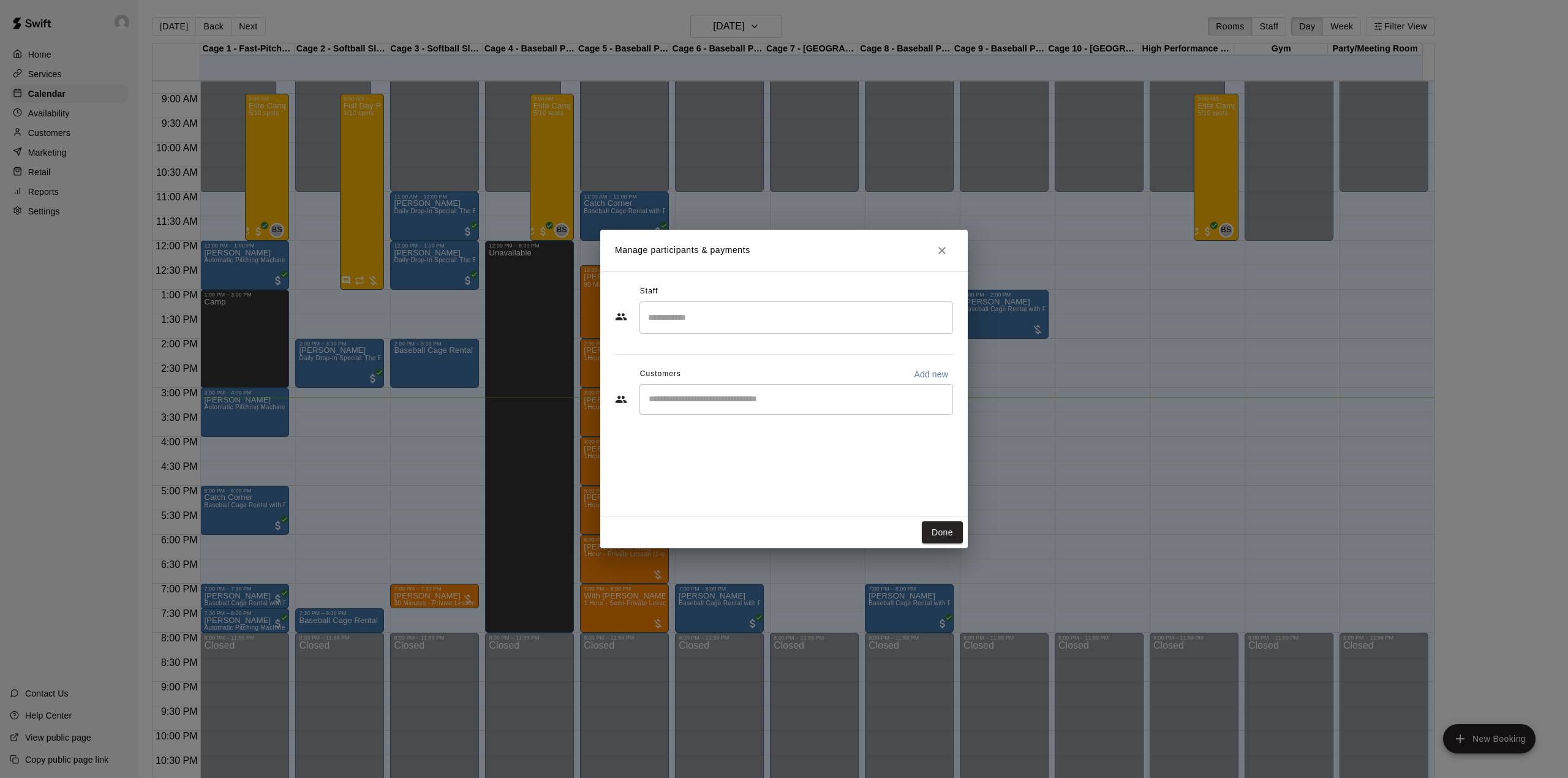
click at [714, 397] on input "Start typing to search customers..." at bounding box center [796, 399] width 303 height 13
type input "*********"
click at [748, 427] on div "[PERSON_NAME]" at bounding box center [771, 427] width 195 height 13
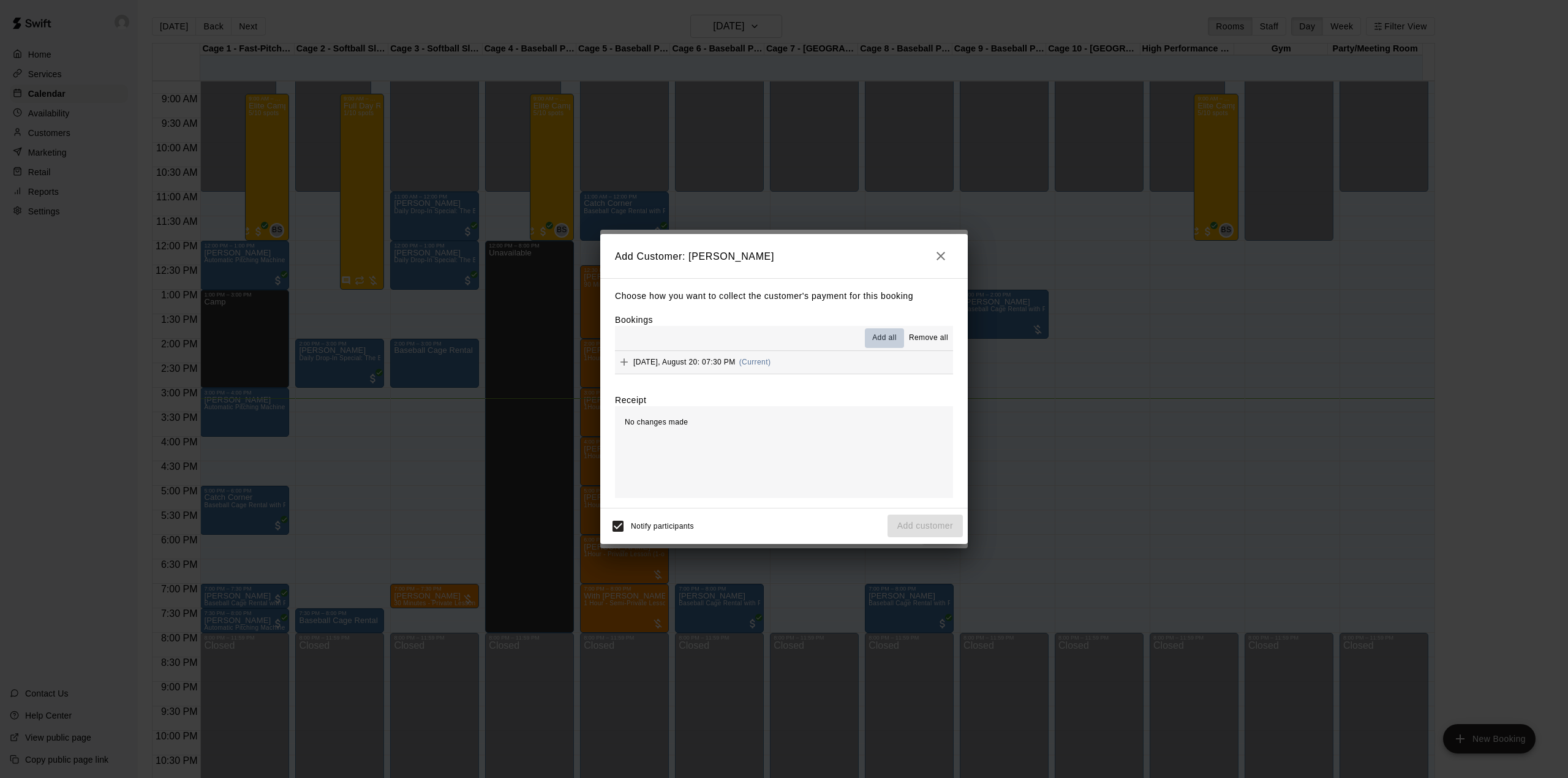
click at [870, 340] on button "Add all" at bounding box center [884, 338] width 39 height 20
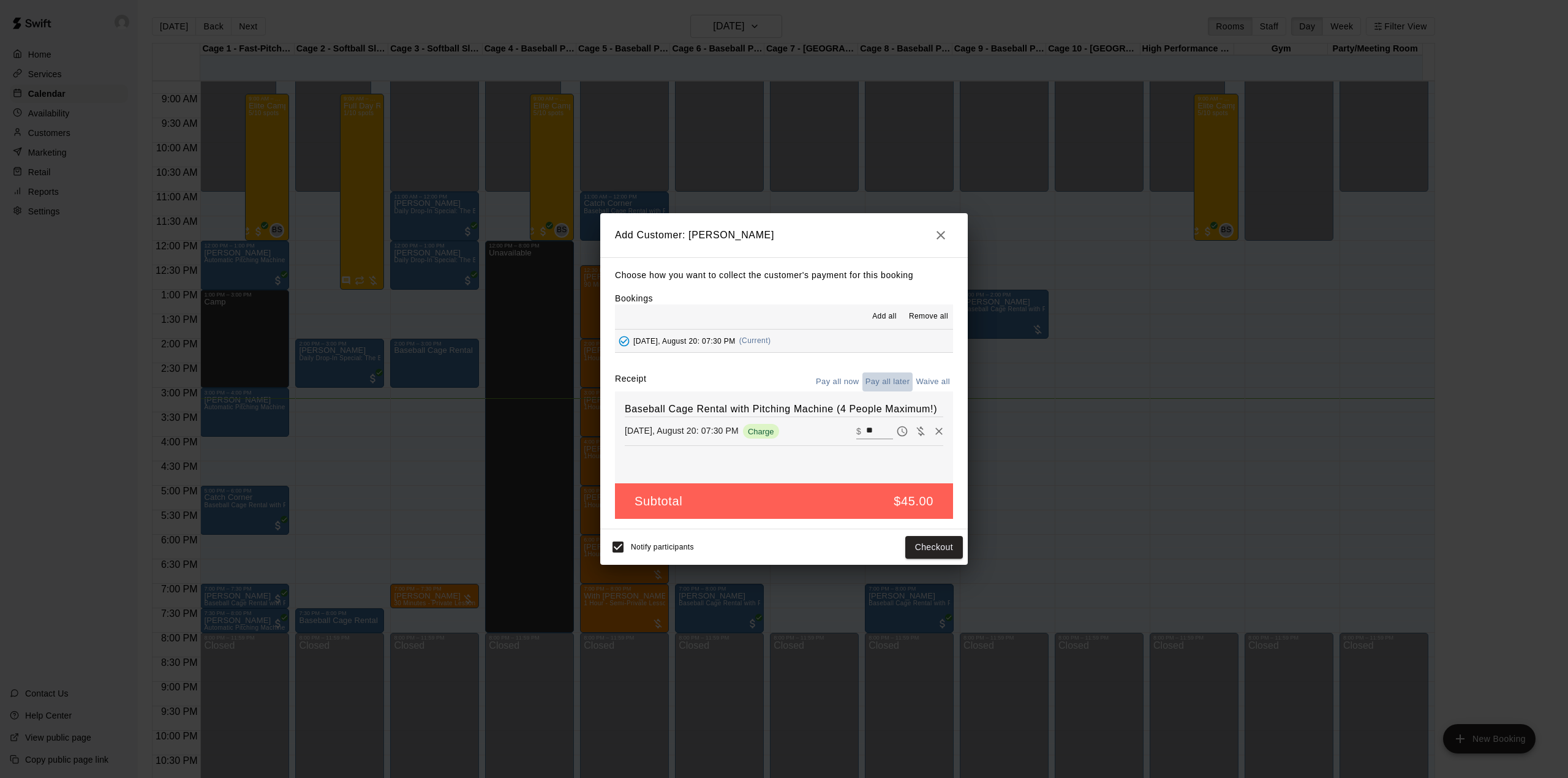
click at [872, 384] on button "Pay all later" at bounding box center [887, 382] width 51 height 19
click at [940, 554] on button "Add customer" at bounding box center [925, 547] width 75 height 23
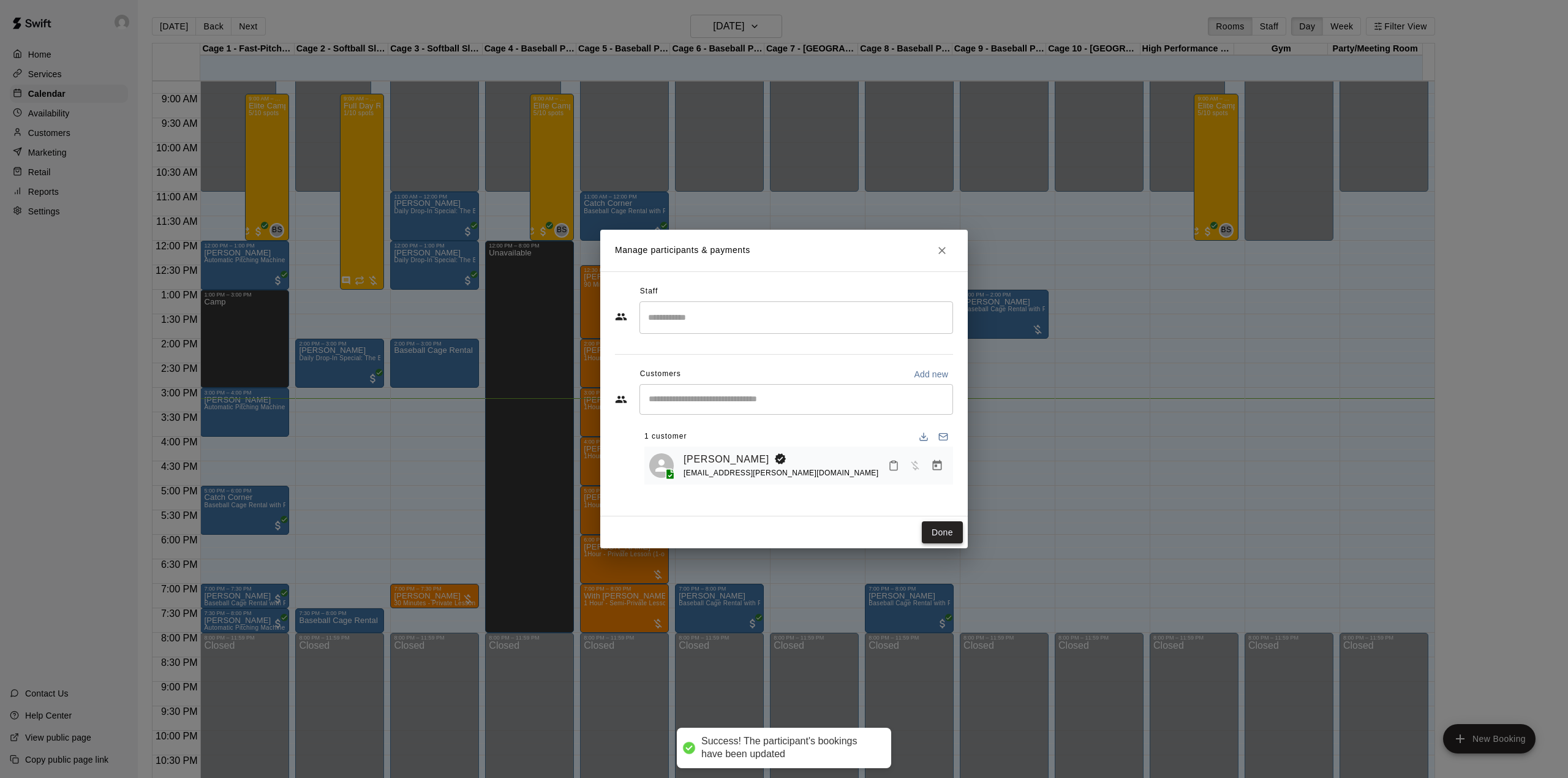
click at [933, 528] on button "Done" at bounding box center [942, 532] width 41 height 23
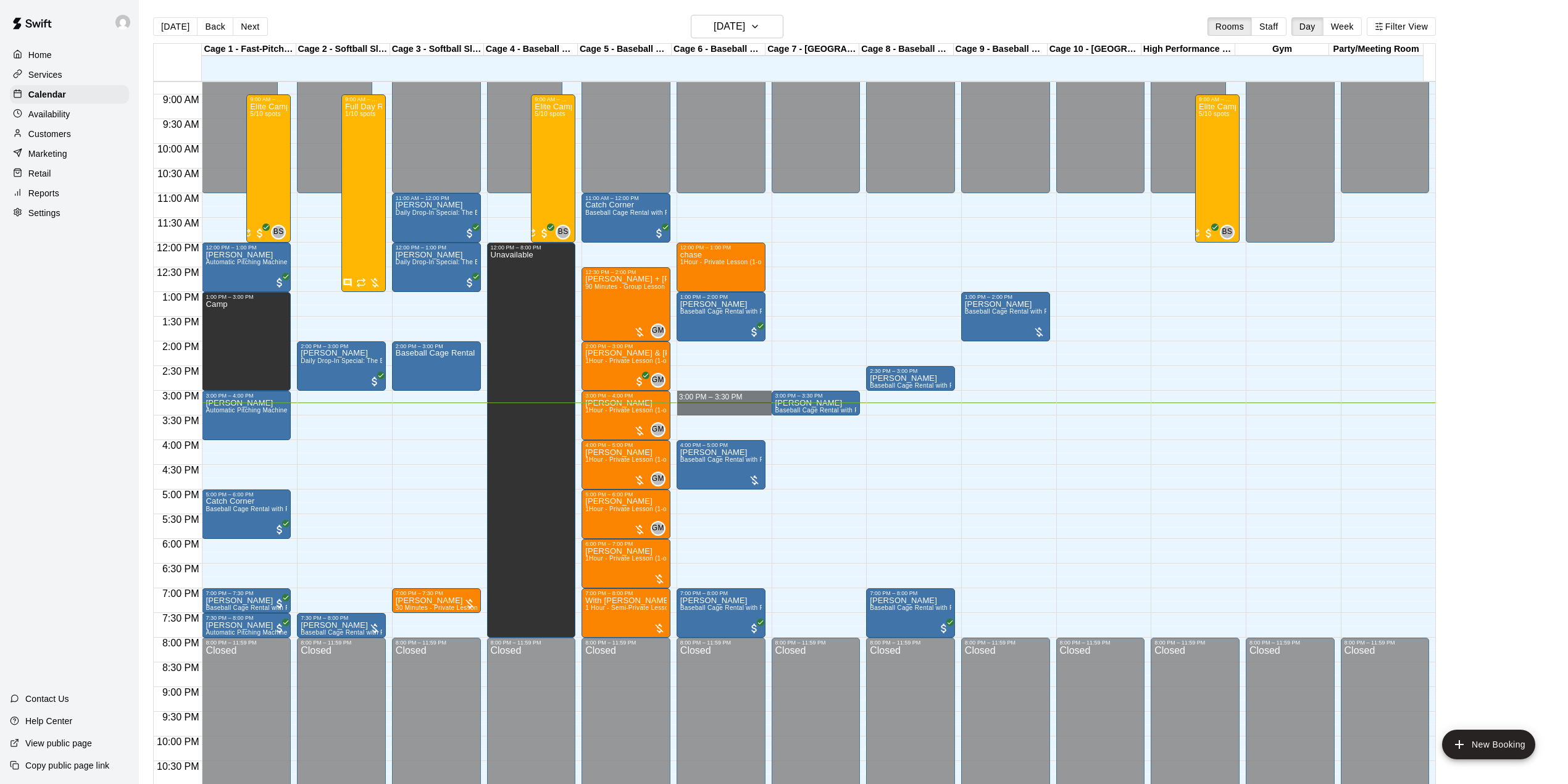
drag, startPoint x: 723, startPoint y: 399, endPoint x: 724, endPoint y: 411, distance: 12.0
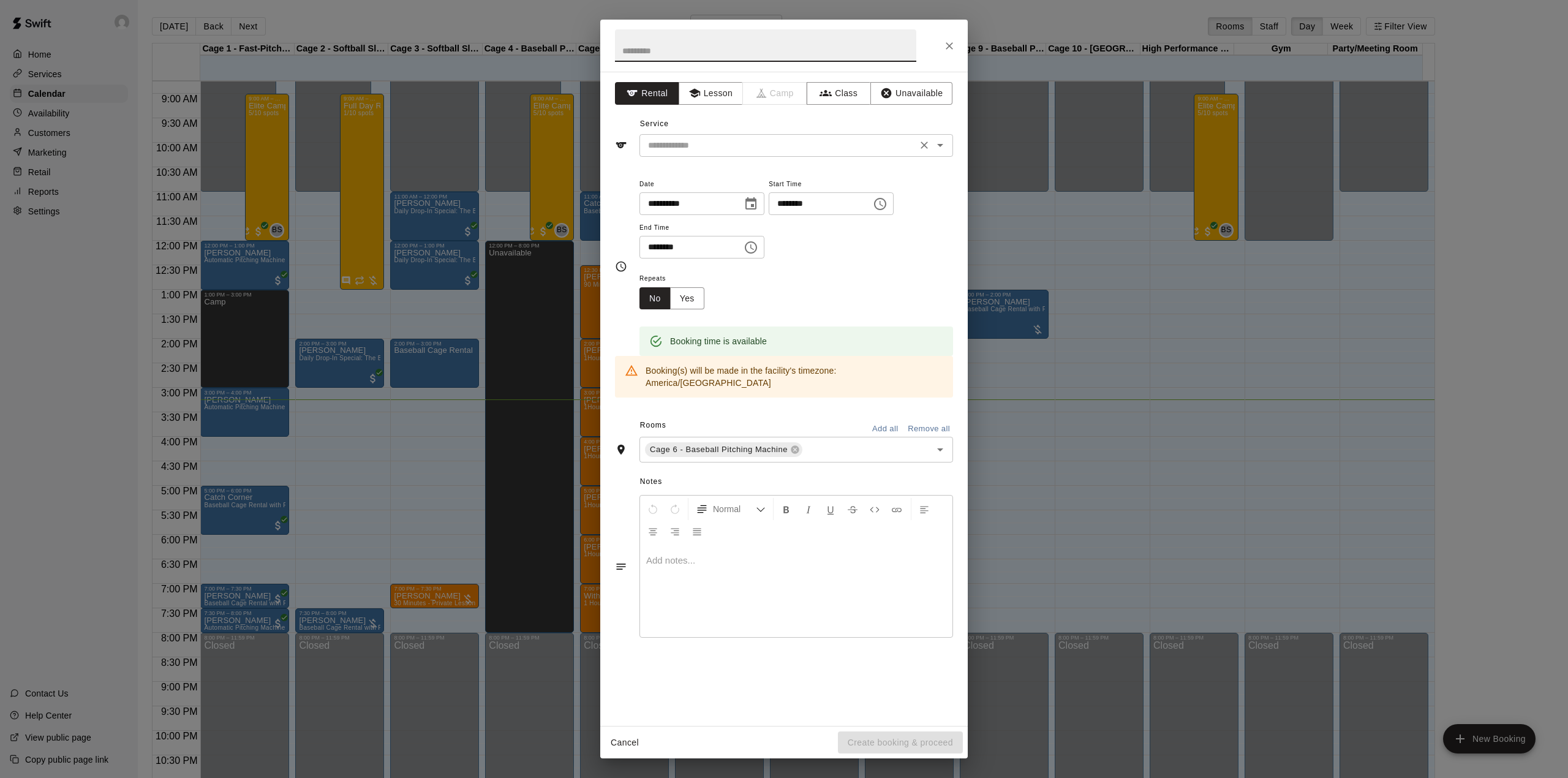
click at [748, 149] on input "text" at bounding box center [778, 146] width 270 height 16
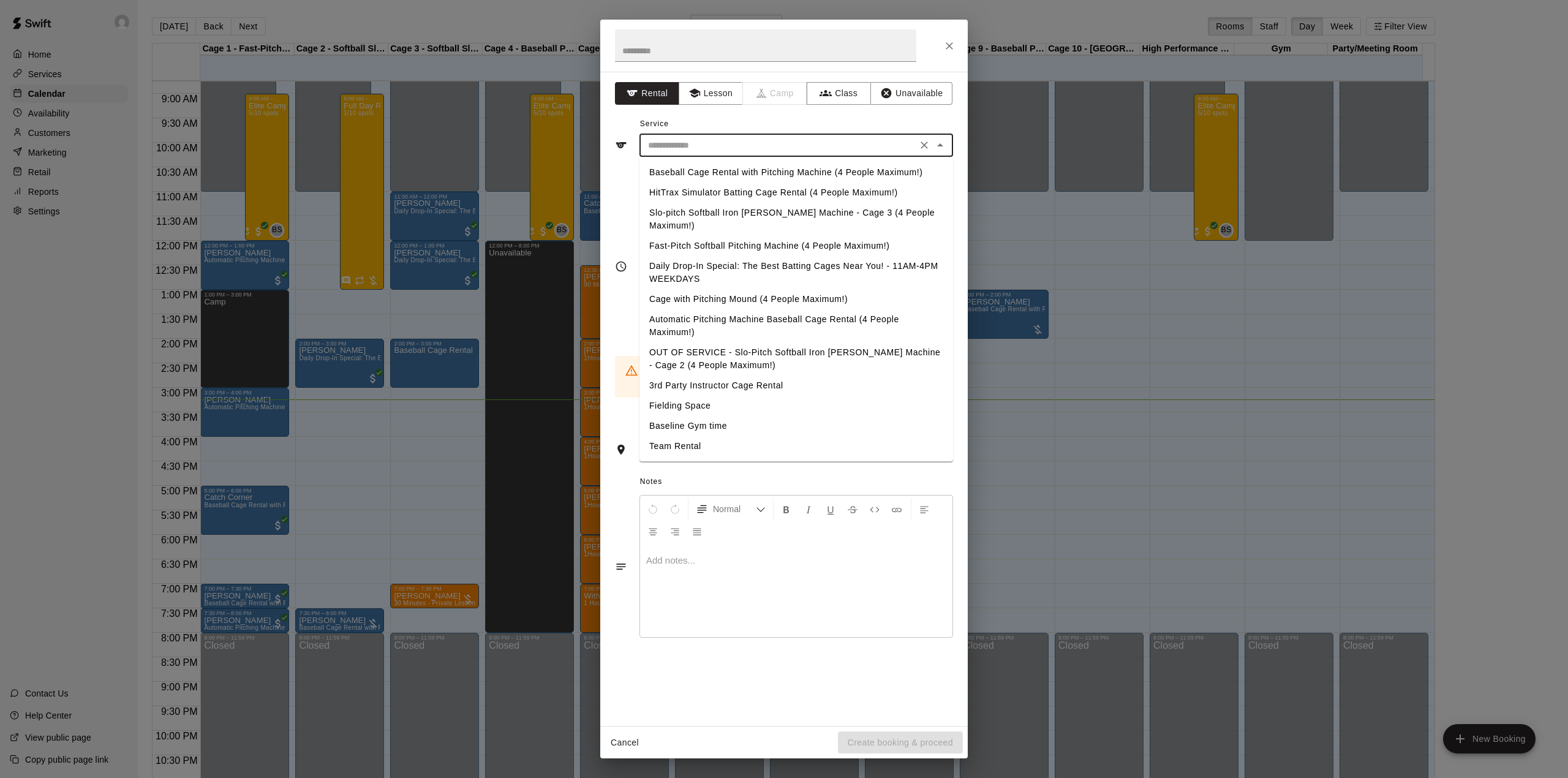
click at [737, 258] on li "Daily Drop-In Special: The Best Batting Cages Near You! - 11AM-4PM WEEKDAYS" at bounding box center [796, 272] width 314 height 33
type input "**********"
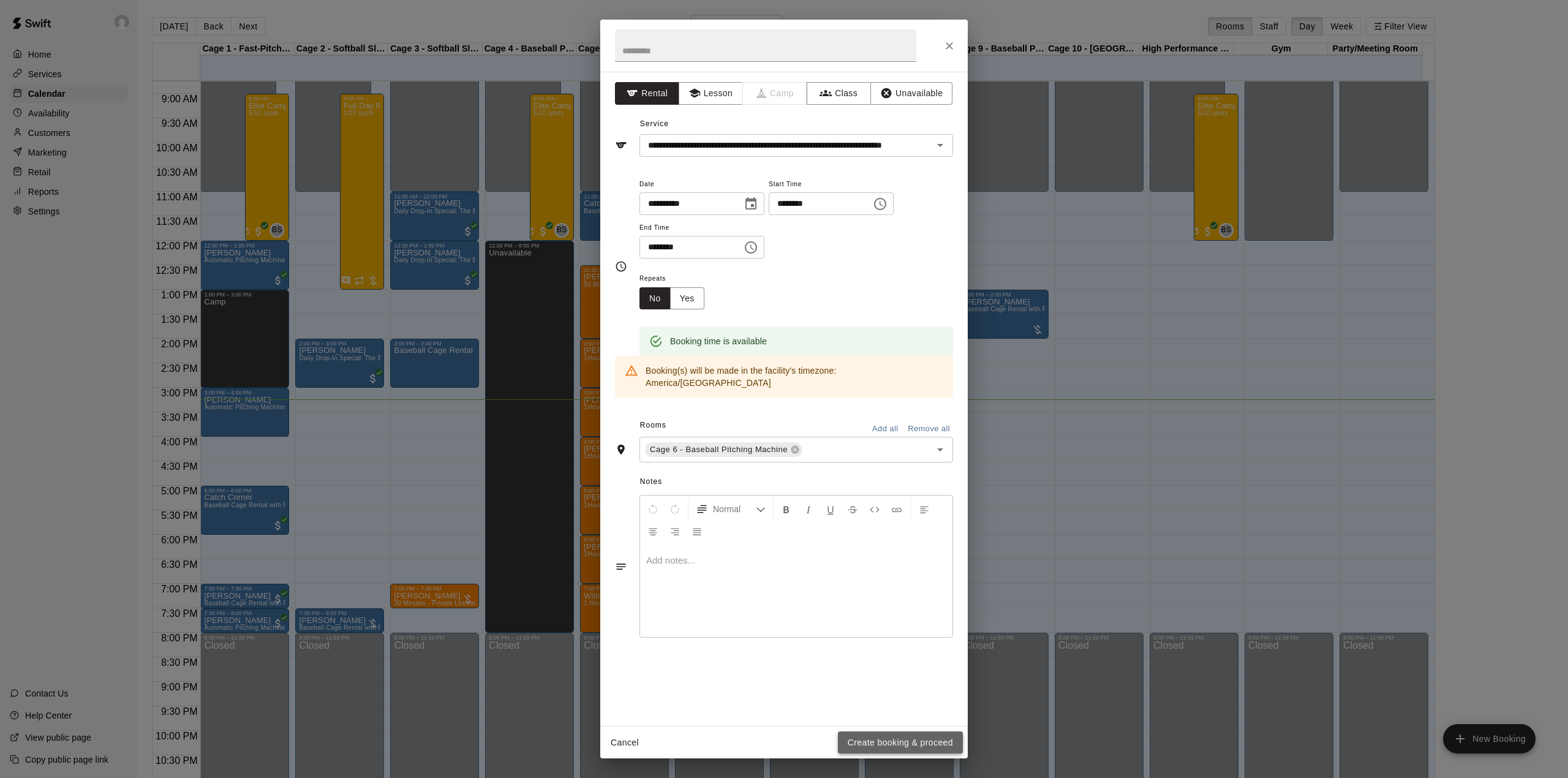
click at [929, 741] on button "Create booking & proceed" at bounding box center [901, 743] width 125 height 23
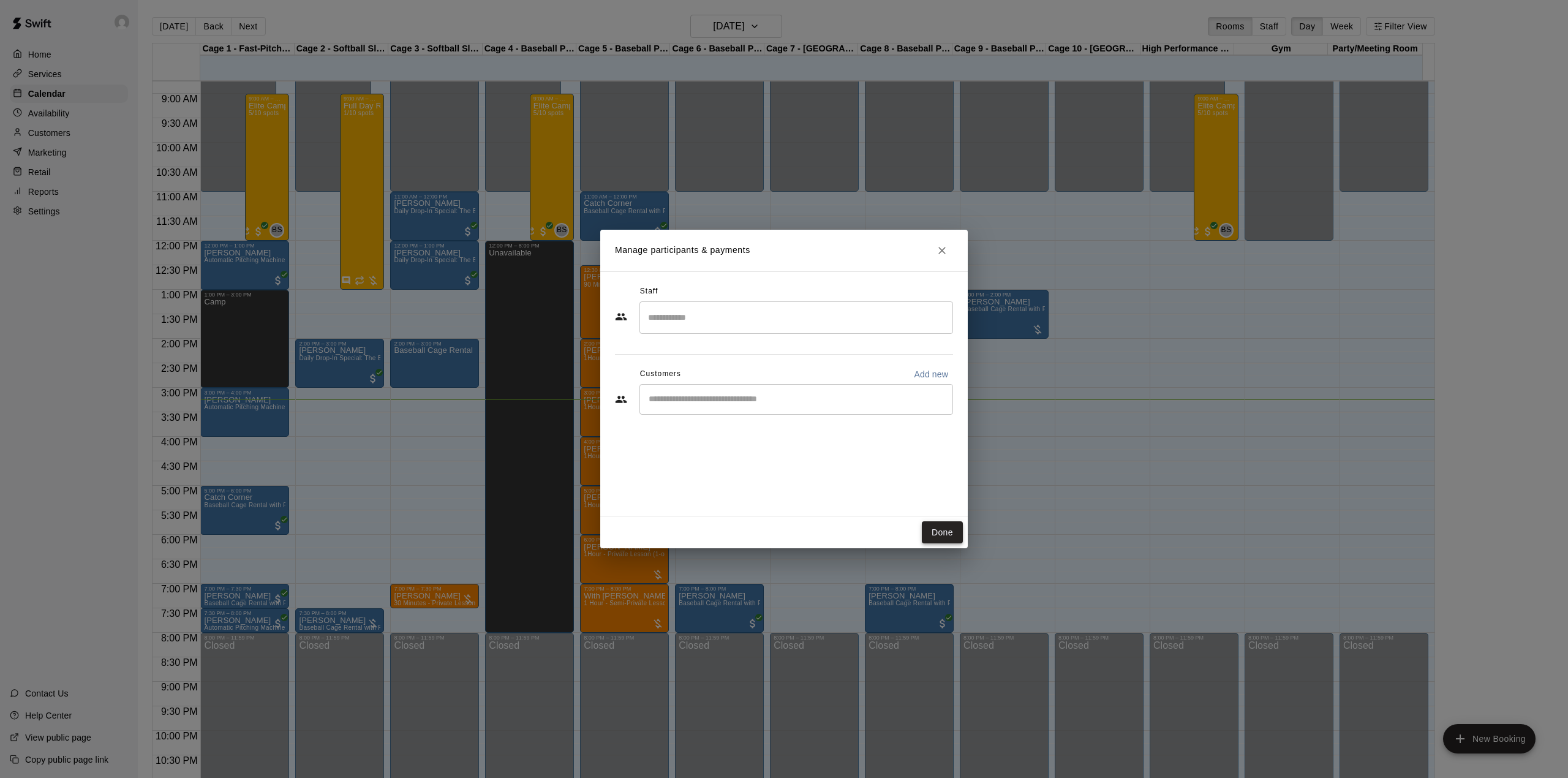
click at [931, 535] on button "Done" at bounding box center [942, 532] width 41 height 23
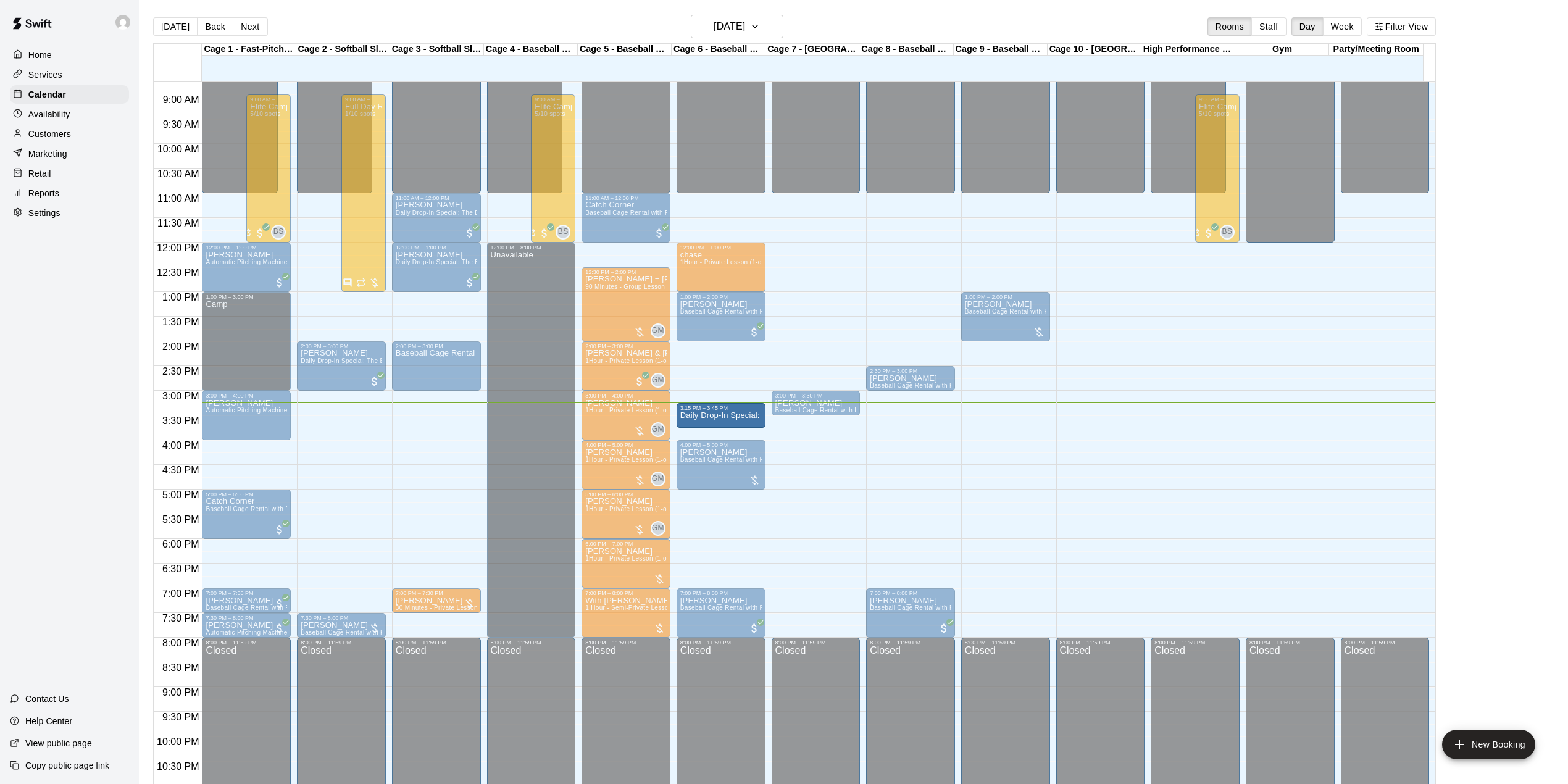
drag, startPoint x: 734, startPoint y: 400, endPoint x: 731, endPoint y: 416, distance: 16.3
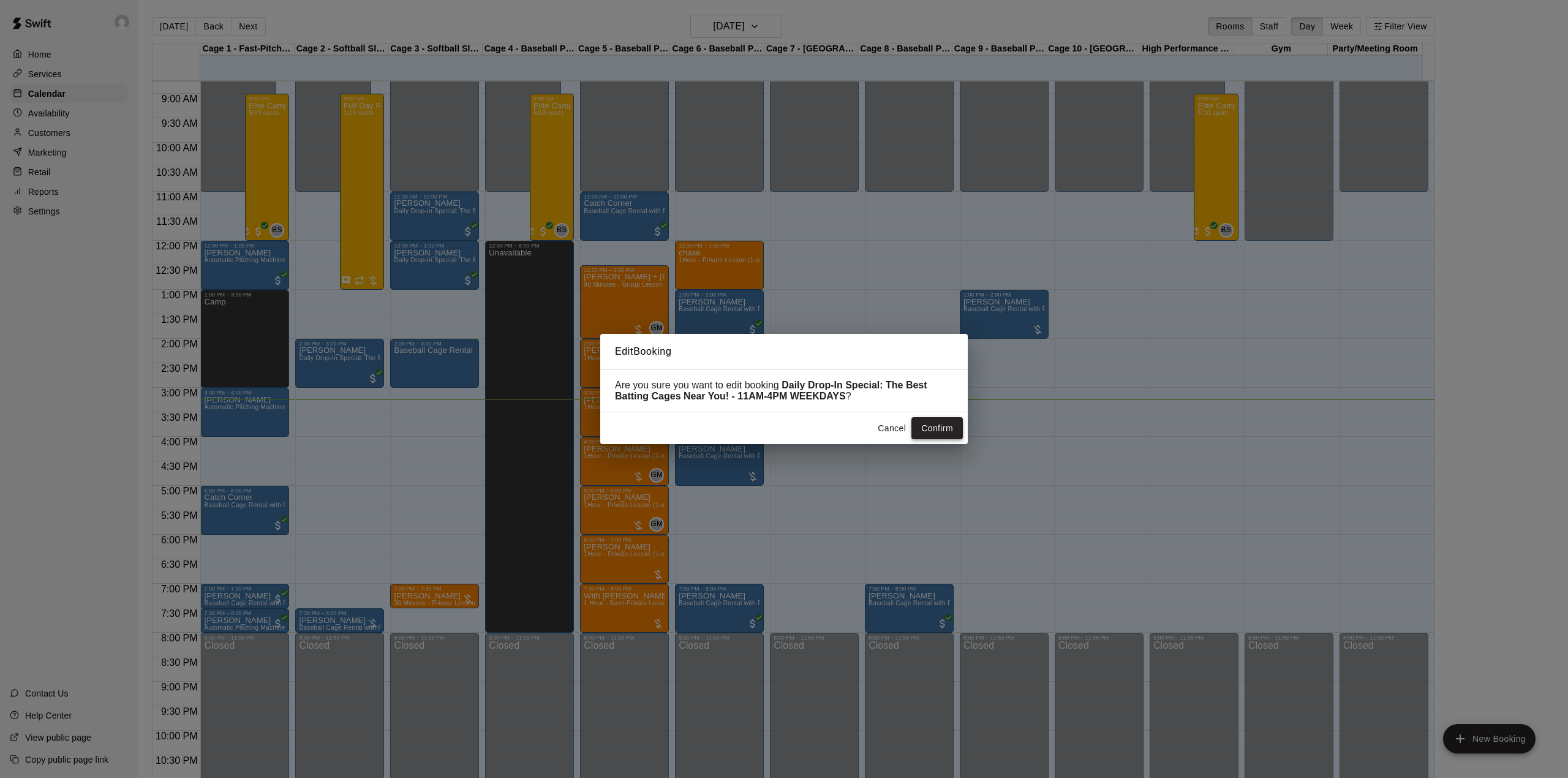
click at [940, 429] on button "Confirm" at bounding box center [937, 428] width 52 height 23
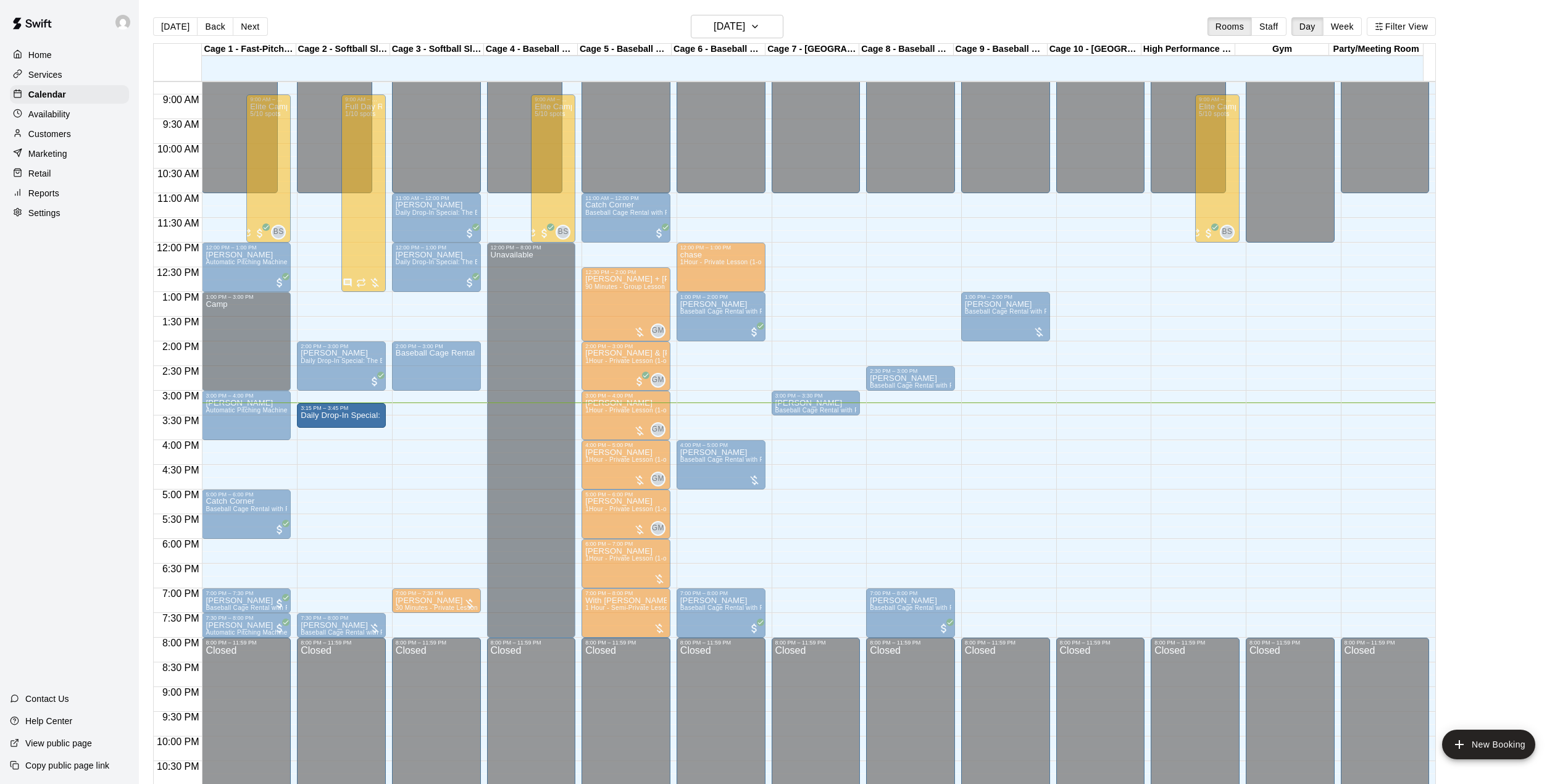
drag, startPoint x: 717, startPoint y: 417, endPoint x: 384, endPoint y: 421, distance: 333.0
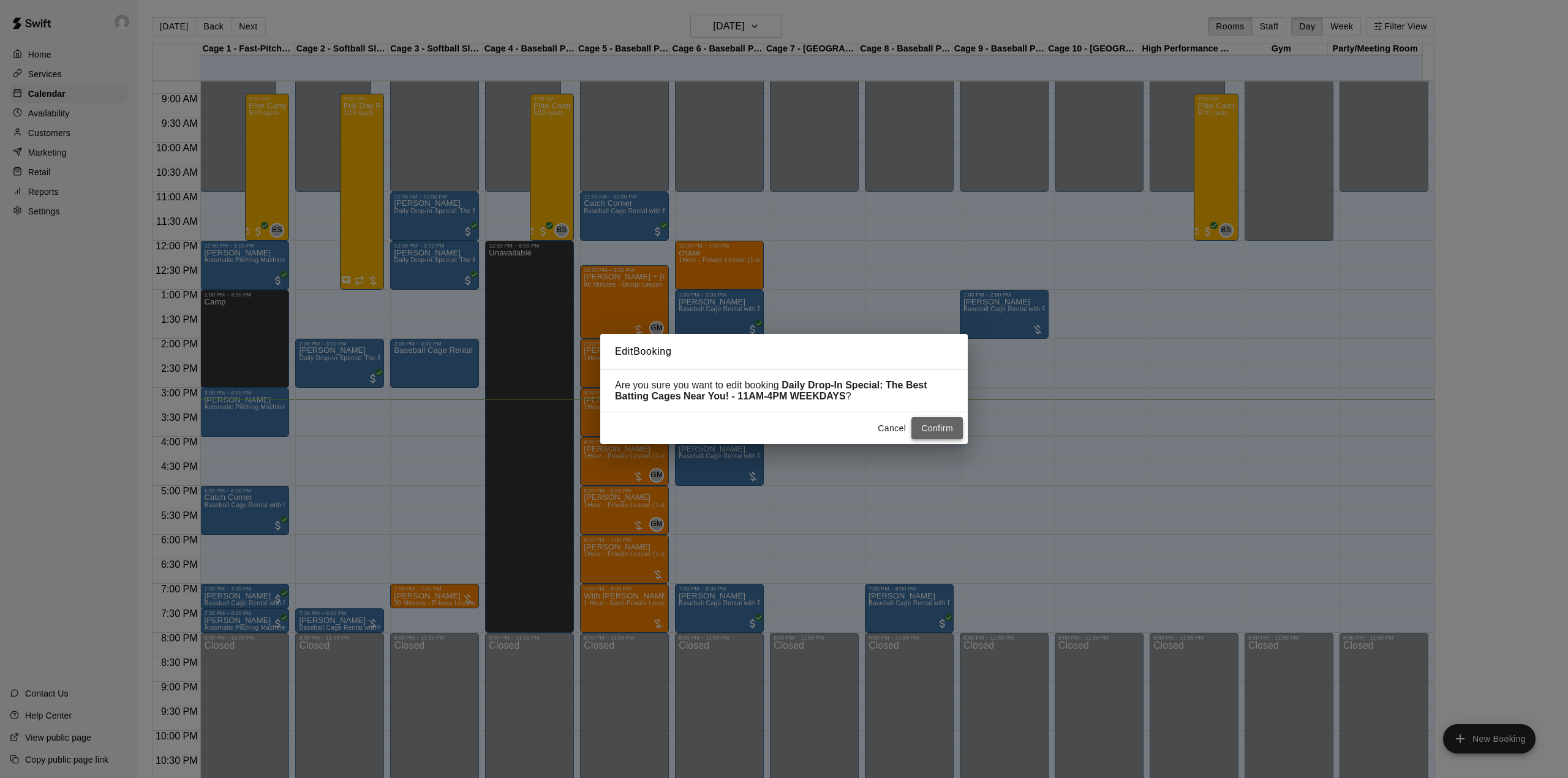
click at [943, 427] on button "Confirm" at bounding box center [937, 428] width 52 height 23
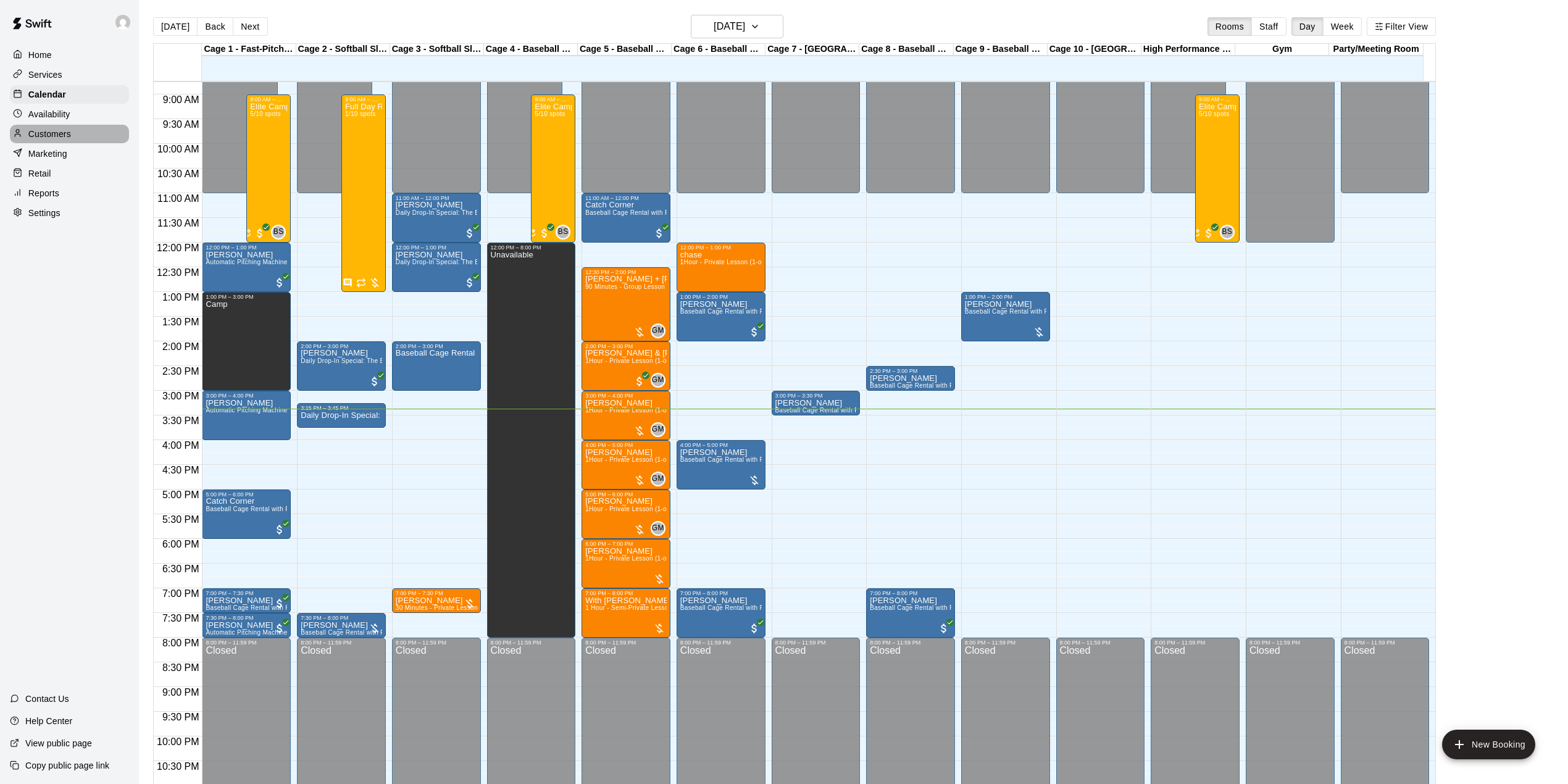
click at [50, 140] on p "Customers" at bounding box center [50, 134] width 43 height 13
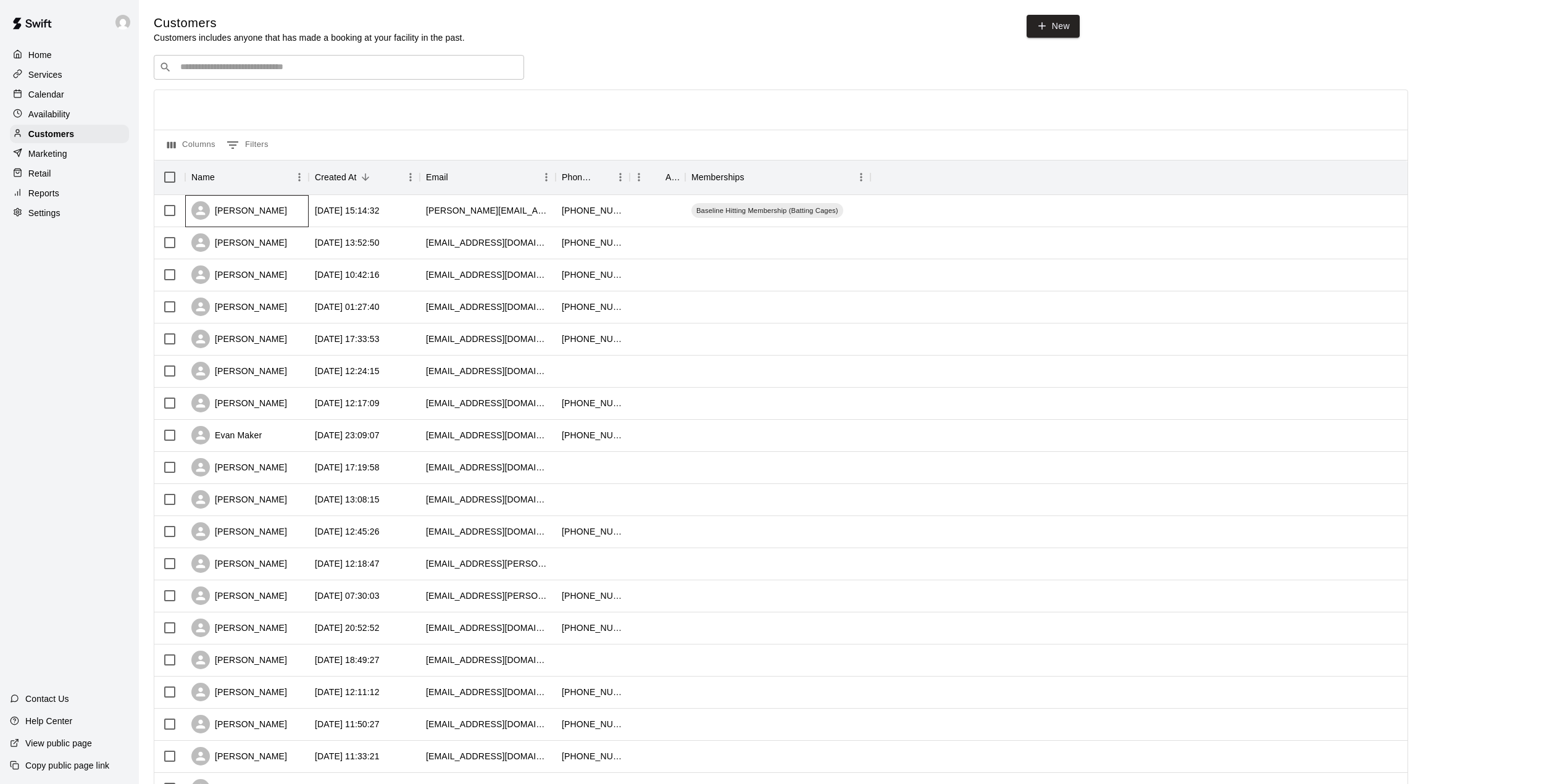
click at [262, 215] on div "[PERSON_NAME]" at bounding box center [239, 210] width 95 height 18
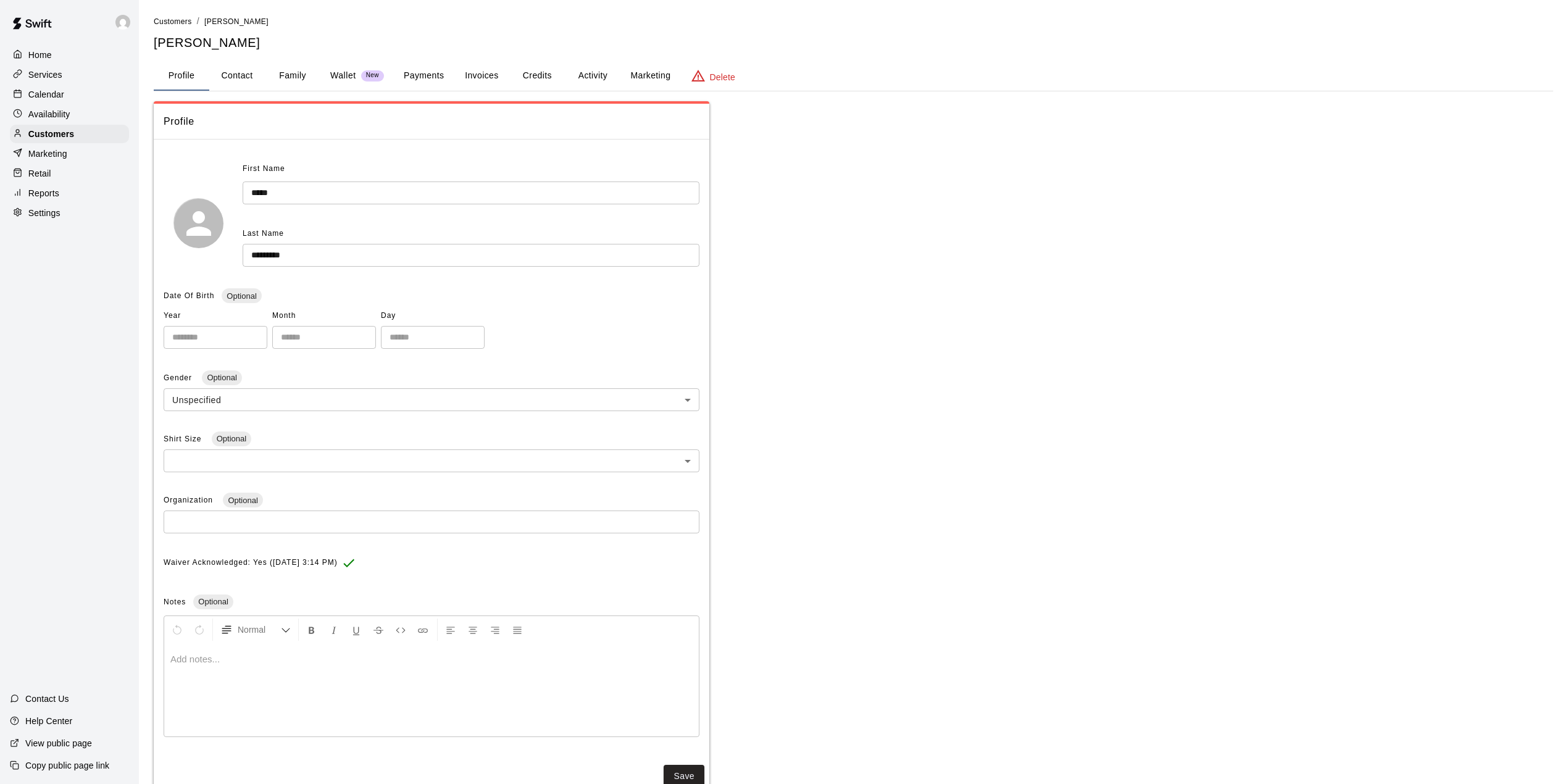
click at [255, 78] on button "Contact" at bounding box center [237, 76] width 55 height 30
select select "**"
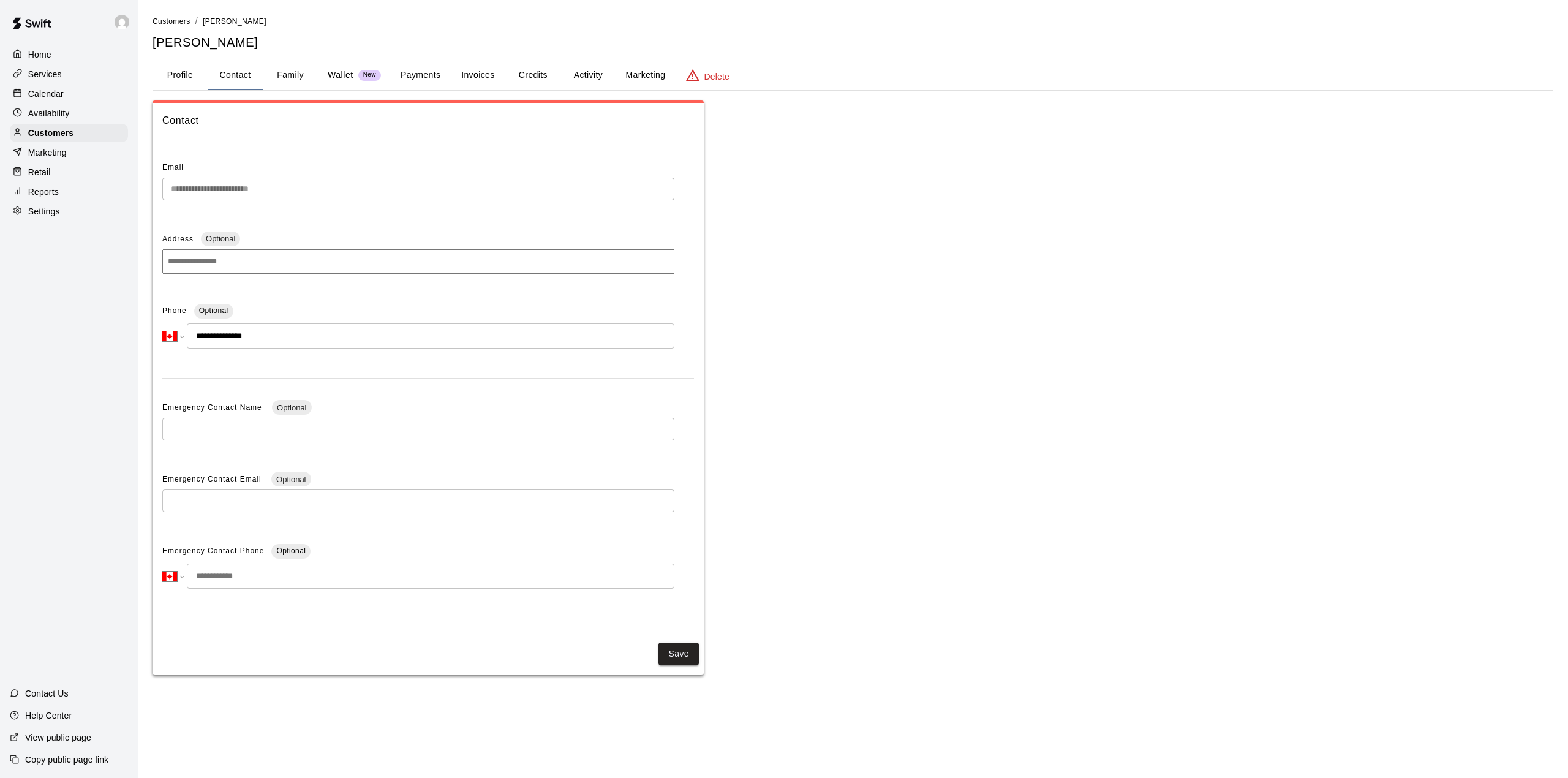
click at [361, 165] on div "Email" at bounding box center [418, 167] width 512 height 20
click at [47, 91] on p "Calendar" at bounding box center [45, 94] width 35 height 13
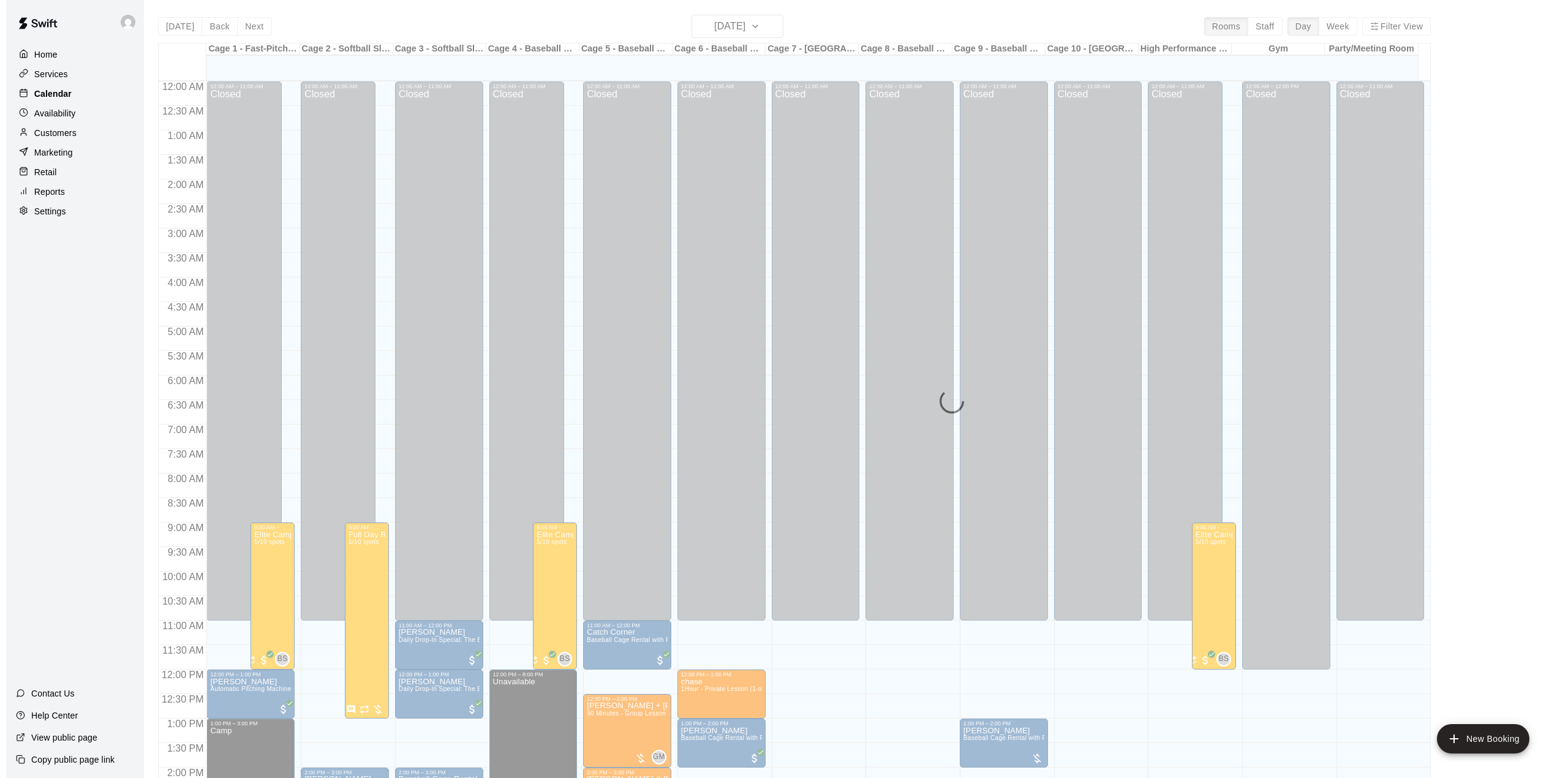
scroll to position [429, 0]
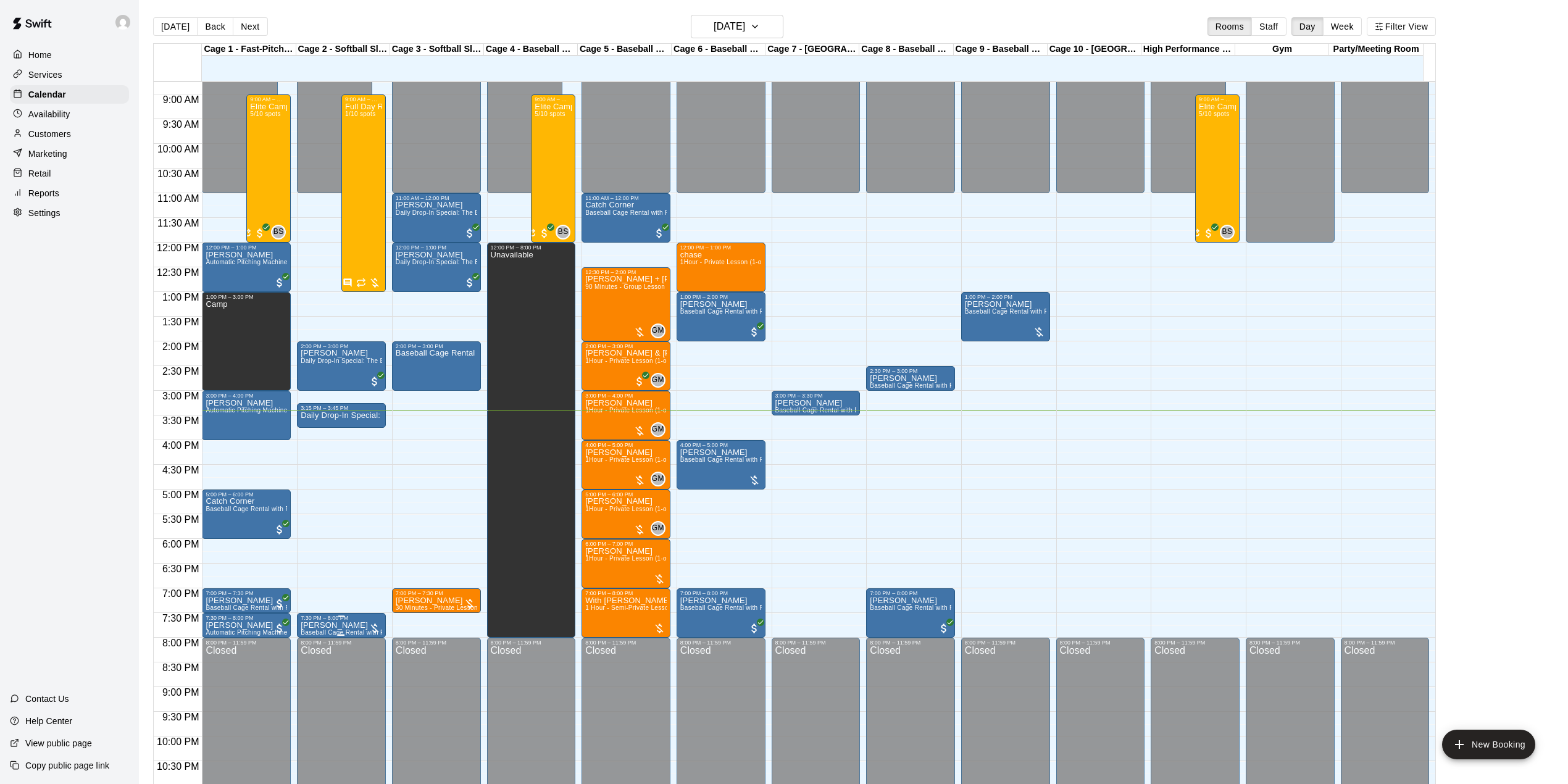
click at [328, 617] on div at bounding box center [341, 616] width 81 height 2
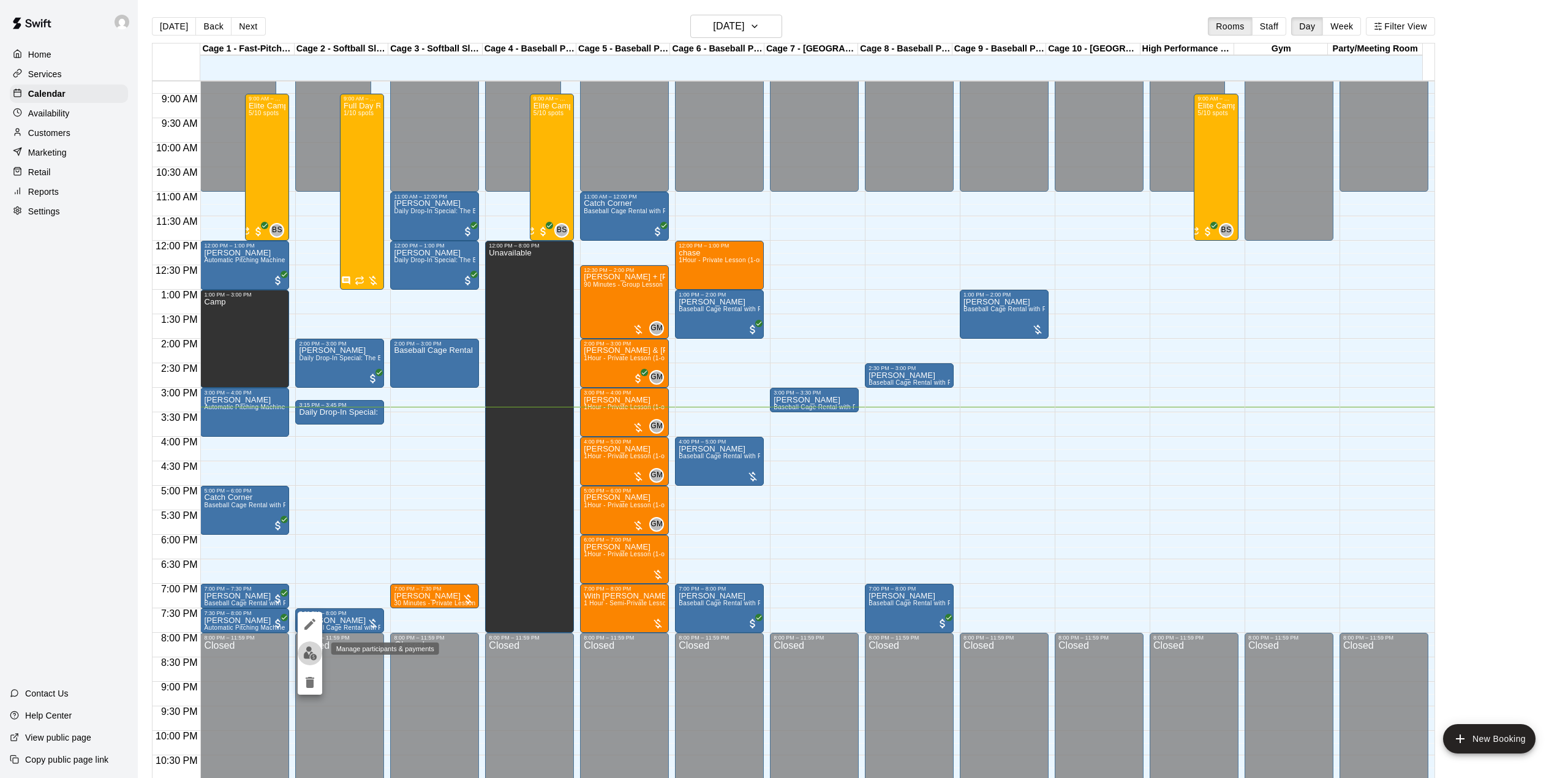
click at [314, 655] on img "edit" at bounding box center [310, 654] width 14 height 14
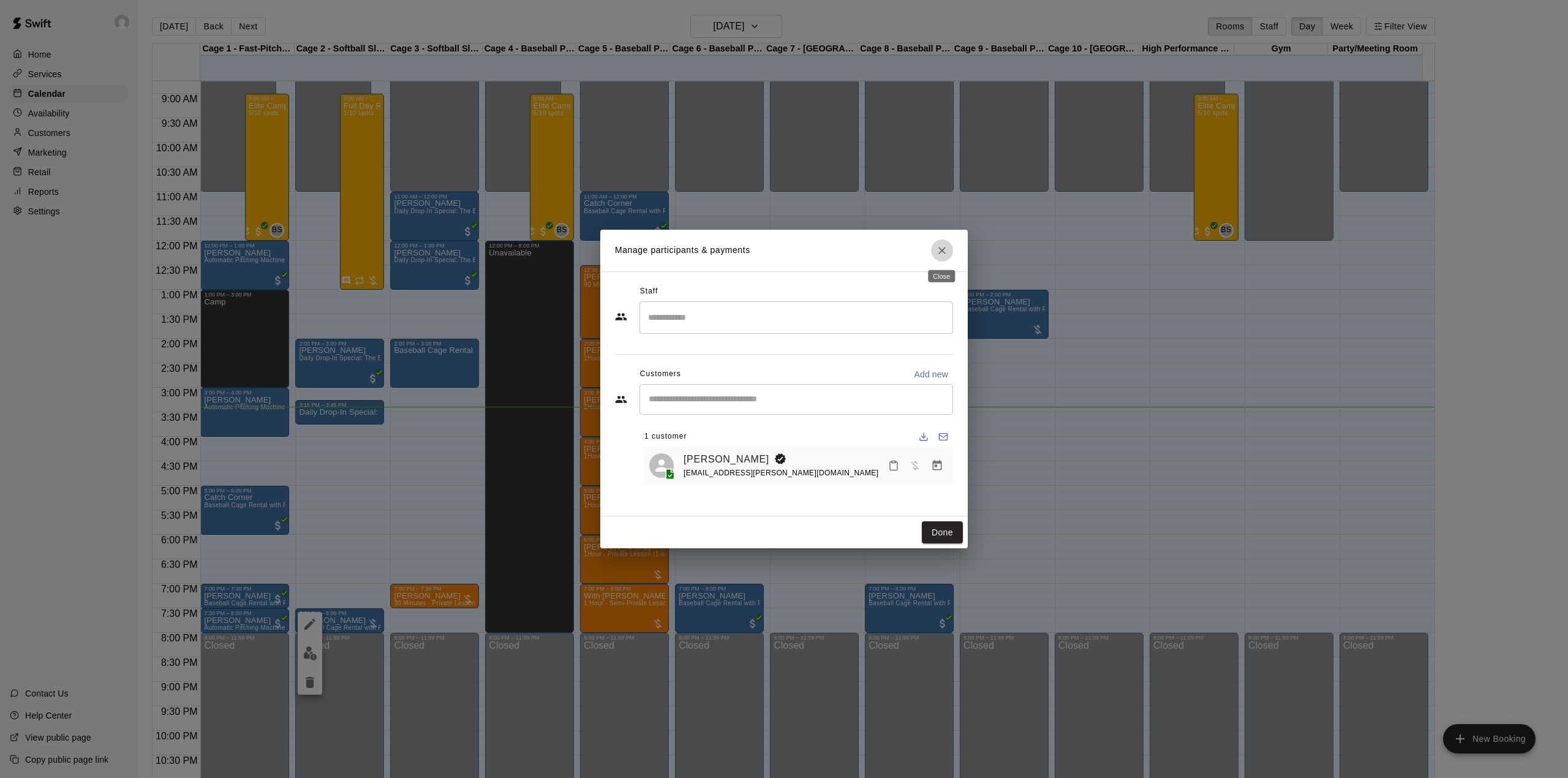
click at [937, 247] on icon "Close" at bounding box center [942, 250] width 13 height 13
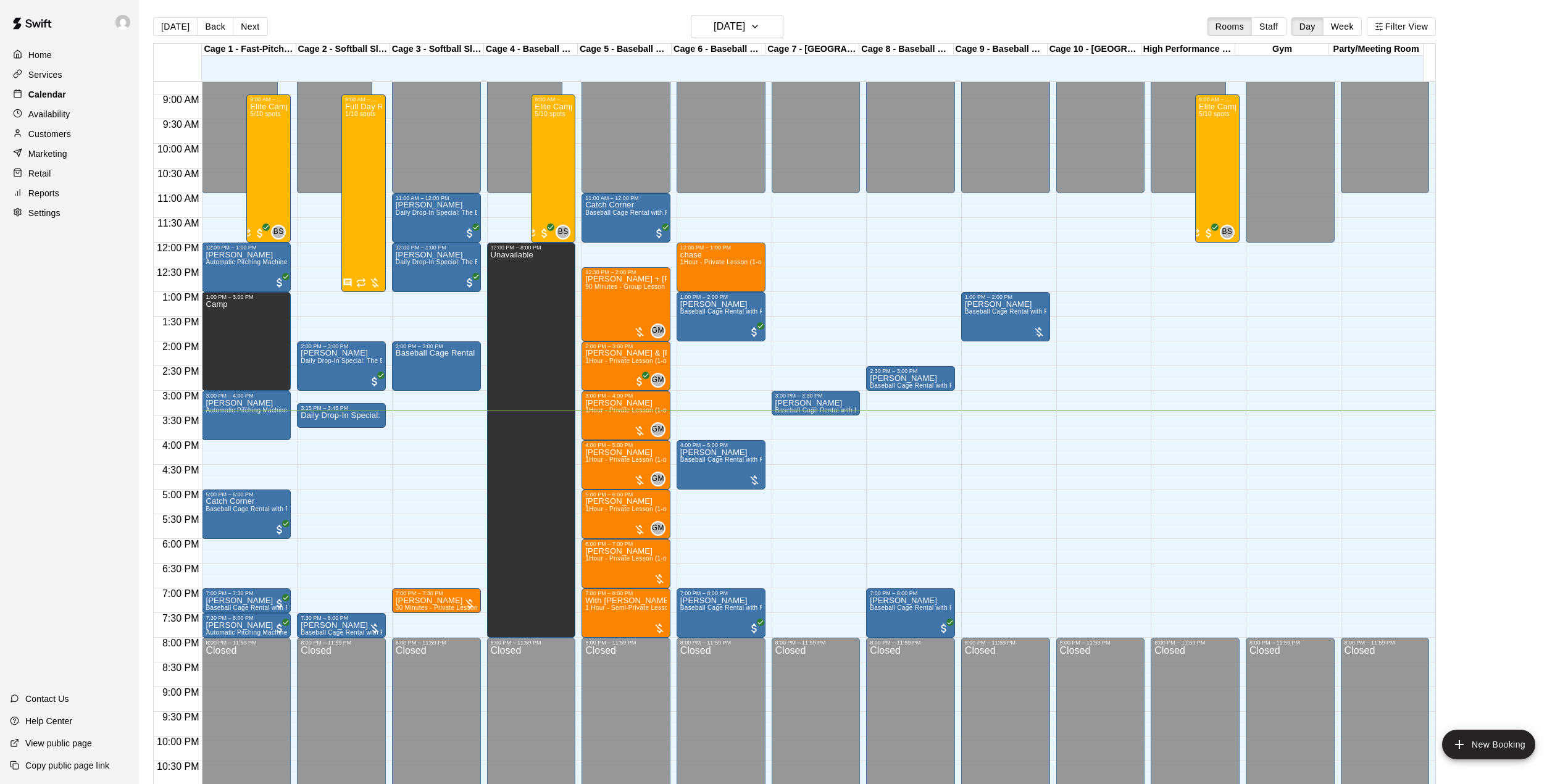
click at [75, 94] on div "Calendar" at bounding box center [69, 94] width 119 height 18
click at [339, 621] on div "7:30 PM – 8:00 PM" at bounding box center [341, 618] width 81 height 6
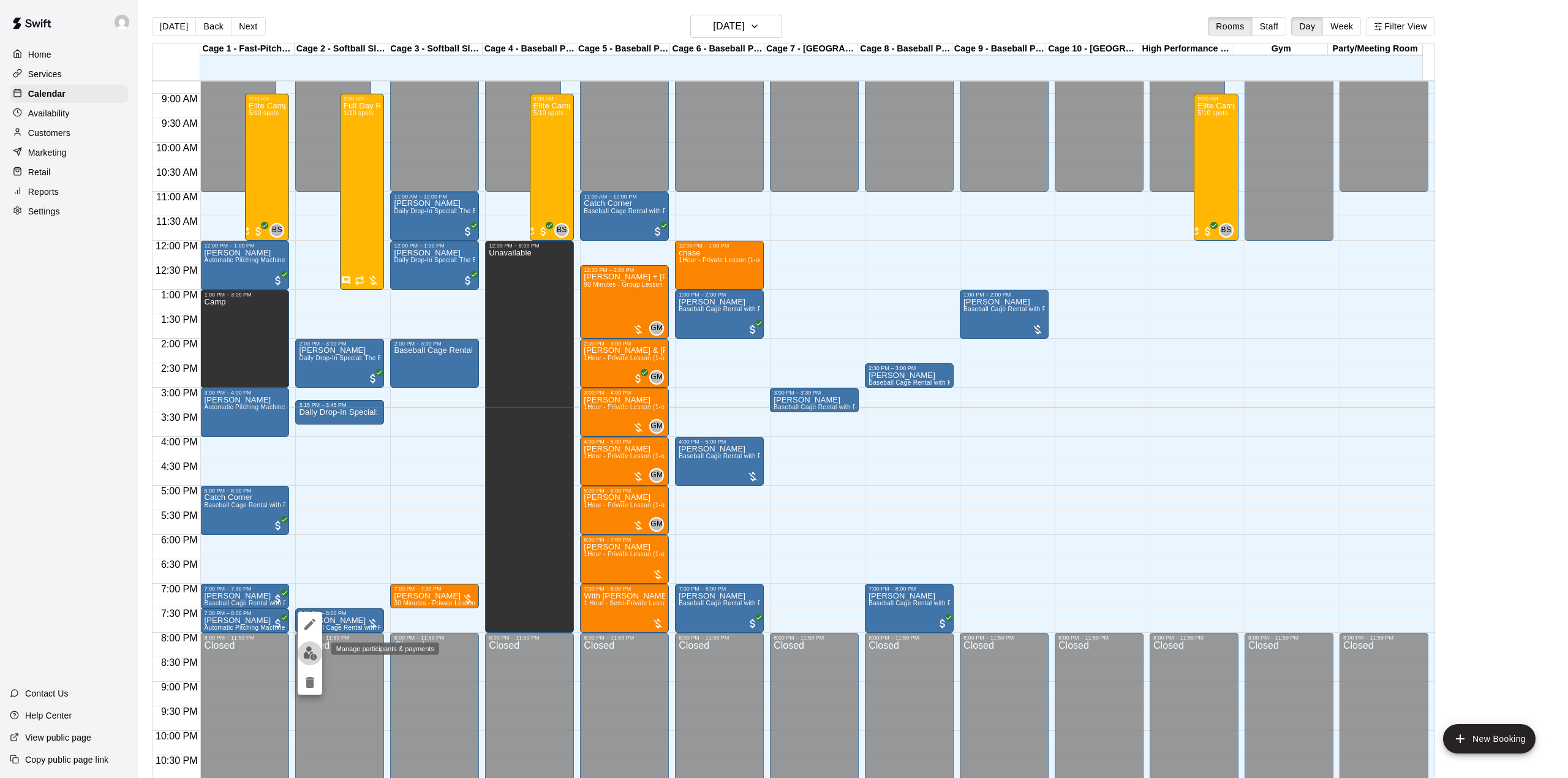
click at [310, 648] on img "edit" at bounding box center [310, 654] width 14 height 14
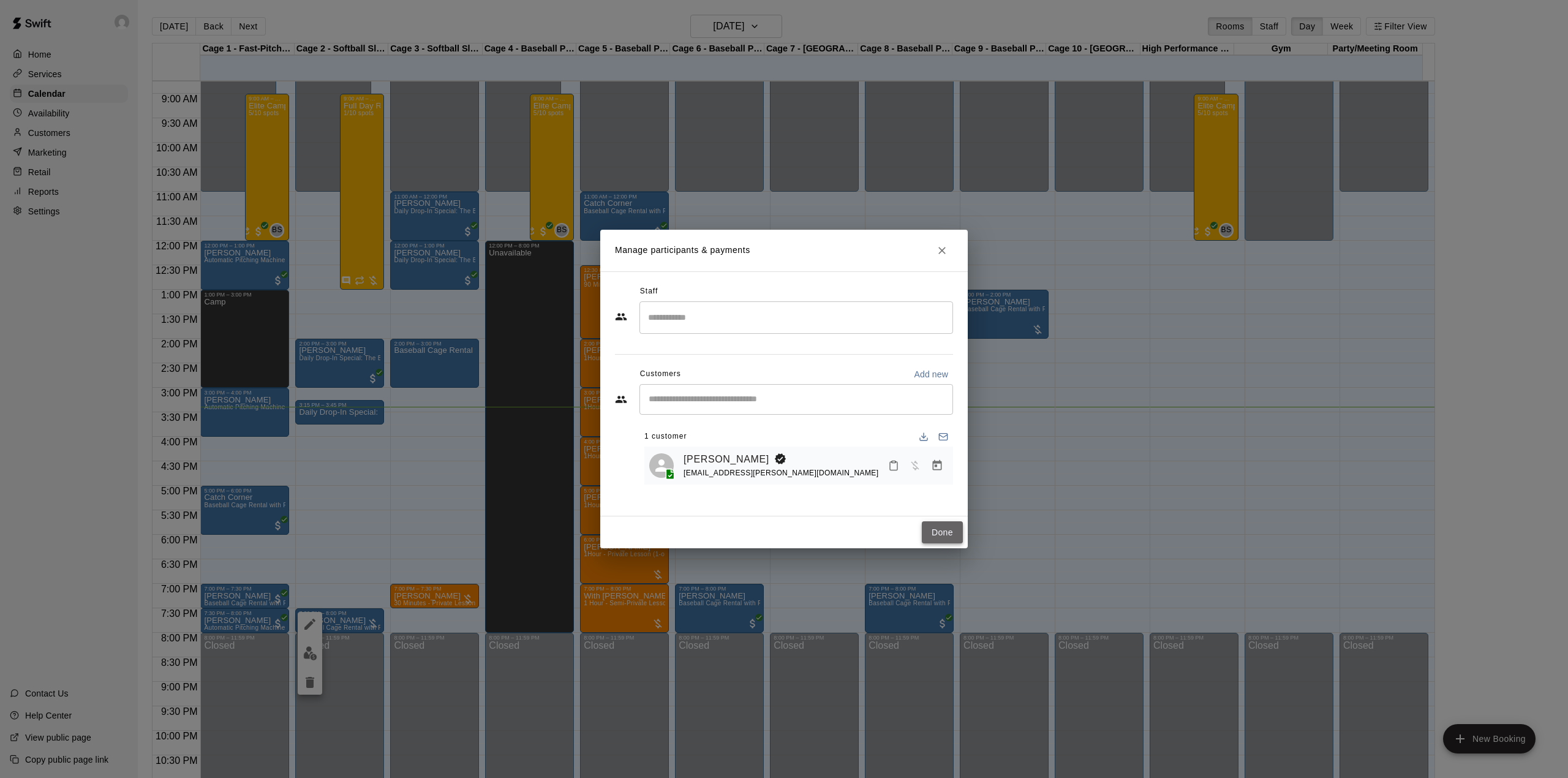
click at [951, 535] on button "Done" at bounding box center [942, 532] width 41 height 23
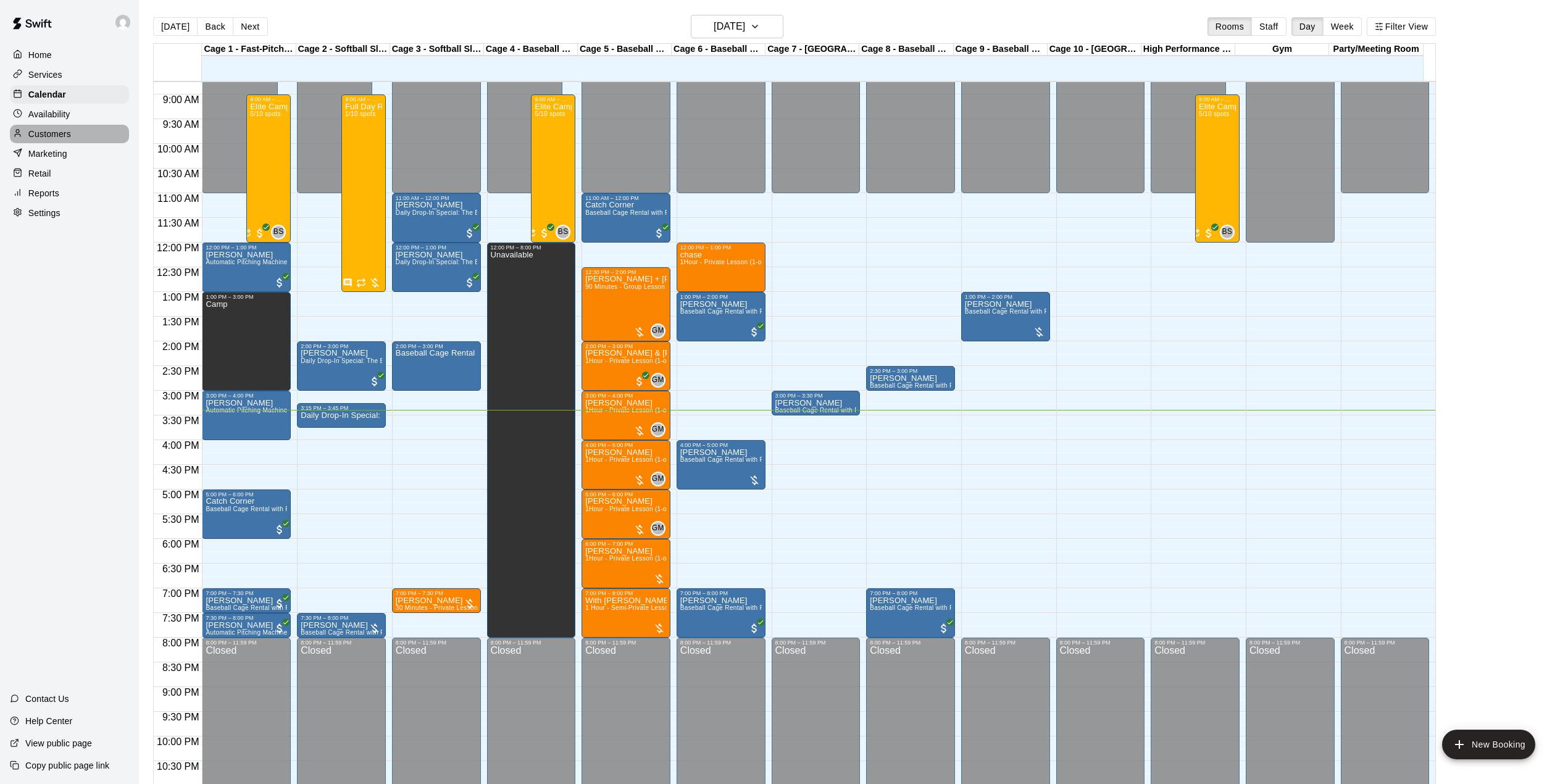
click at [69, 139] on p "Customers" at bounding box center [50, 134] width 43 height 13
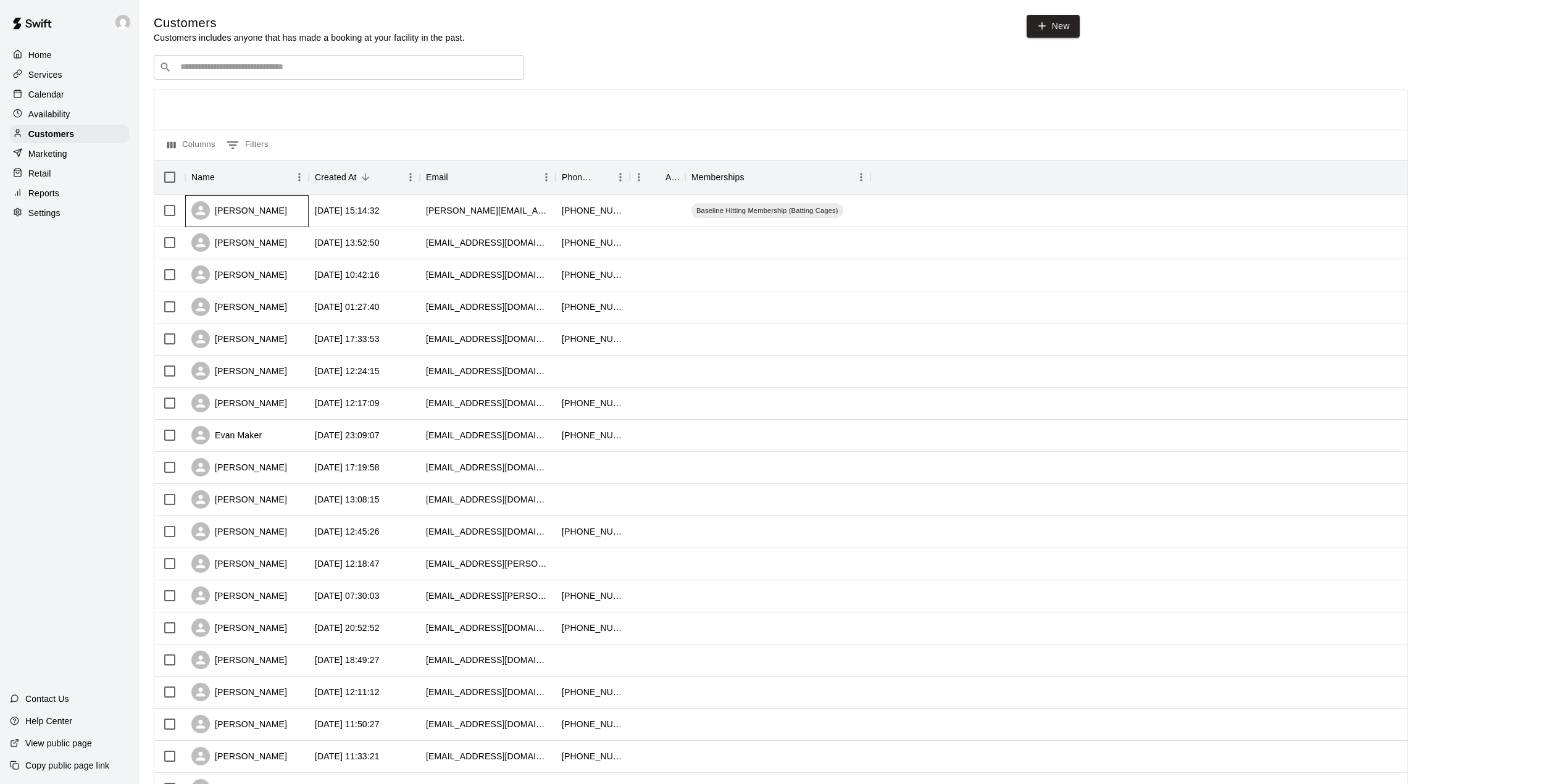
click at [221, 213] on div "[PERSON_NAME]" at bounding box center [239, 210] width 95 height 18
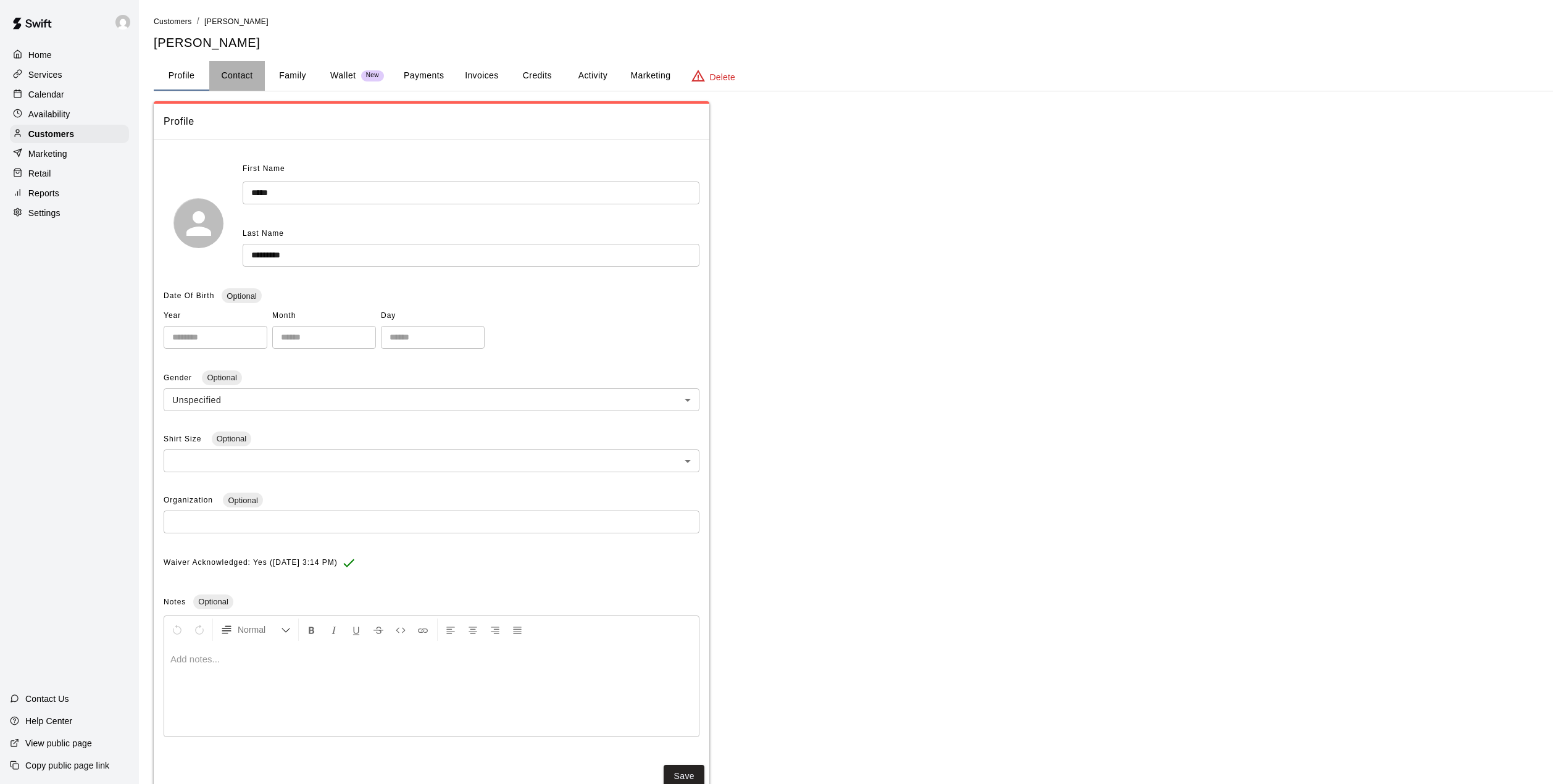
click at [242, 80] on button "Contact" at bounding box center [237, 76] width 55 height 30
select select "**"
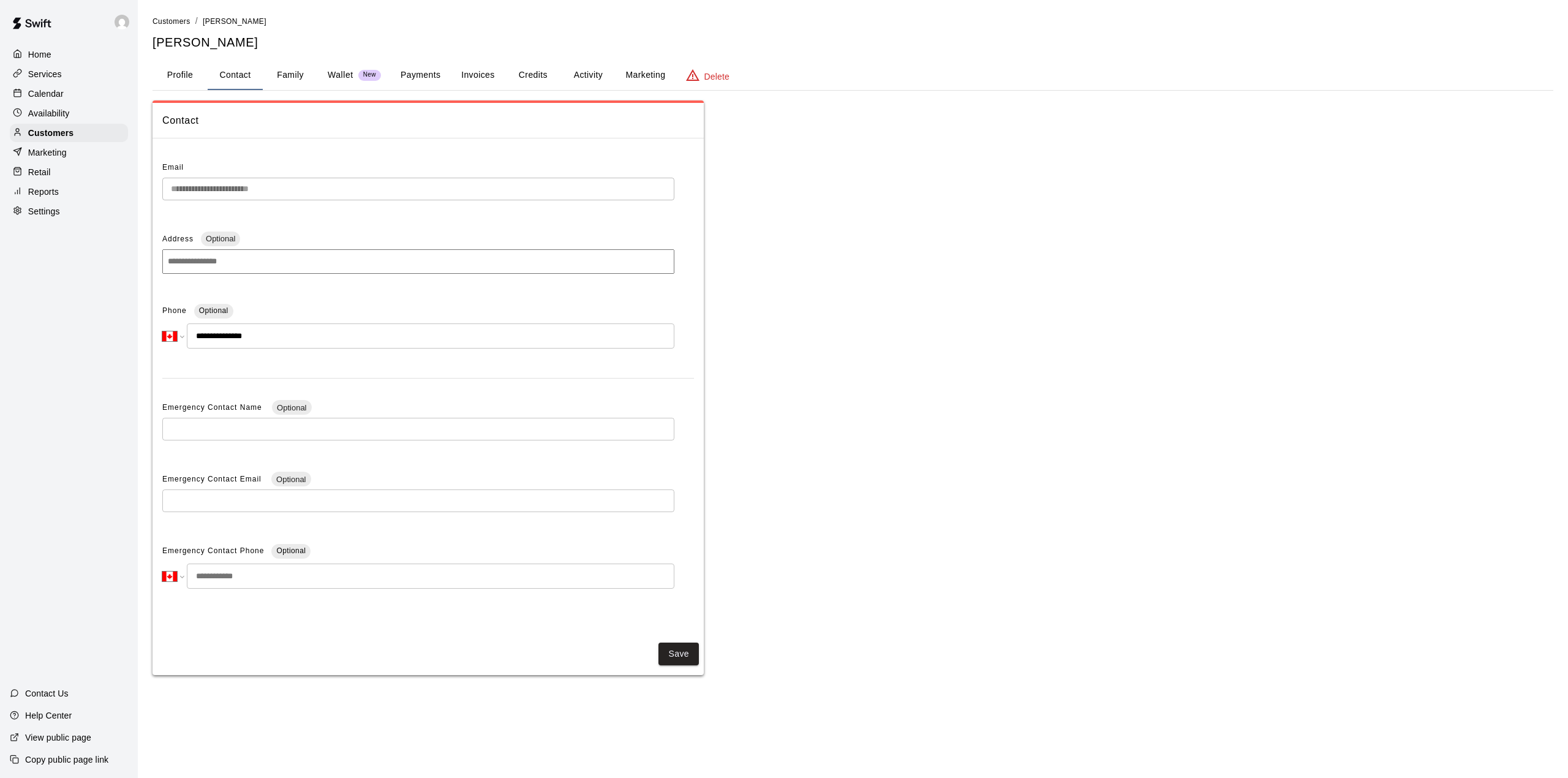
click at [579, 78] on button "Activity" at bounding box center [588, 75] width 55 height 30
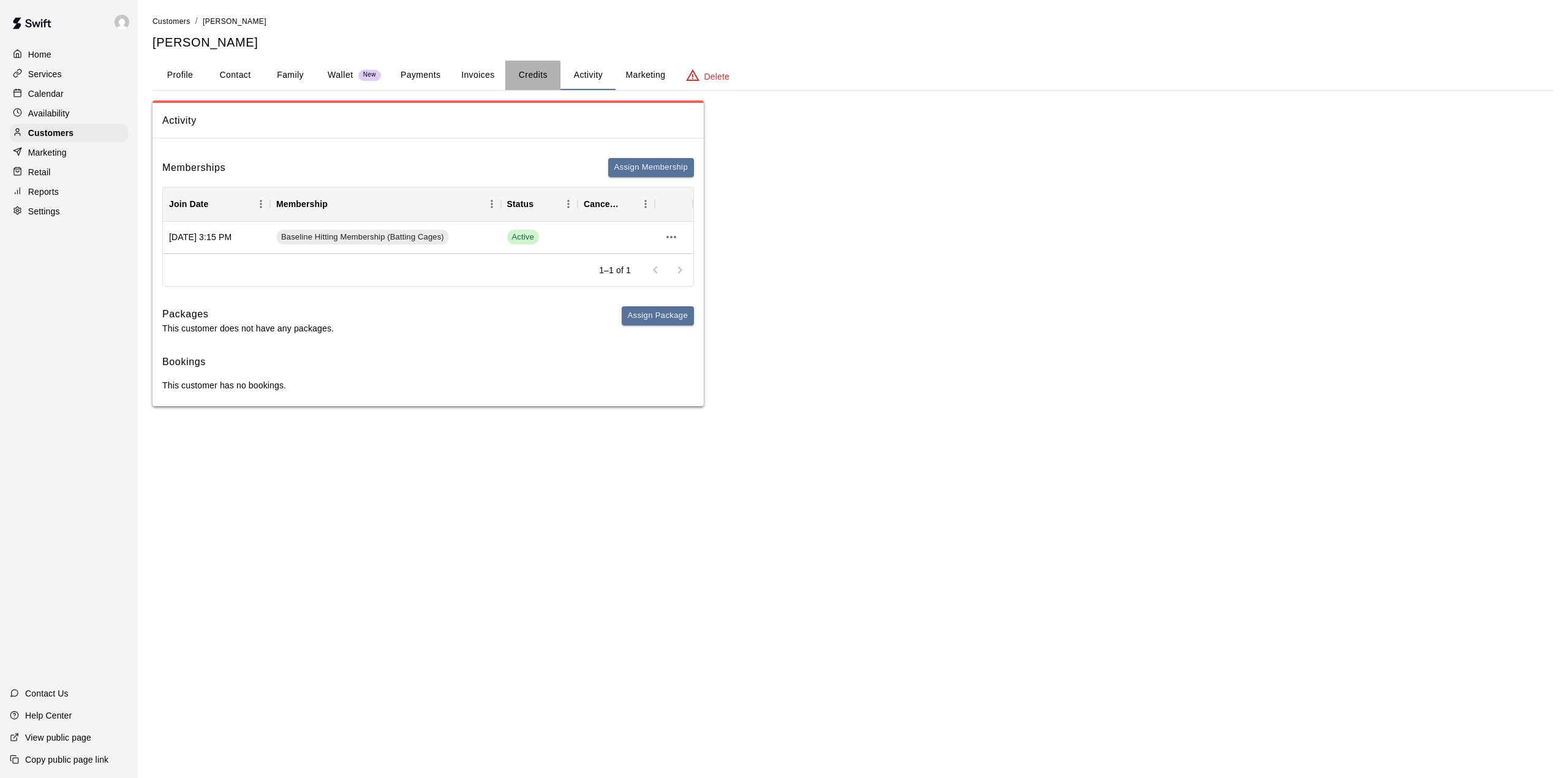
click at [538, 78] on button "Credits" at bounding box center [533, 75] width 55 height 30
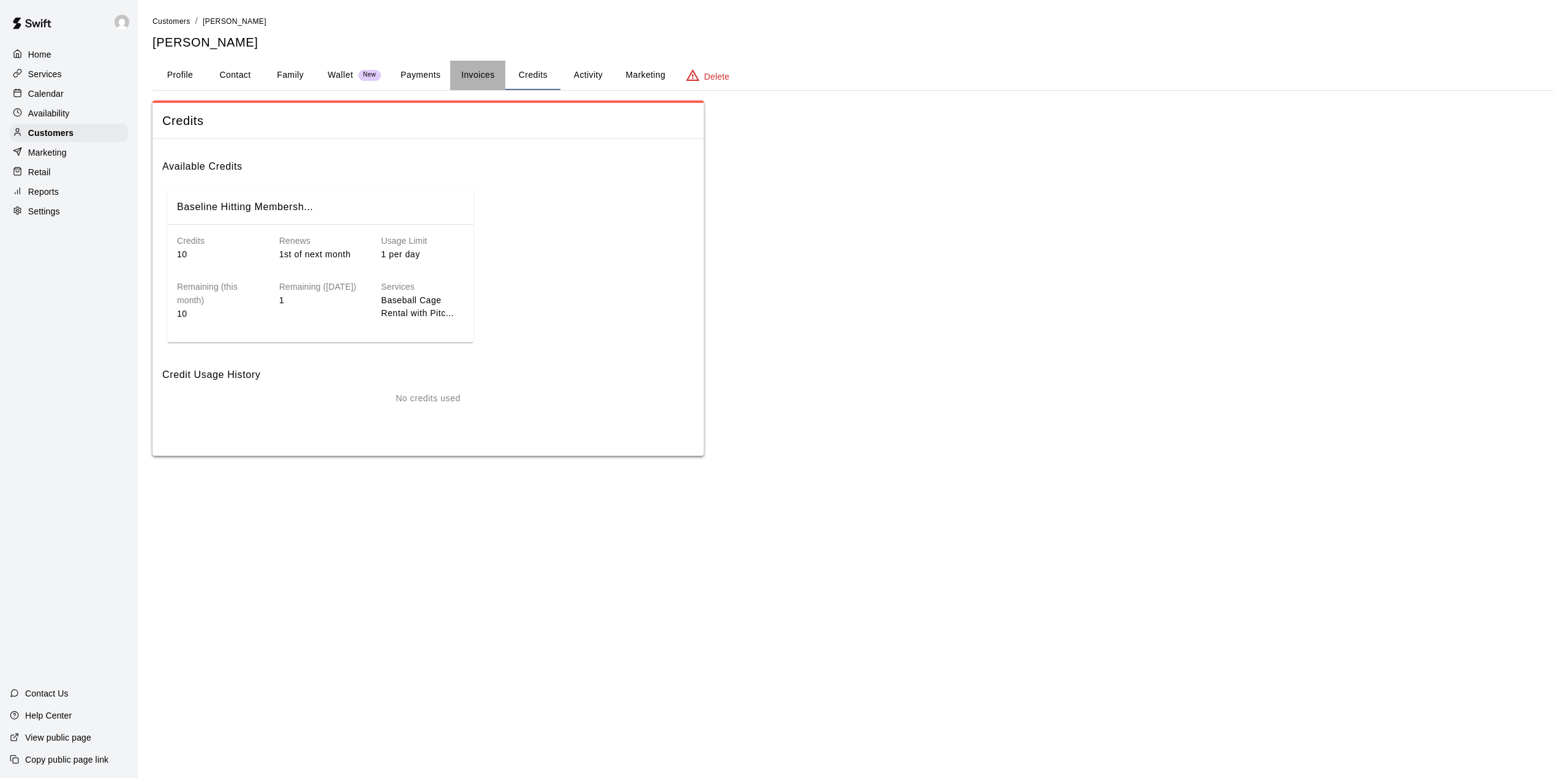
click at [456, 71] on button "Invoices" at bounding box center [477, 75] width 55 height 30
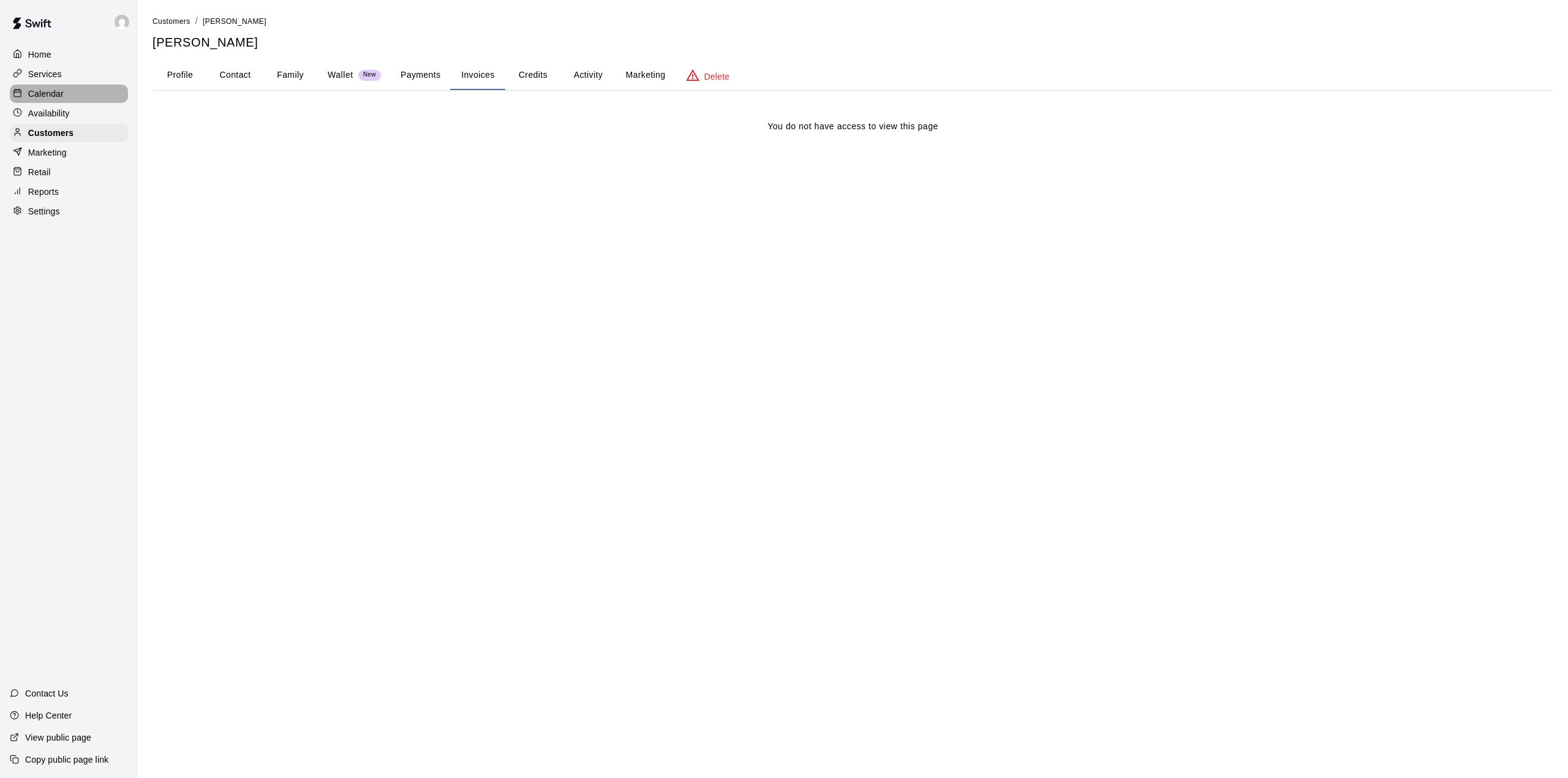
click at [50, 87] on div "Calendar" at bounding box center [69, 93] width 118 height 18
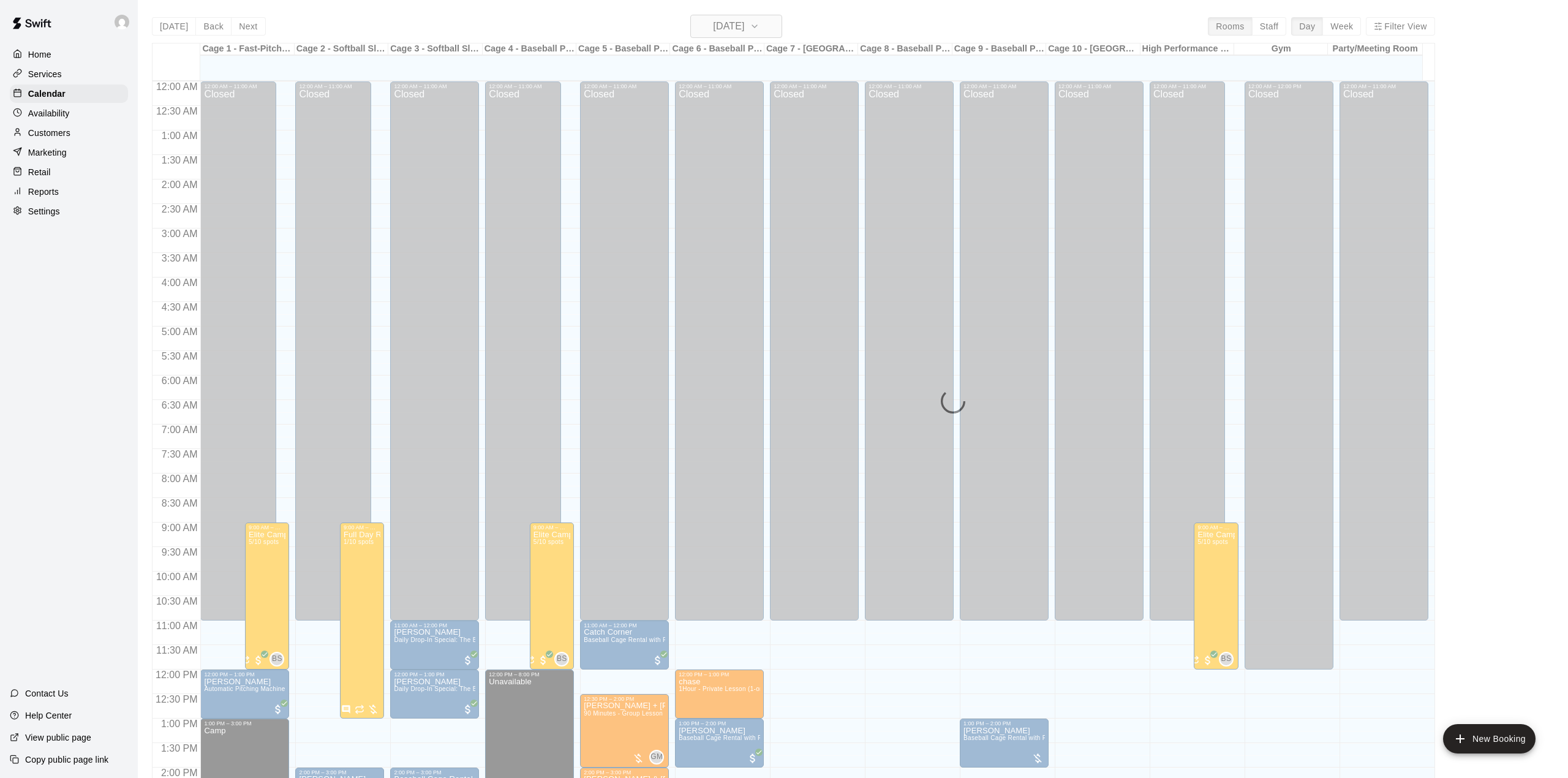
click at [713, 21] on h6 "[DATE]" at bounding box center [728, 27] width 31 height 17
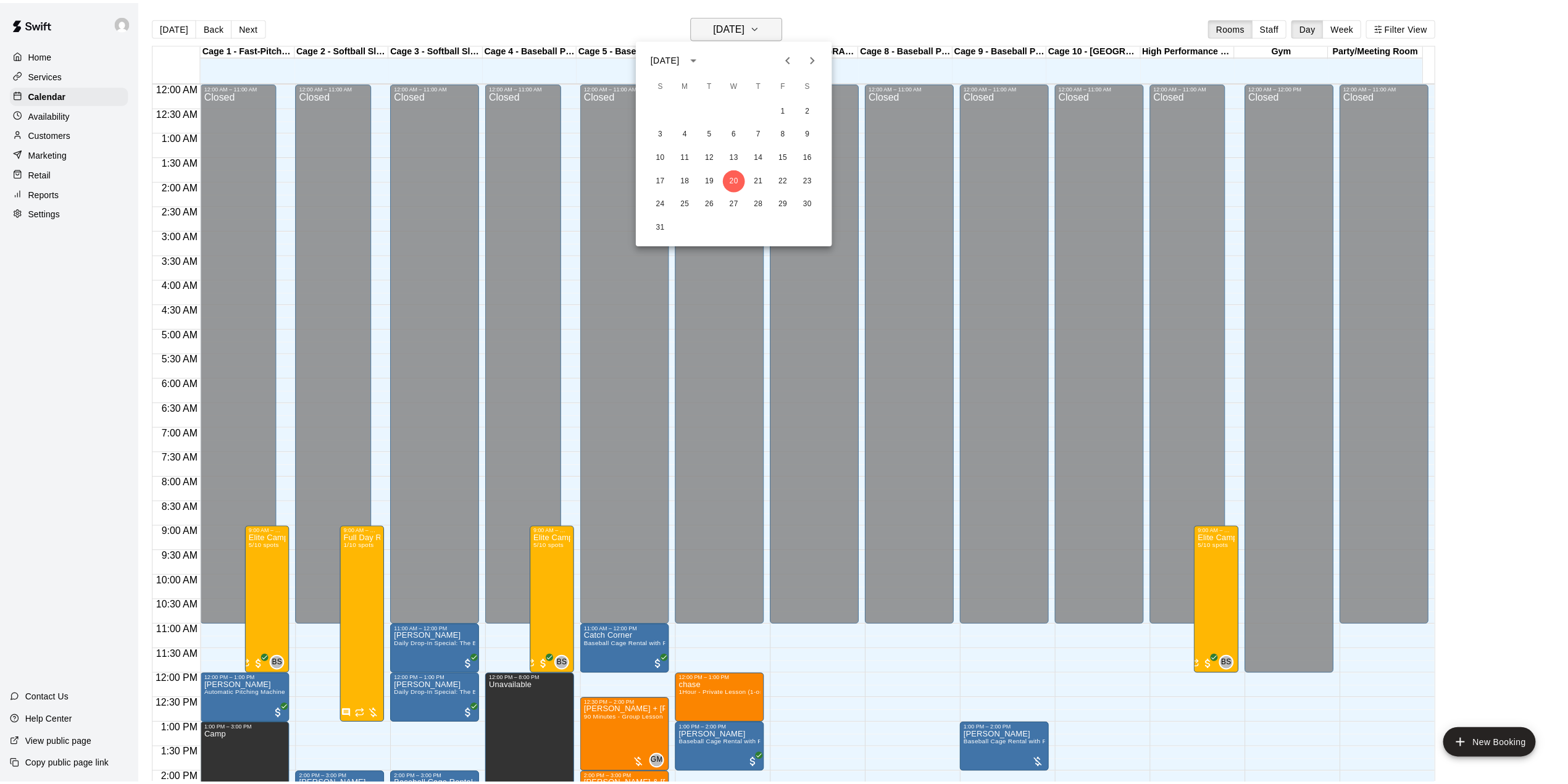
scroll to position [432, 0]
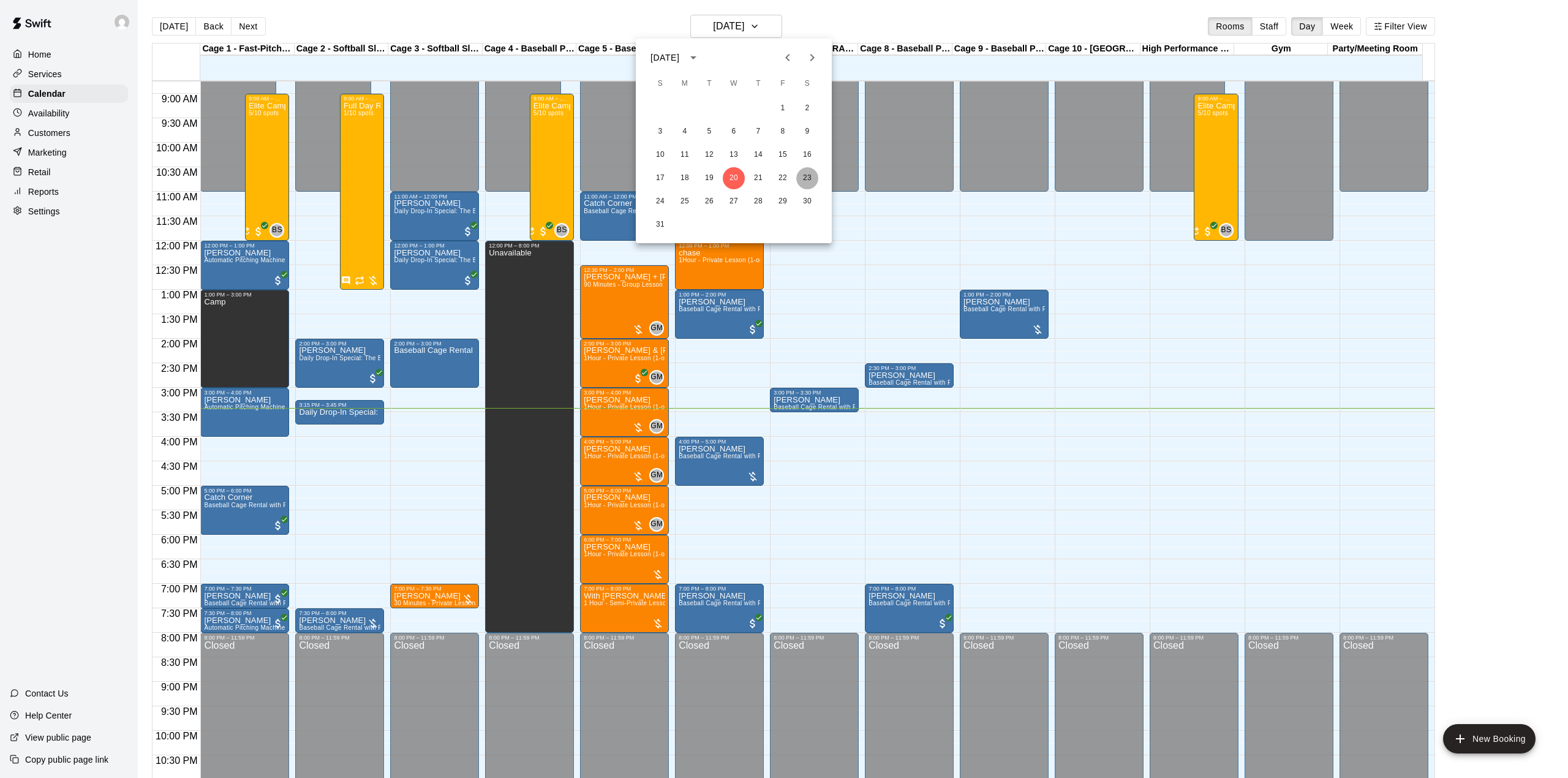
click at [808, 178] on button "23" at bounding box center [807, 178] width 22 height 22
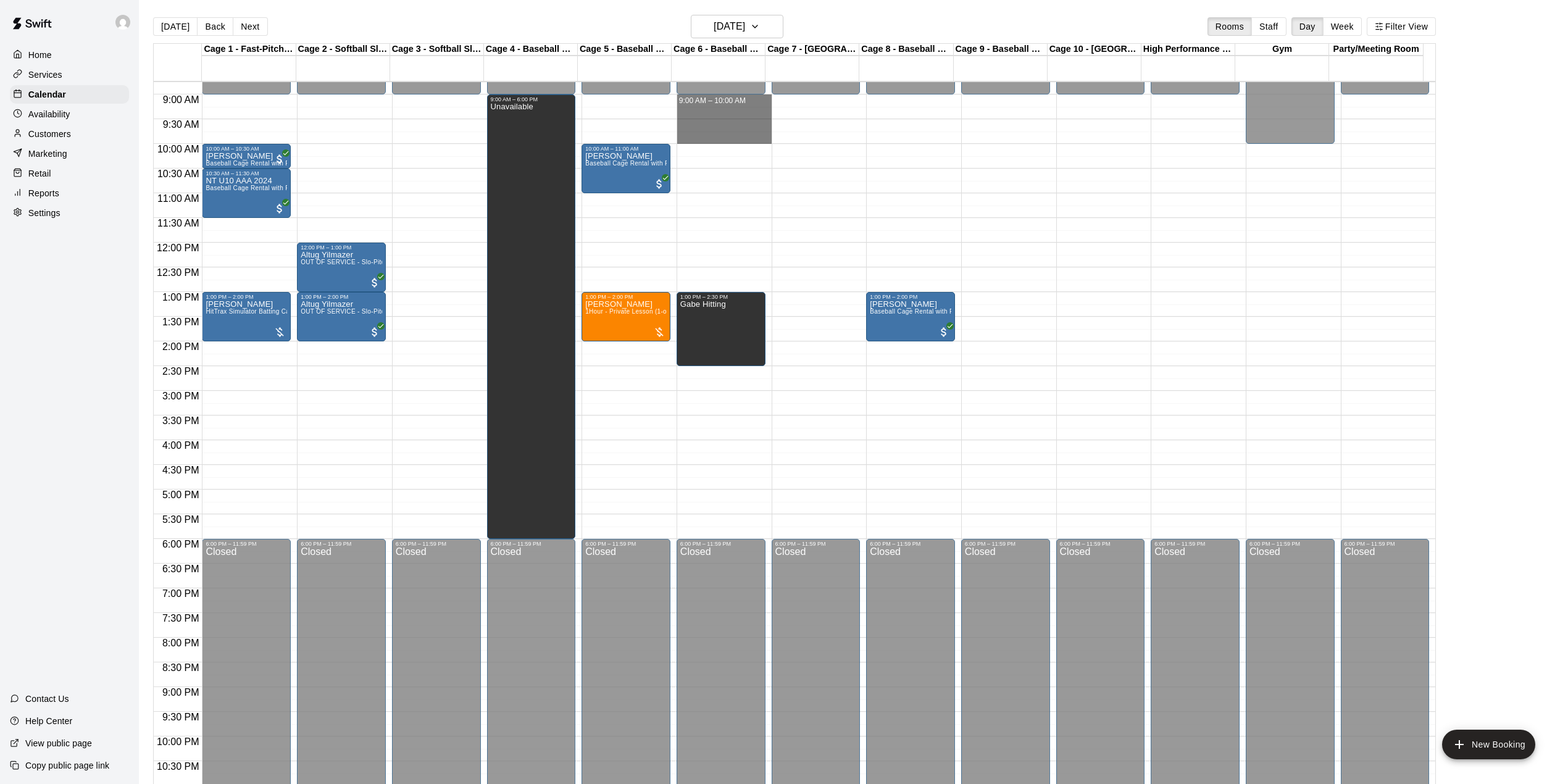
drag, startPoint x: 705, startPoint y: 103, endPoint x: 703, endPoint y: 135, distance: 32.1
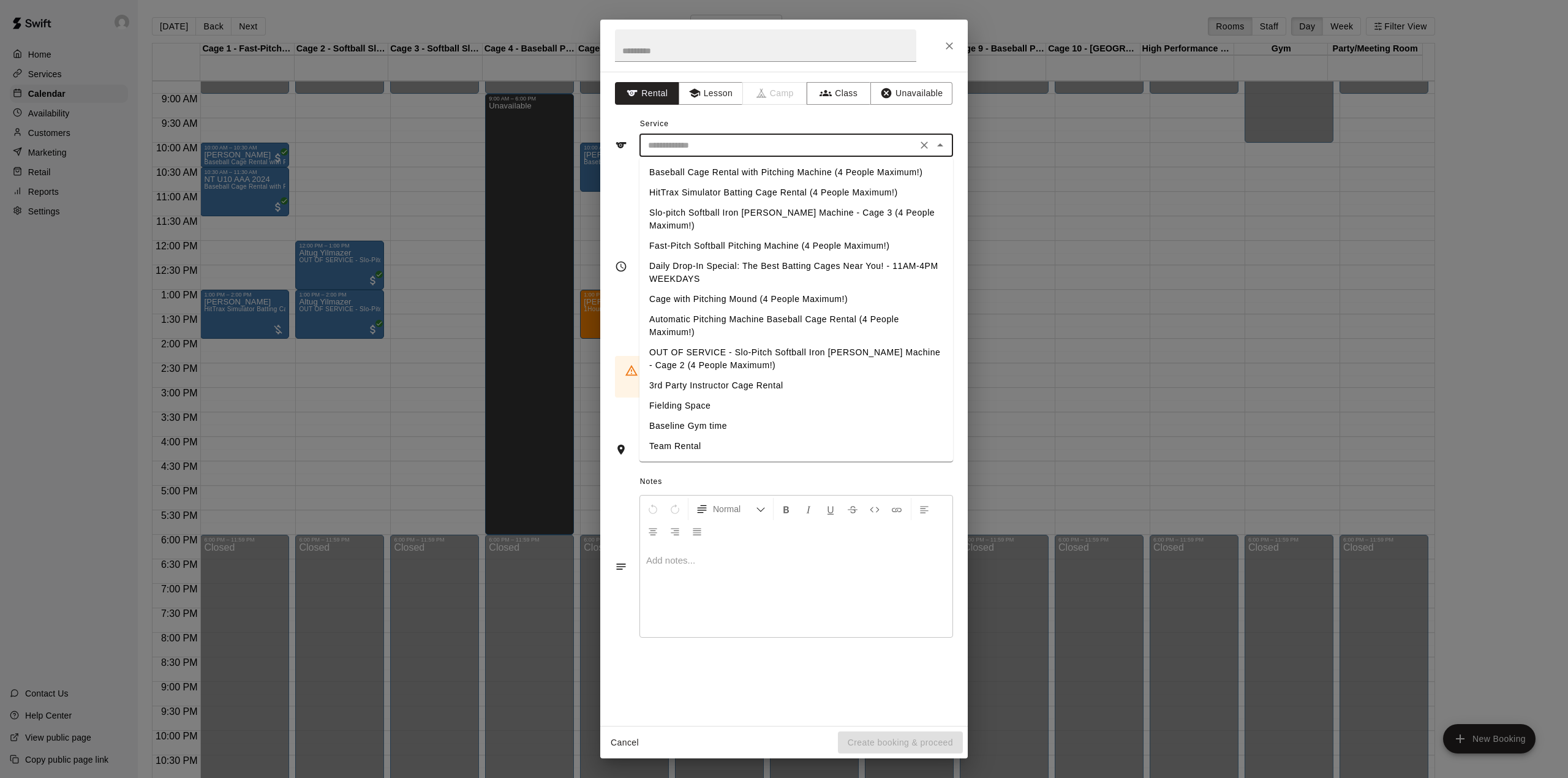
click at [692, 140] on input "text" at bounding box center [778, 146] width 270 height 16
click at [703, 177] on li "Baseball Cage Rental with Pitching Machine (4 People Maximum!)" at bounding box center [796, 172] width 314 height 20
type input "**********"
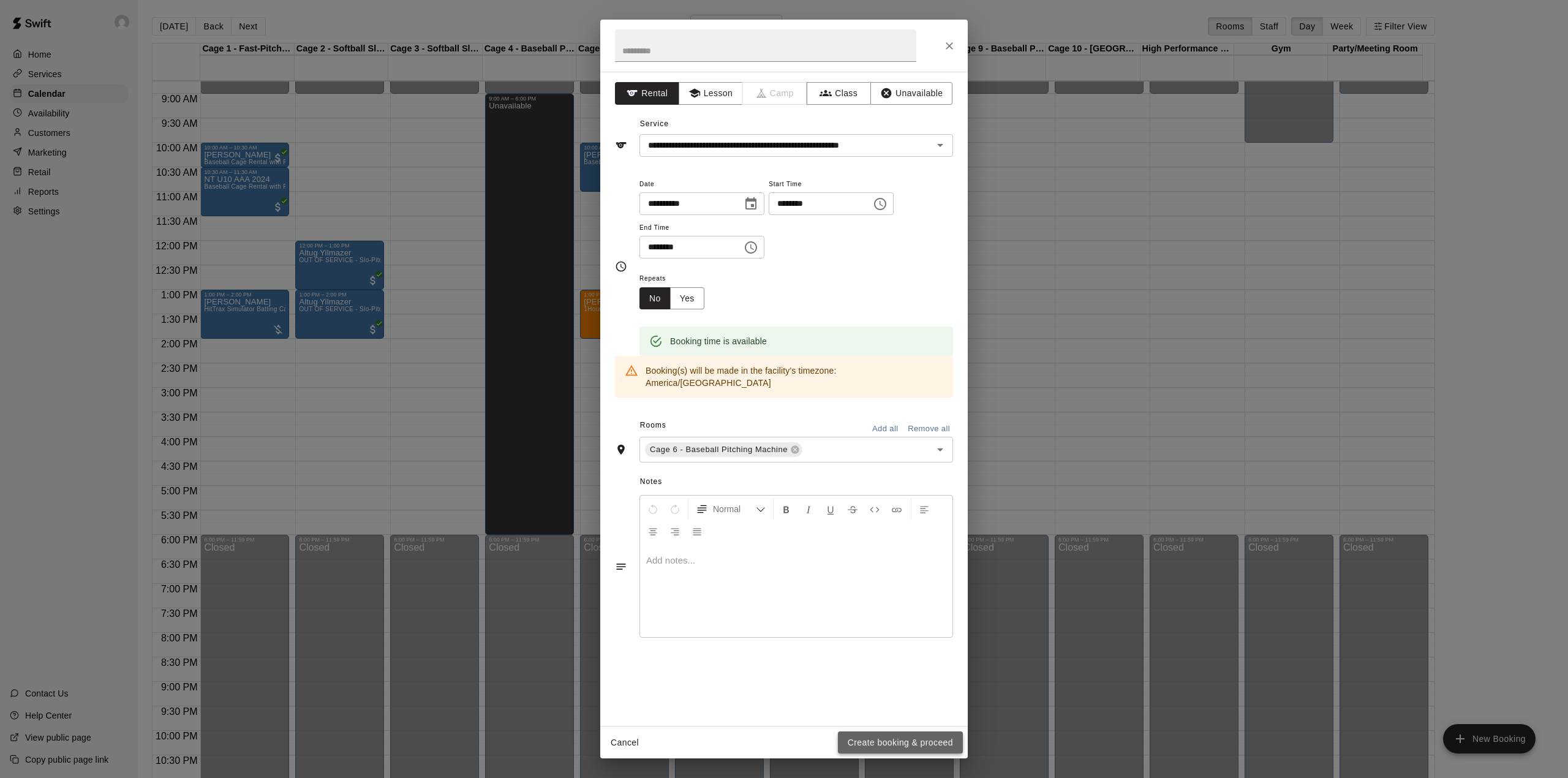
click at [888, 739] on button "Create booking & proceed" at bounding box center [901, 743] width 125 height 23
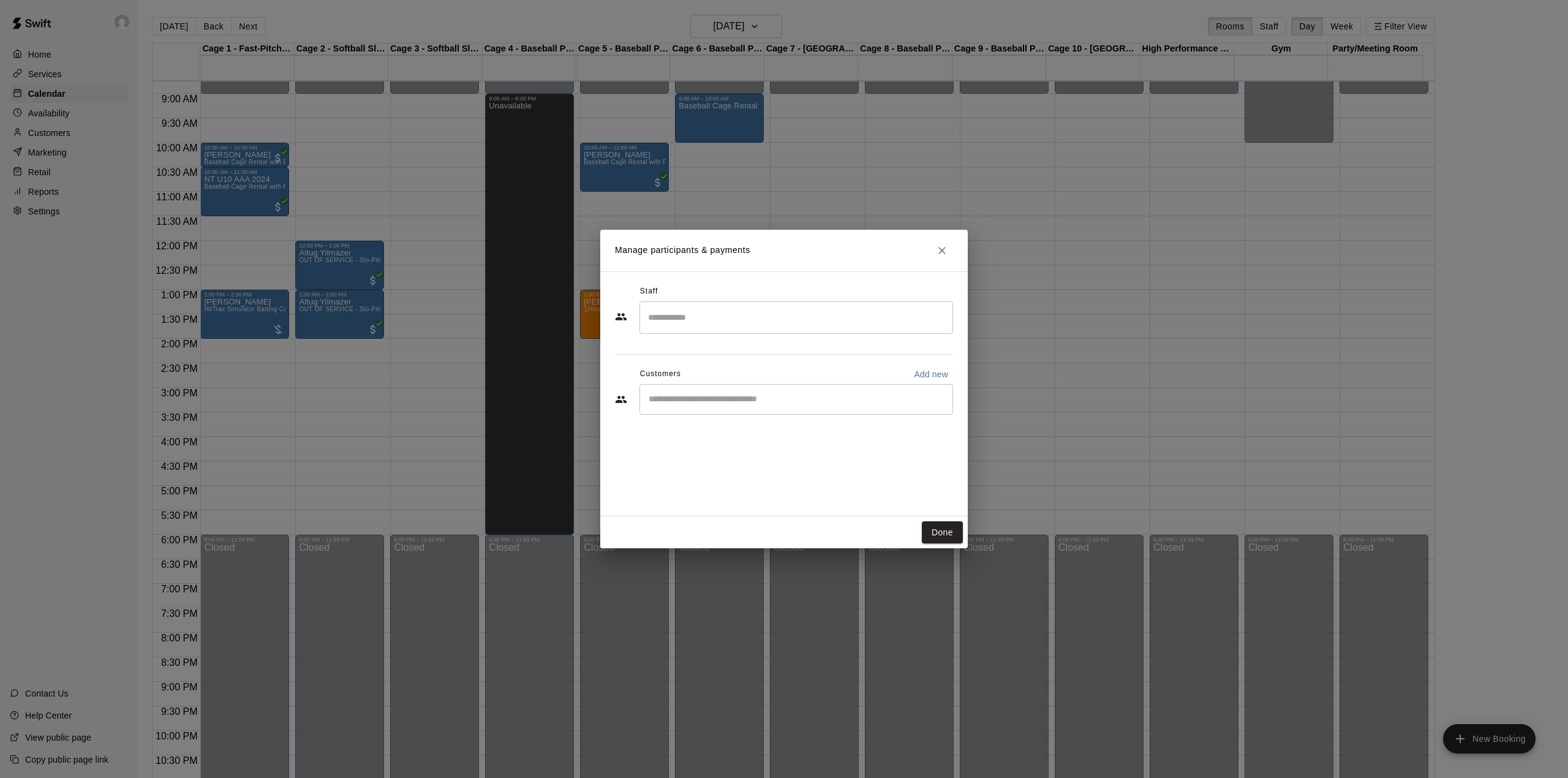
click at [725, 413] on div "​" at bounding box center [796, 399] width 314 height 31
type input "*****"
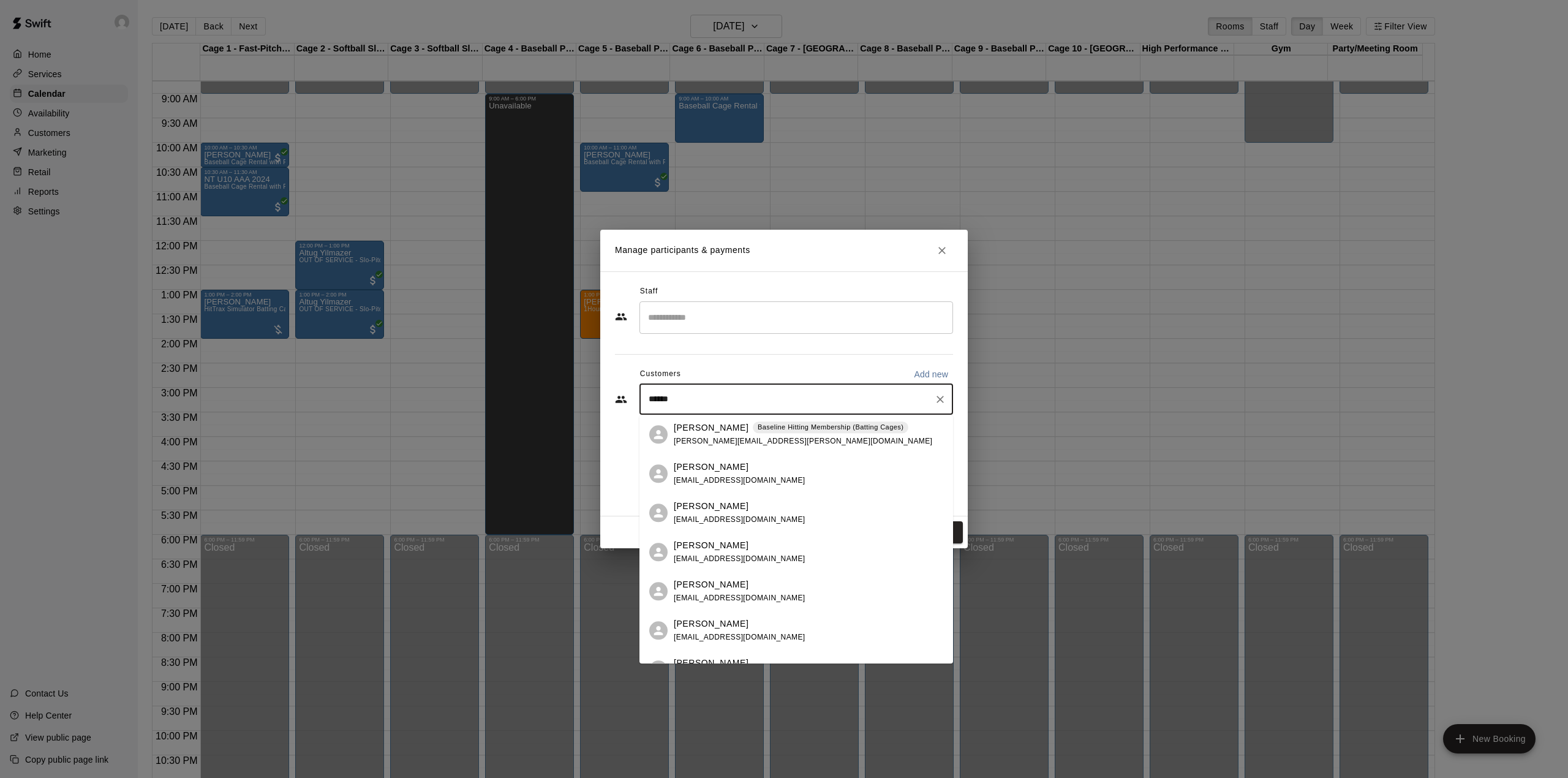
click at [717, 427] on p "[PERSON_NAME]" at bounding box center [710, 427] width 74 height 13
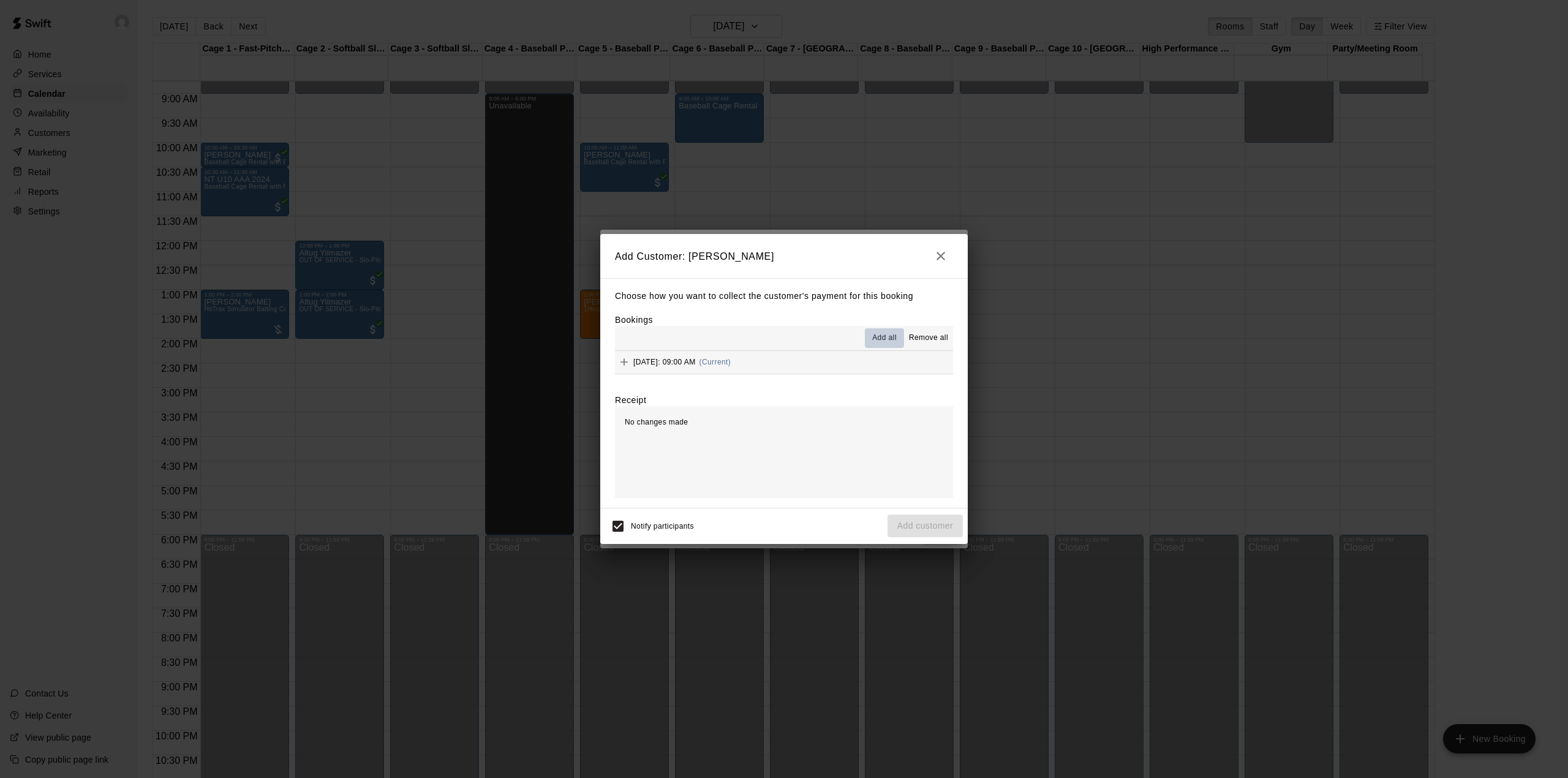
click at [880, 334] on span "Add all" at bounding box center [884, 338] width 24 height 13
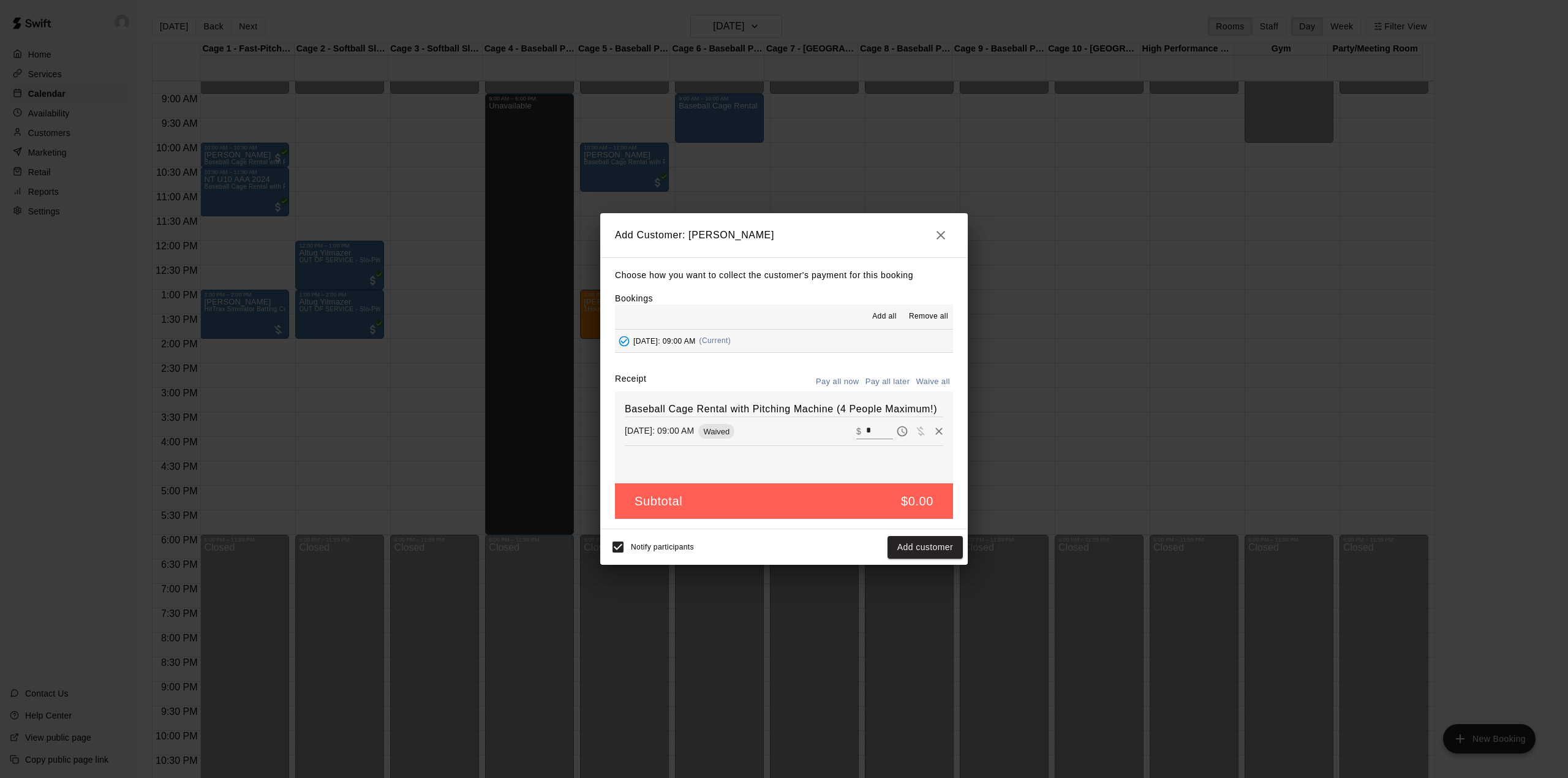
click at [884, 383] on button "Pay all later" at bounding box center [887, 382] width 51 height 19
click at [836, 377] on button "Pay all now" at bounding box center [837, 382] width 49 height 19
click at [905, 539] on button "Add customer" at bounding box center [925, 547] width 75 height 23
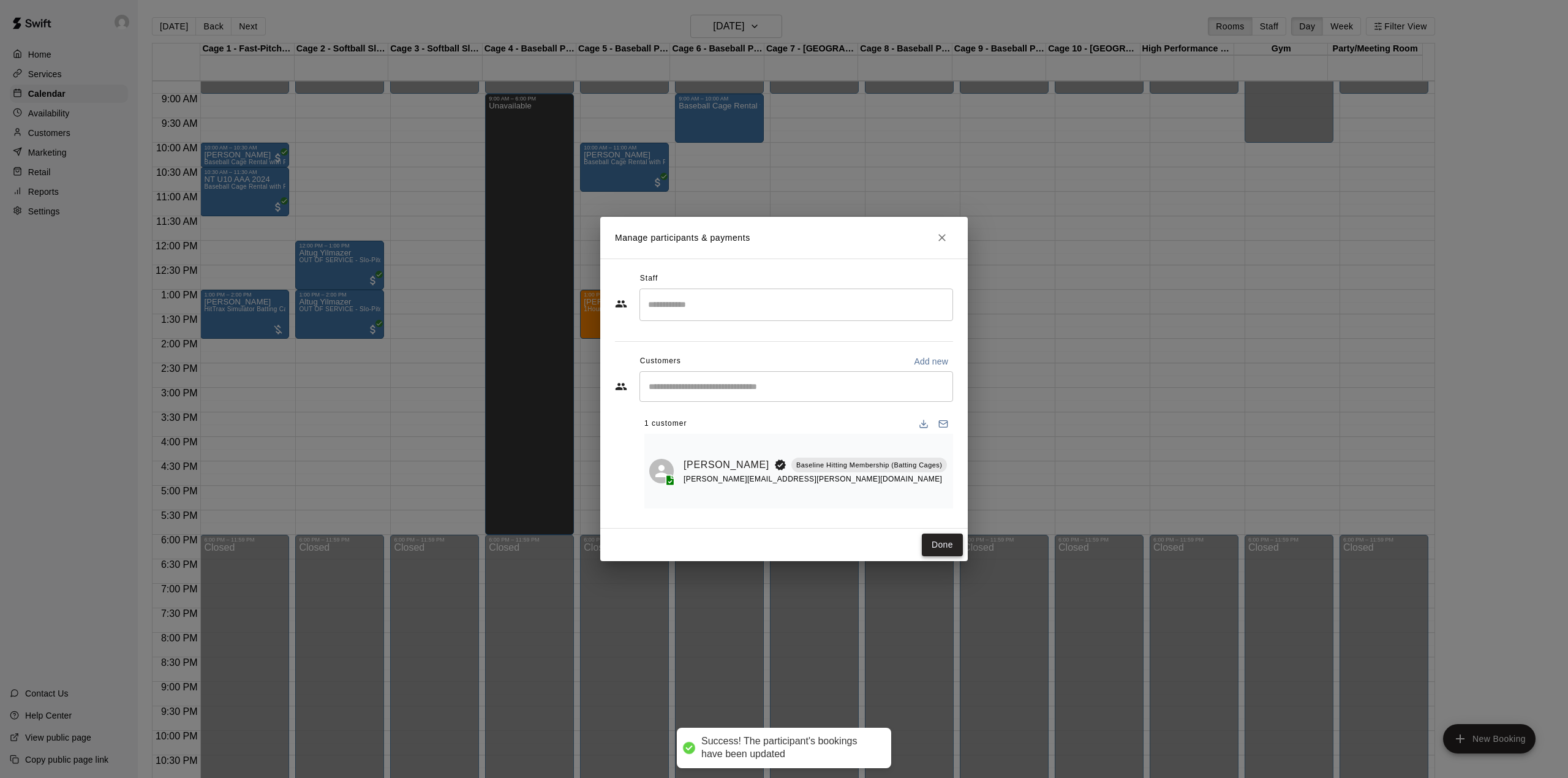
click at [948, 545] on button "Done" at bounding box center [942, 545] width 41 height 23
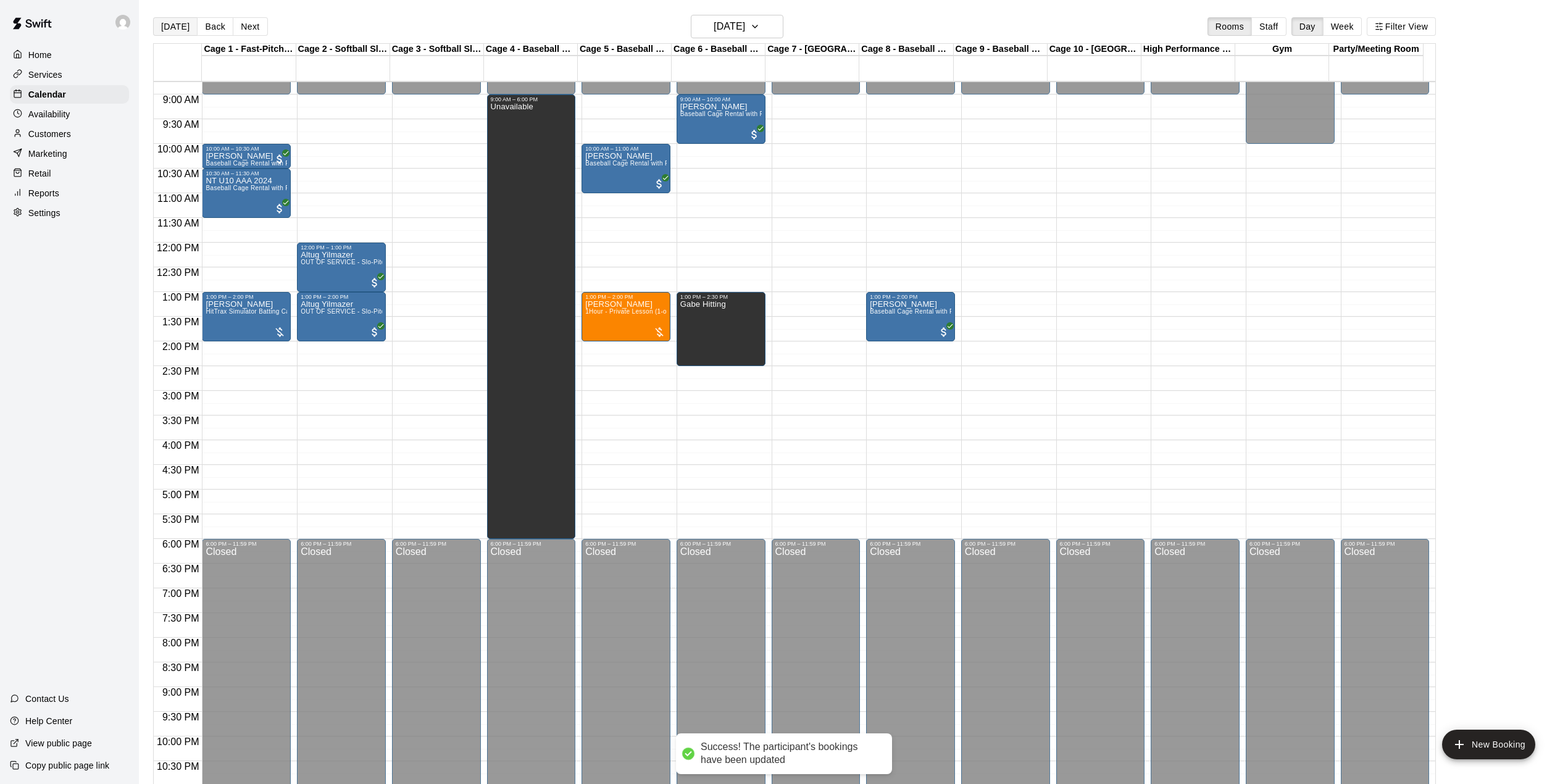
click at [189, 35] on button "[DATE]" at bounding box center [175, 26] width 44 height 18
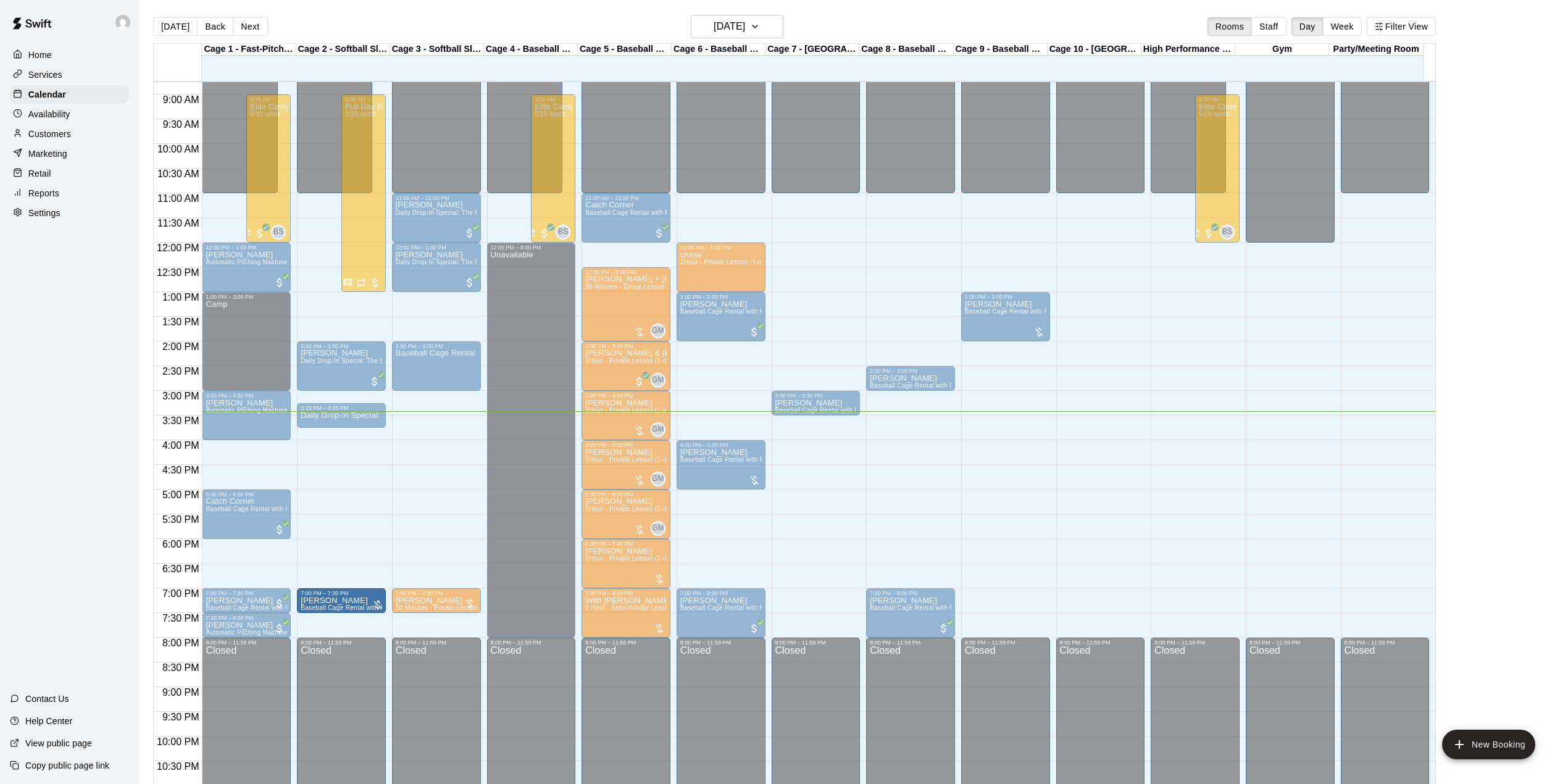
drag, startPoint x: 354, startPoint y: 625, endPoint x: 357, endPoint y: 601, distance: 24.2
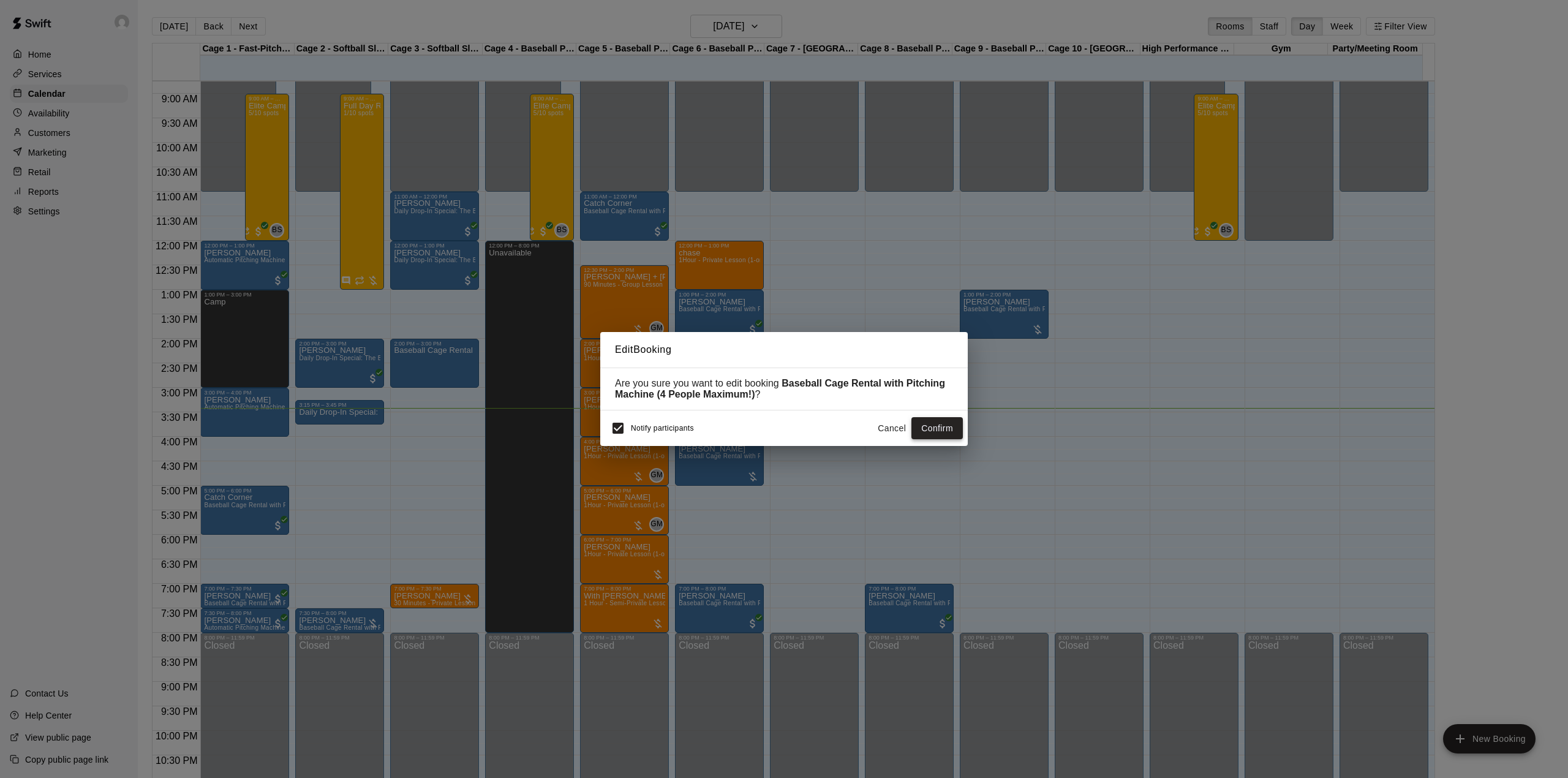
click at [934, 420] on button "Confirm" at bounding box center [937, 428] width 52 height 23
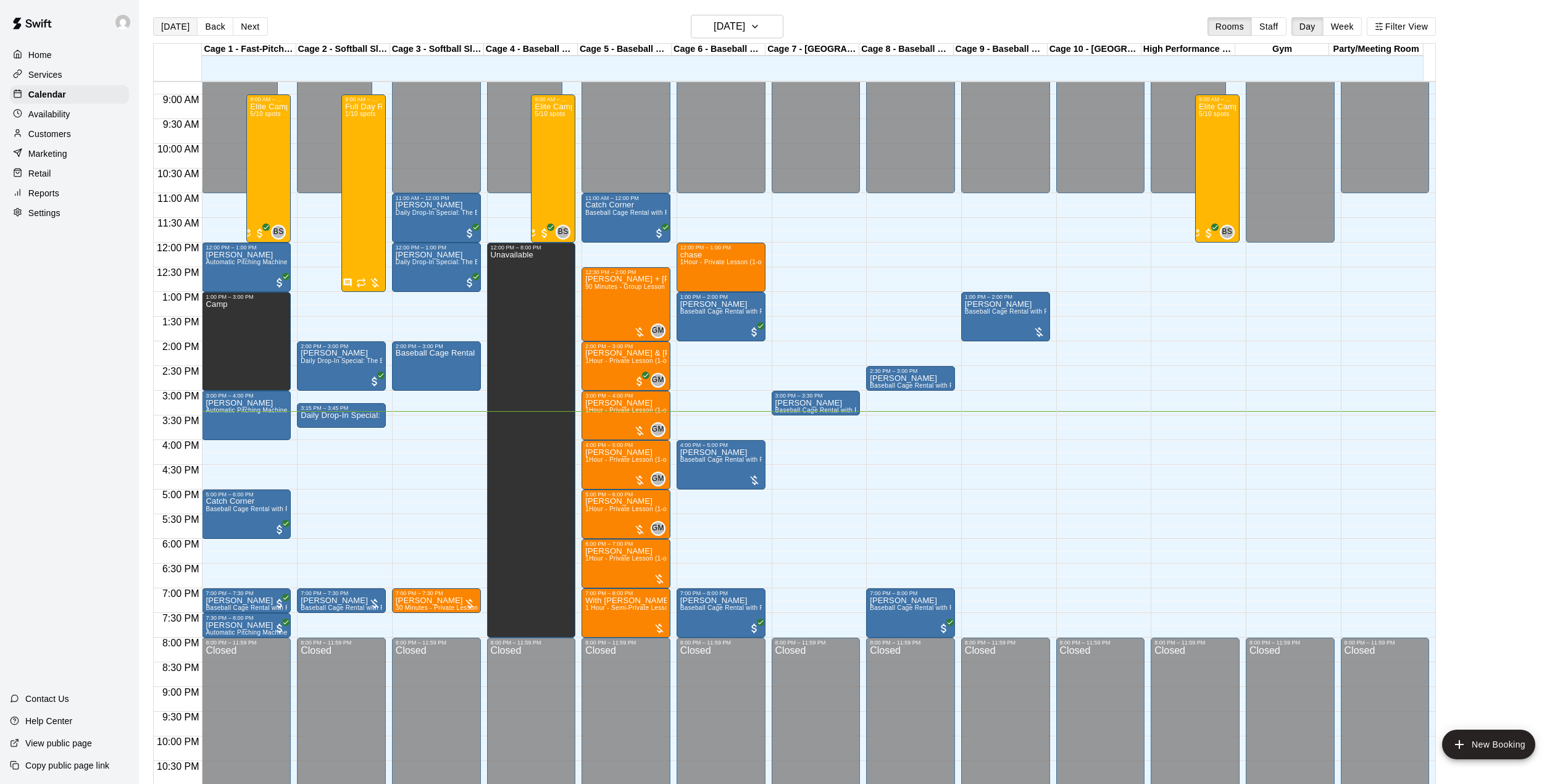
click at [177, 32] on button "[DATE]" at bounding box center [175, 26] width 44 height 18
click at [621, 607] on span "1 Hour - Semi-Private Lesson (2-on-1)" at bounding box center [641, 607] width 112 height 7
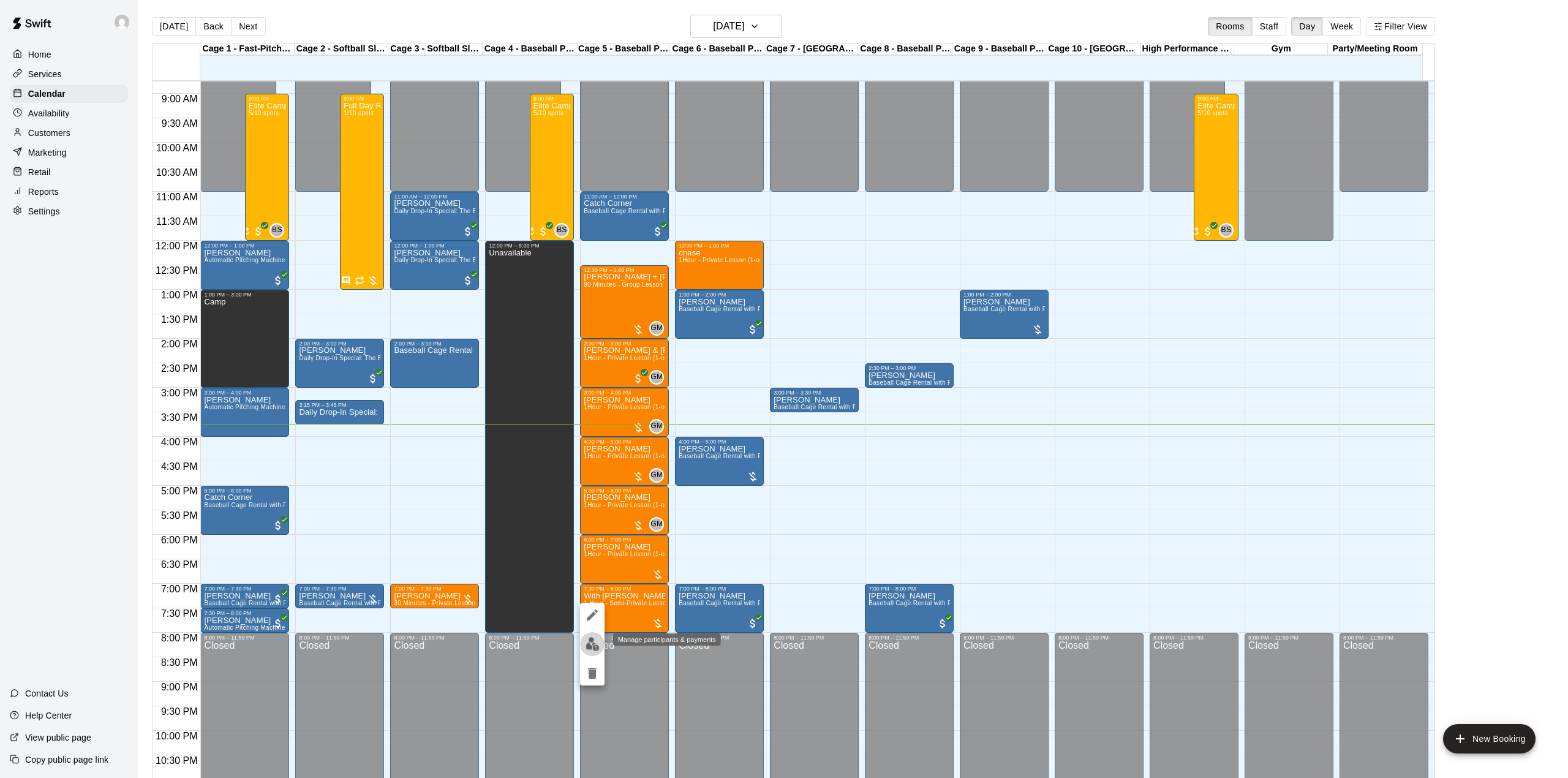
click at [593, 647] on img "edit" at bounding box center [592, 644] width 14 height 14
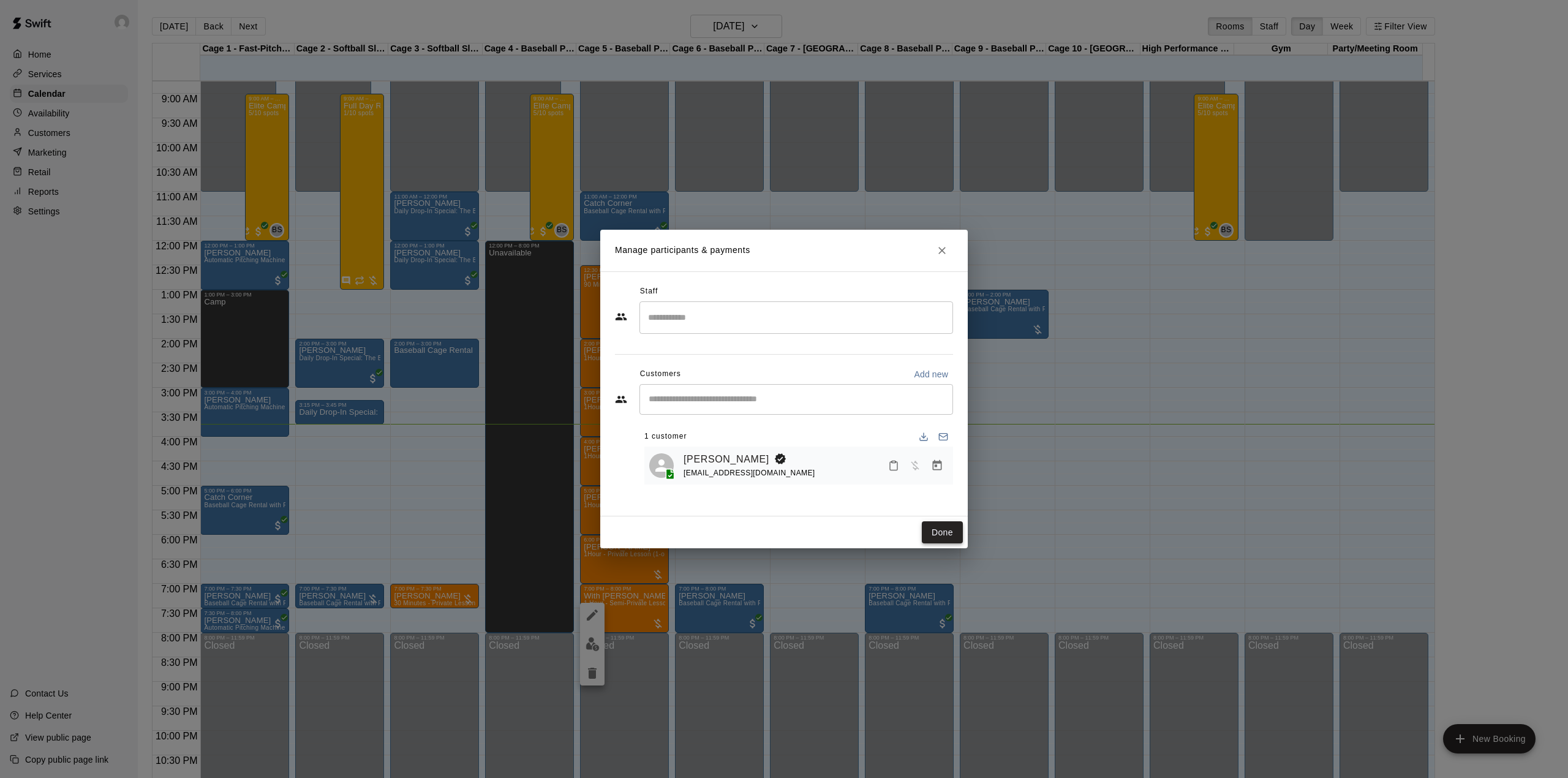
click at [934, 528] on button "Done" at bounding box center [942, 532] width 41 height 23
